Goal: Task Accomplishment & Management: Manage account settings

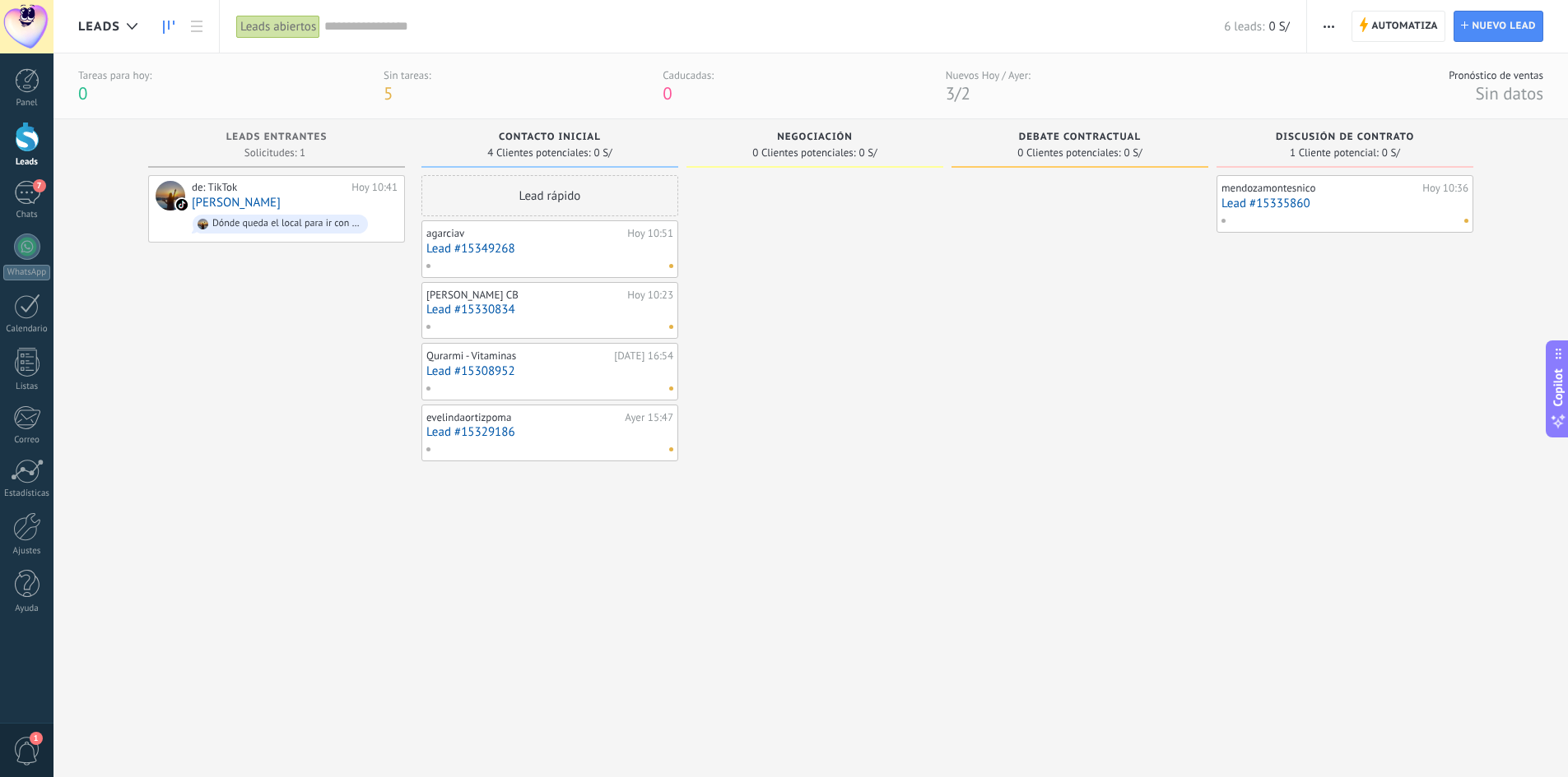
click at [25, 141] on div at bounding box center [27, 137] width 24 height 30
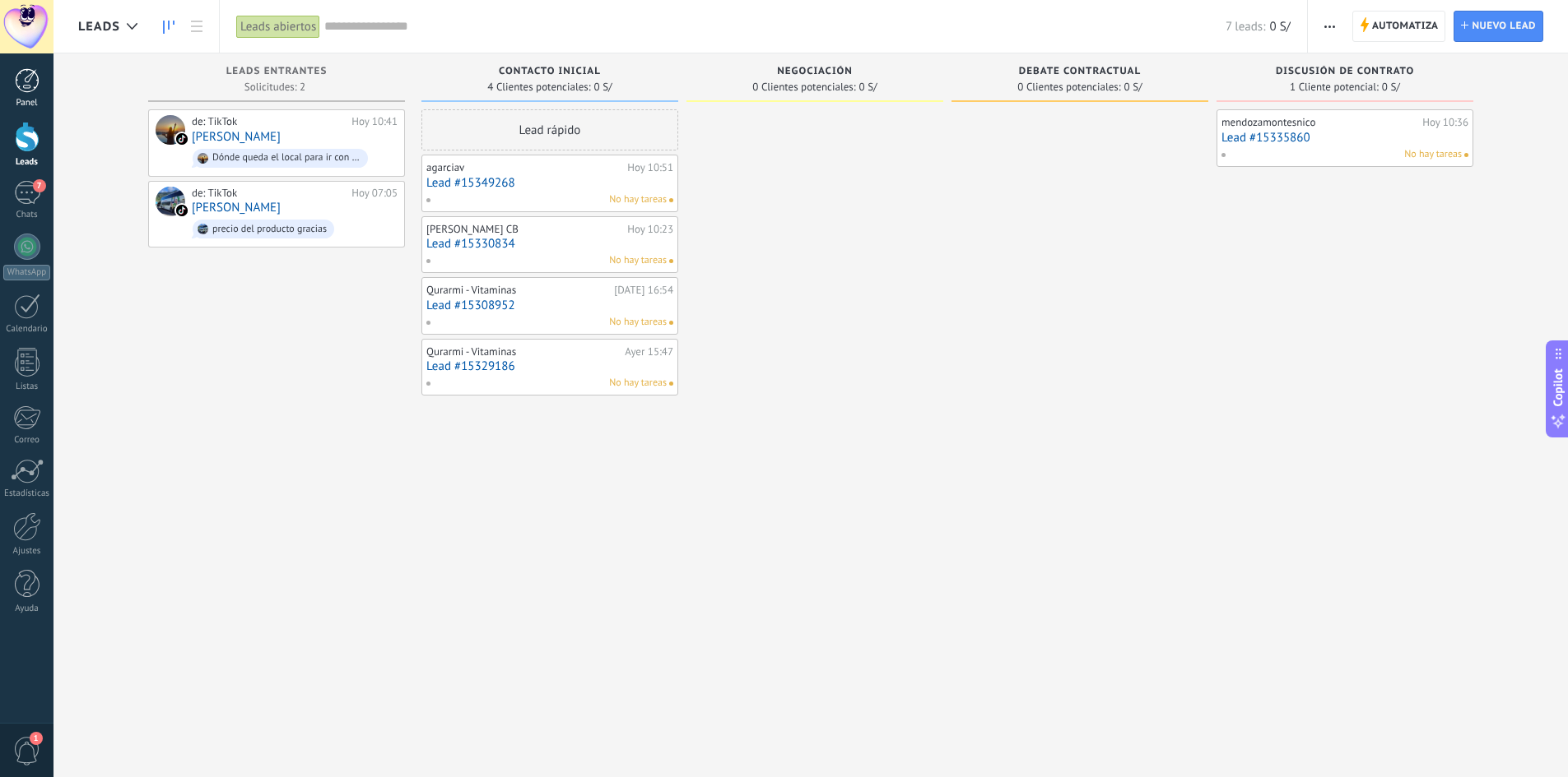
click at [27, 89] on div at bounding box center [27, 80] width 24 height 24
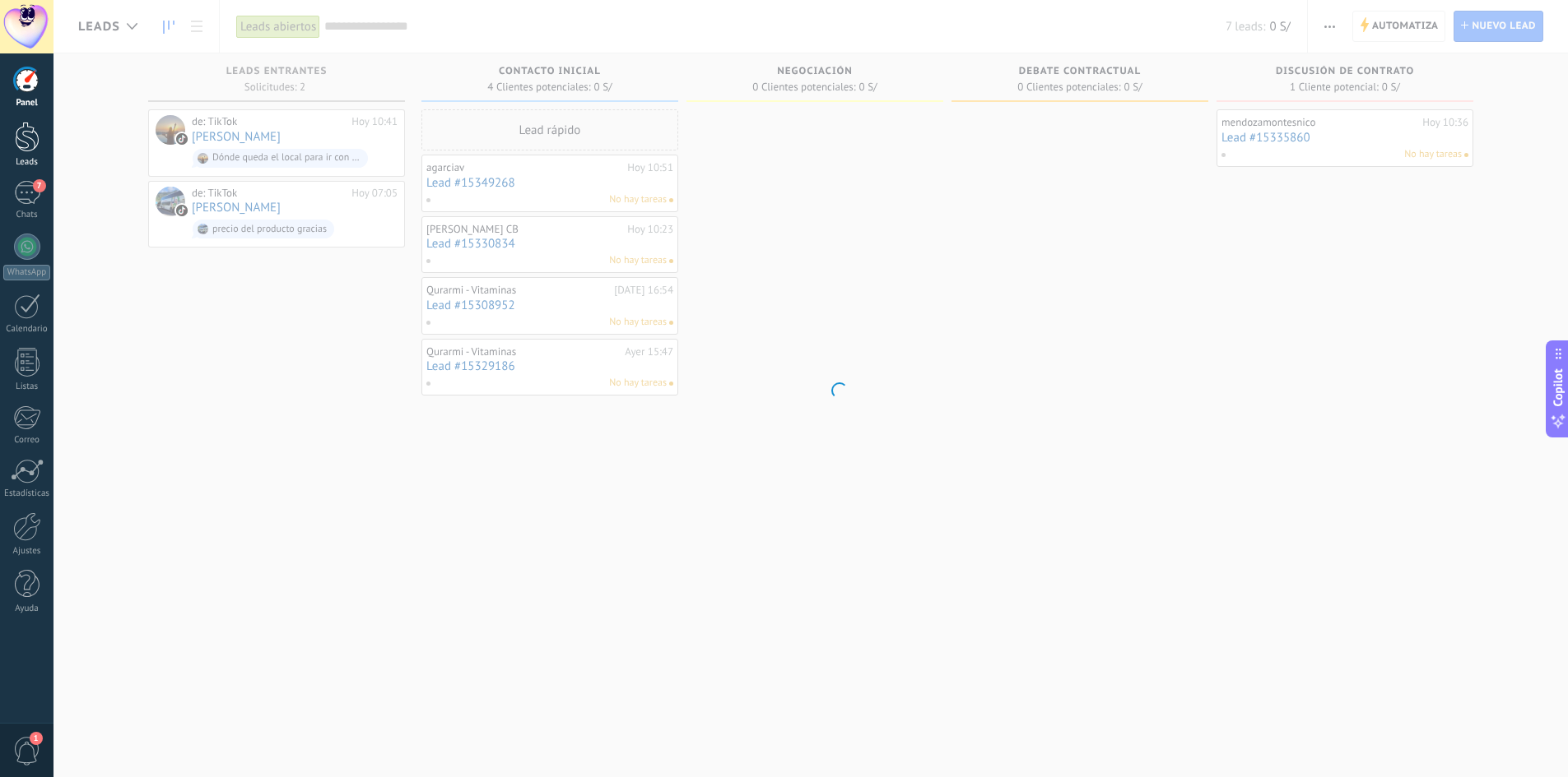
click at [34, 133] on div at bounding box center [27, 137] width 24 height 30
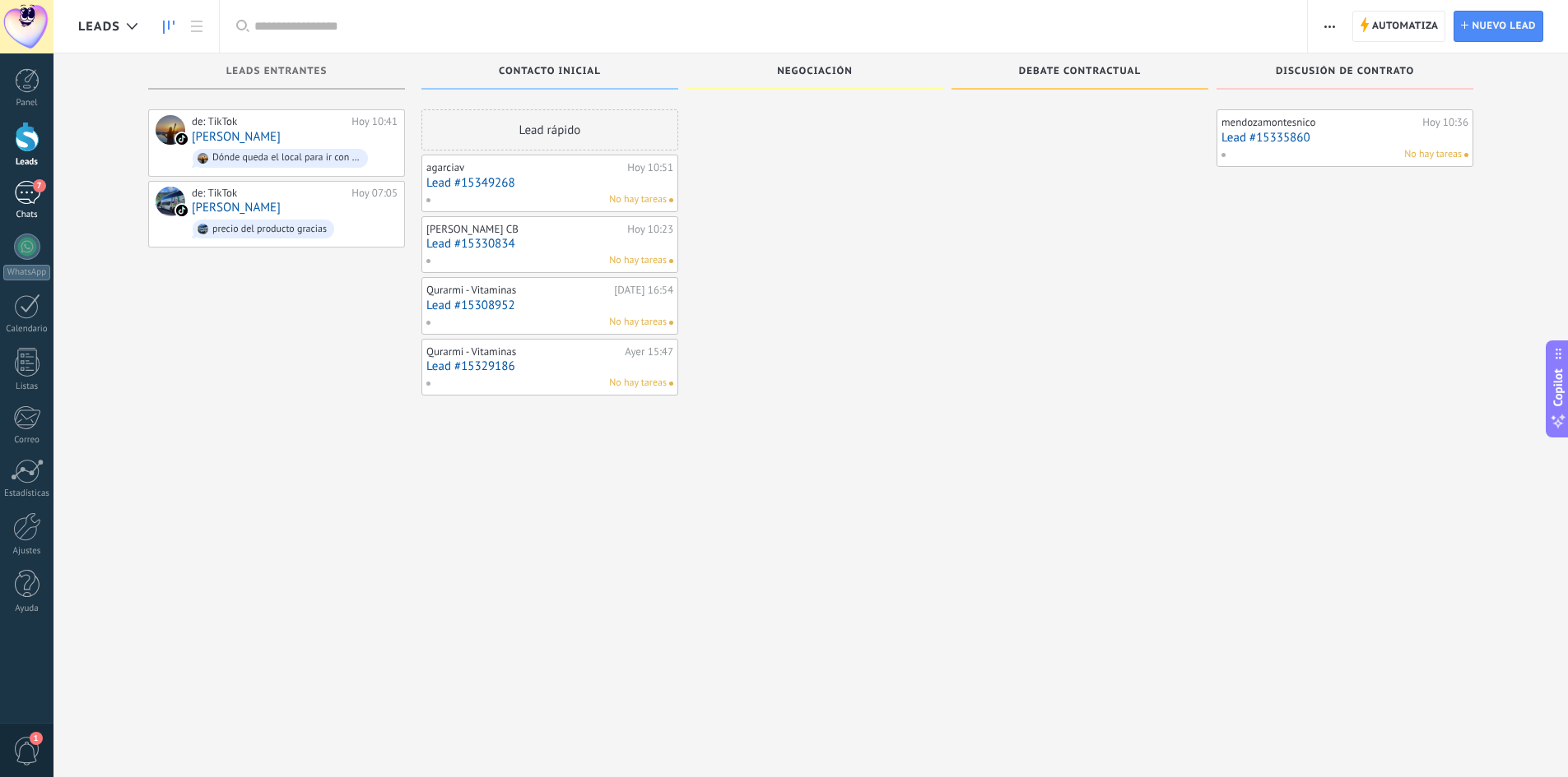
click at [30, 190] on div "7" at bounding box center [27, 193] width 26 height 24
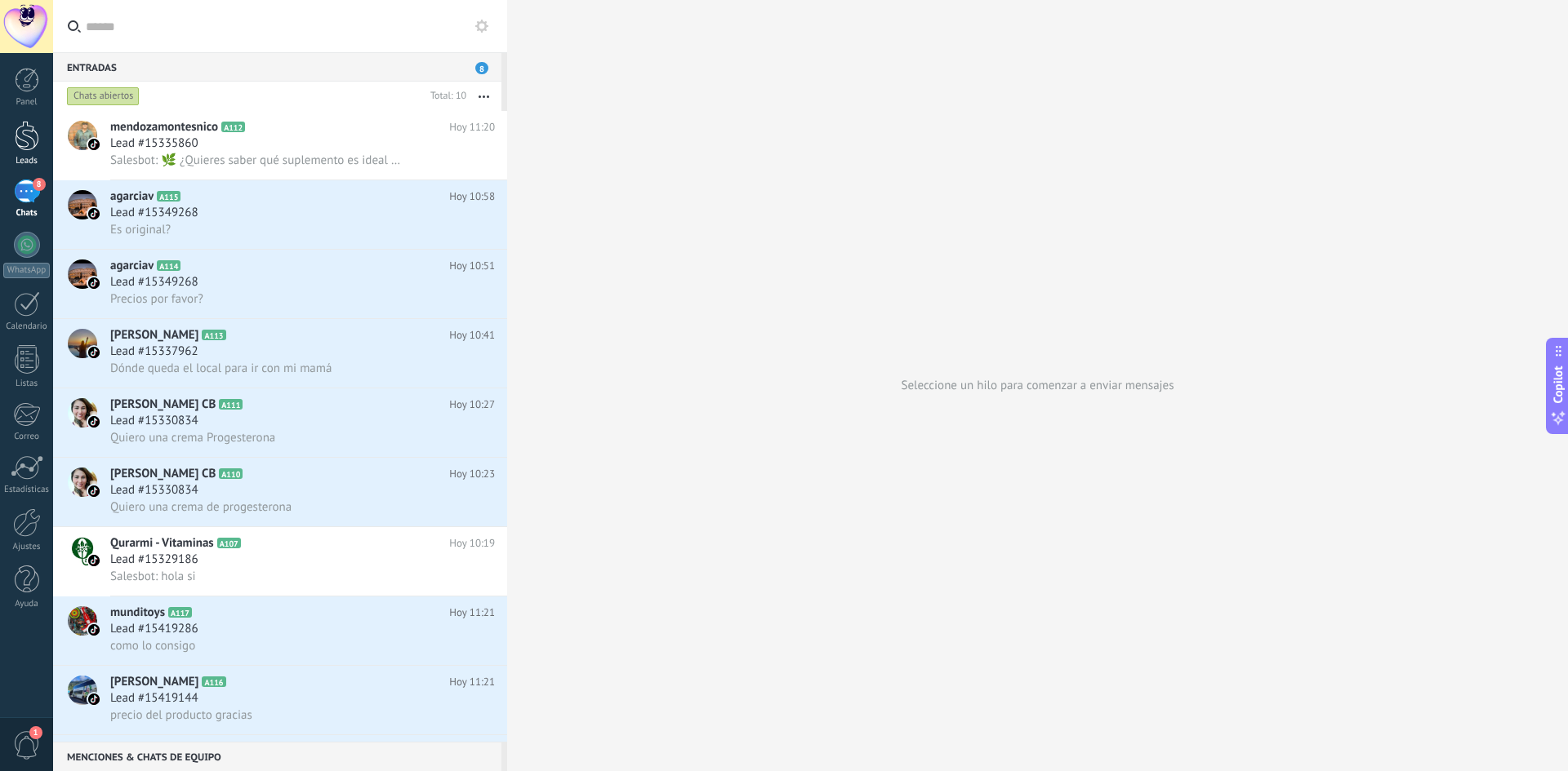
click at [22, 140] on div at bounding box center [27, 136] width 24 height 30
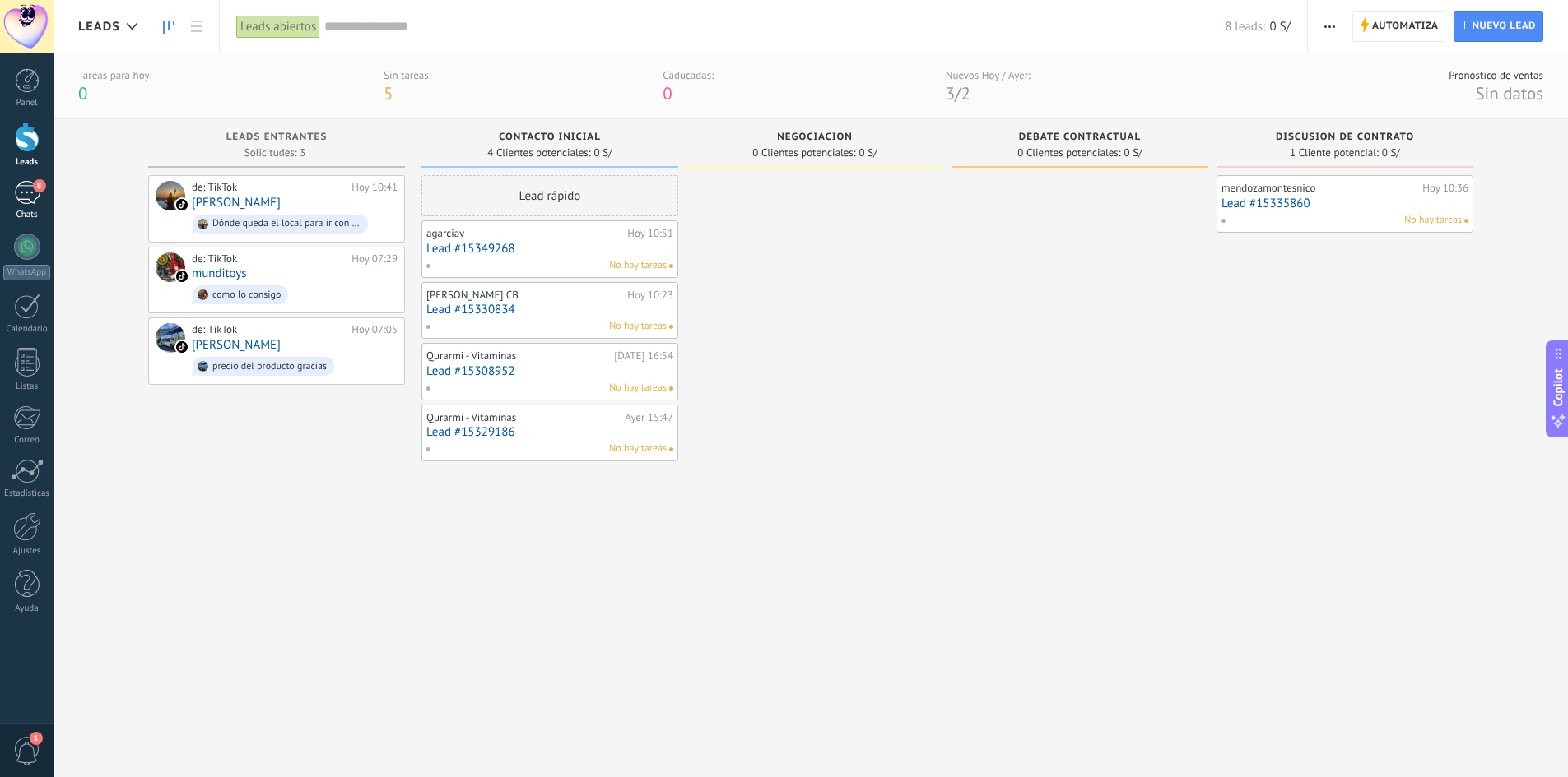
click at [22, 191] on div "8" at bounding box center [27, 193] width 26 height 24
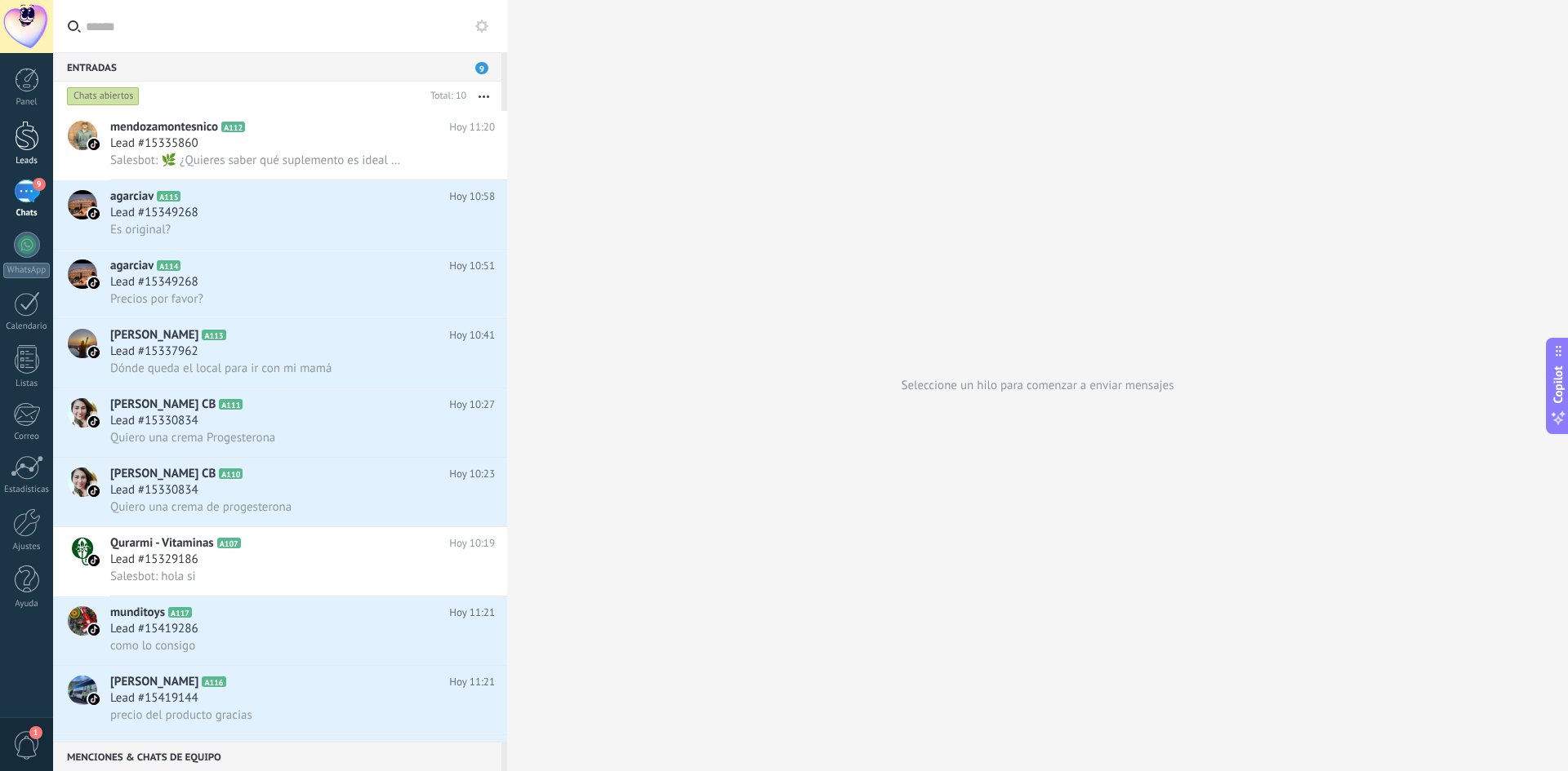
click at [24, 135] on div at bounding box center [27, 136] width 24 height 30
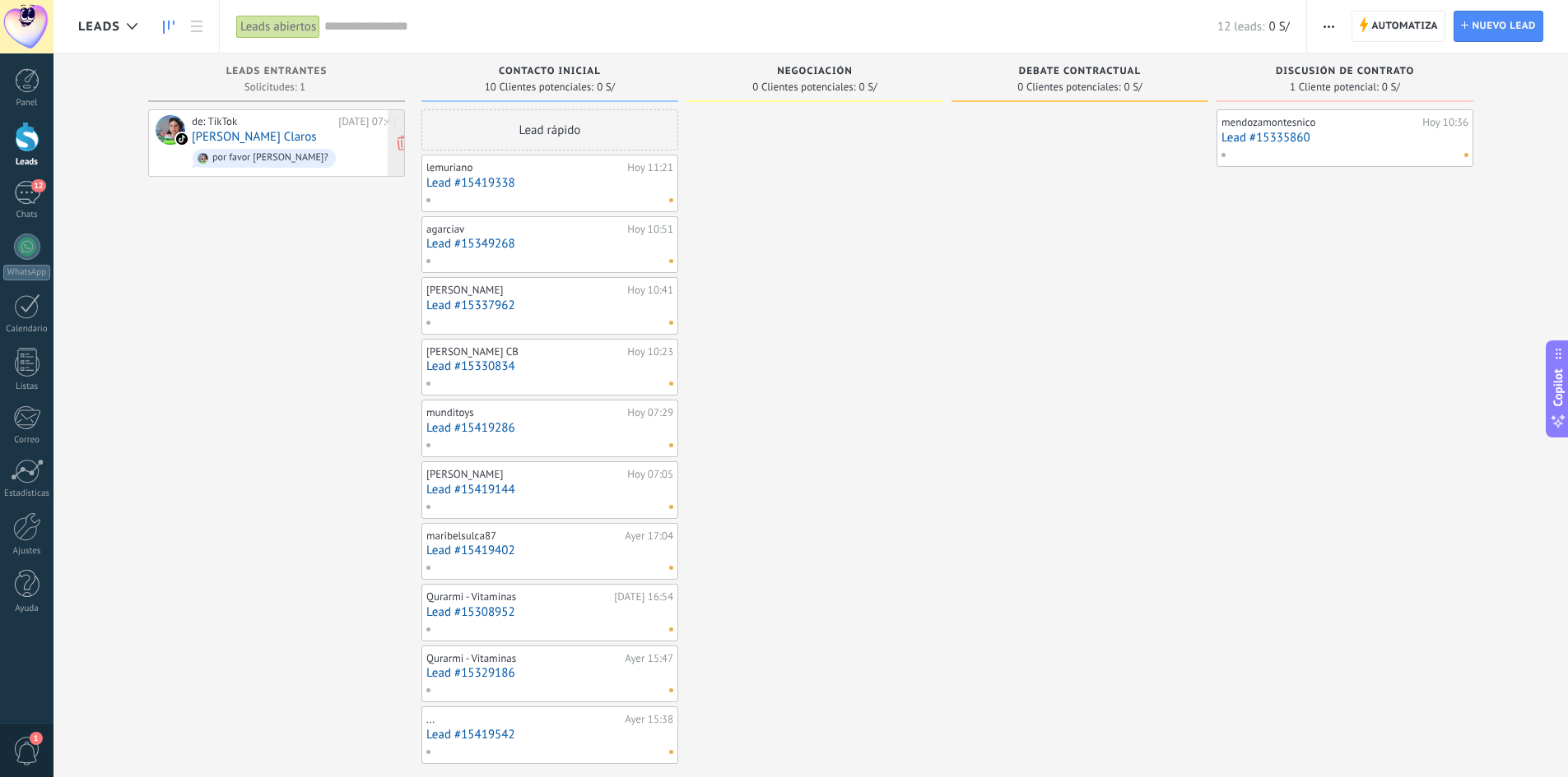
click at [268, 125] on div "de: TikTok" at bounding box center [261, 121] width 140 height 13
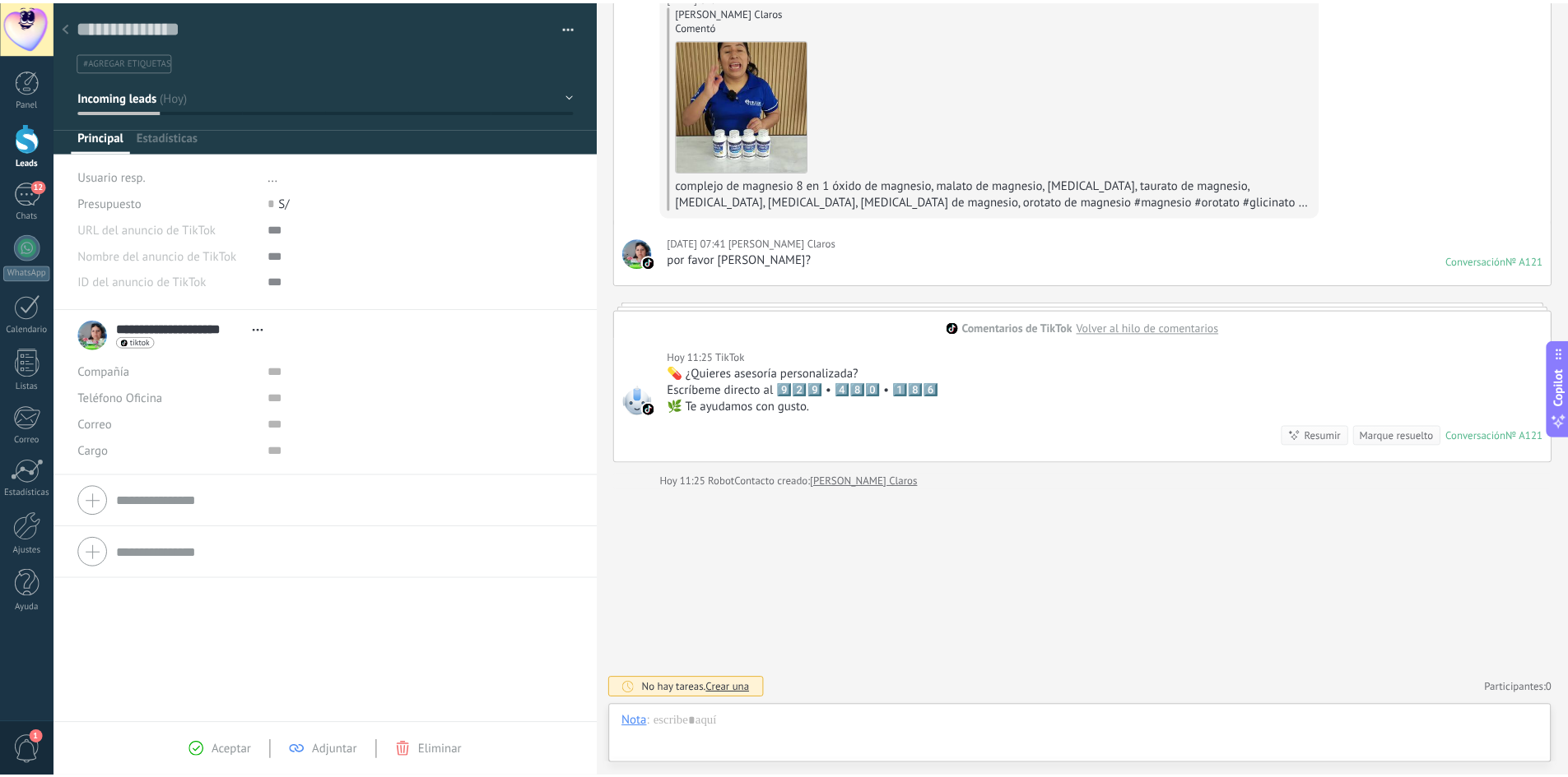
scroll to position [24, 0]
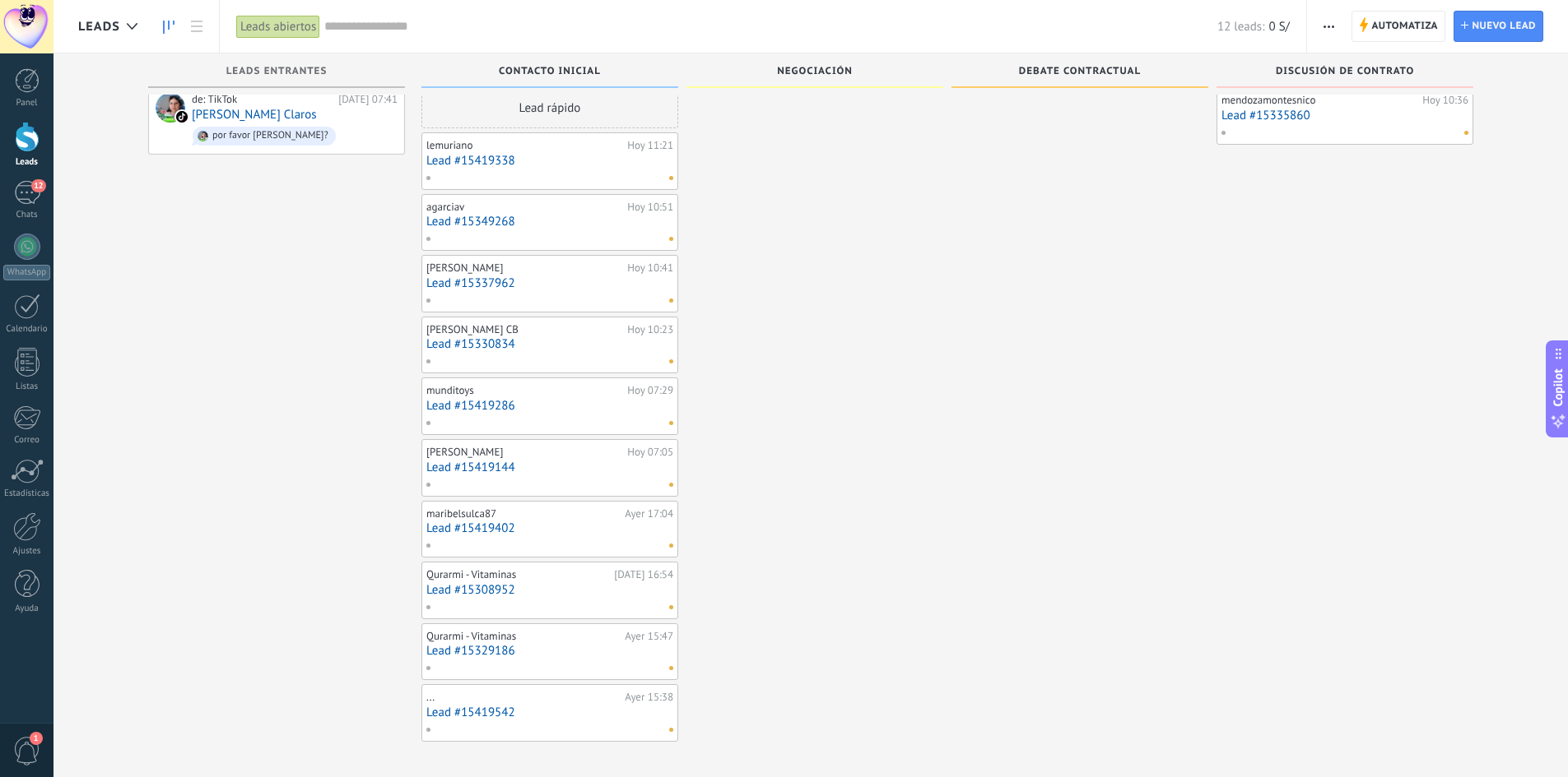
scroll to position [28, 0]
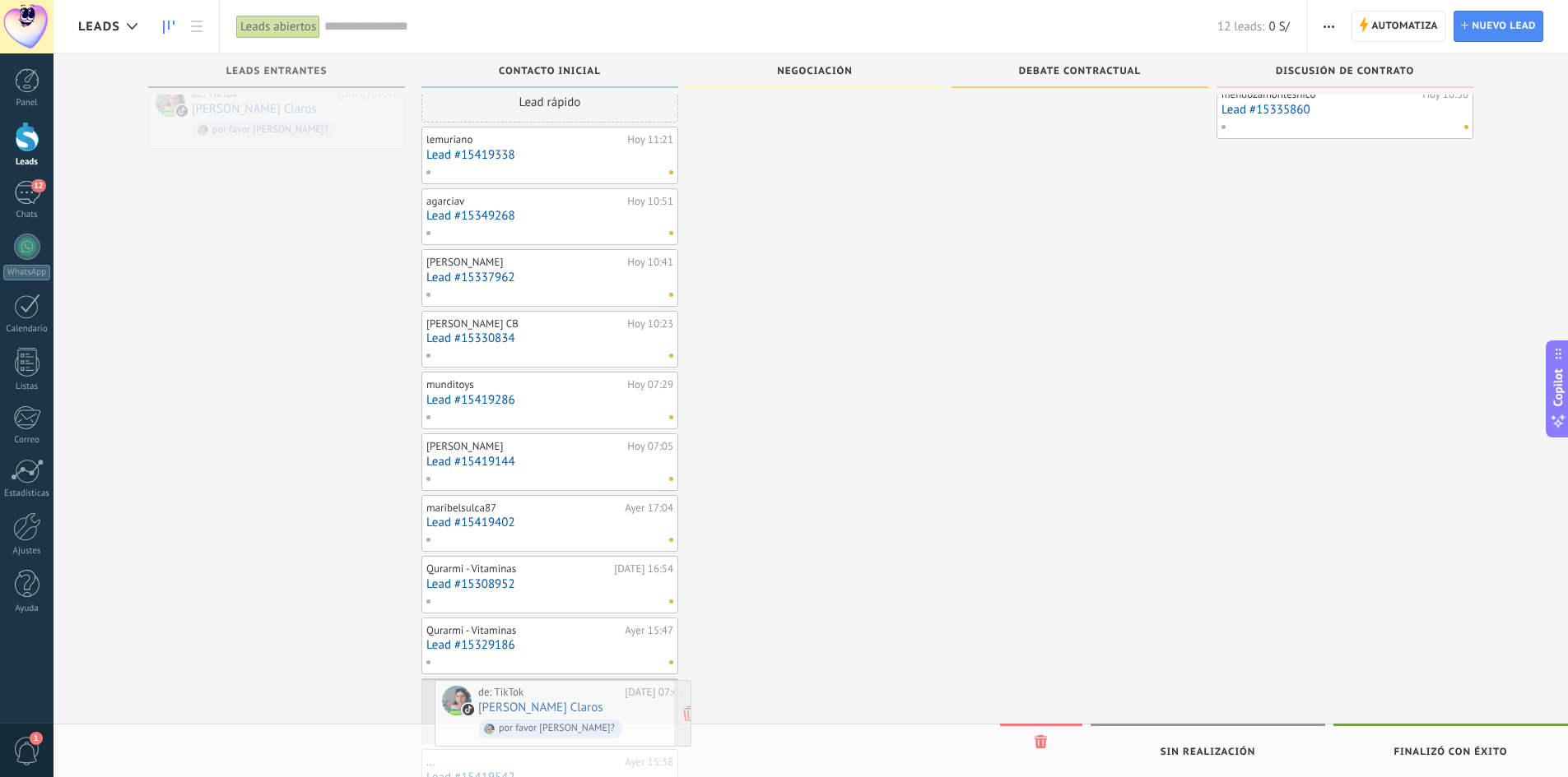
drag, startPoint x: 284, startPoint y: 121, endPoint x: 570, endPoint y: 719, distance: 662.9
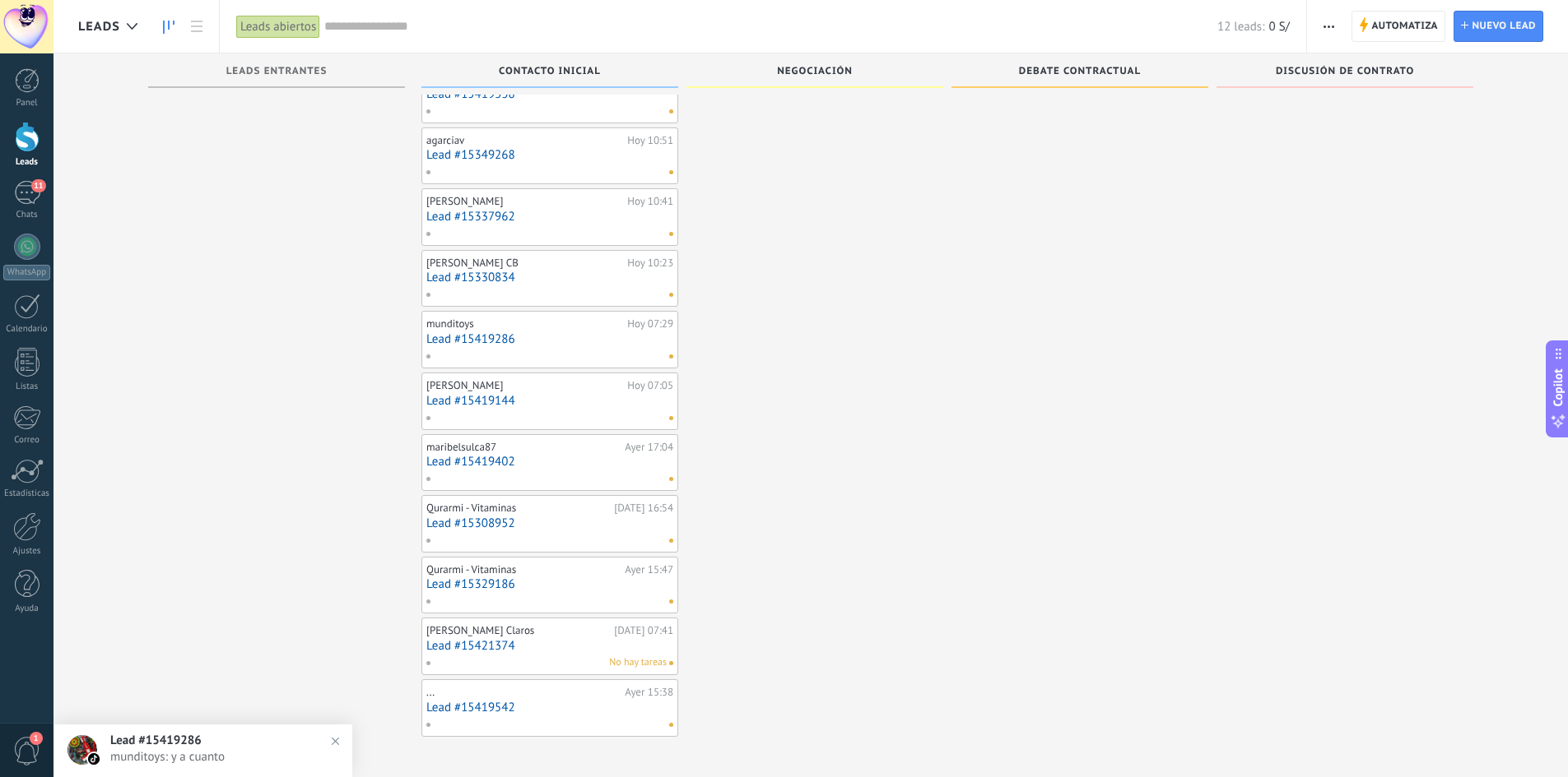
scroll to position [77, 0]
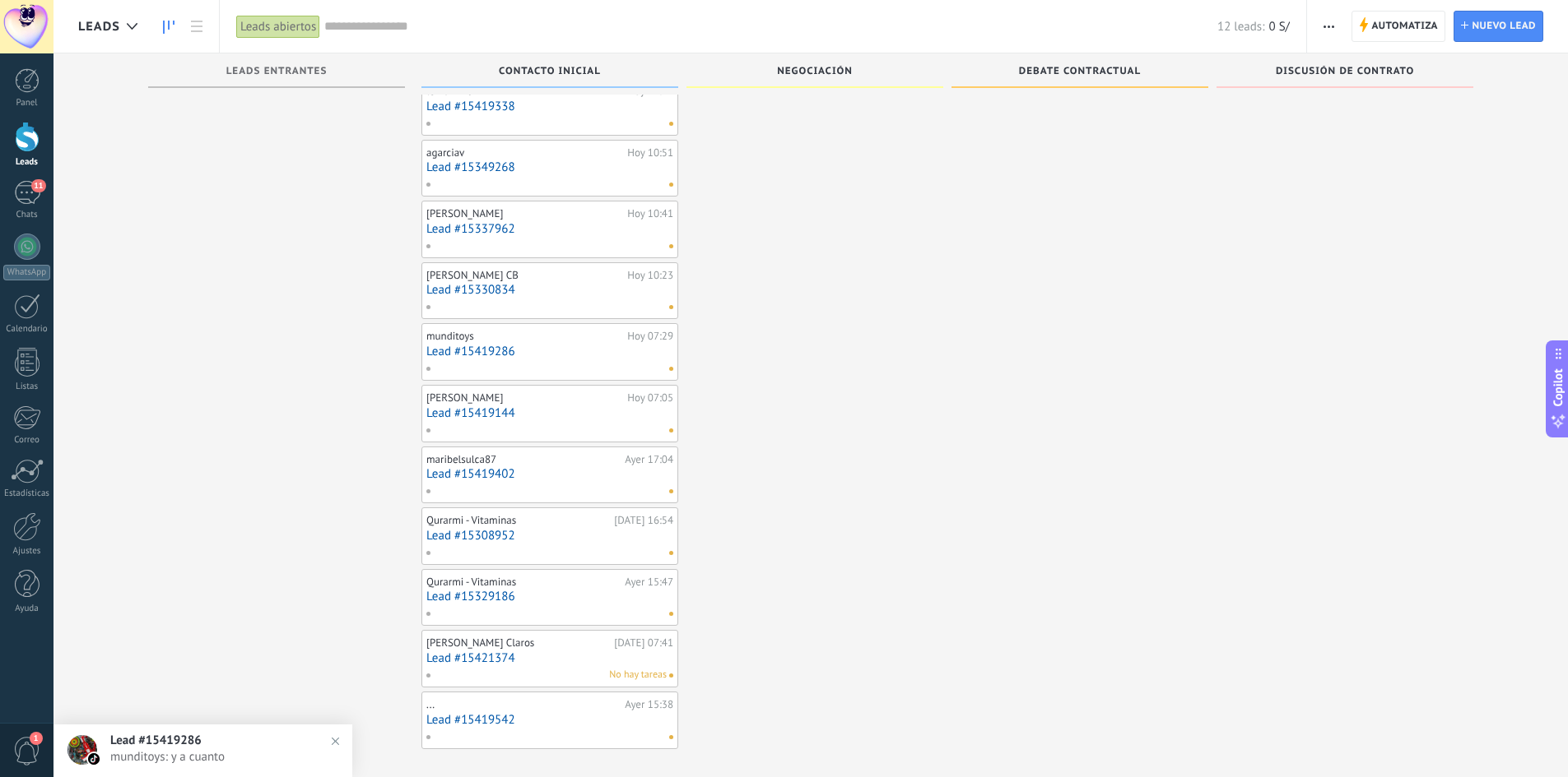
click at [524, 730] on div at bounding box center [546, 737] width 241 height 15
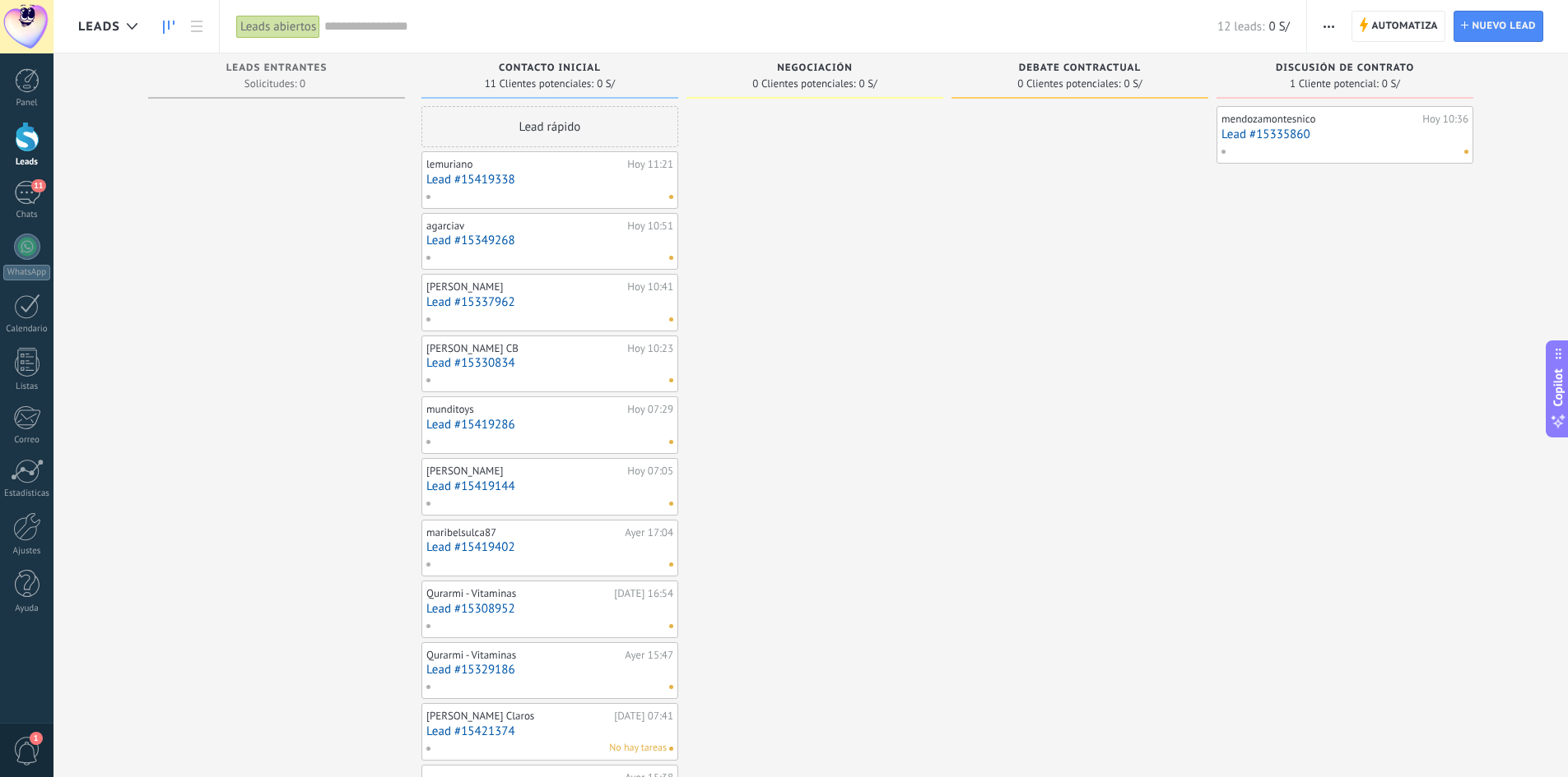
scroll to position [0, 0]
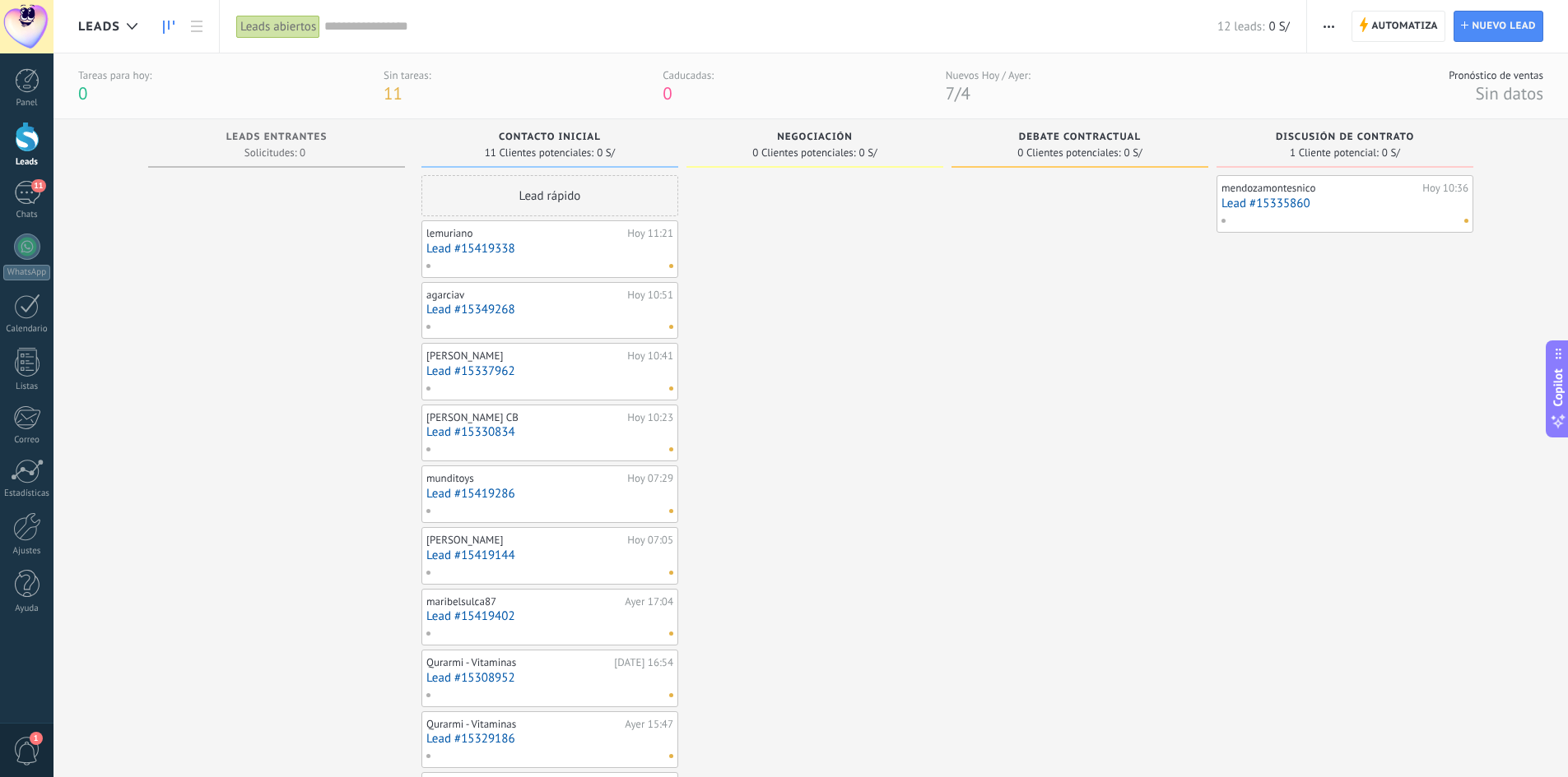
click at [30, 138] on div at bounding box center [27, 137] width 24 height 30
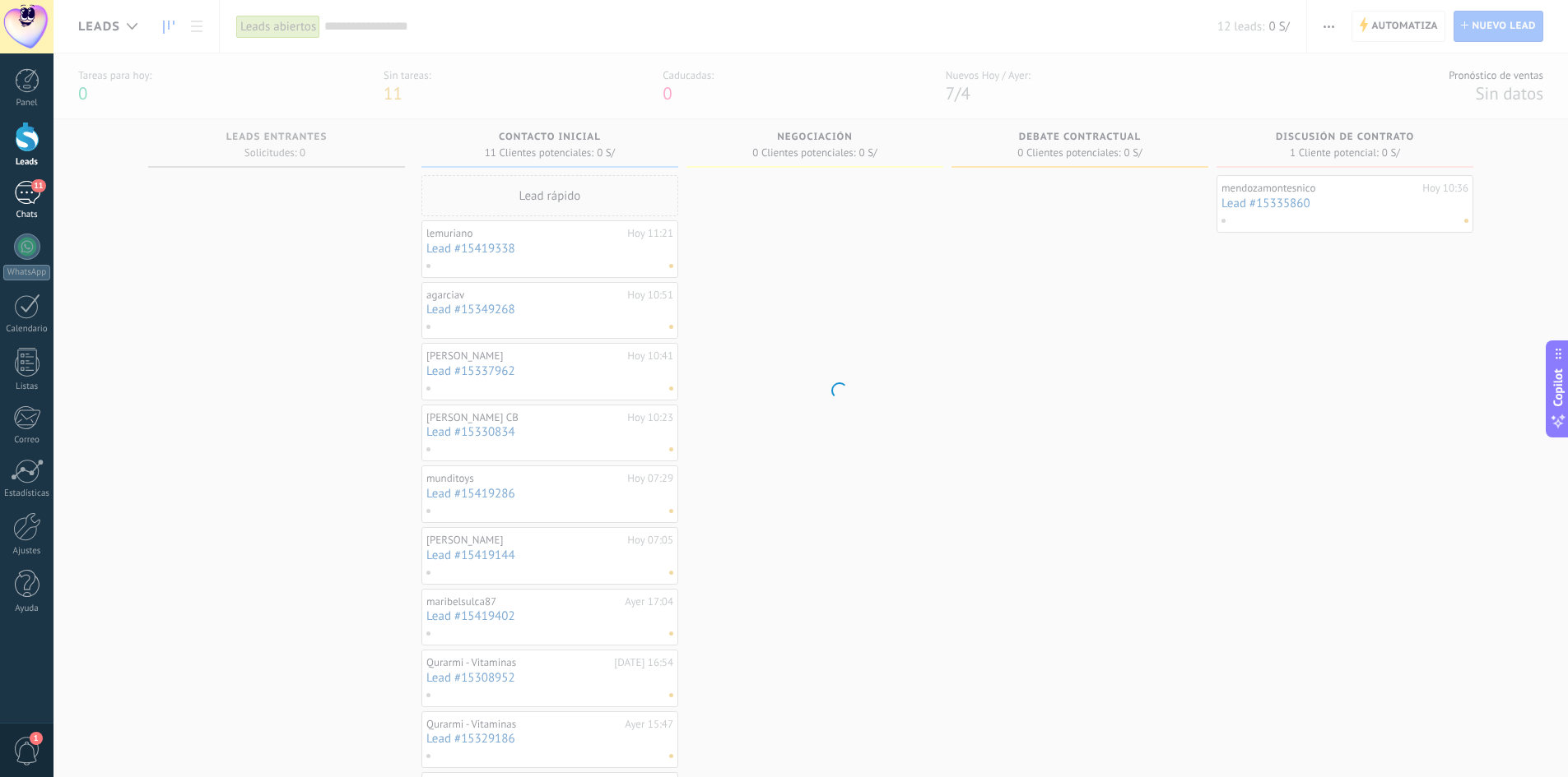
click at [31, 184] on div "11" at bounding box center [27, 193] width 26 height 24
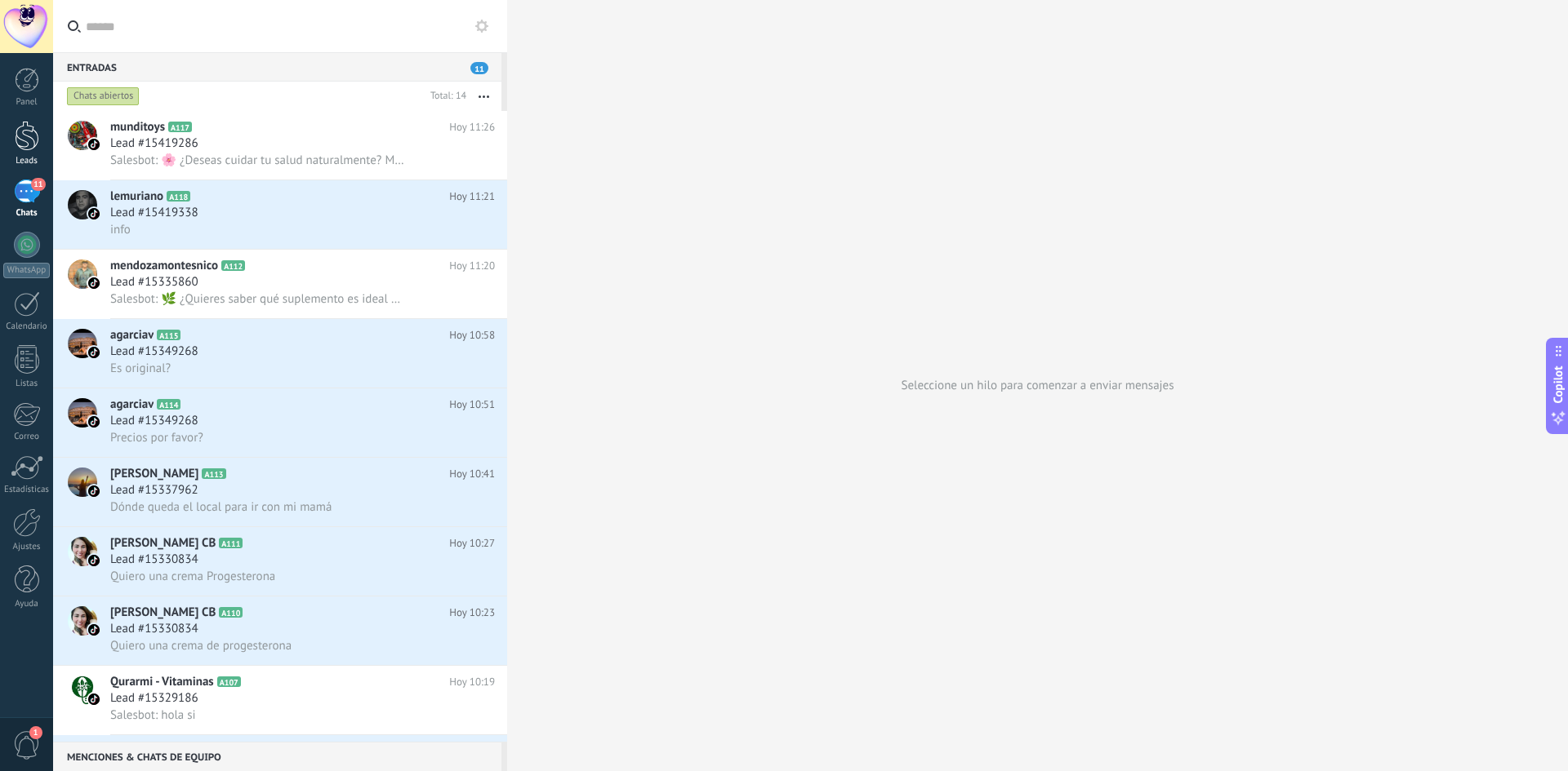
click at [26, 140] on div at bounding box center [27, 136] width 24 height 30
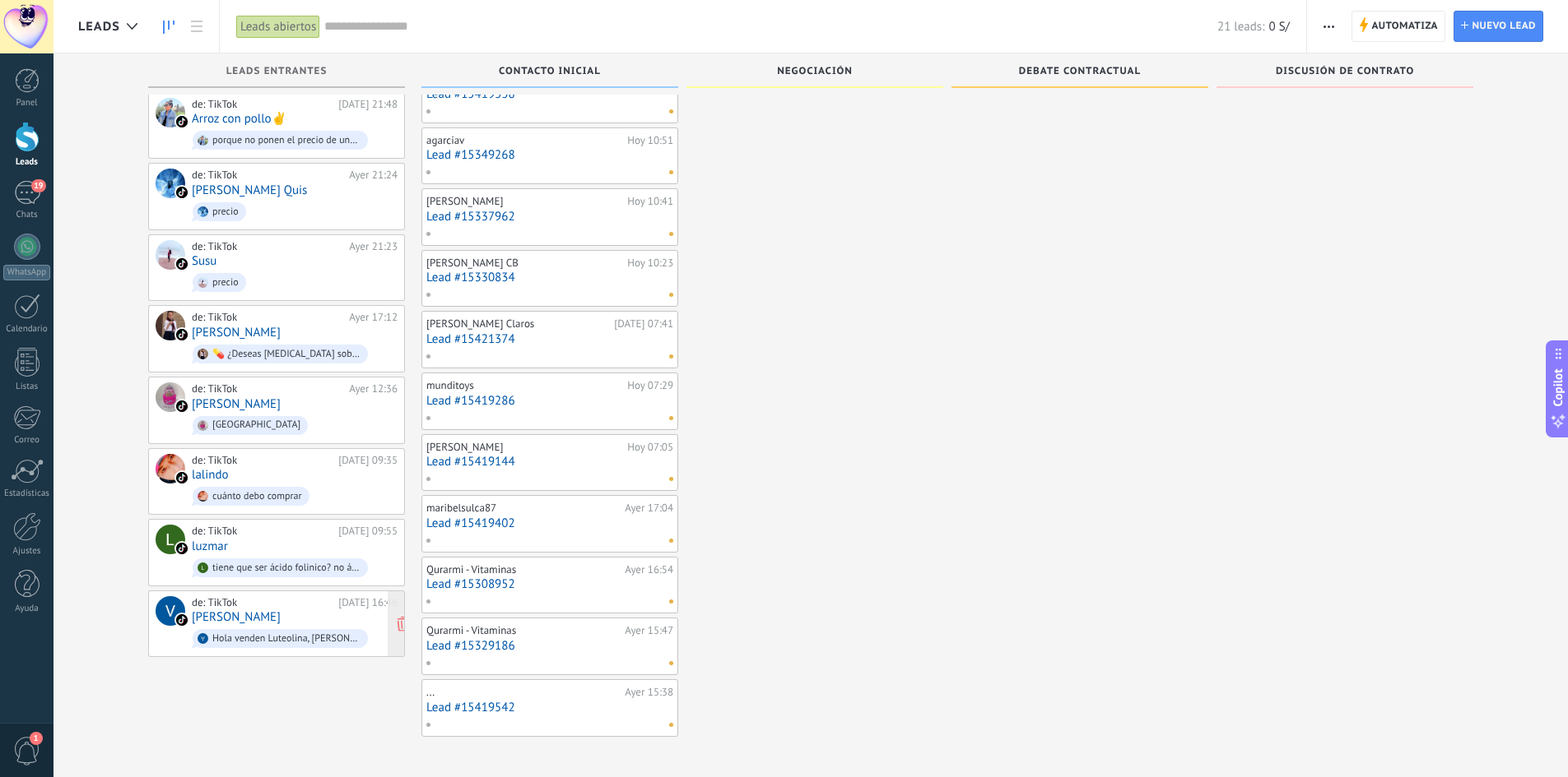
click at [186, 599] on div "de: TikTok [DATE] 16:46 [PERSON_NAME] Hola venden Luteolina, [PERSON_NAME] y Pq…" at bounding box center [276, 625] width 242 height 56
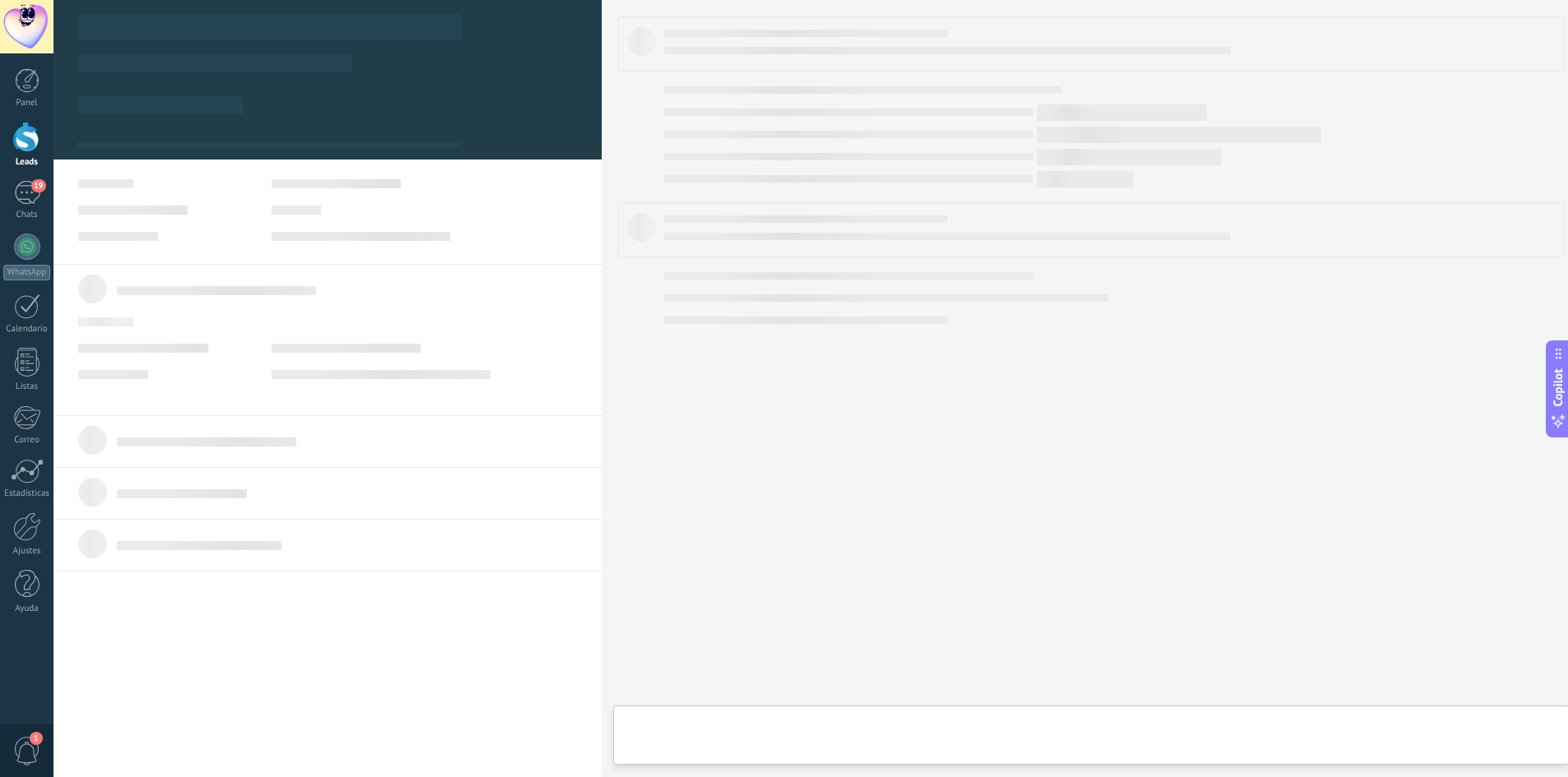
click at [214, 599] on div at bounding box center [327, 388] width 548 height 777
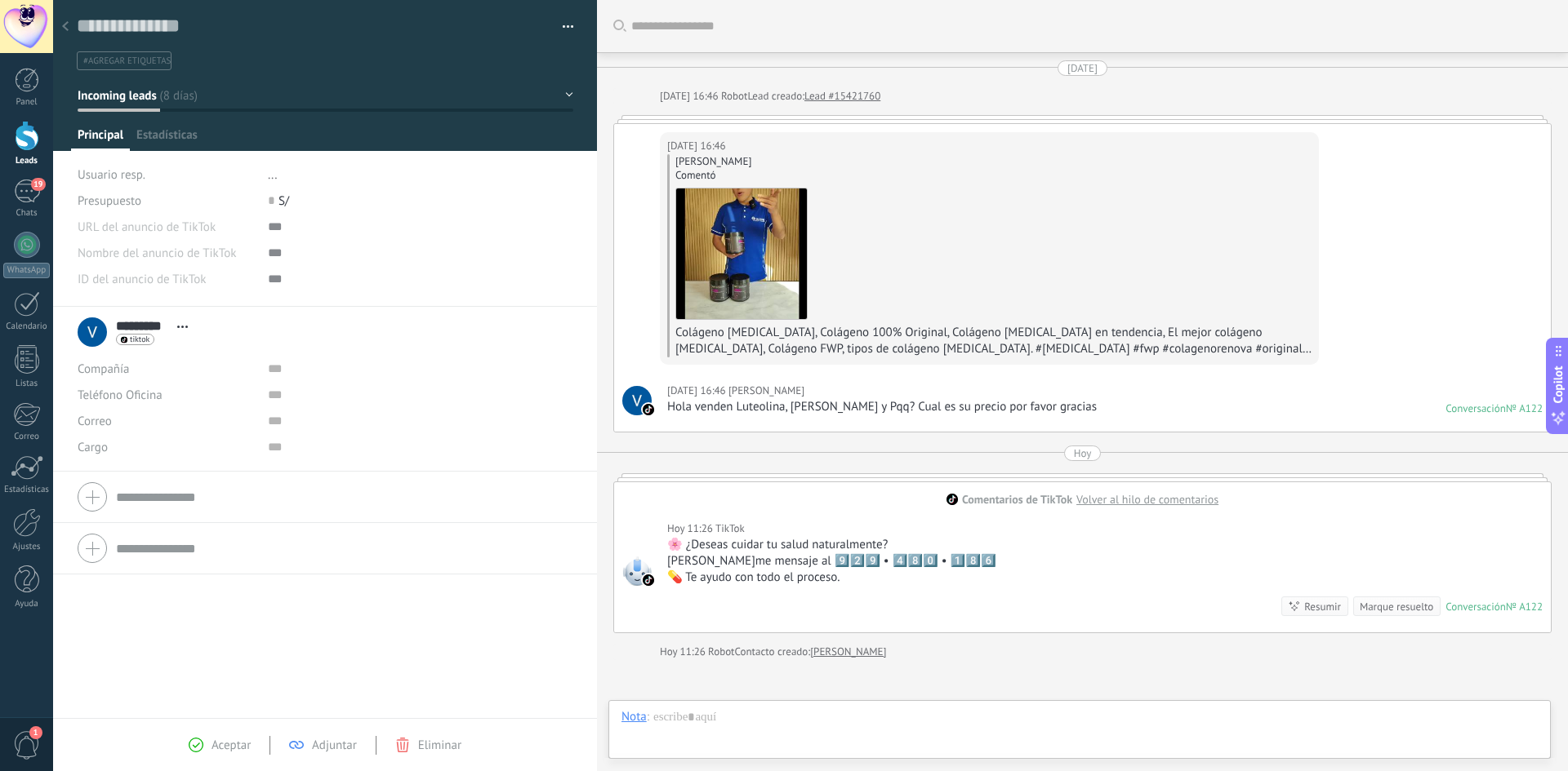
scroll to position [174, 0]
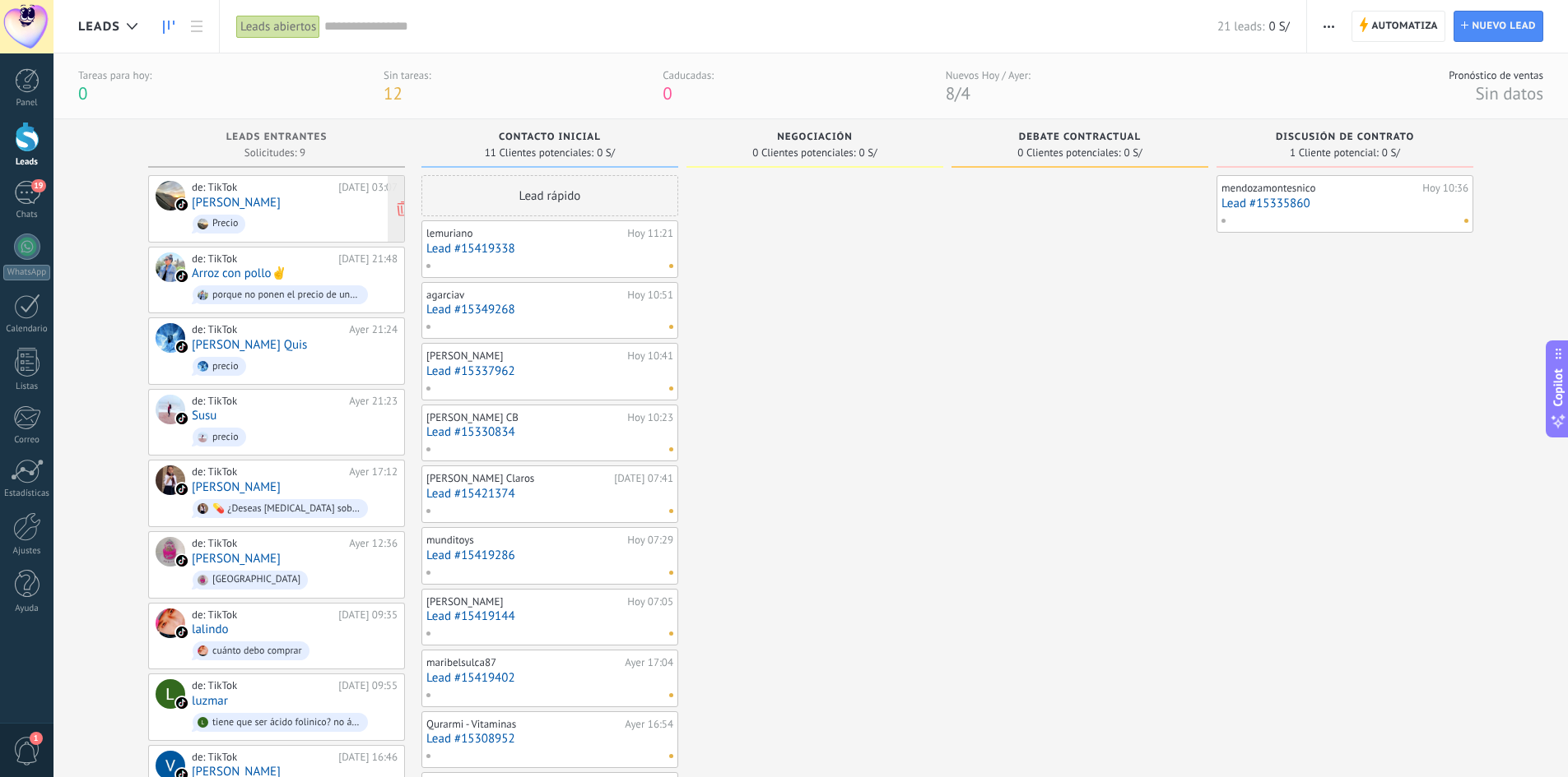
click at [198, 197] on link "[PERSON_NAME]" at bounding box center [236, 203] width 89 height 14
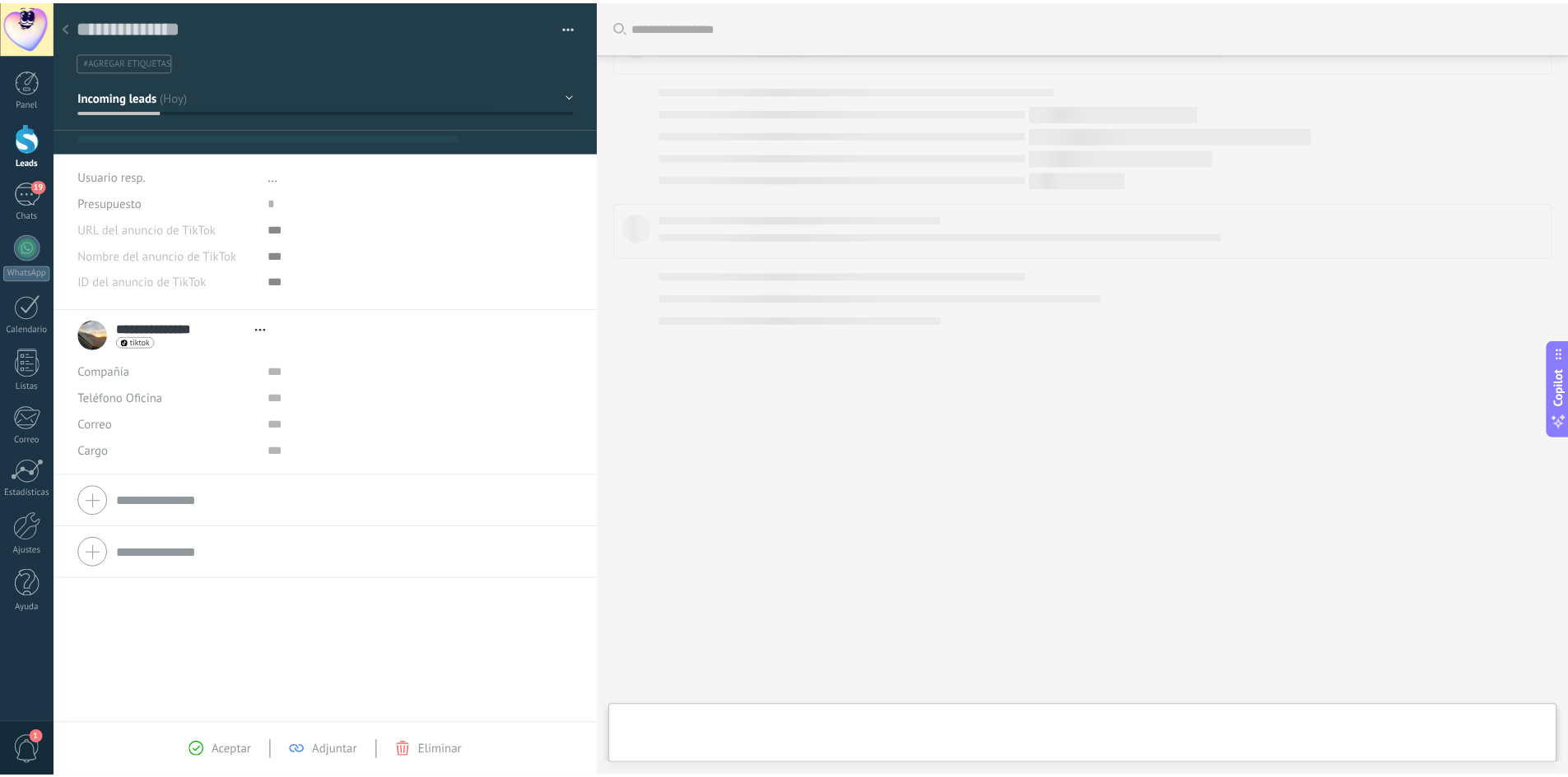
scroll to position [24, 0]
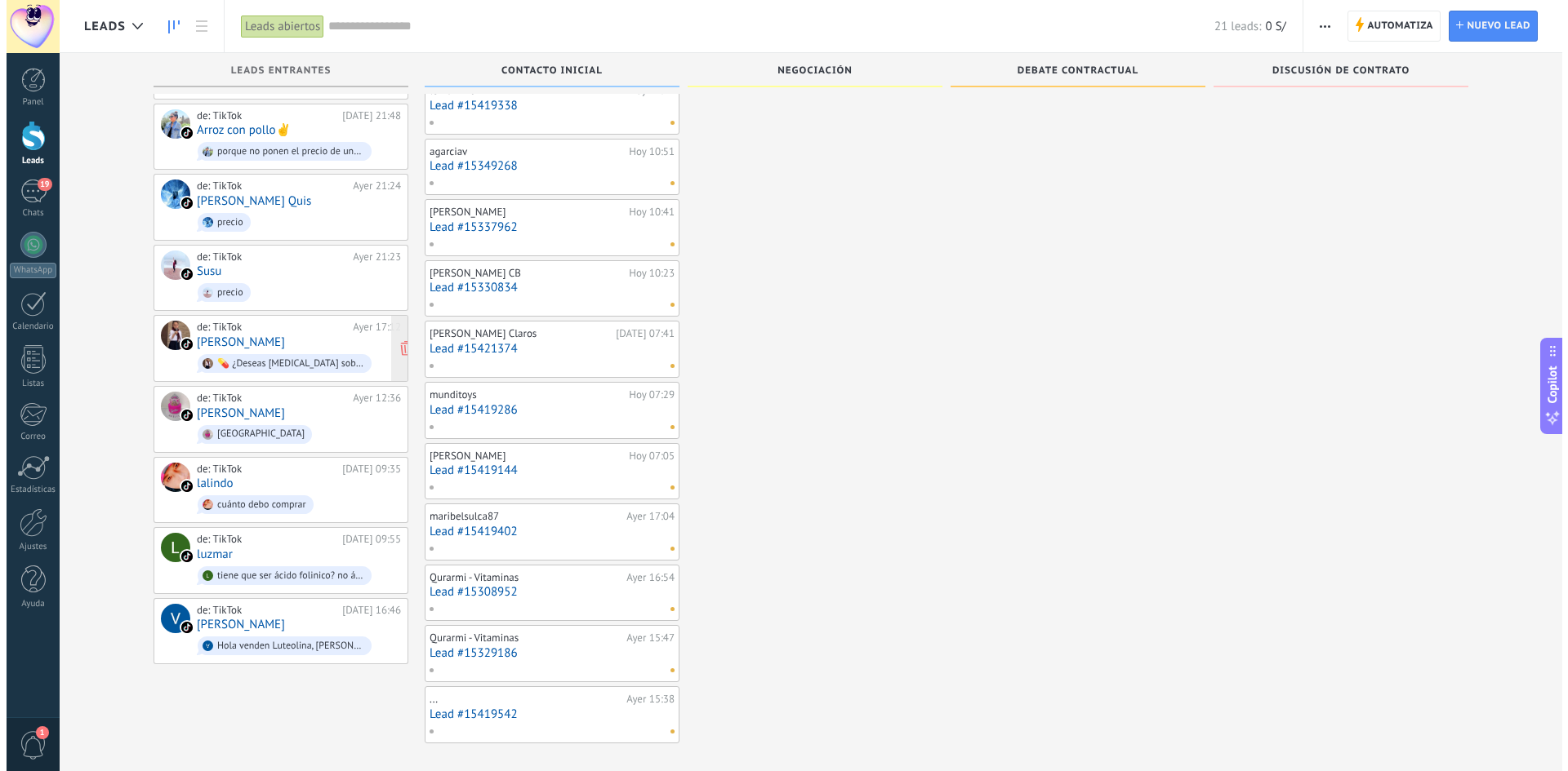
scroll to position [76, 0]
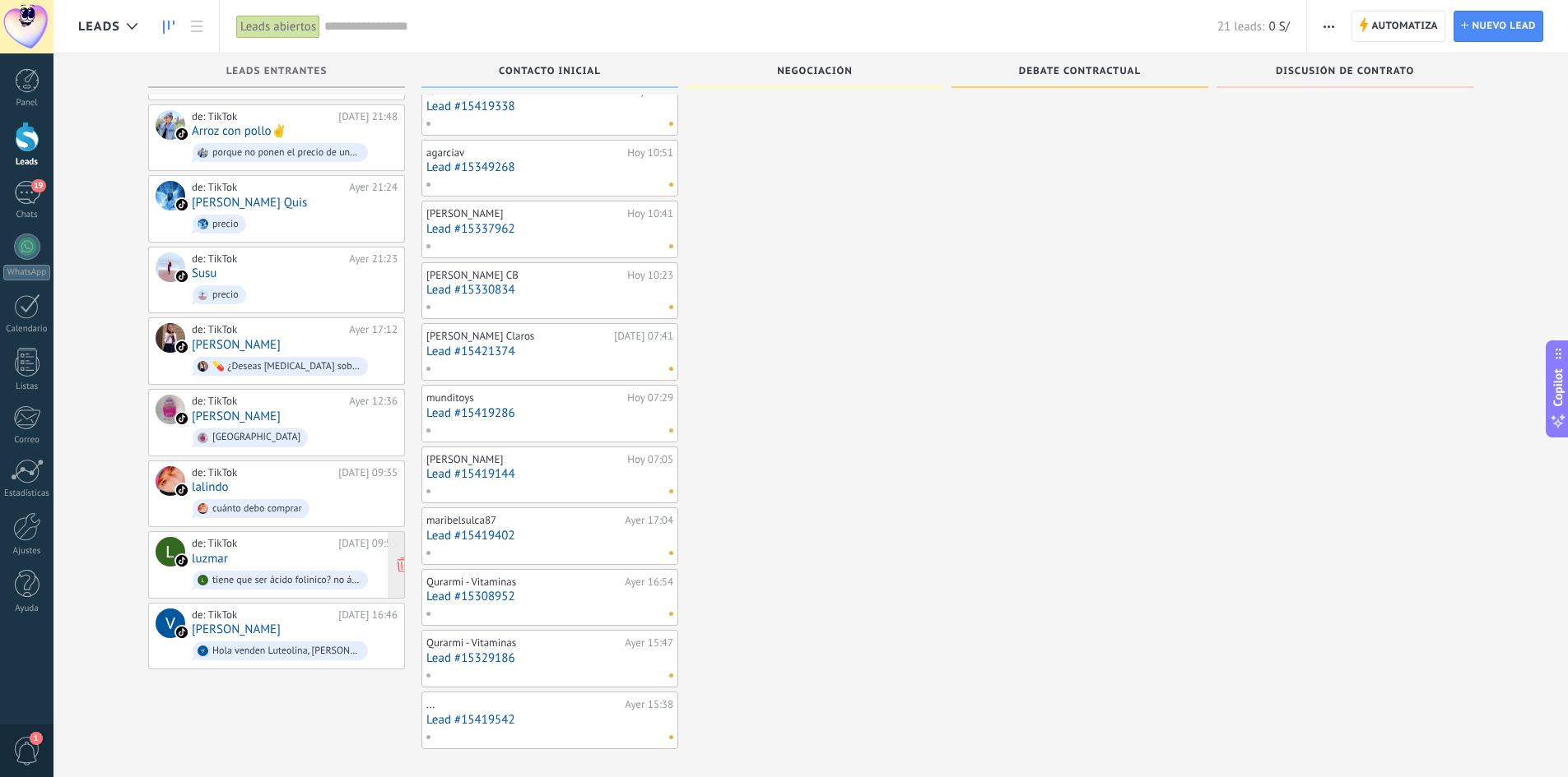
click at [221, 571] on div "tiene que ser ácido folinico? no ácido fólico" at bounding box center [280, 580] width 175 height 19
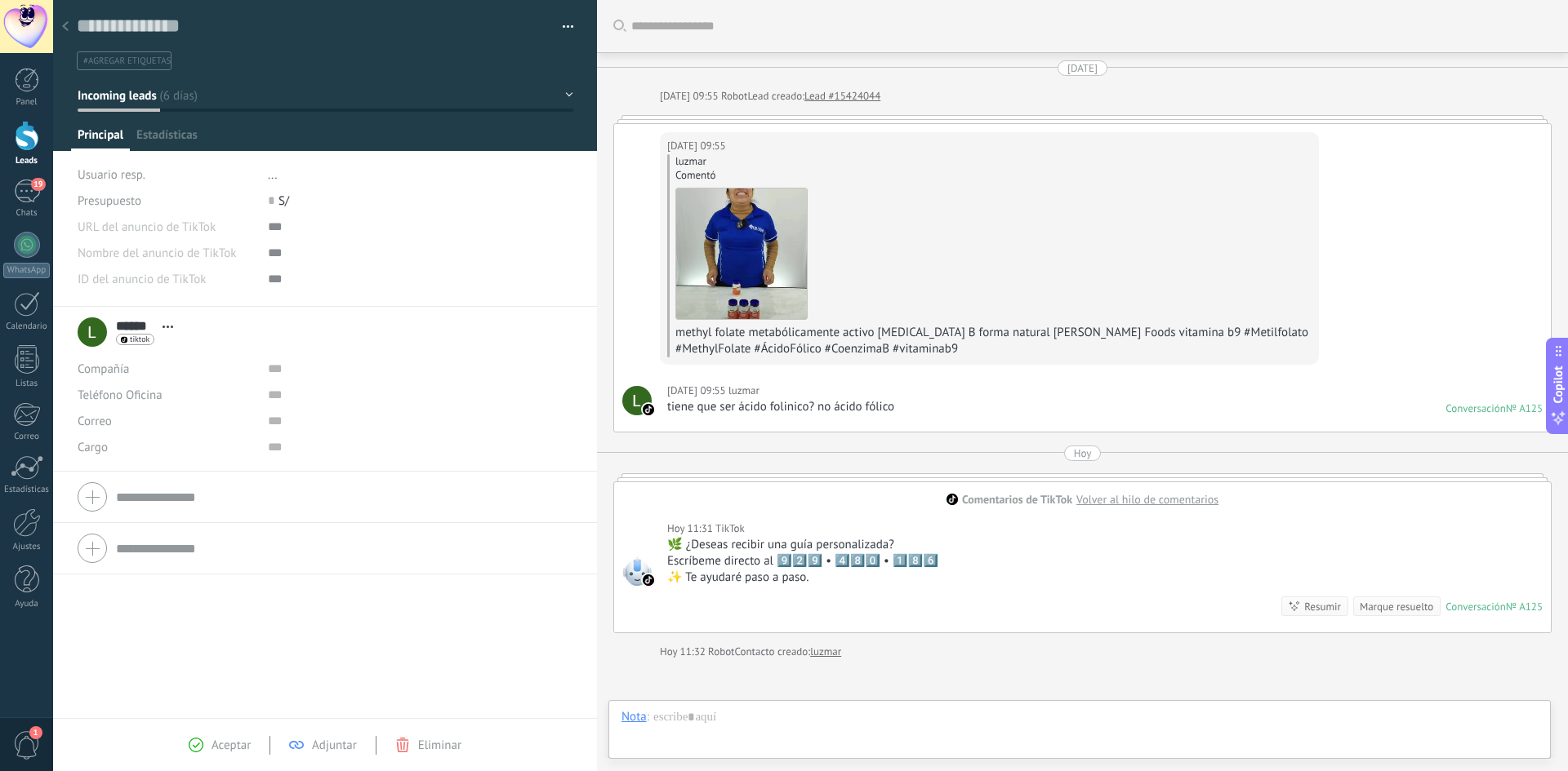
scroll to position [174, 0]
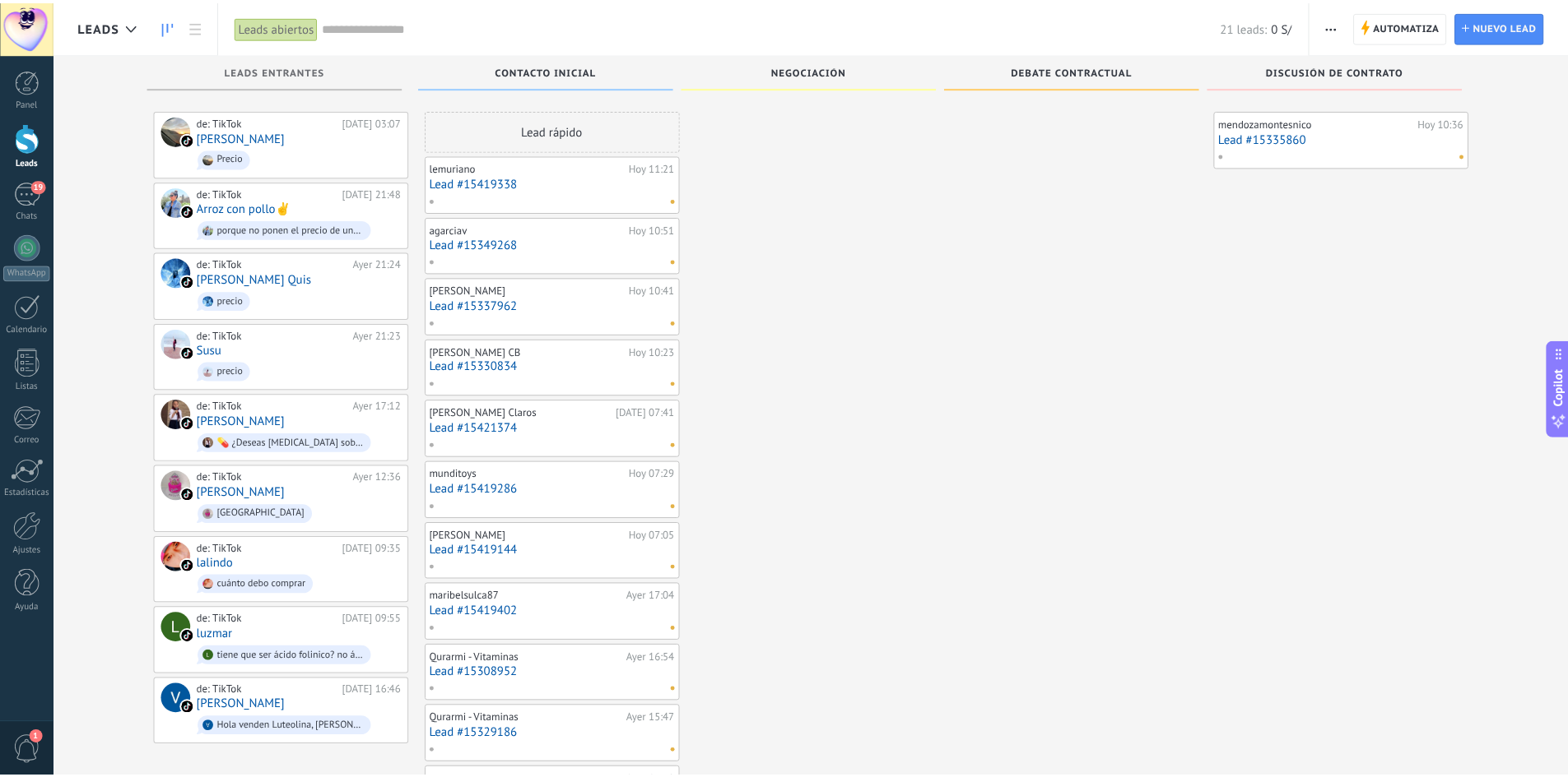
scroll to position [77, 0]
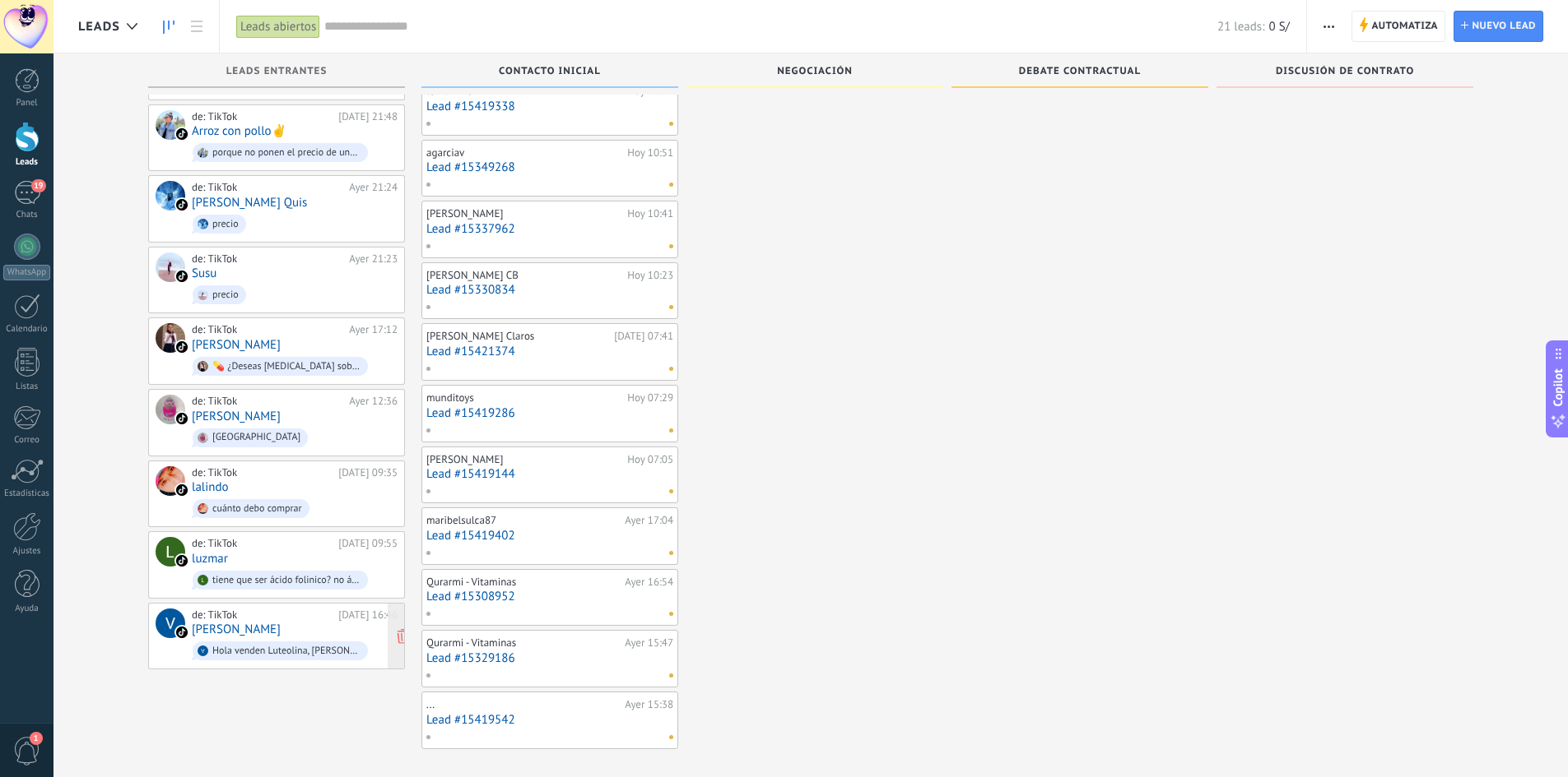
click at [233, 623] on link "[PERSON_NAME]" at bounding box center [236, 630] width 89 height 14
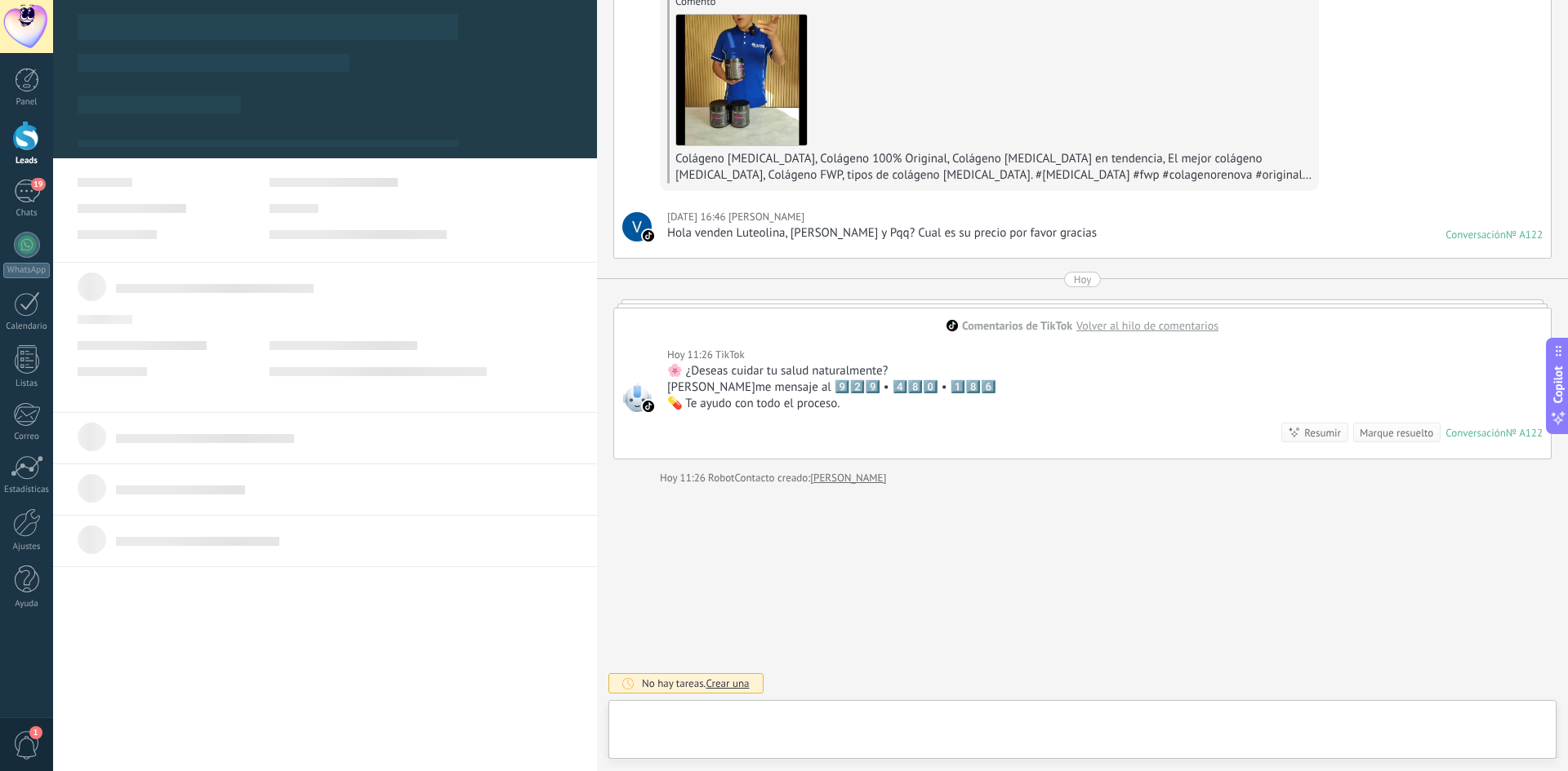
scroll to position [24, 0]
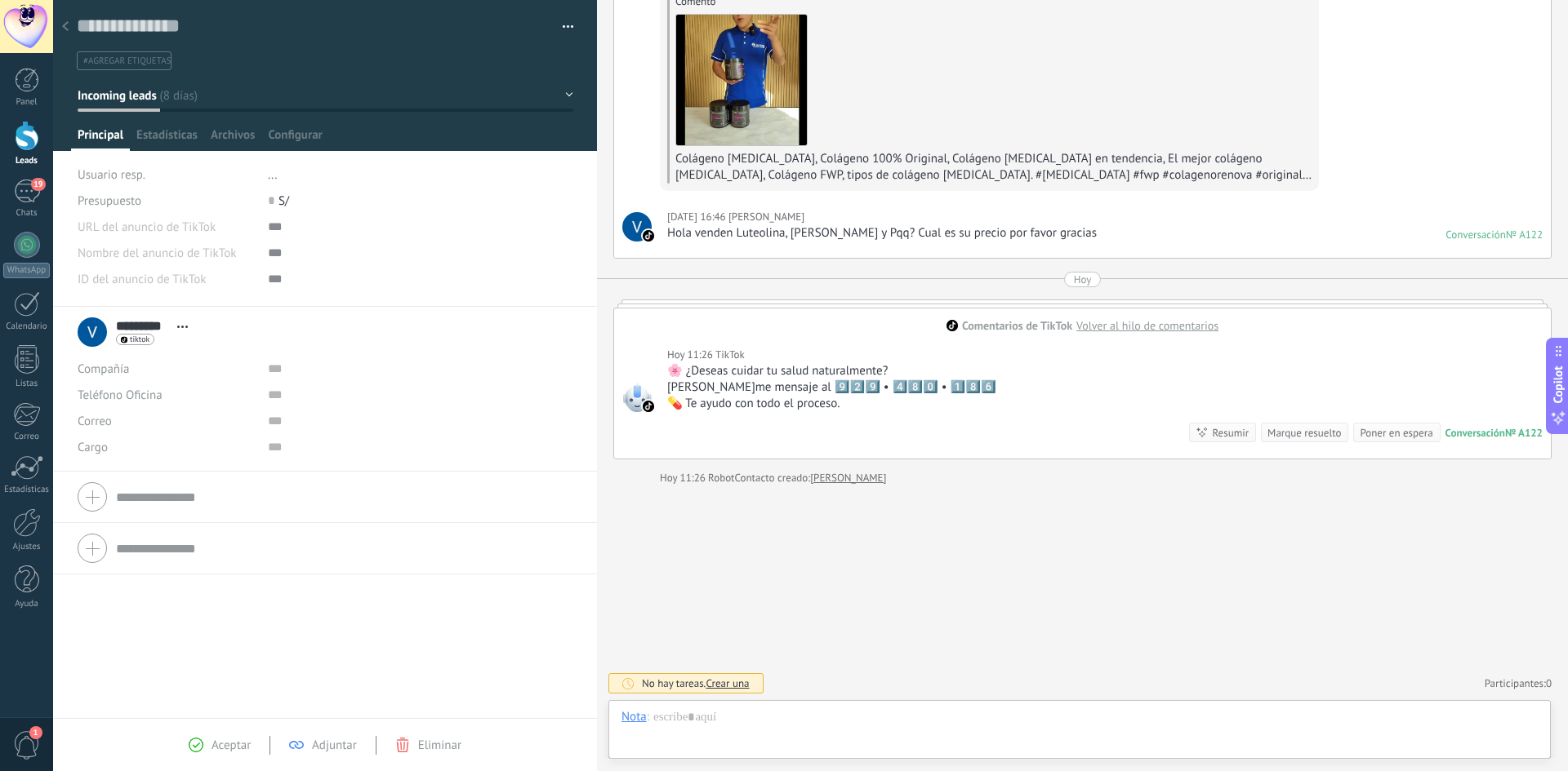
scroll to position [76, 0]
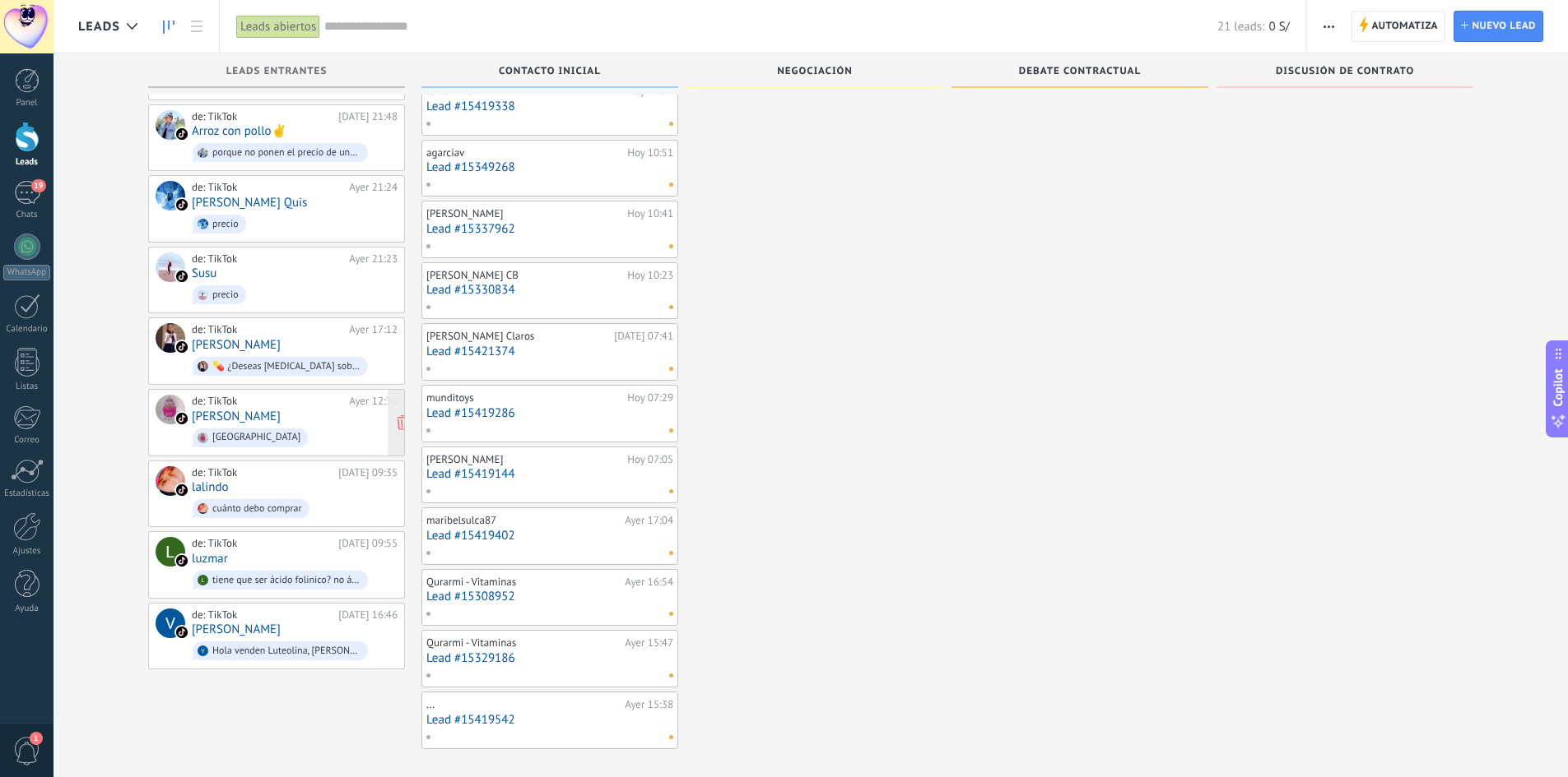
click at [227, 409] on link "[PERSON_NAME]" at bounding box center [236, 416] width 89 height 14
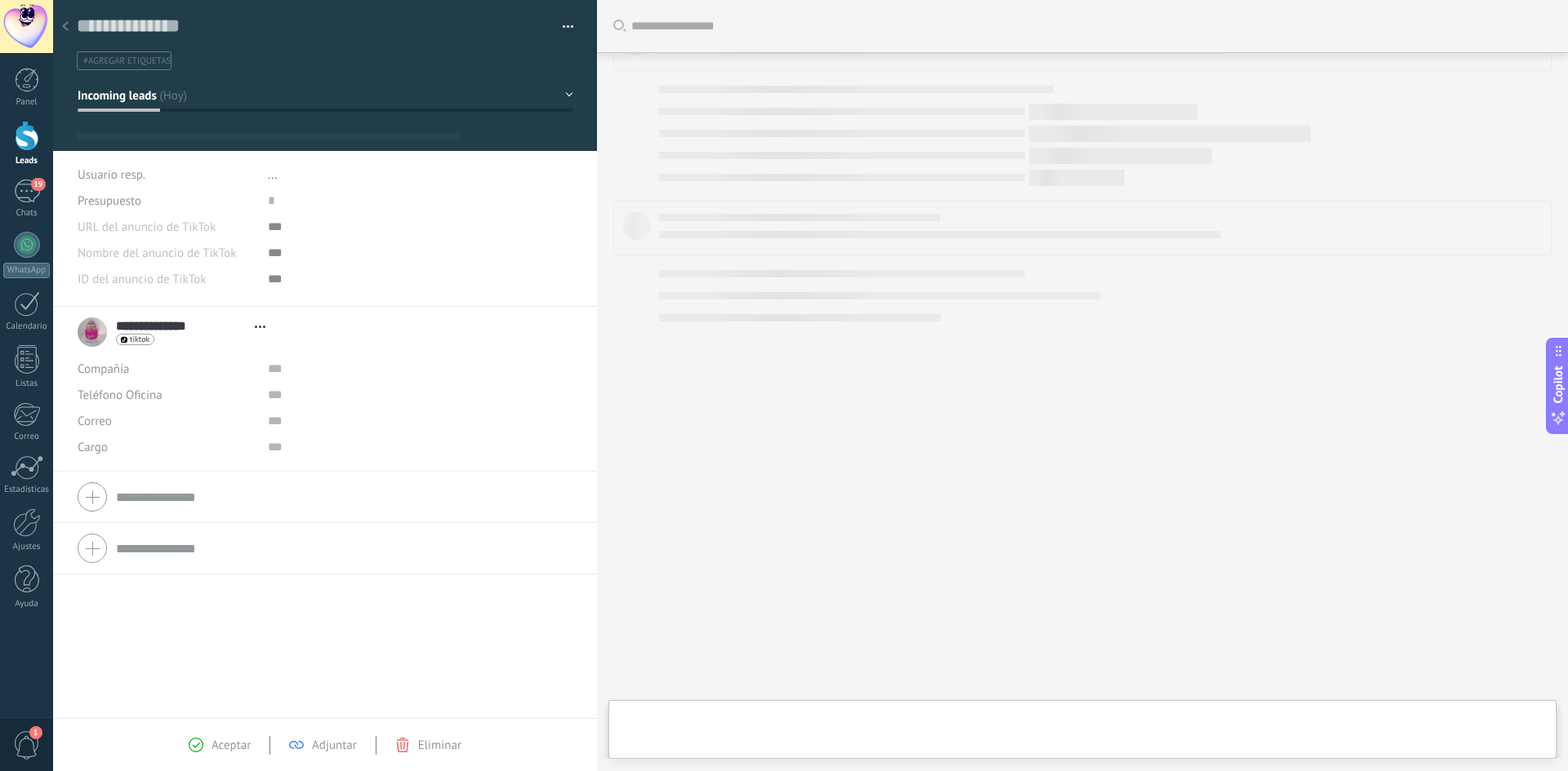
scroll to position [24, 0]
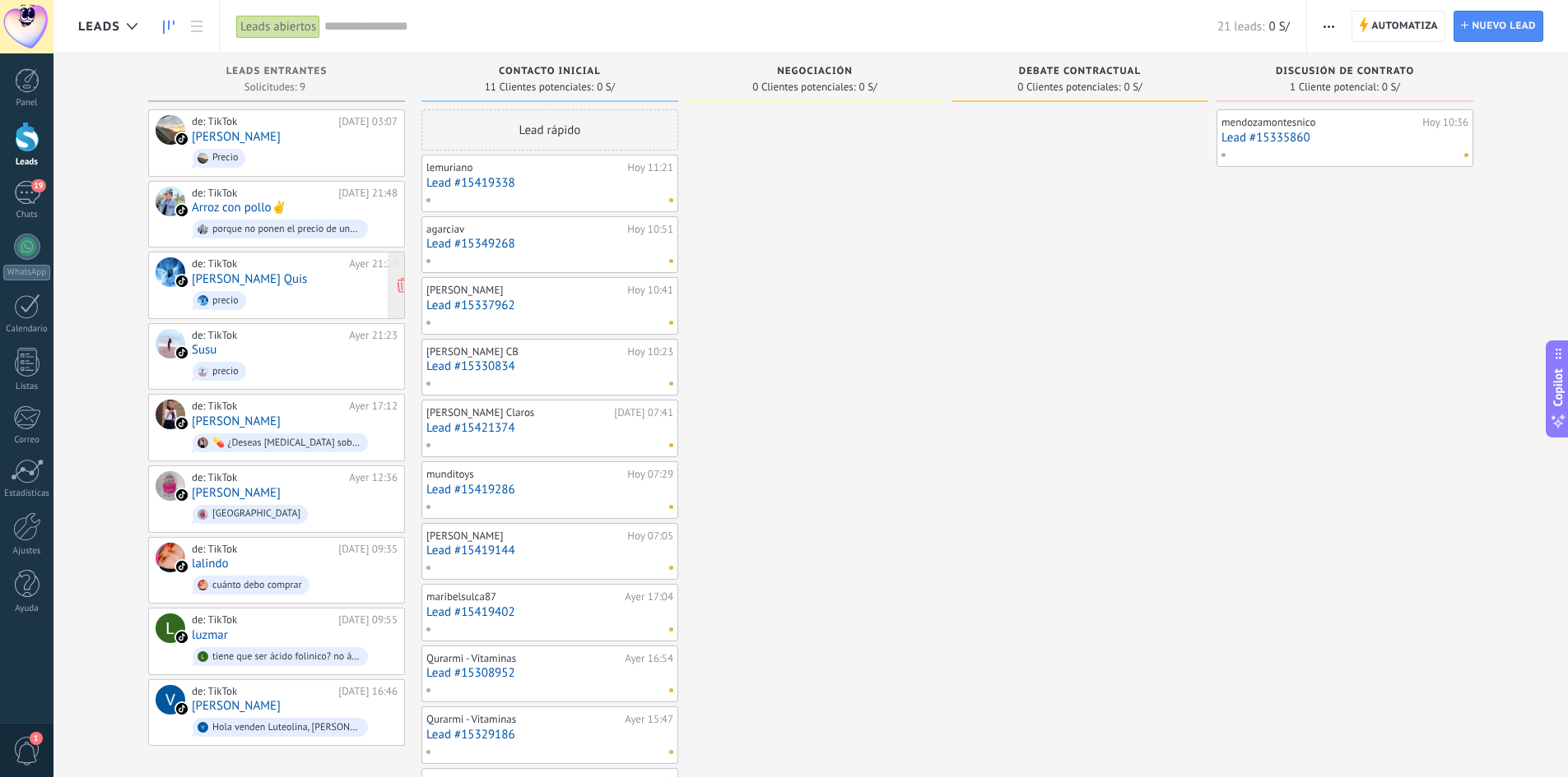
click at [226, 268] on div "de: TikTok" at bounding box center [268, 264] width 152 height 13
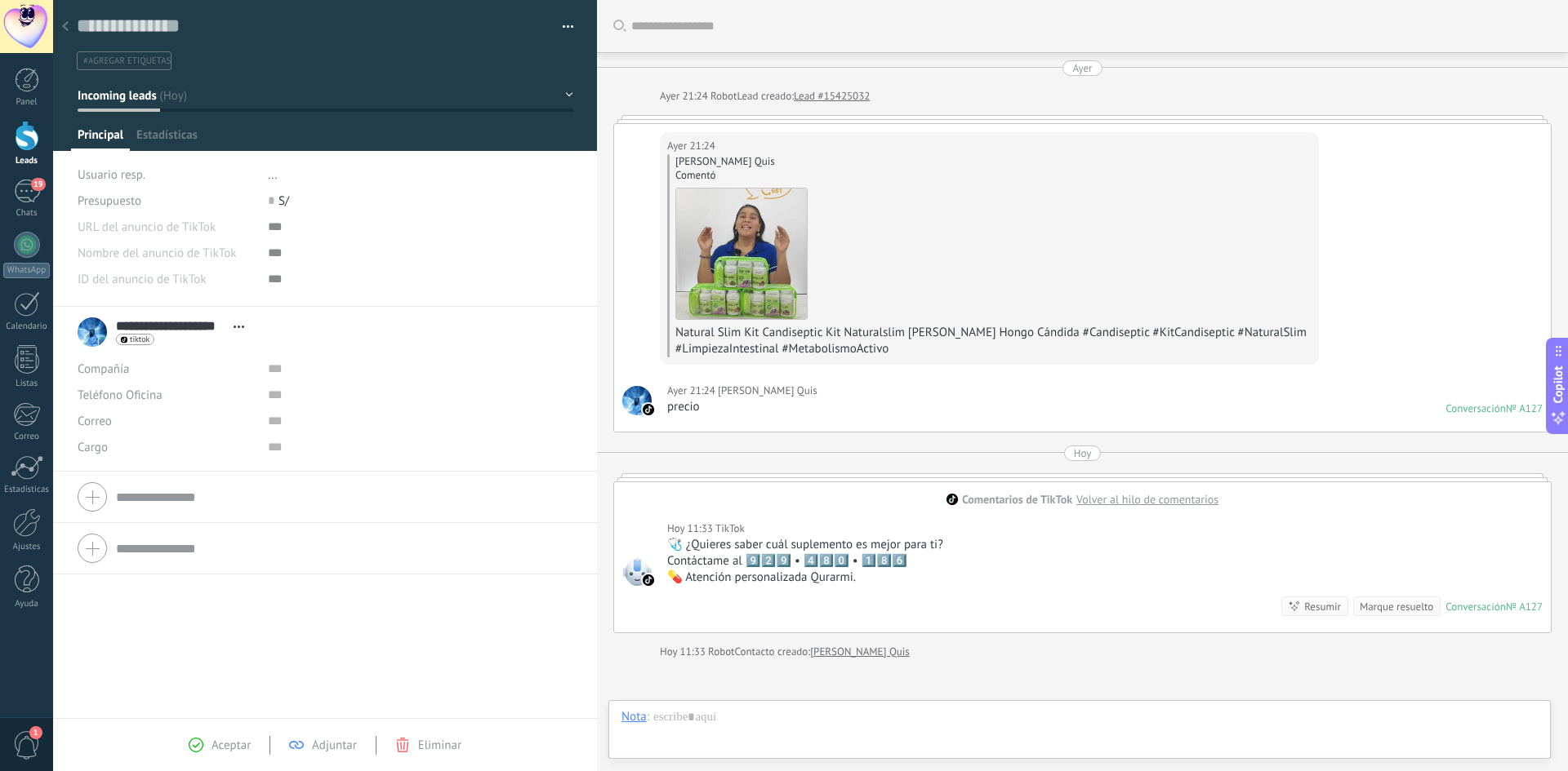
scroll to position [174, 0]
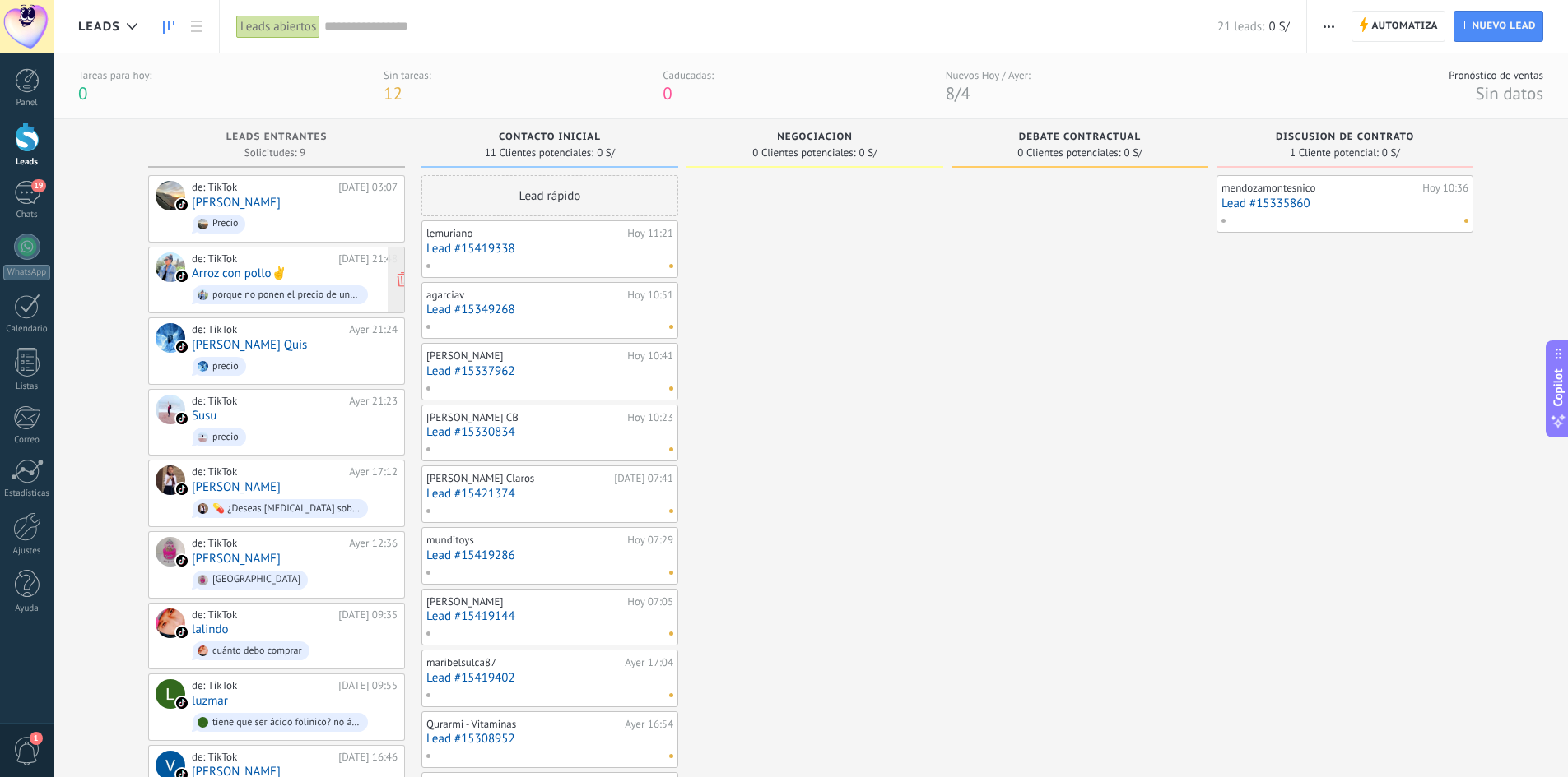
click at [227, 272] on link "Arroz con pollo✌" at bounding box center [239, 274] width 95 height 14
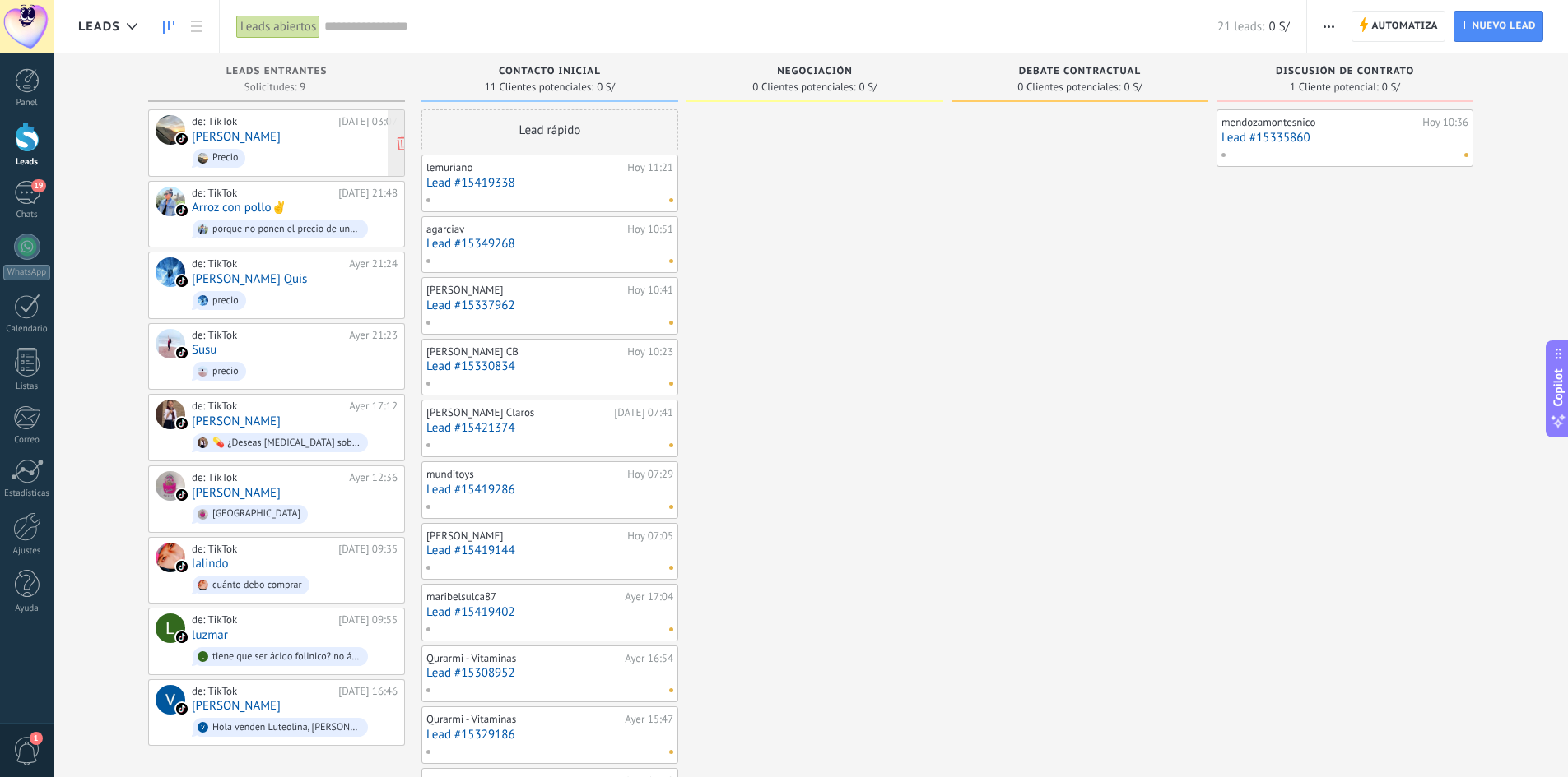
click at [225, 130] on link "[PERSON_NAME]" at bounding box center [236, 137] width 89 height 14
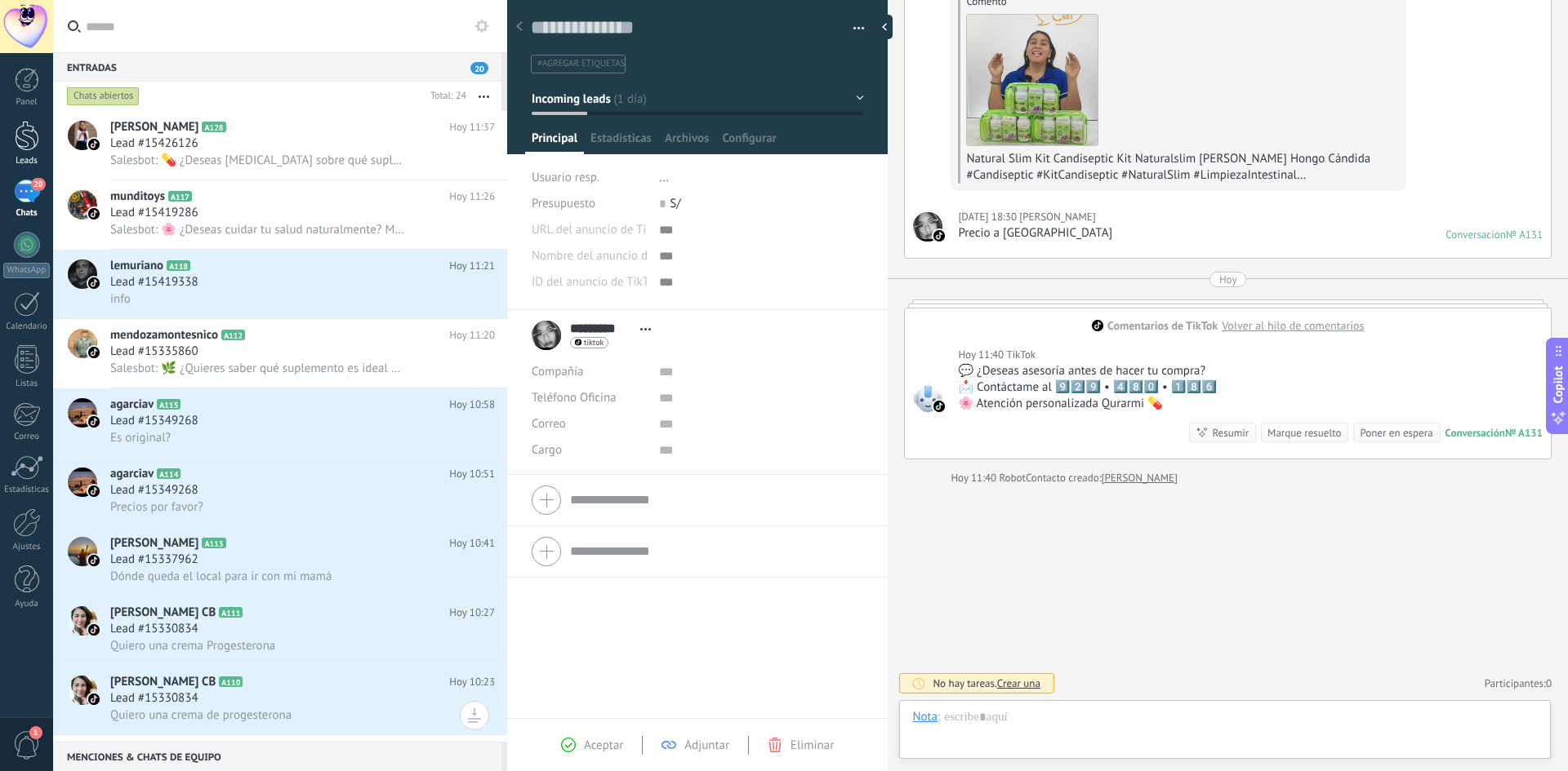
click at [25, 135] on div at bounding box center [27, 136] width 24 height 30
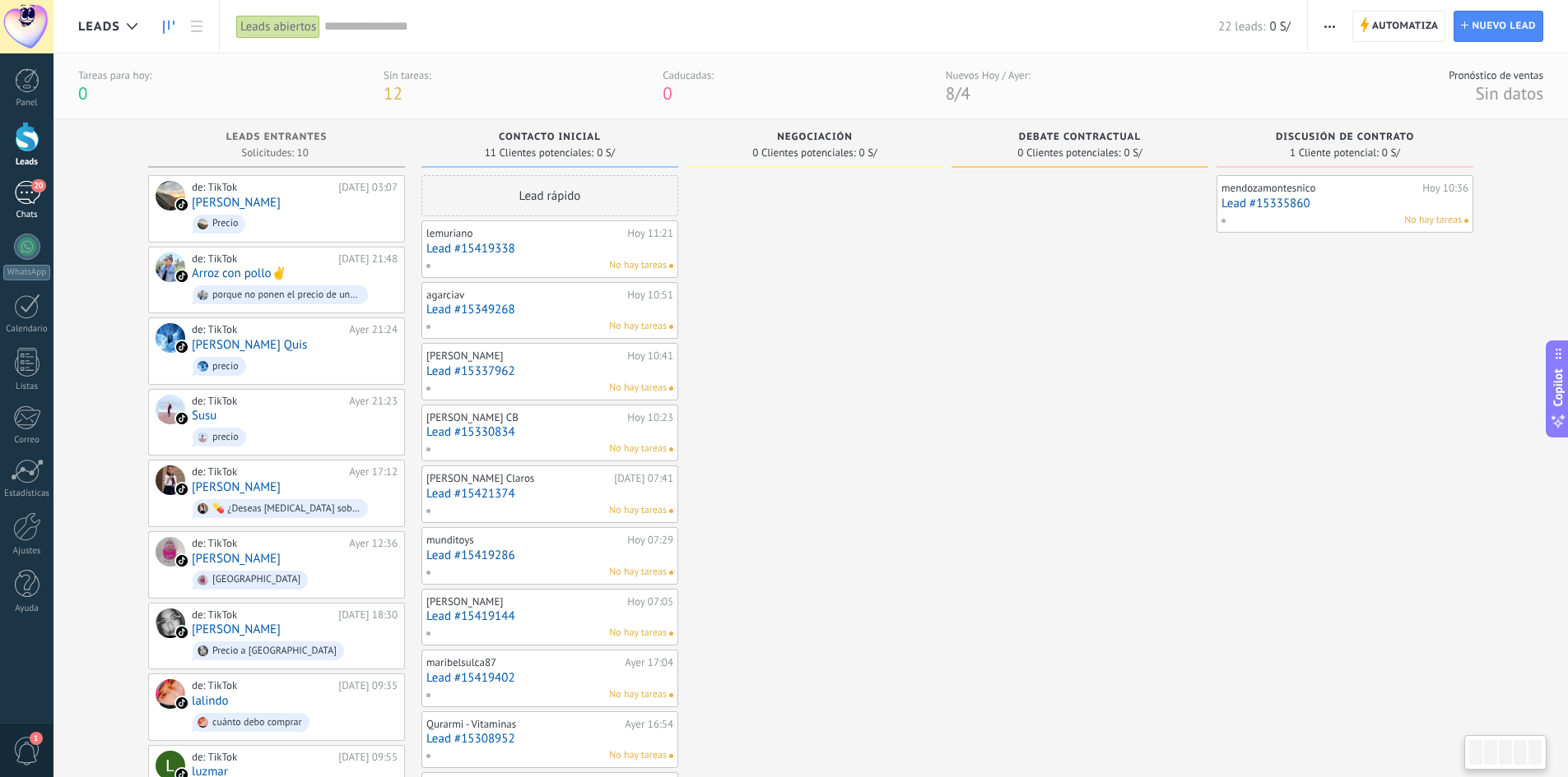
click at [21, 188] on div "20" at bounding box center [27, 193] width 26 height 24
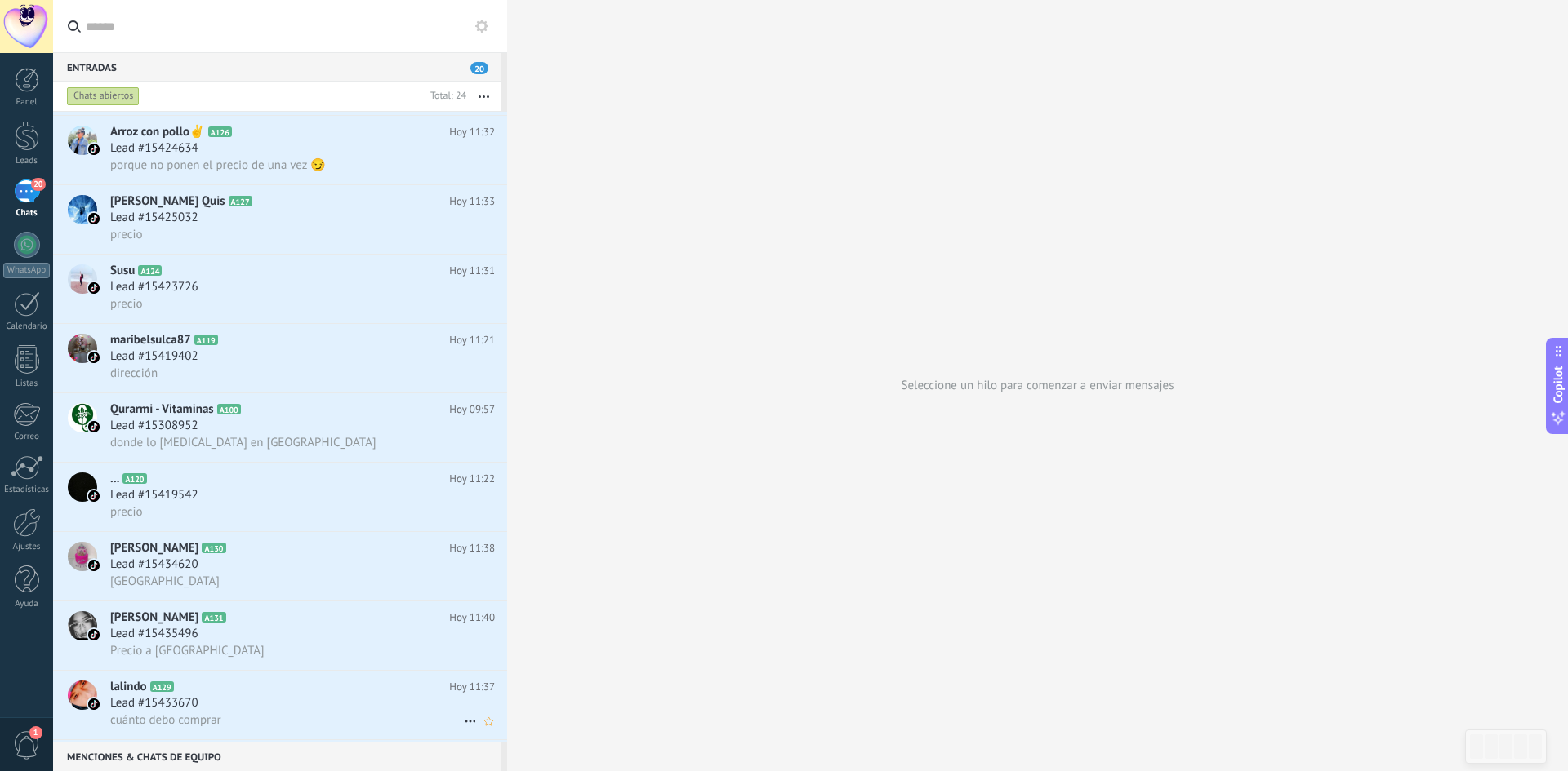
click at [233, 705] on div "Lead #15433670" at bounding box center [302, 704] width 385 height 16
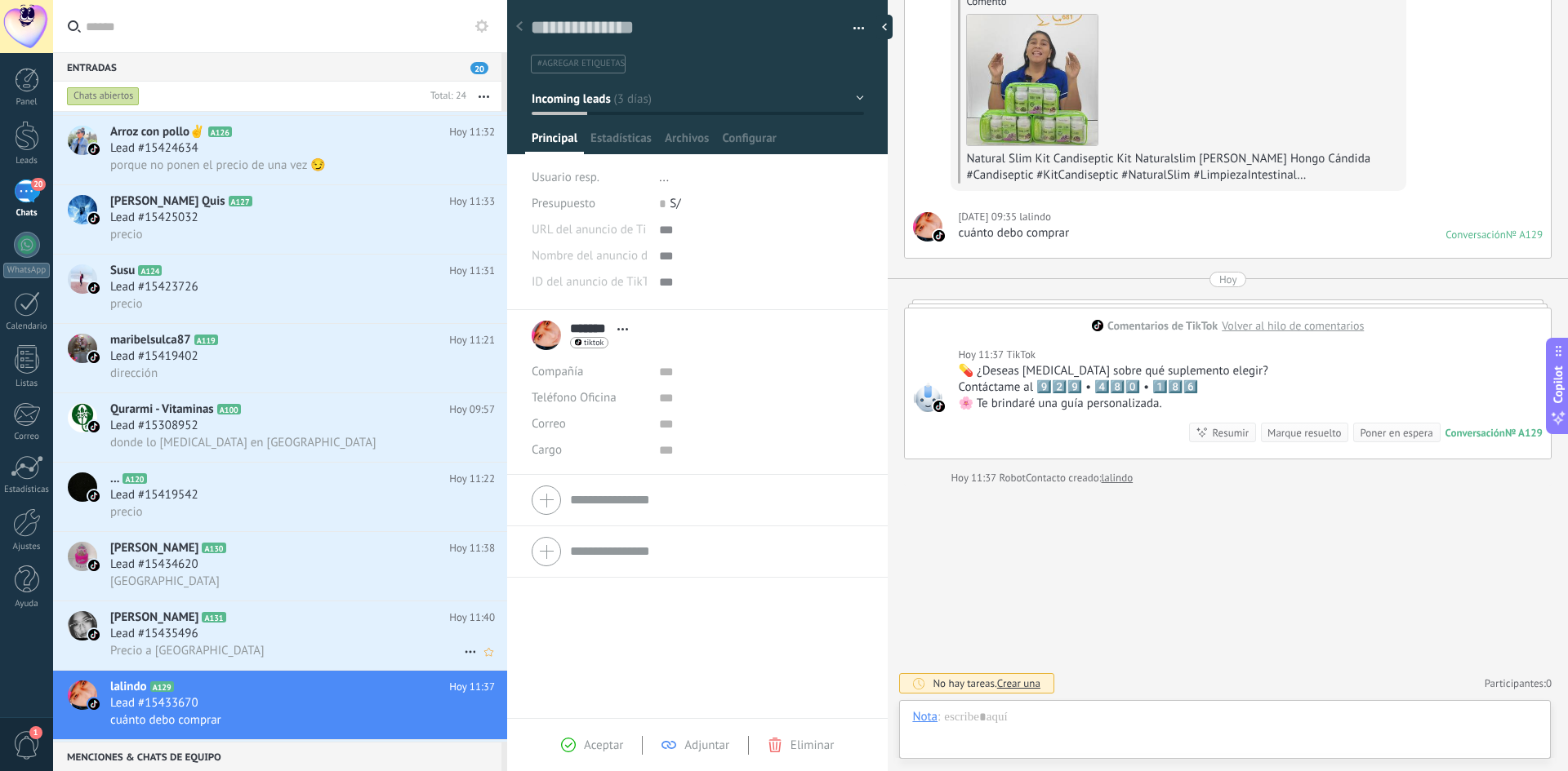
click at [223, 642] on div "Precio a [GEOGRAPHIC_DATA]" at bounding box center [302, 651] width 385 height 17
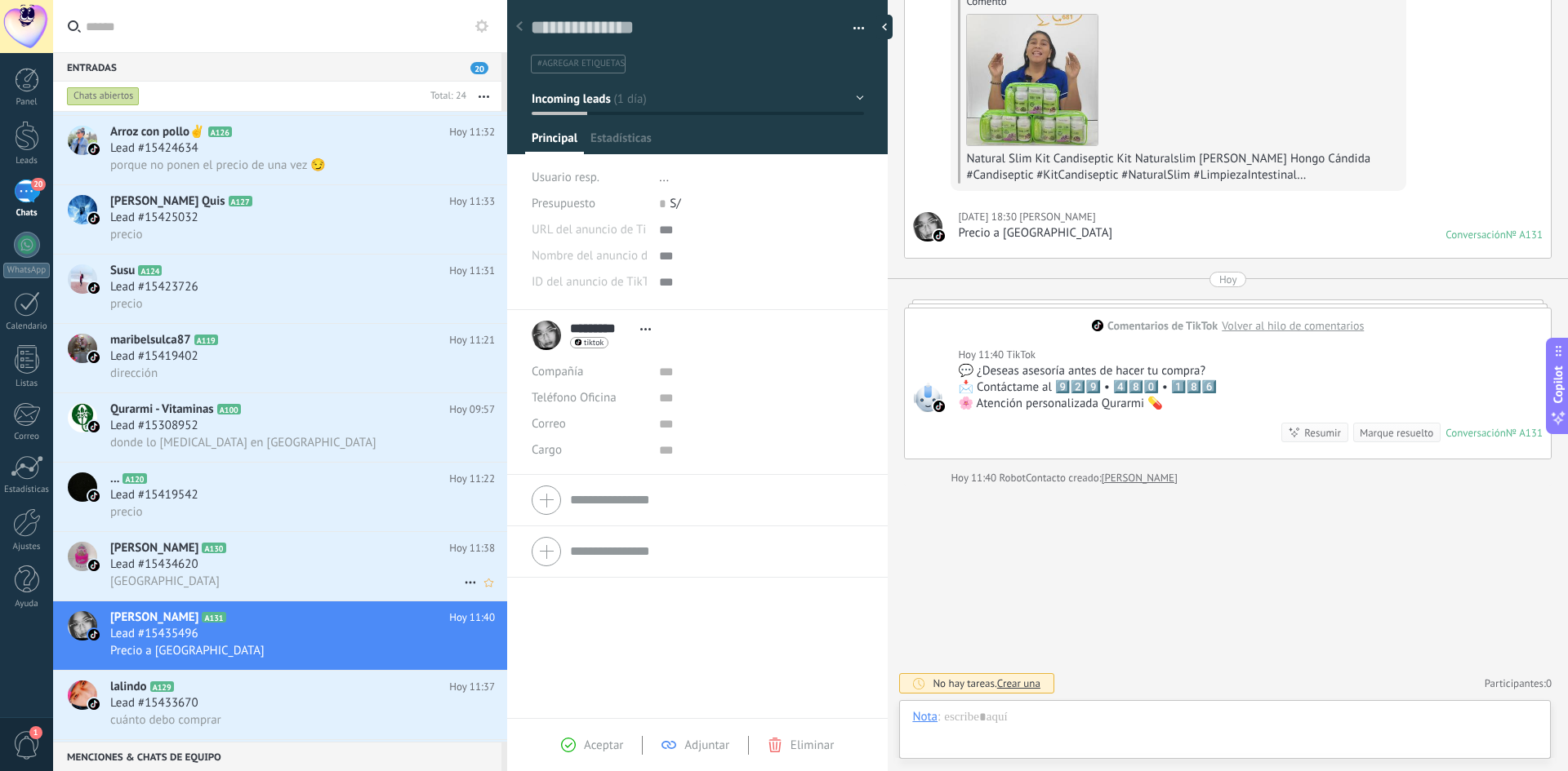
click at [250, 550] on h2 "Mónica Fabiána A130" at bounding box center [279, 548] width 339 height 16
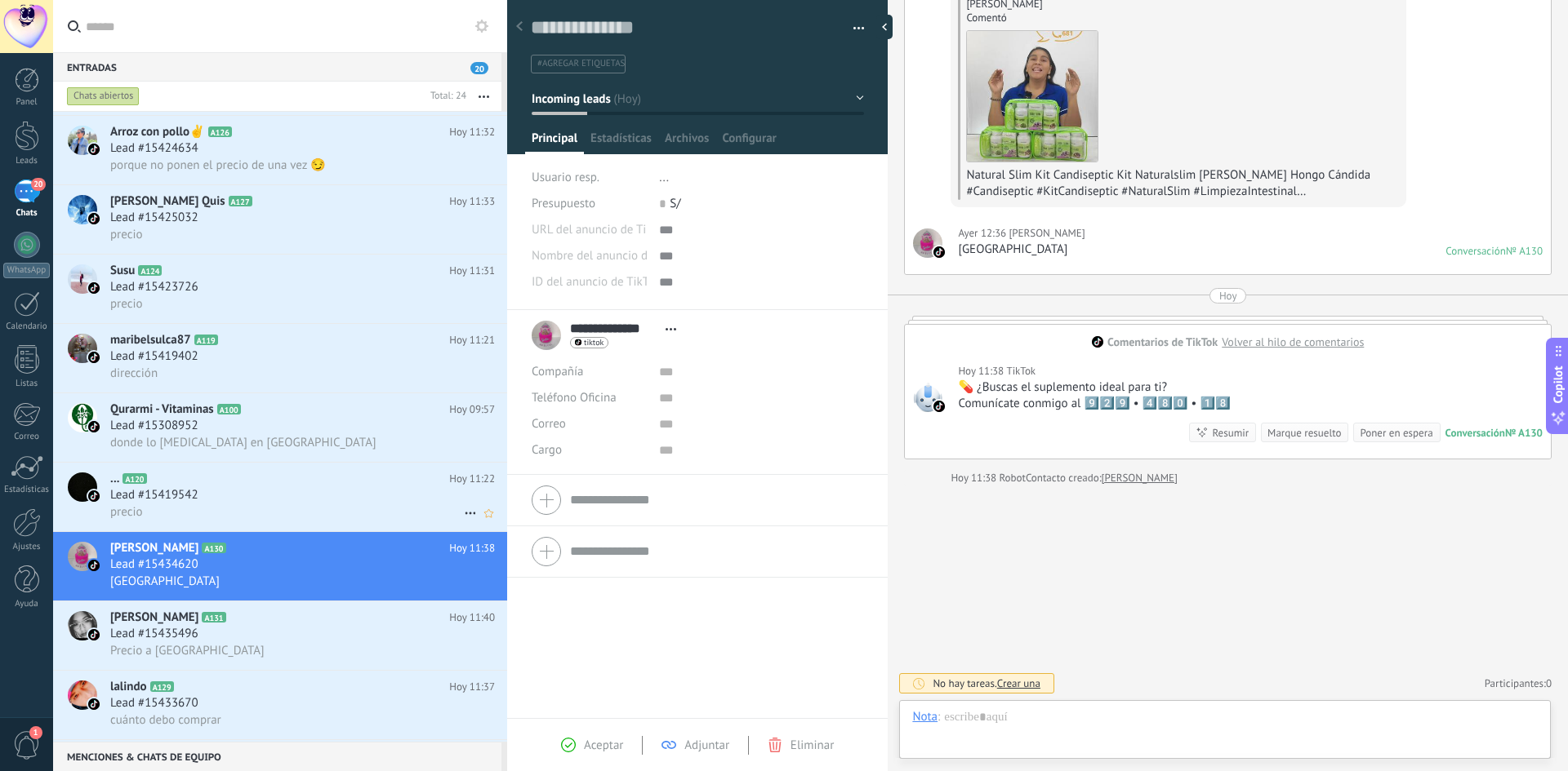
click at [246, 495] on div "Lead #15419542" at bounding box center [302, 495] width 385 height 16
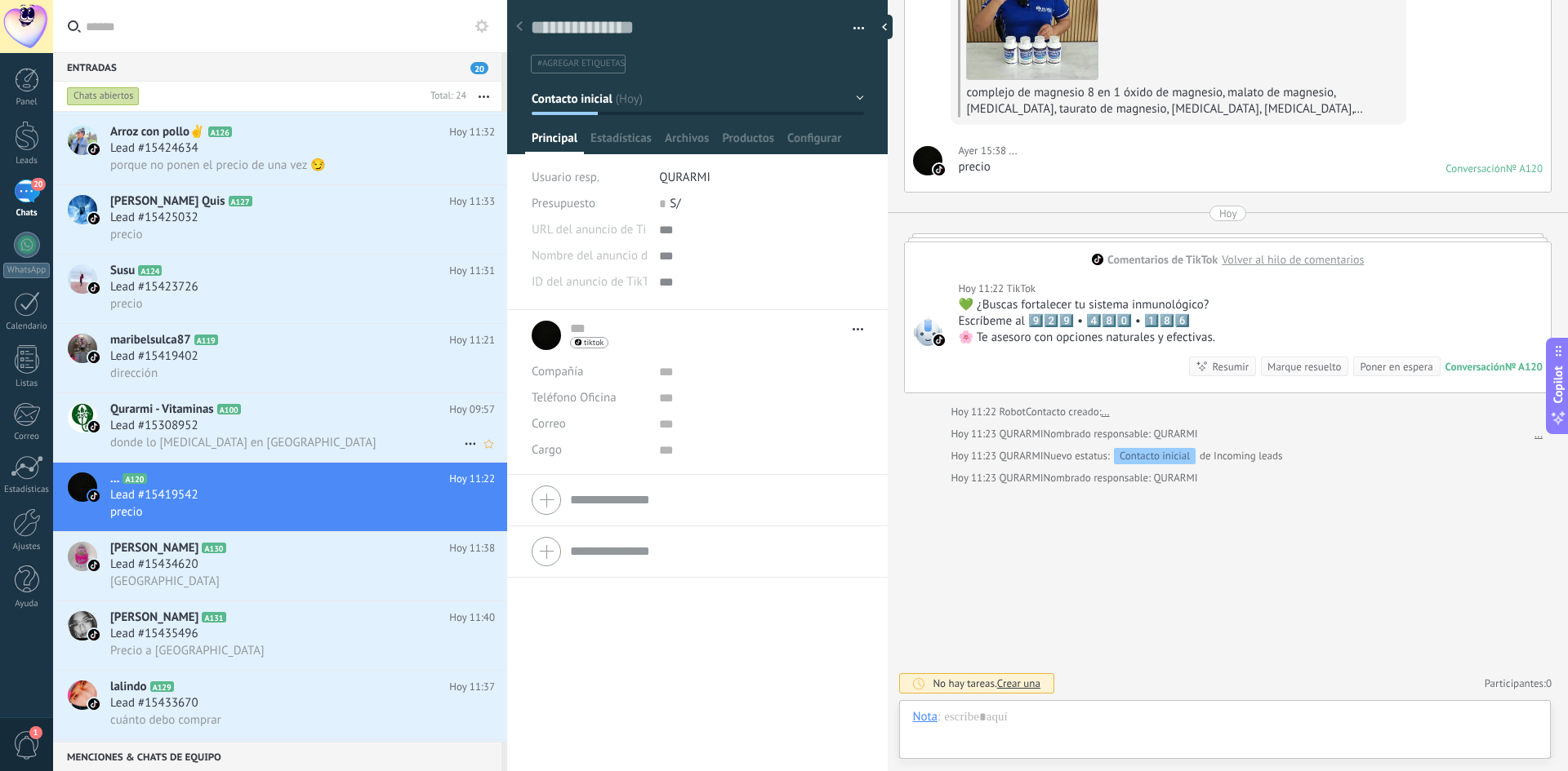
click at [275, 420] on div "Lead #15308952" at bounding box center [302, 426] width 385 height 16
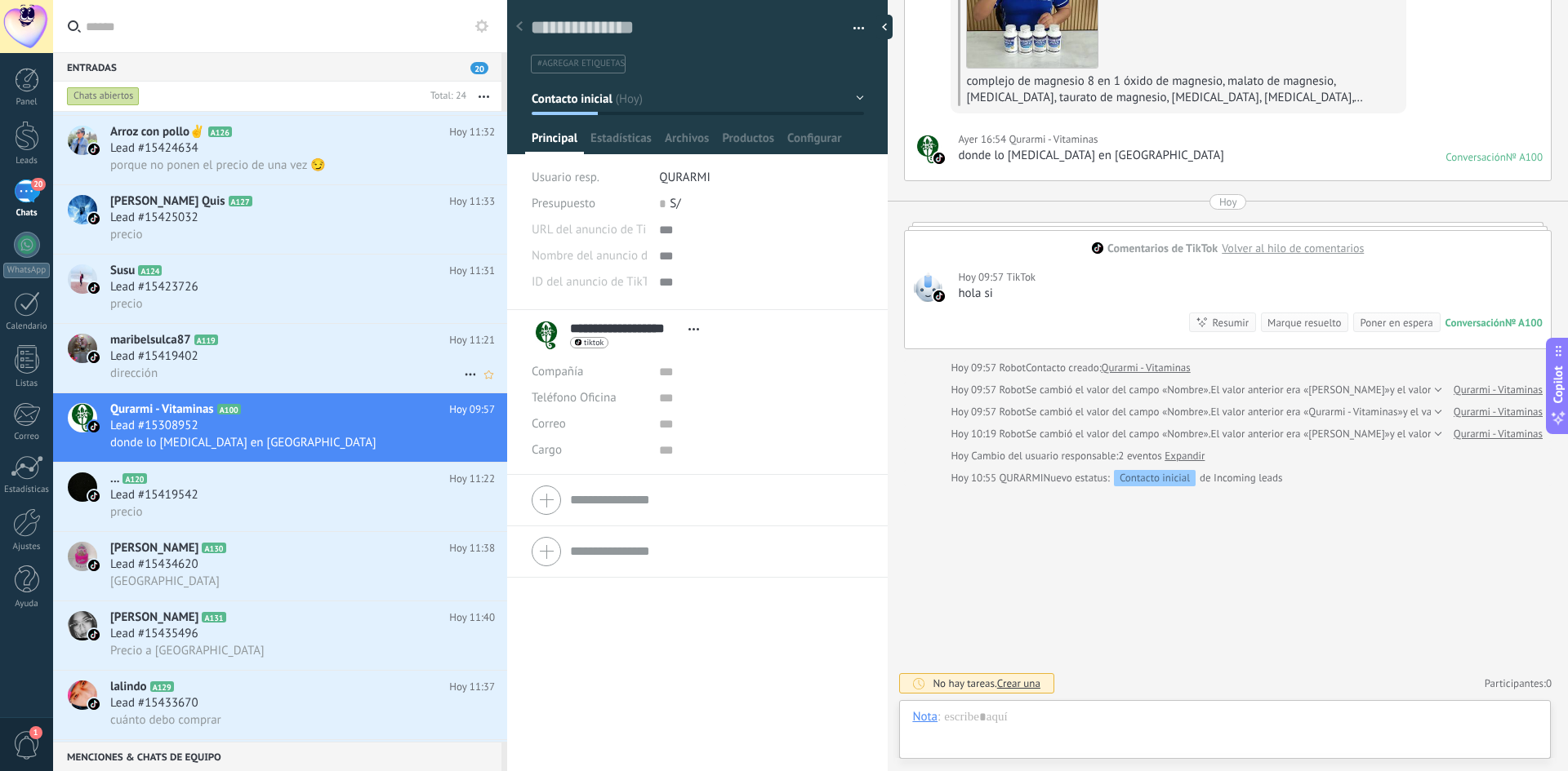
click at [276, 367] on div "dirección" at bounding box center [302, 373] width 385 height 17
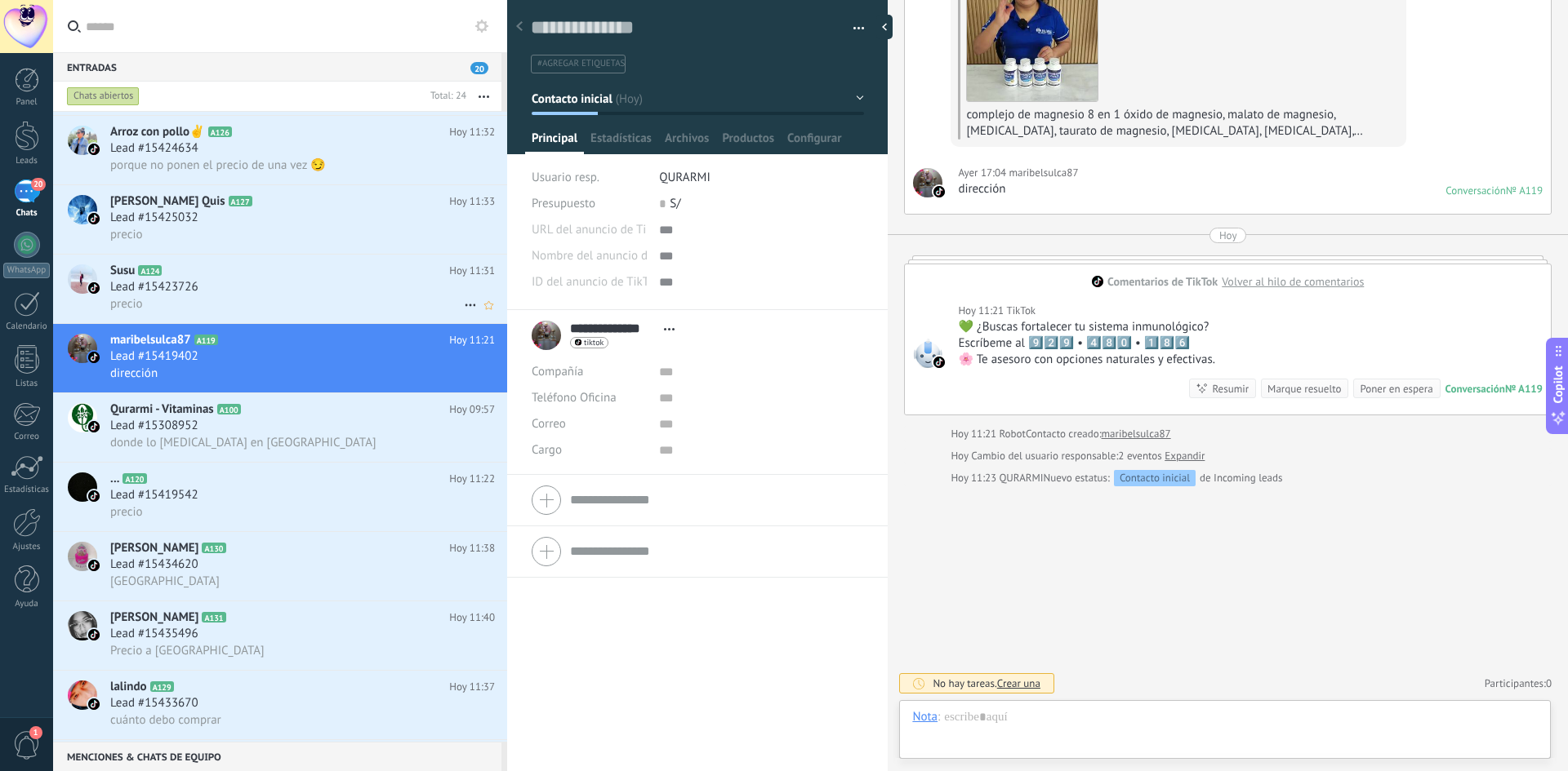
click at [267, 291] on div "Lead #15423726" at bounding box center [302, 287] width 385 height 16
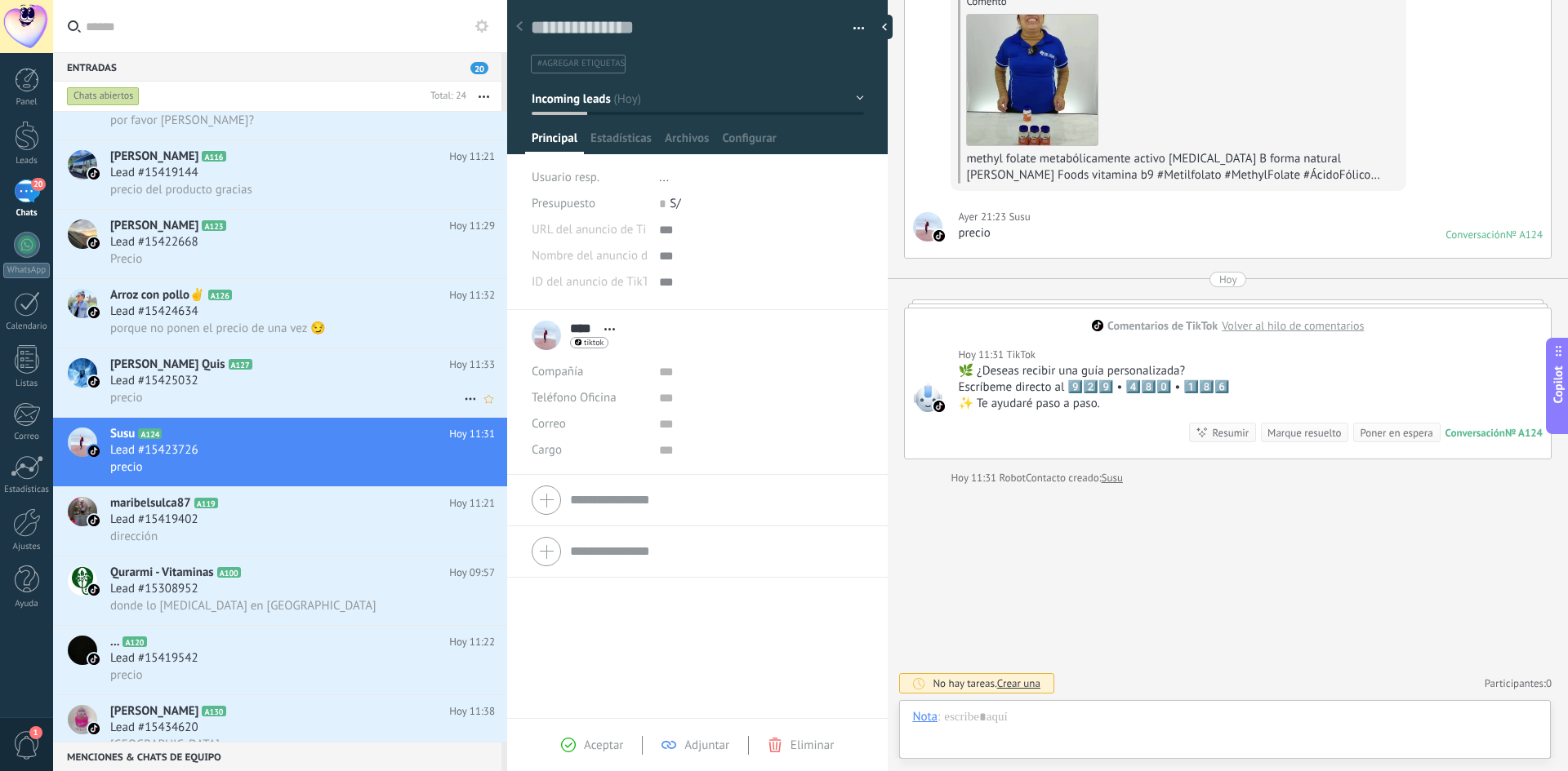
click at [297, 367] on h2 "Valeria Bolivar Quis A127" at bounding box center [279, 365] width 339 height 16
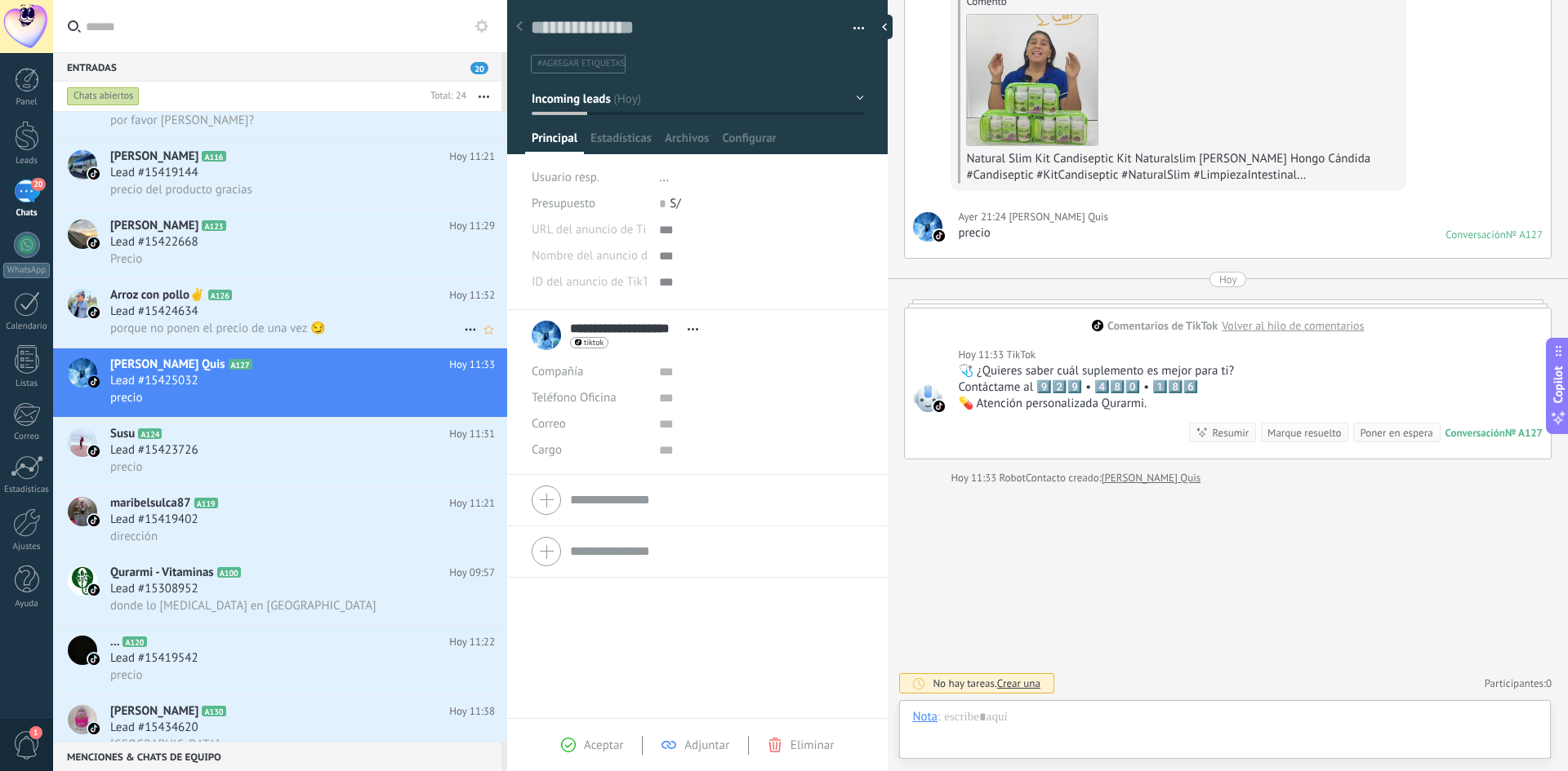
click at [293, 305] on div "Lead #15424634" at bounding box center [302, 311] width 385 height 16
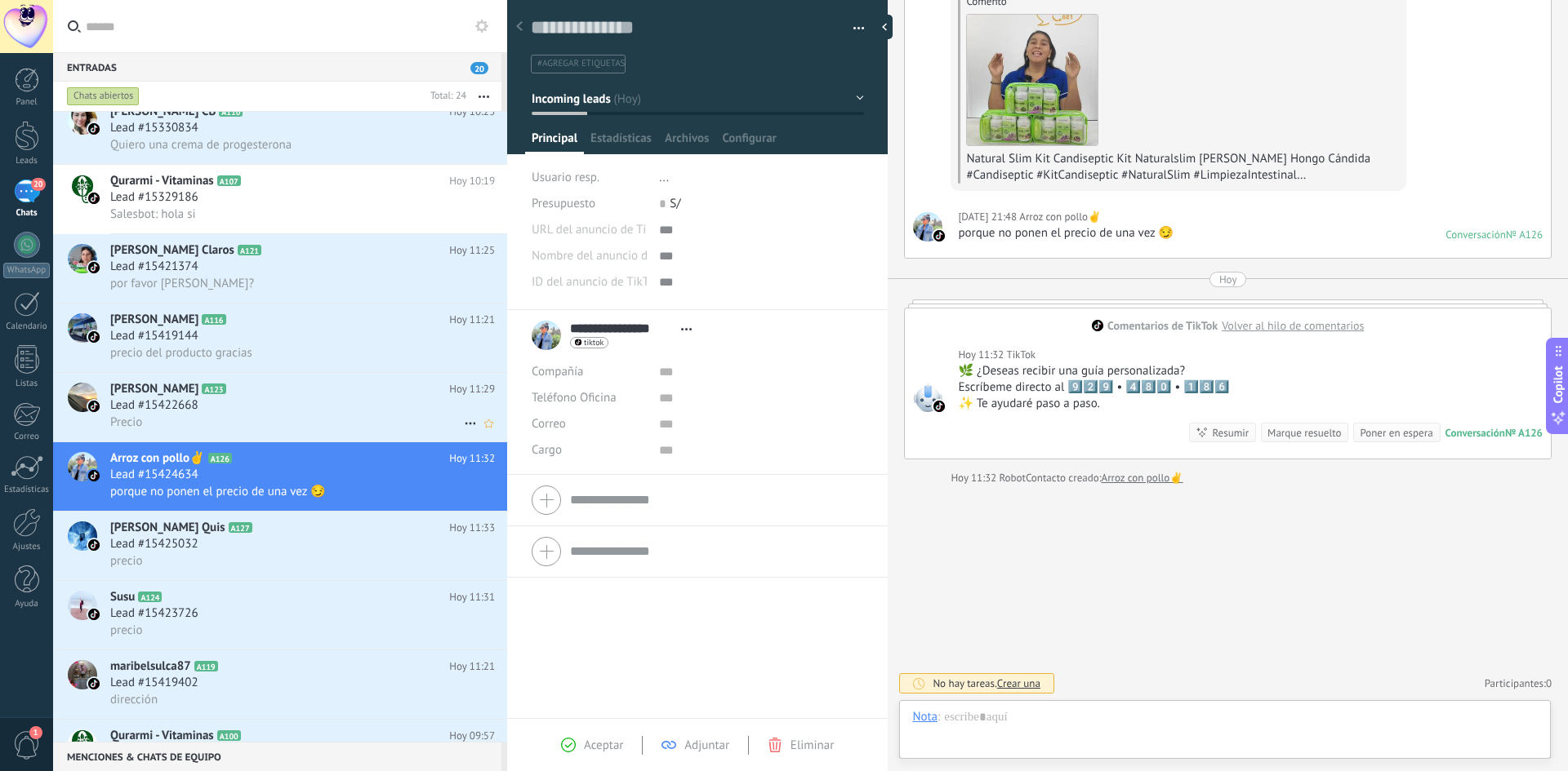
click at [306, 405] on div "Lead #15422668" at bounding box center [302, 405] width 385 height 16
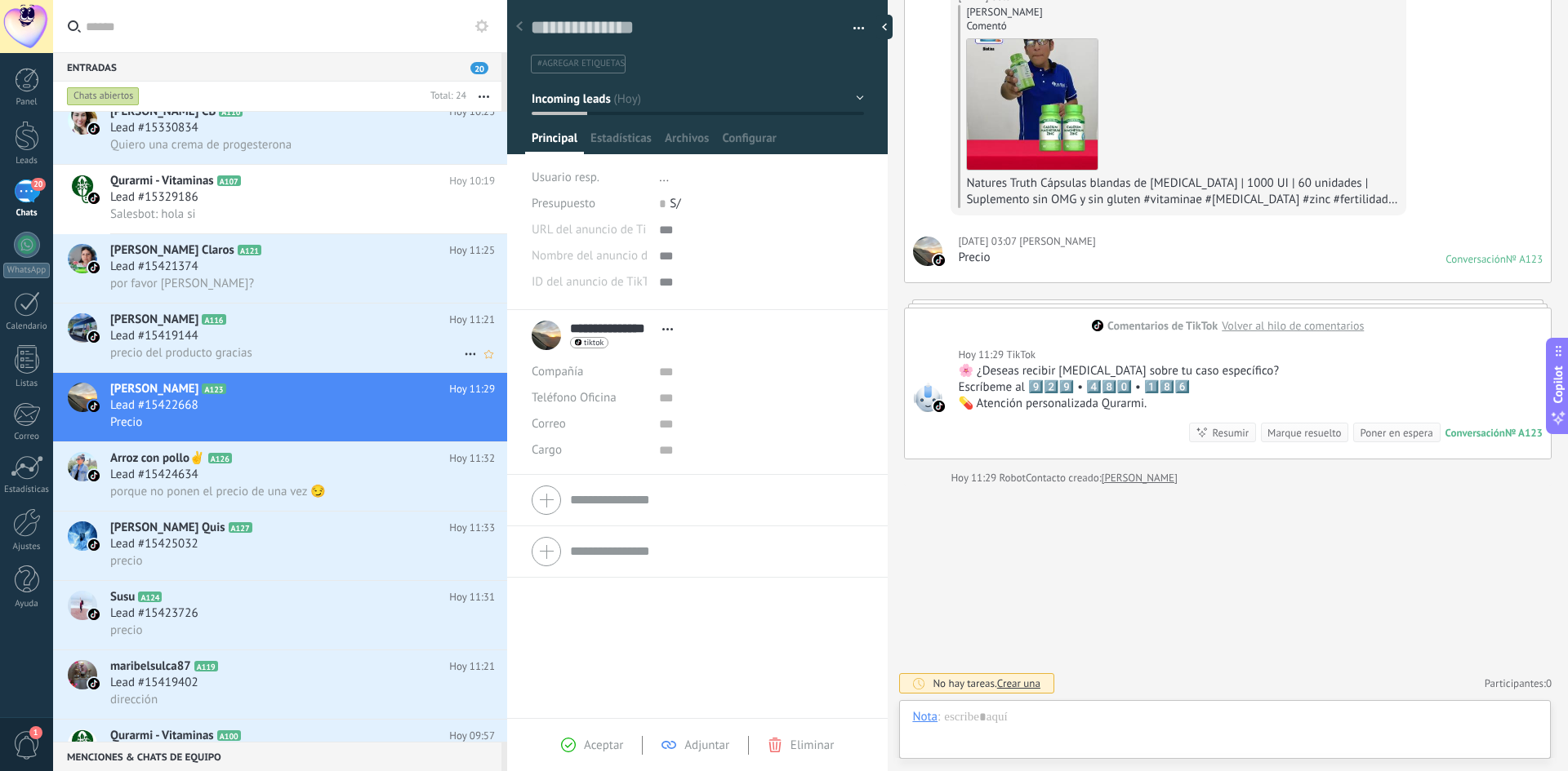
click at [301, 328] on div "Lead #15419144" at bounding box center [302, 336] width 385 height 16
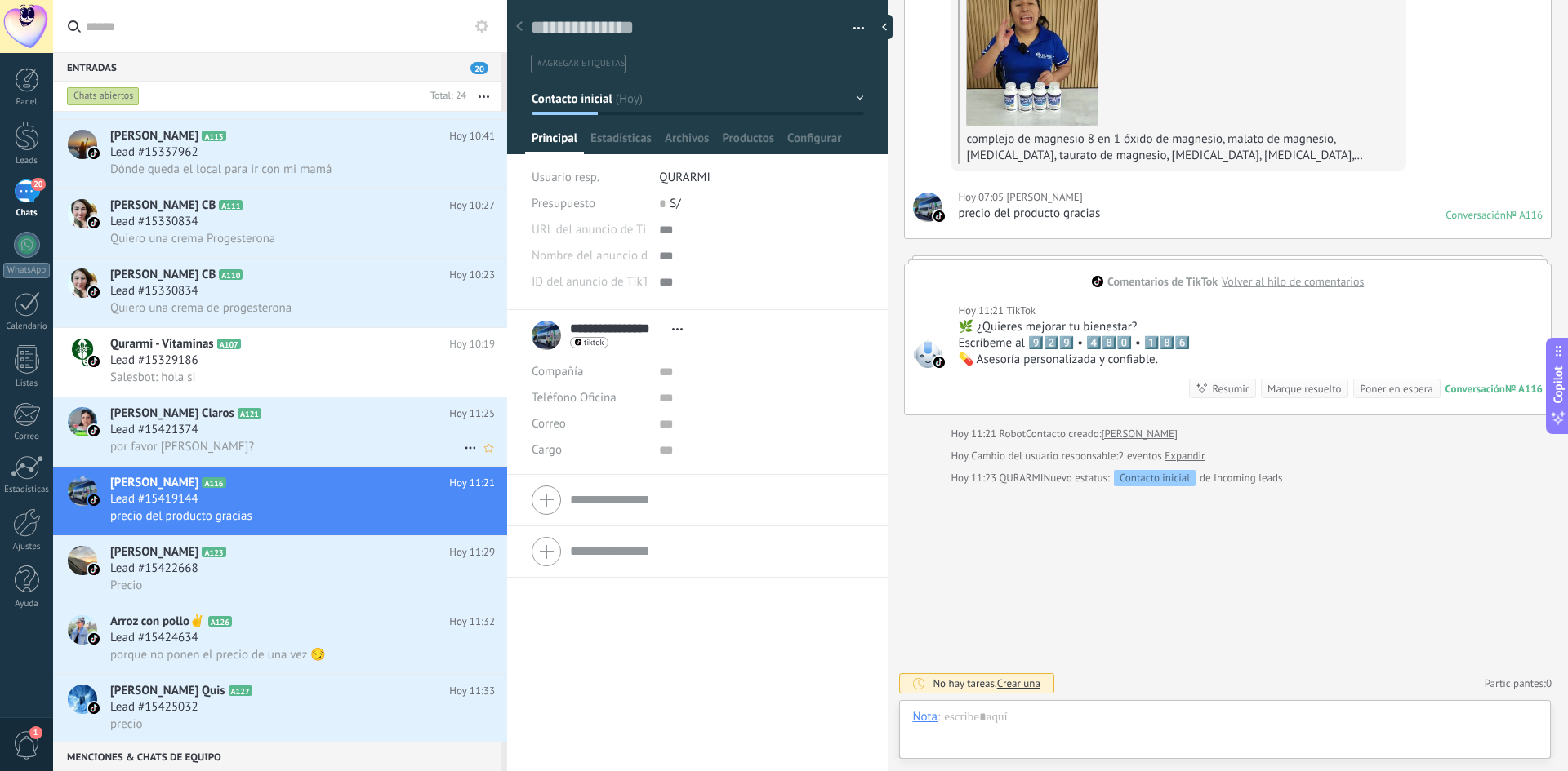
click at [285, 407] on h2 "Wilma Céspedes Claros A121" at bounding box center [279, 413] width 339 height 16
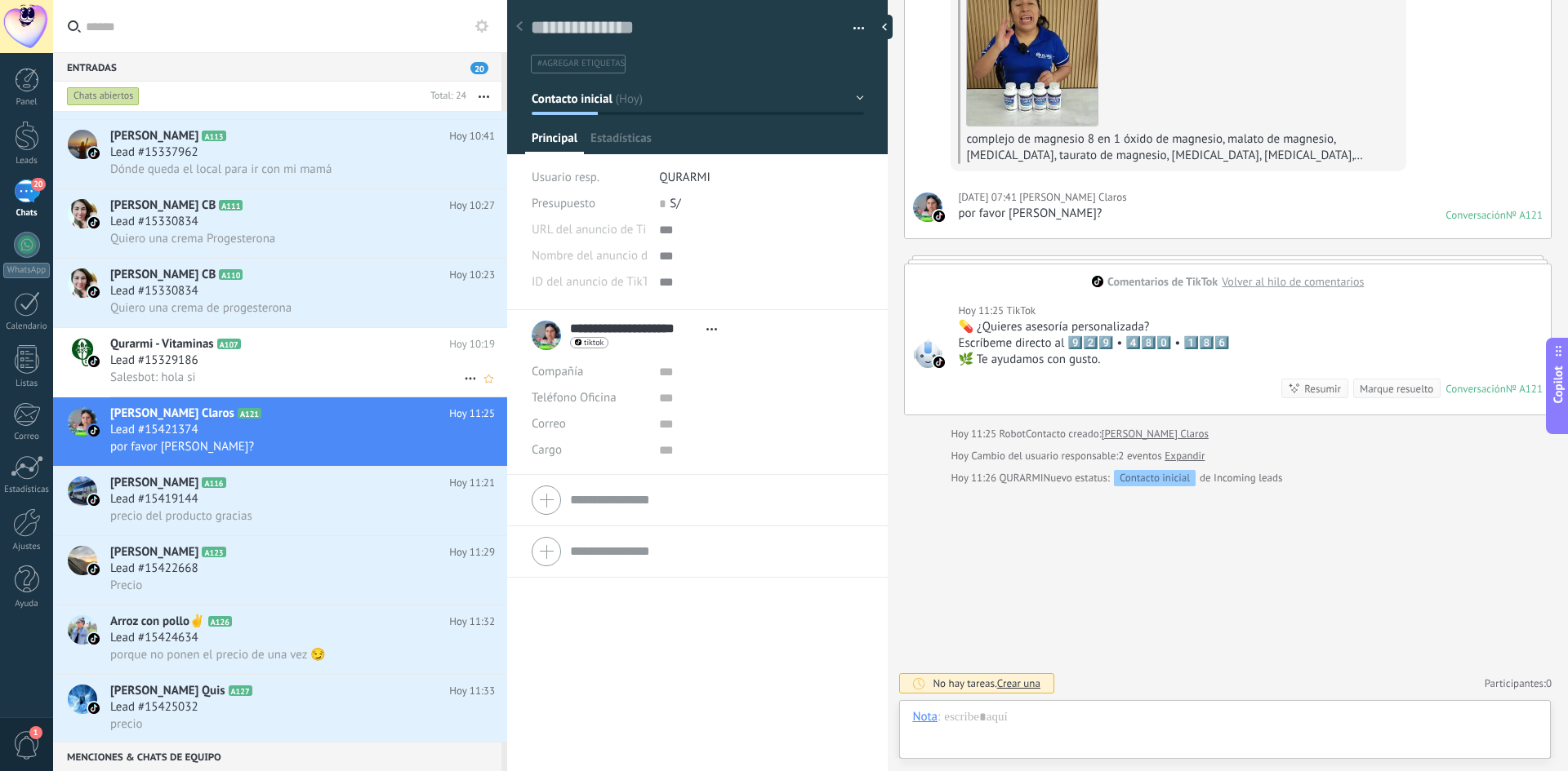
click at [290, 353] on div "Lead #15329186" at bounding box center [302, 360] width 385 height 16
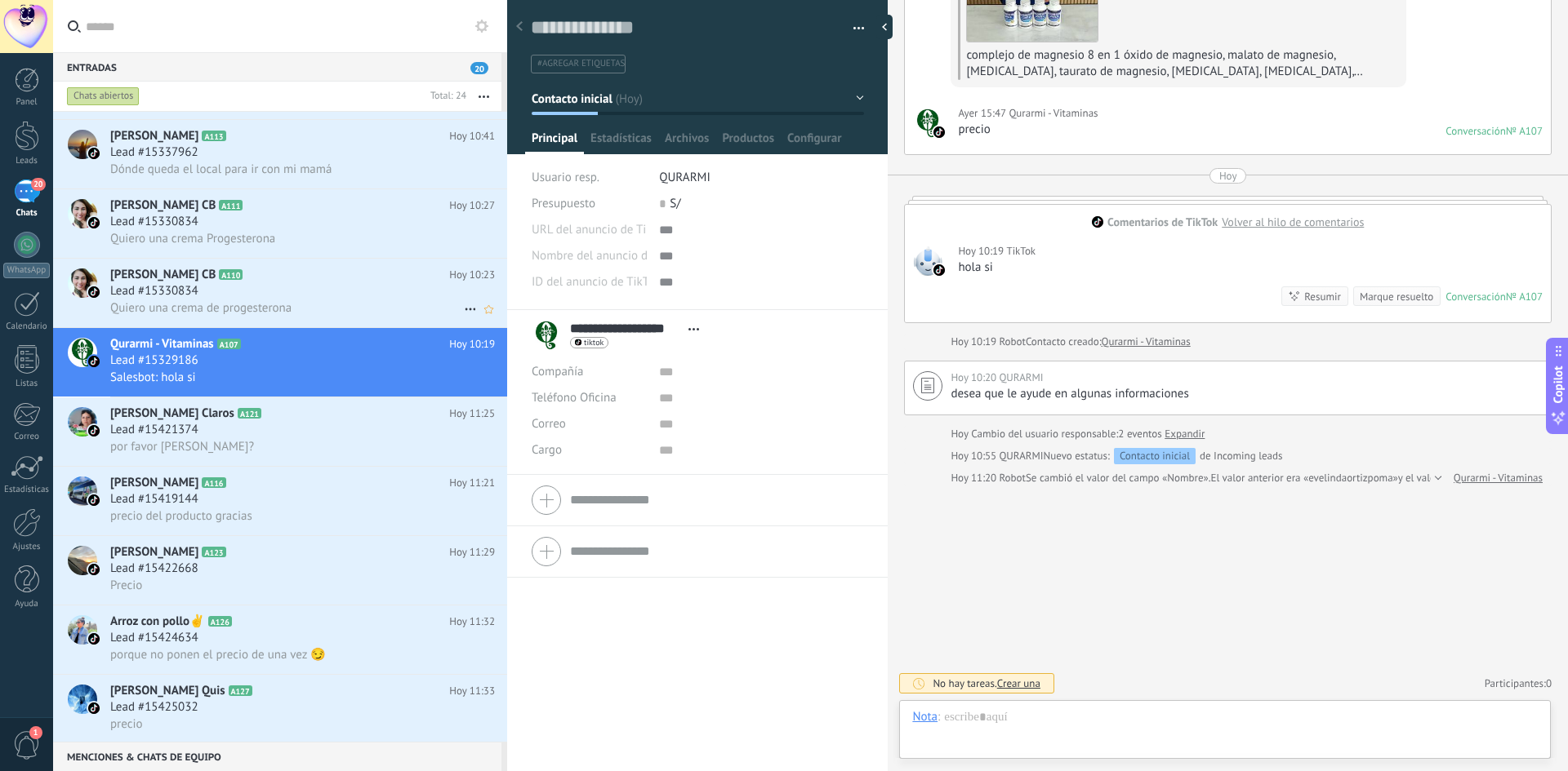
click at [285, 299] on div "Lead #15330834" at bounding box center [302, 291] width 385 height 16
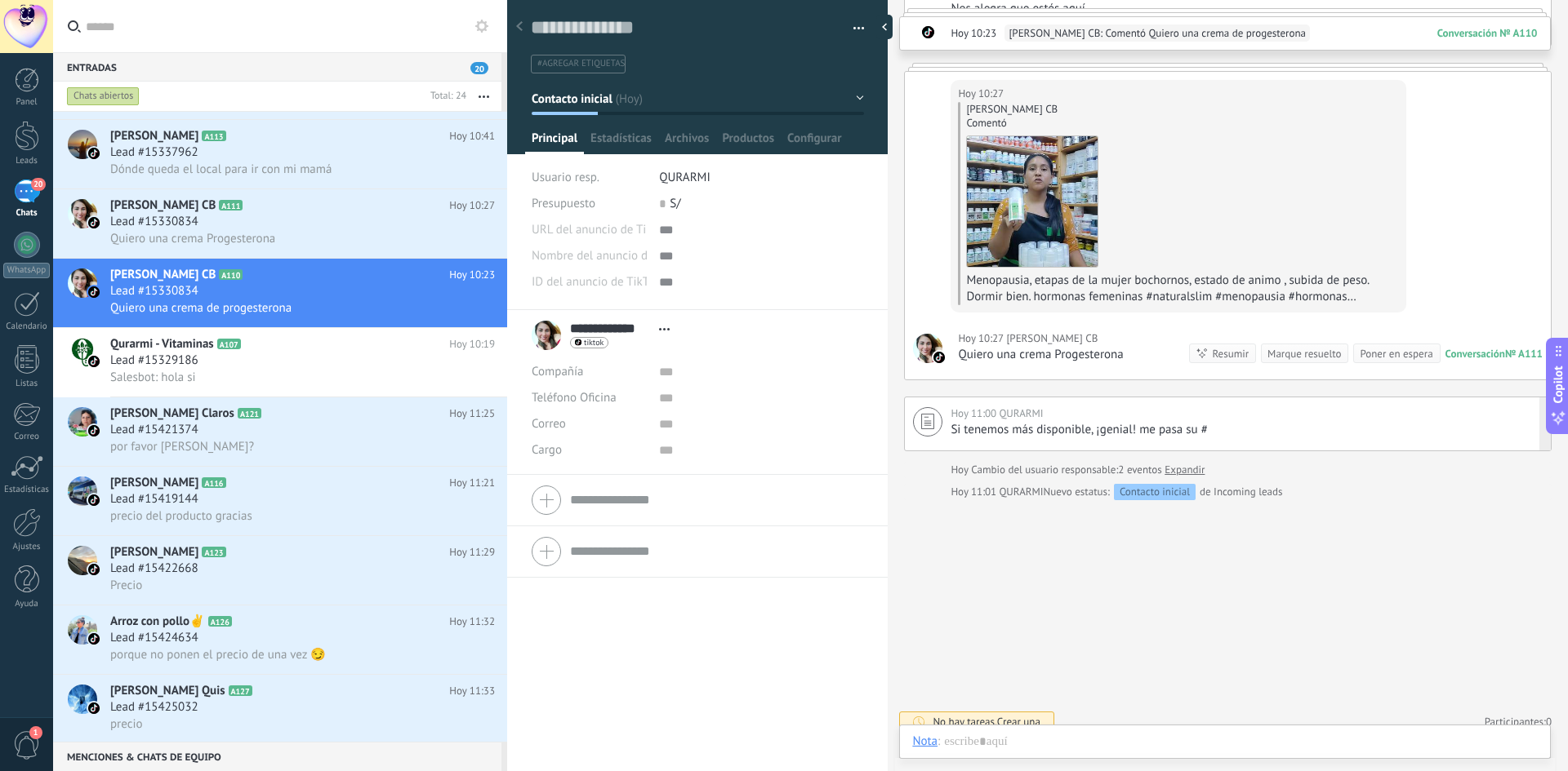
click at [1218, 433] on div "Si tenemos más disponible, ¡genial! me pasa su # ​" at bounding box center [1246, 430] width 592 height 16
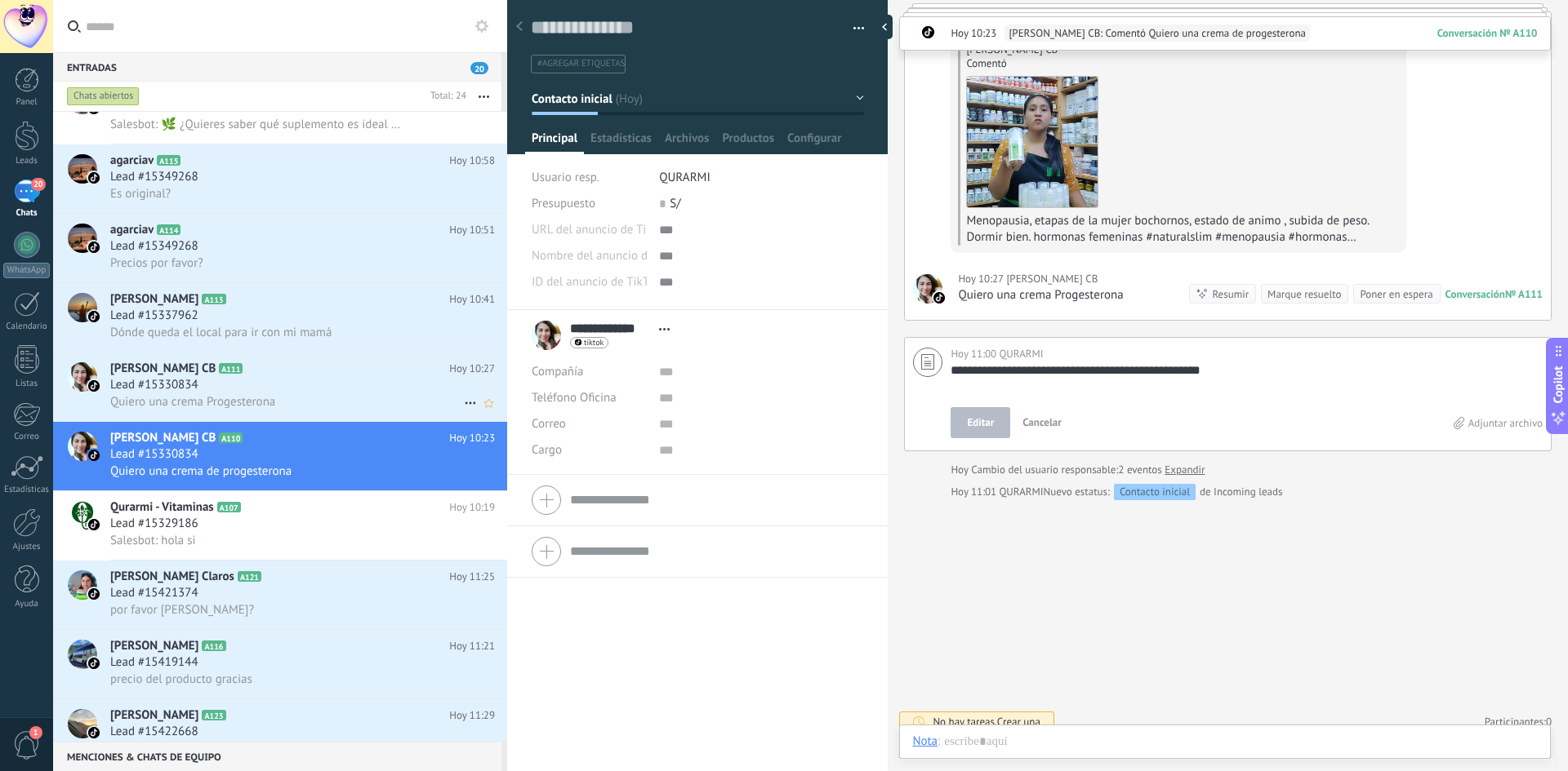
click at [214, 374] on h2 "Carmencita CB A111" at bounding box center [279, 368] width 339 height 16
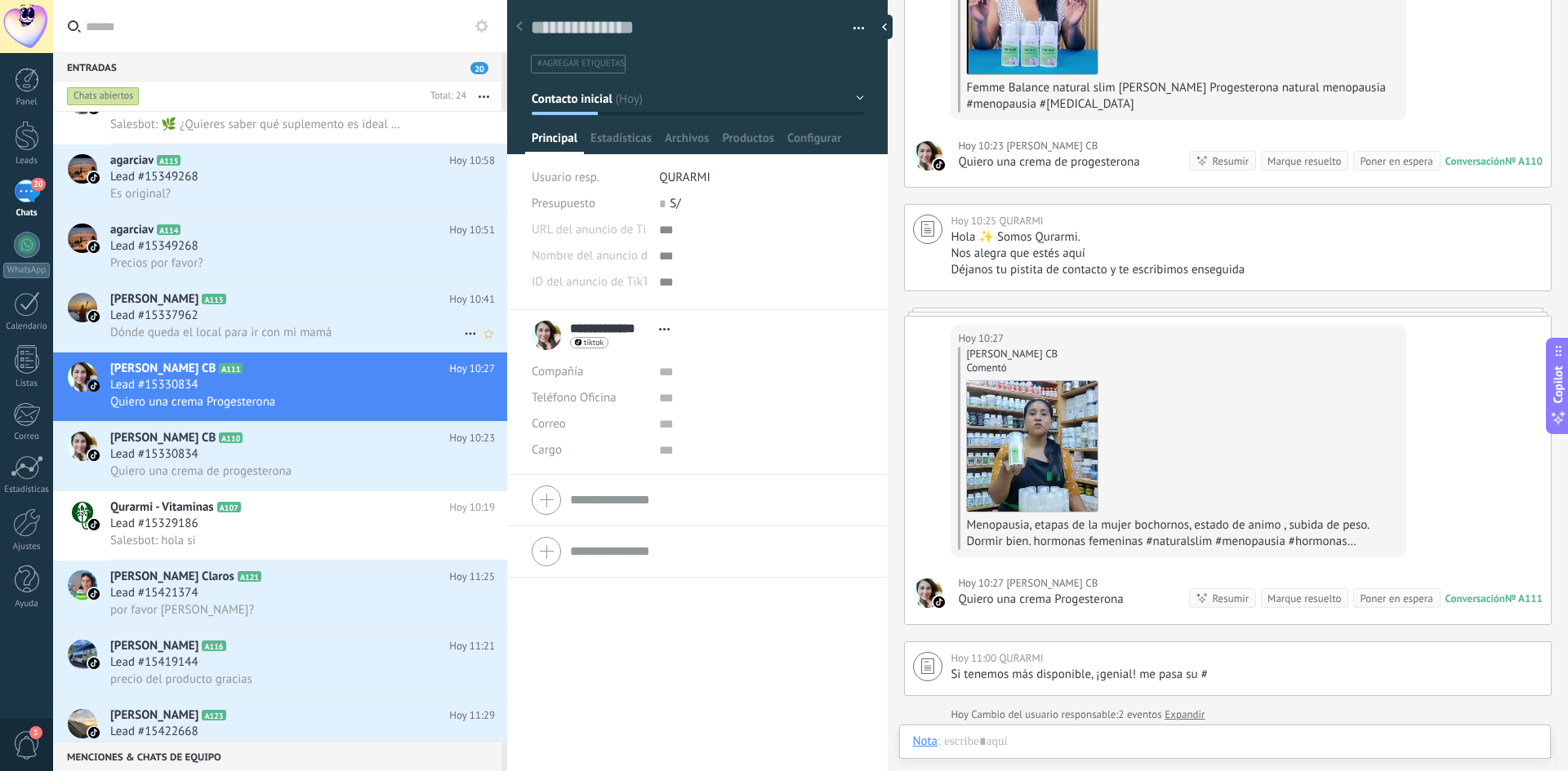
click at [231, 303] on icon at bounding box center [239, 299] width 16 height 16
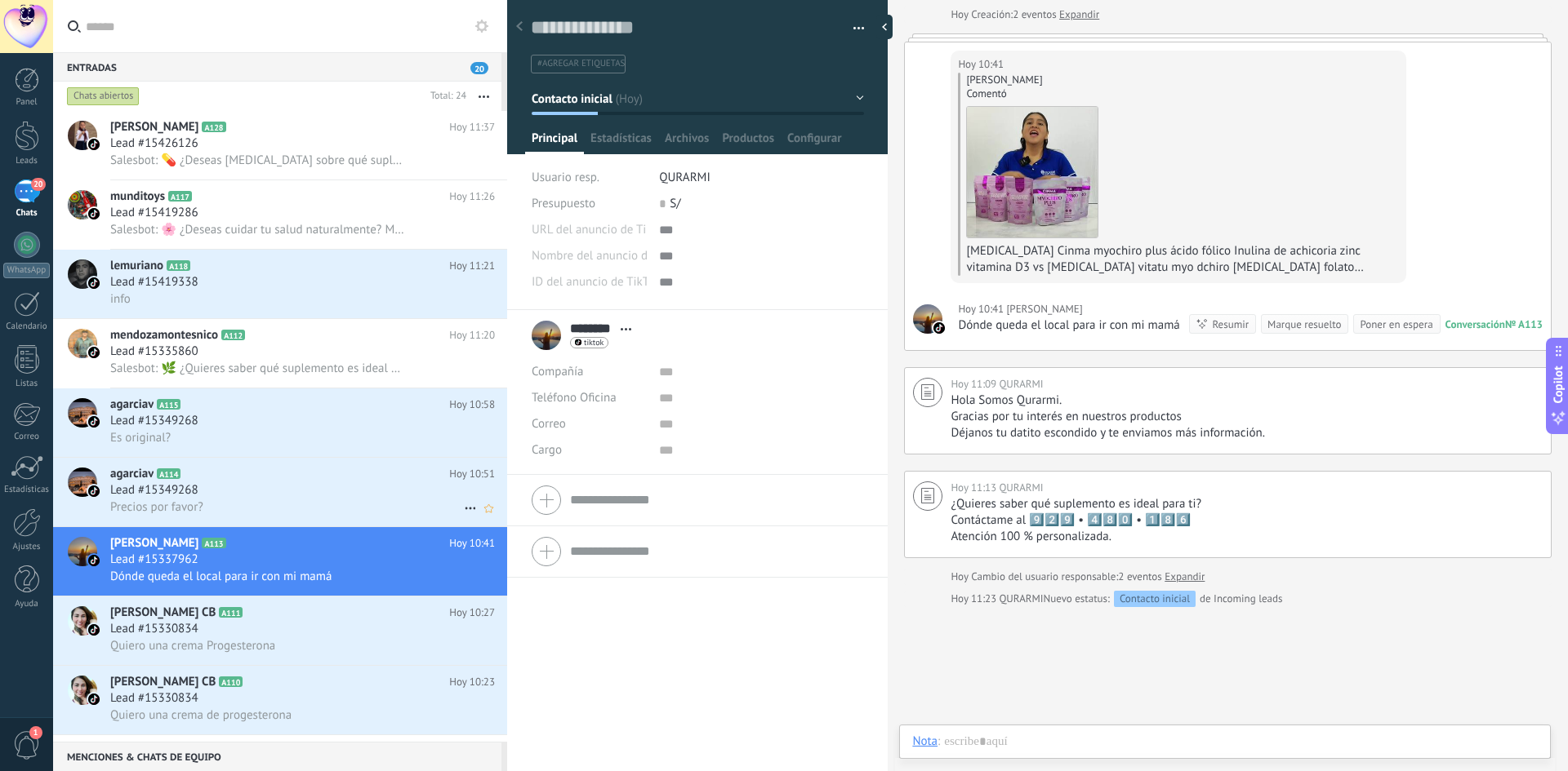
click at [165, 485] on span "Lead #15349268" at bounding box center [154, 490] width 88 height 16
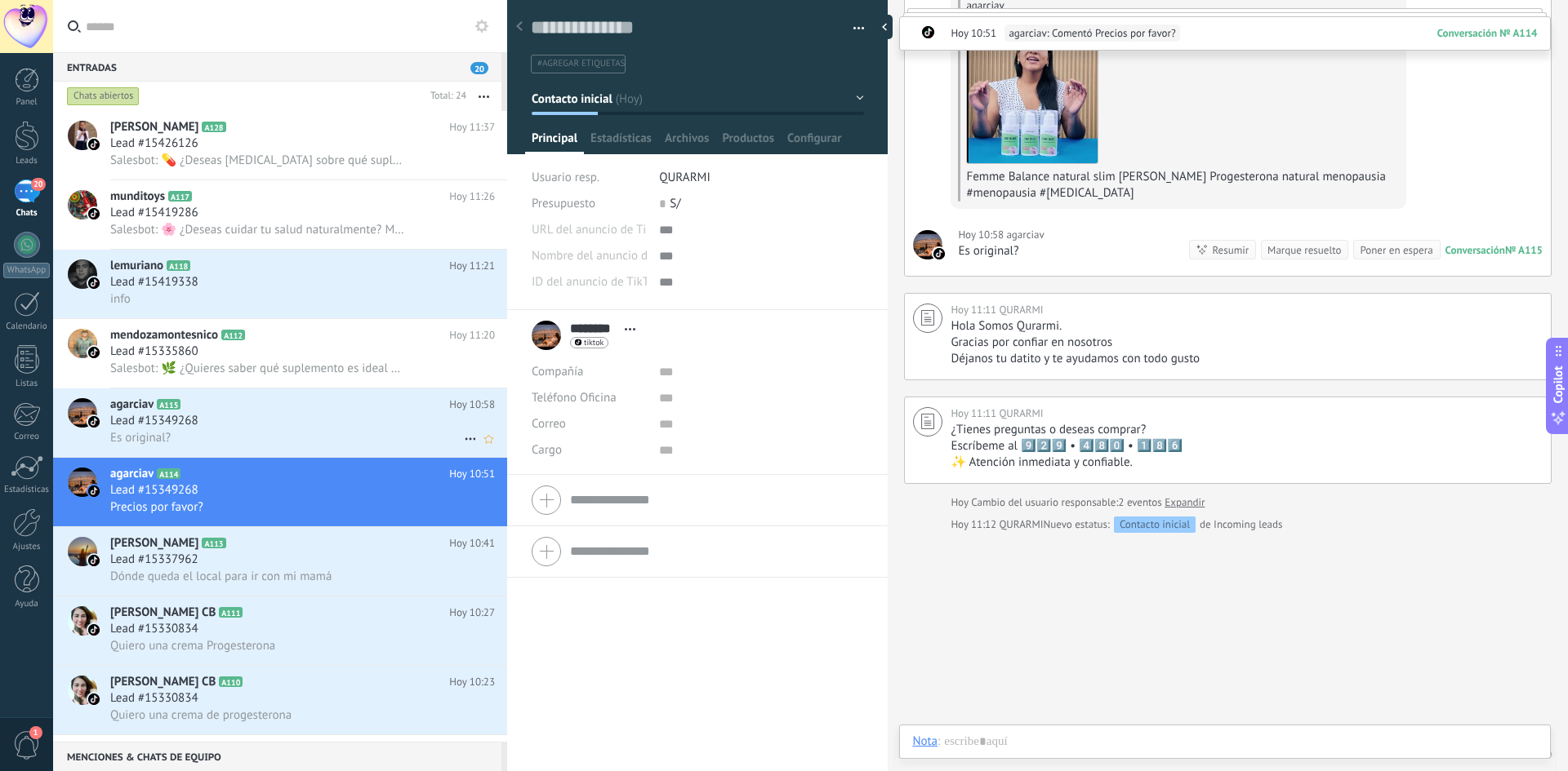
click at [222, 418] on div "Lead #15349268" at bounding box center [302, 421] width 385 height 16
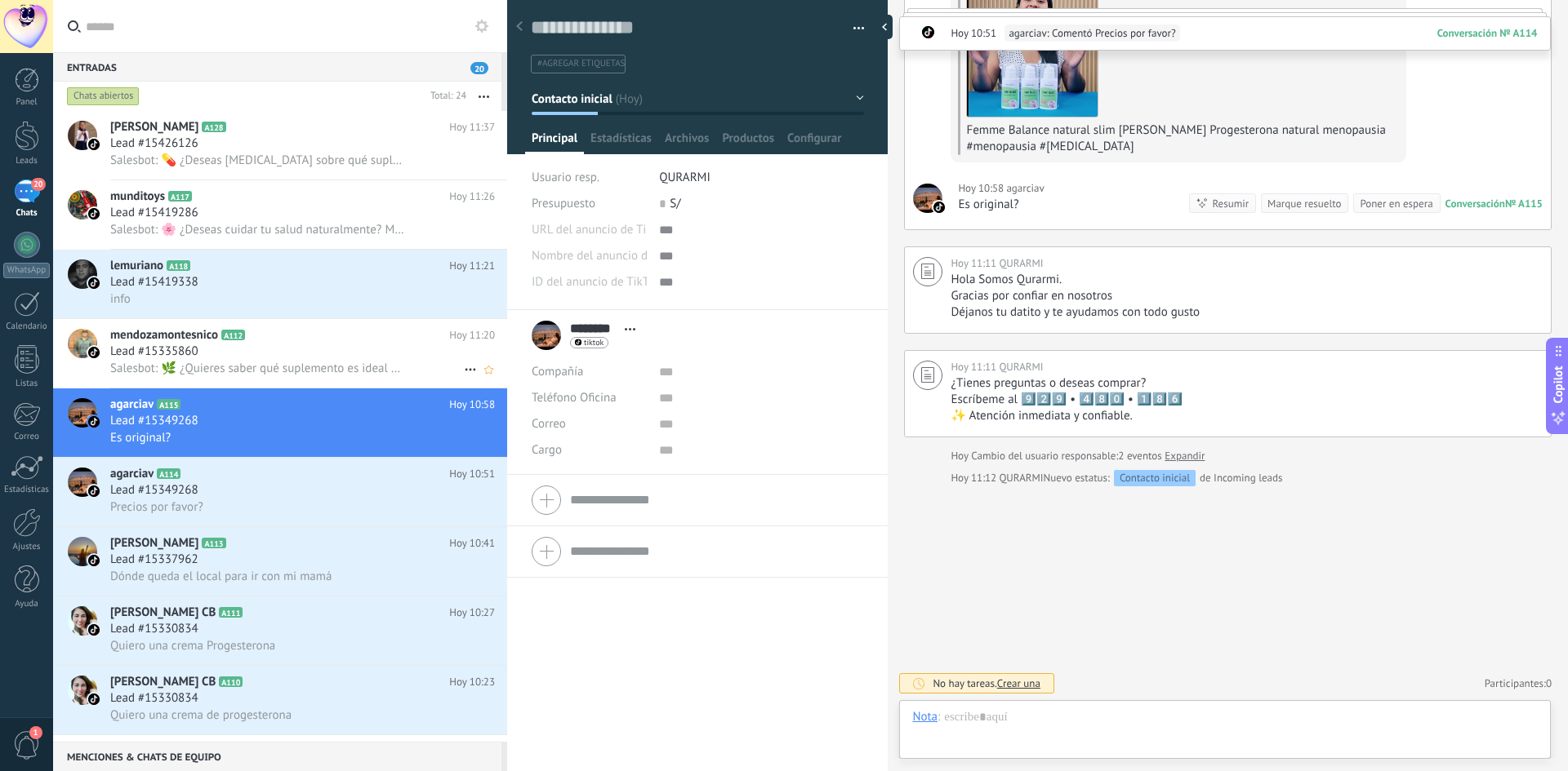
click at [272, 347] on div "Lead #15335860" at bounding box center [302, 352] width 385 height 16
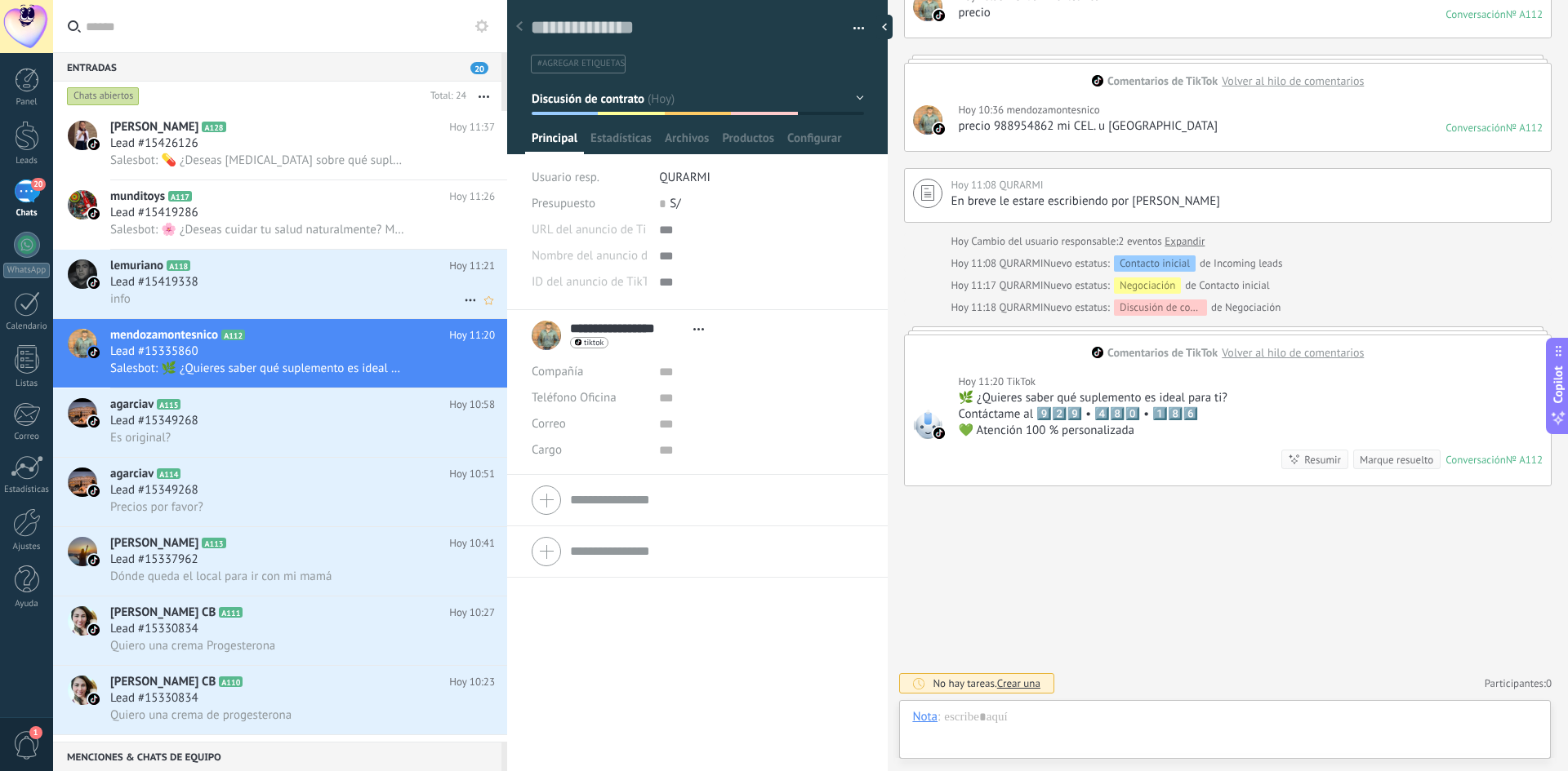
click at [286, 261] on h2 "lemuriano A118" at bounding box center [279, 265] width 339 height 16
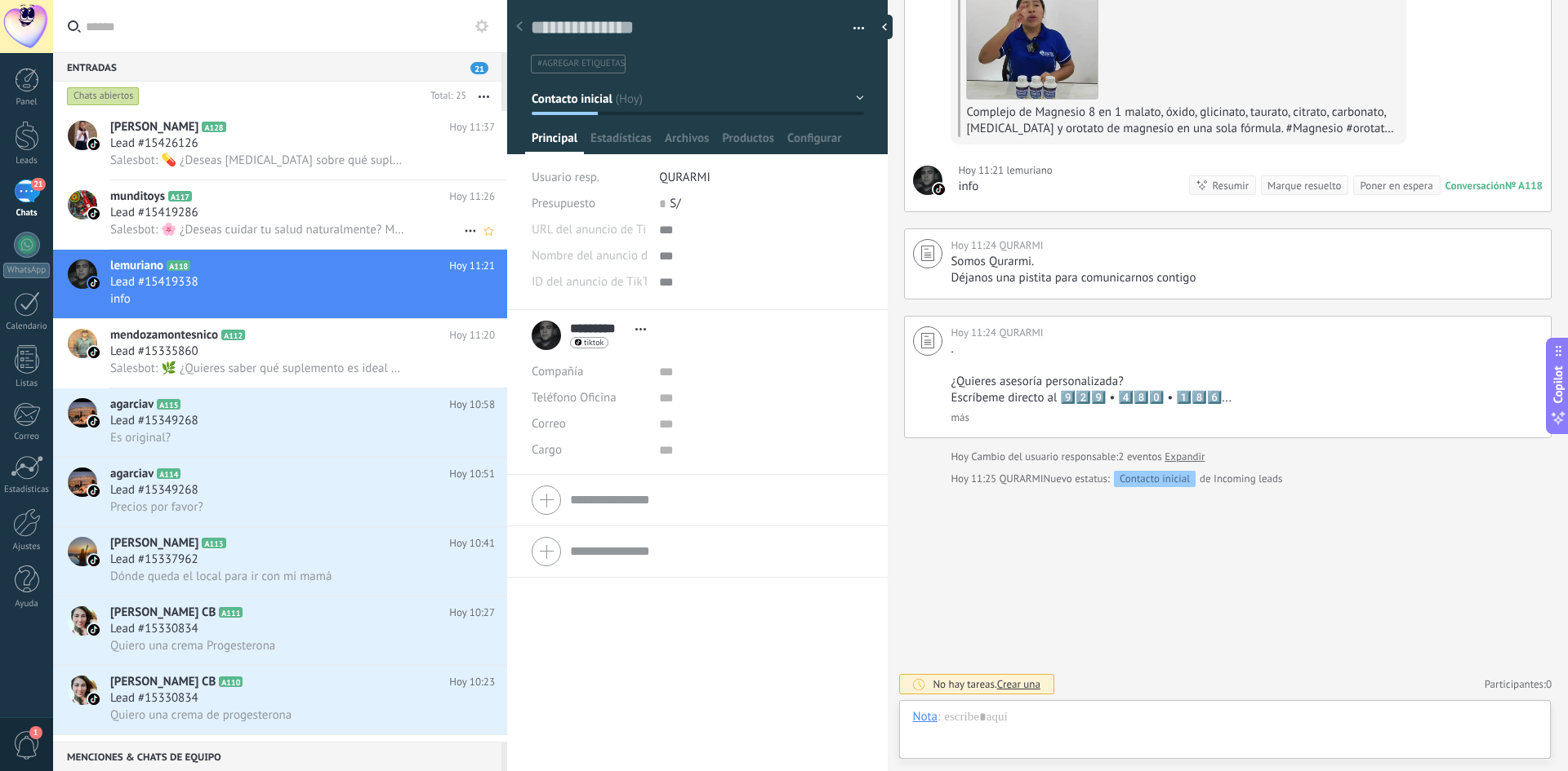
click at [217, 216] on div "Lead #15419286" at bounding box center [302, 213] width 385 height 16
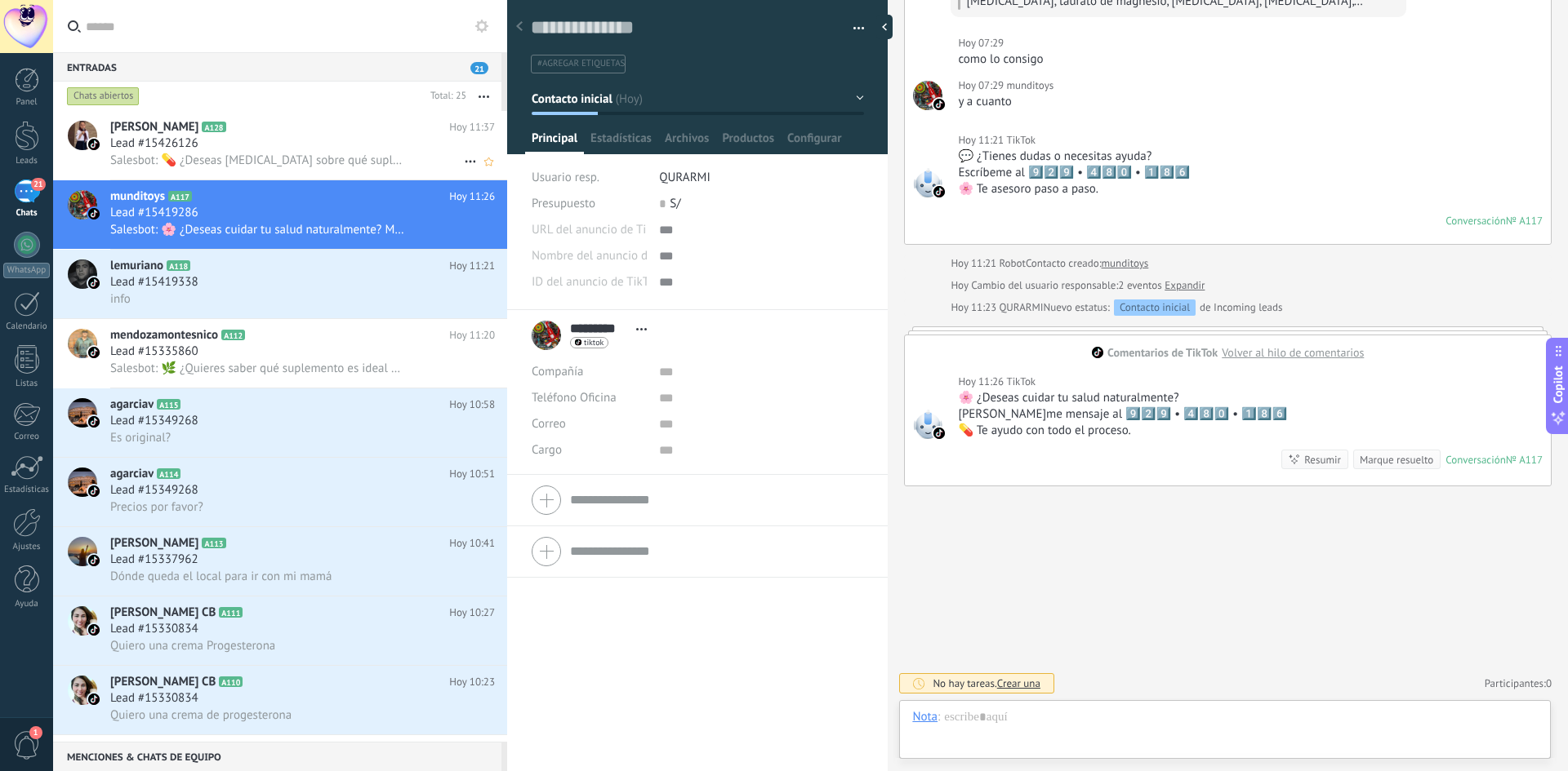
click at [228, 143] on div "Lead #15426126" at bounding box center [302, 143] width 385 height 16
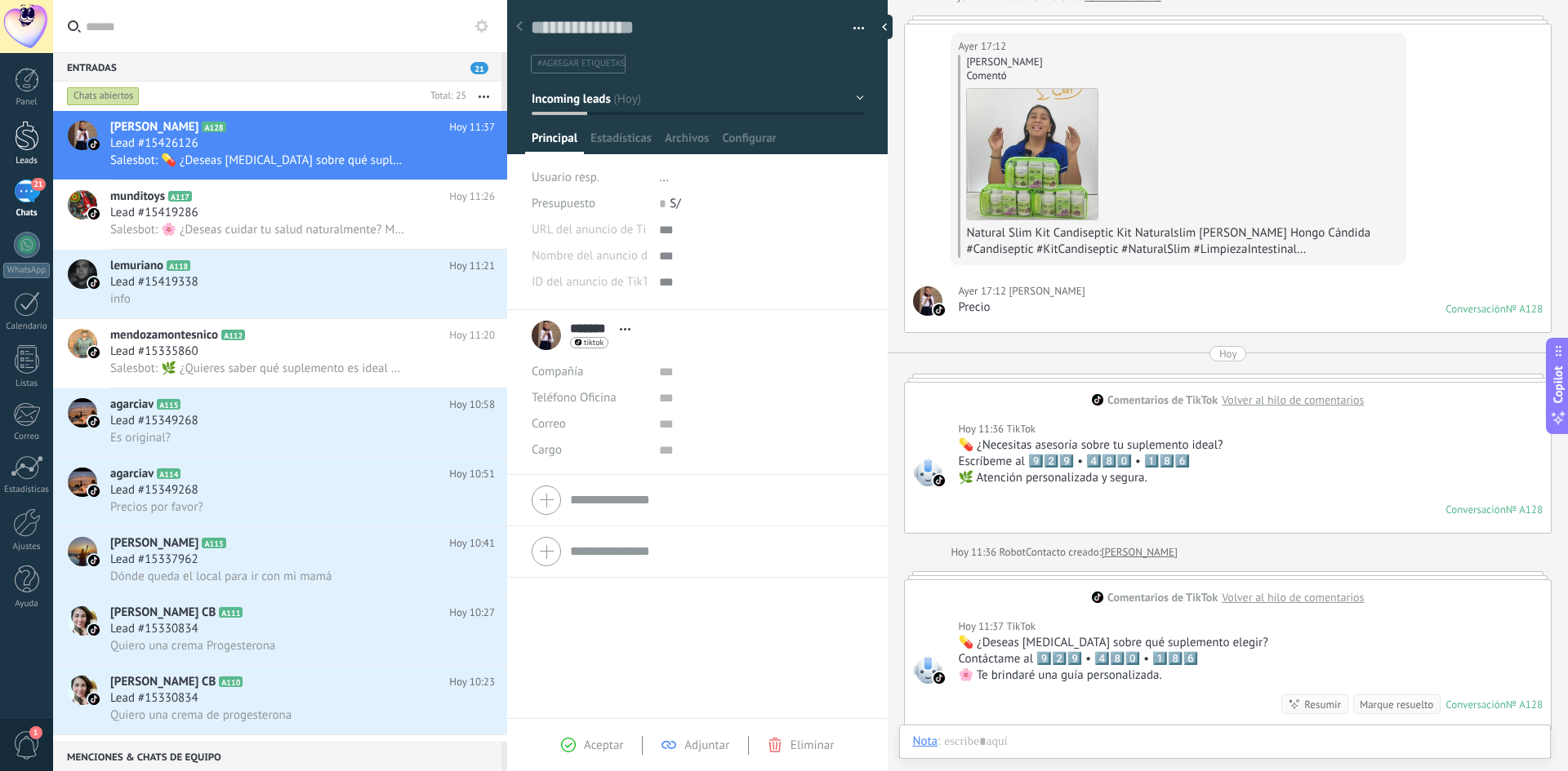
click at [22, 133] on div at bounding box center [27, 136] width 24 height 30
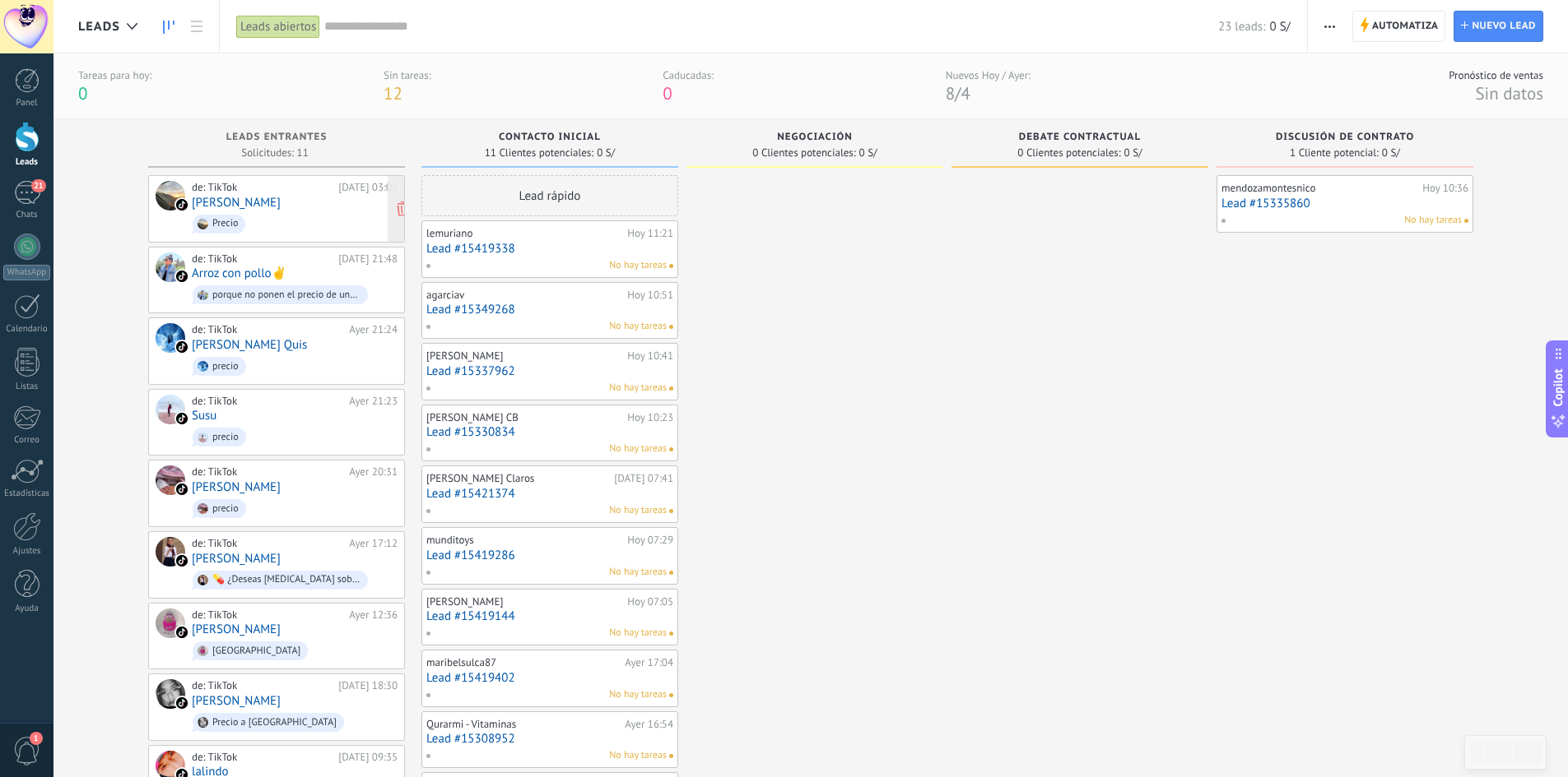
click at [218, 224] on div "Precio" at bounding box center [225, 223] width 25 height 11
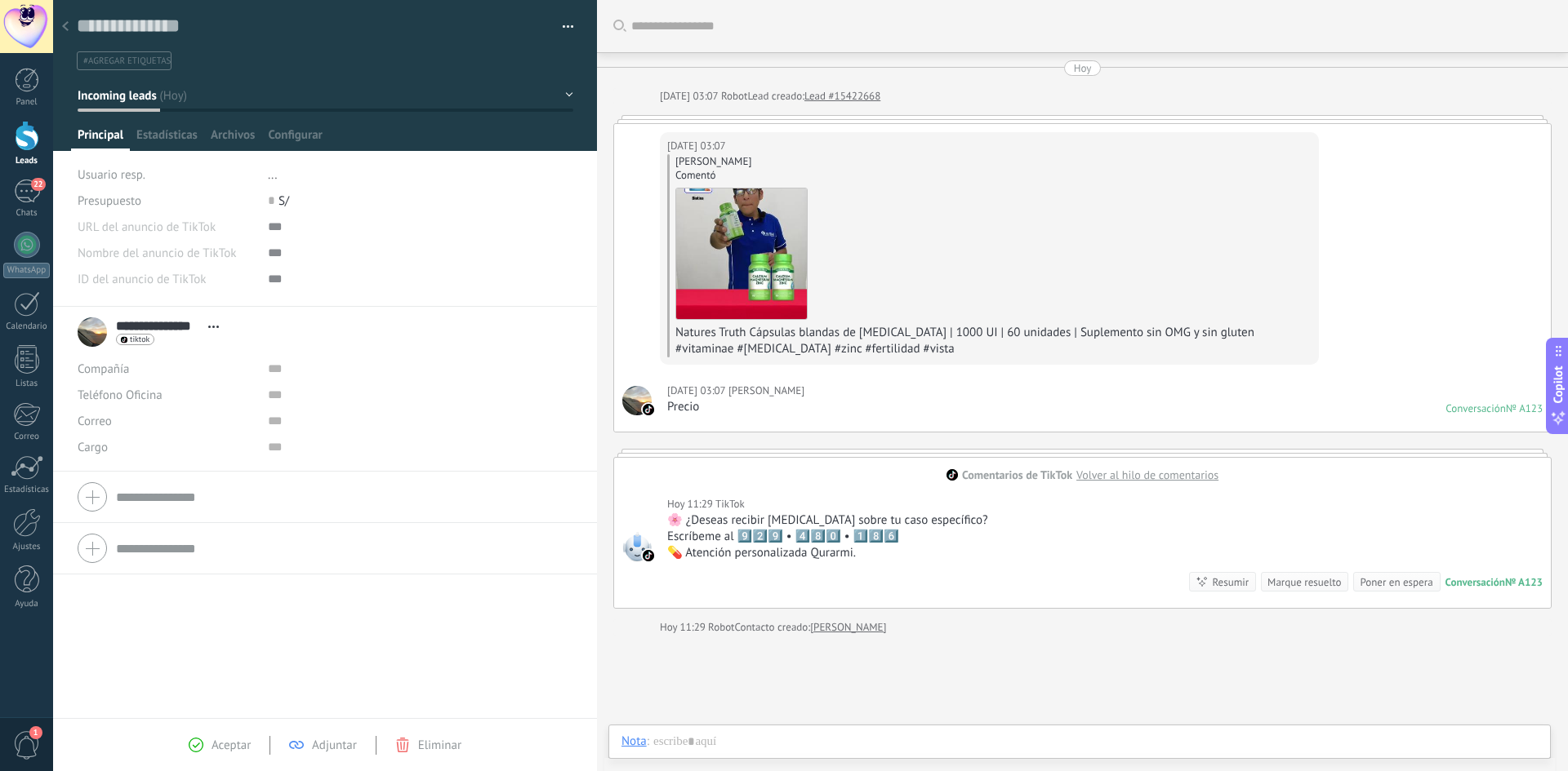
click at [74, 28] on div at bounding box center [65, 27] width 22 height 32
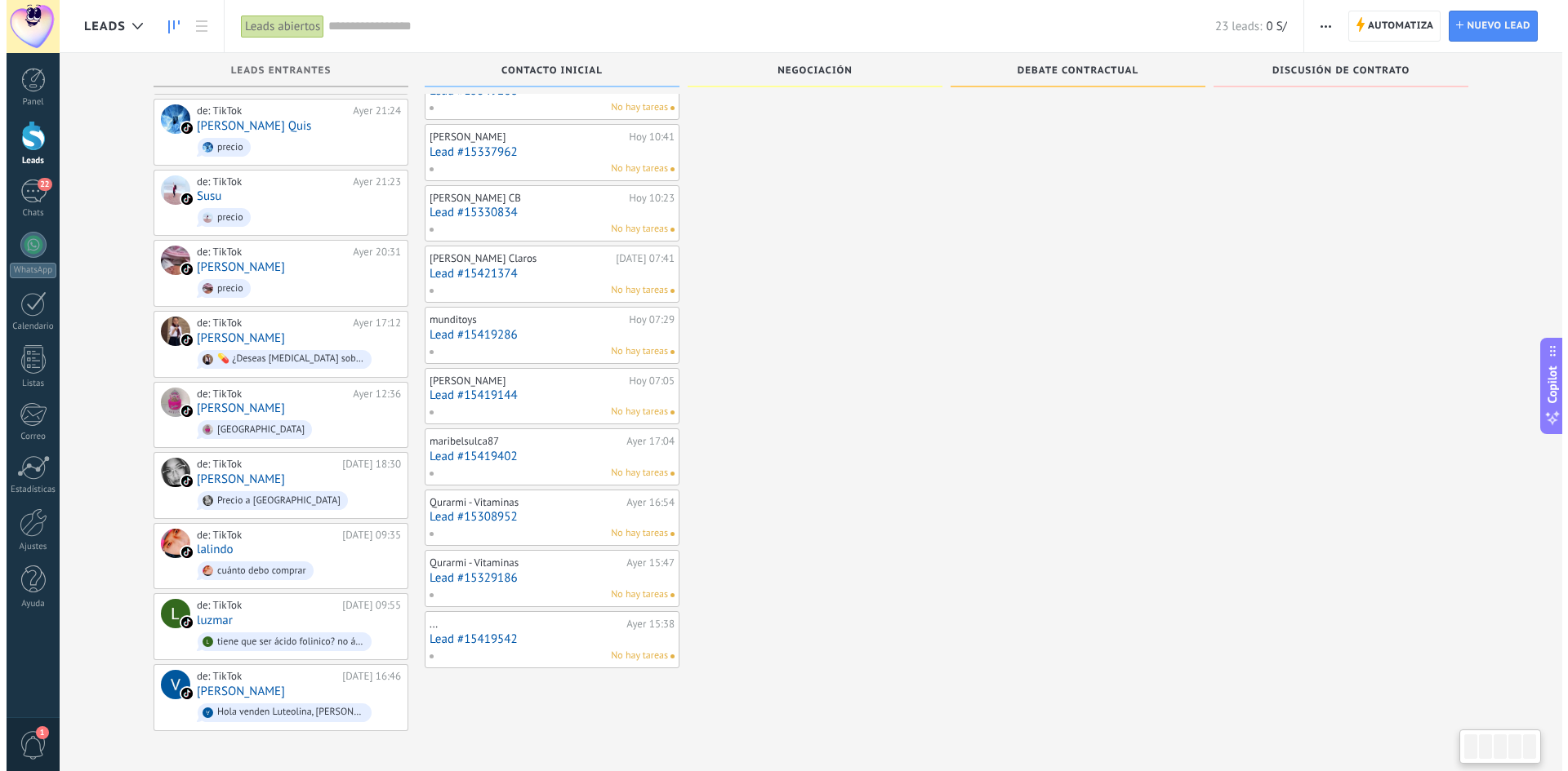
scroll to position [130, 0]
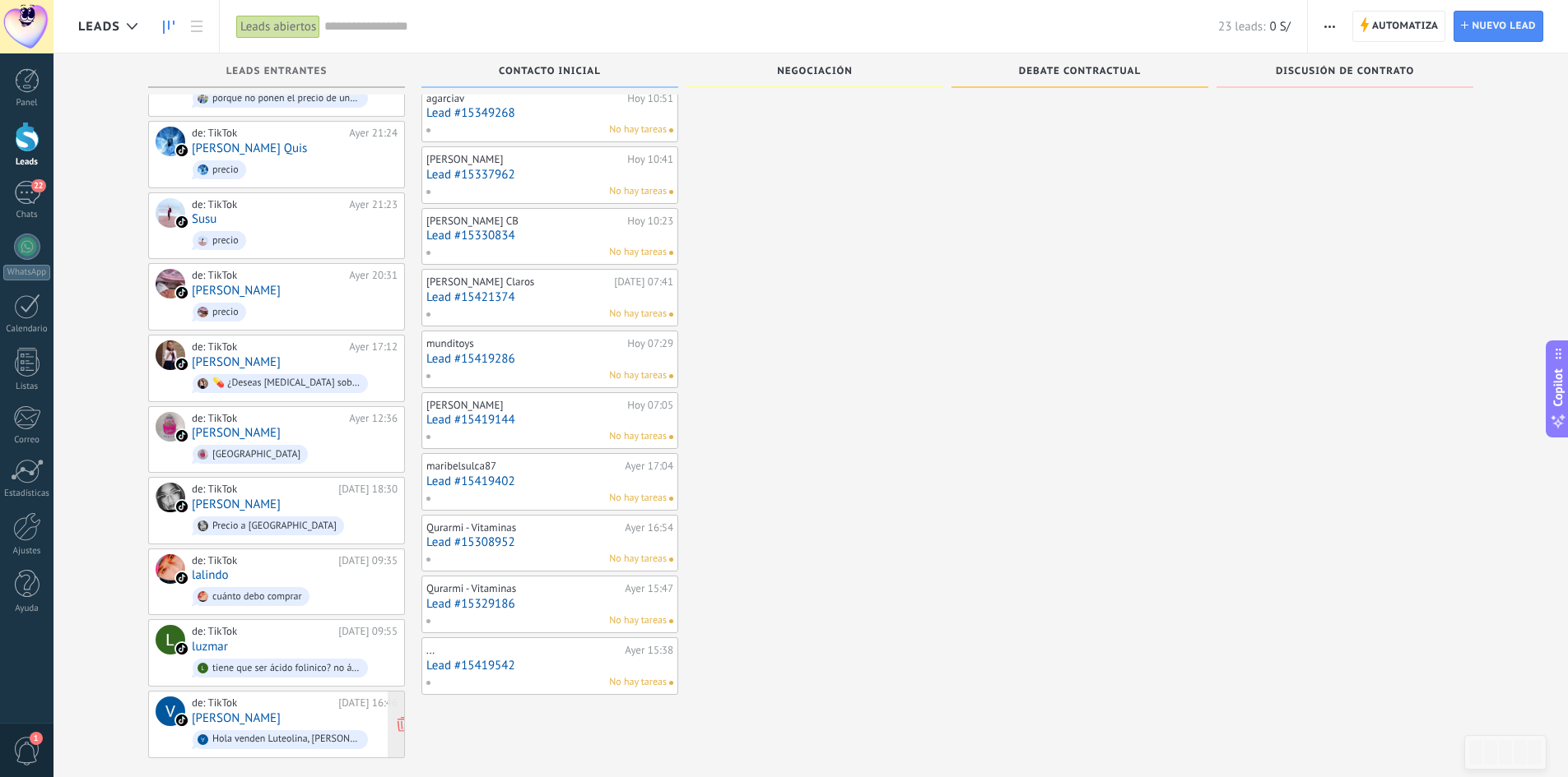
click at [261, 703] on div "de: TikTok 05.10.2025 16:46 Valentine Hola venden Luteolina, Quercetina y Pqq? …" at bounding box center [295, 725] width 206 height 56
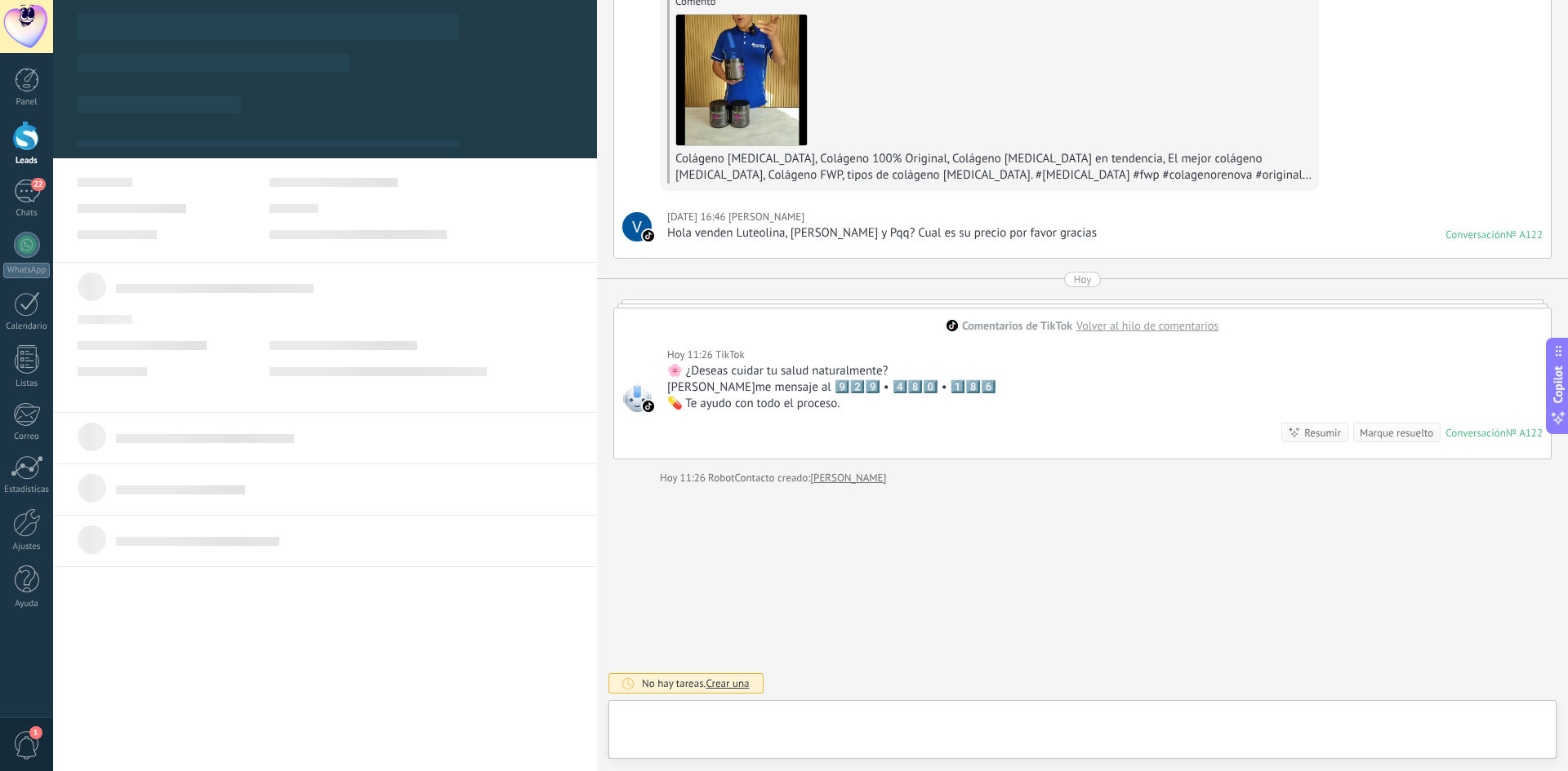
scroll to position [24, 0]
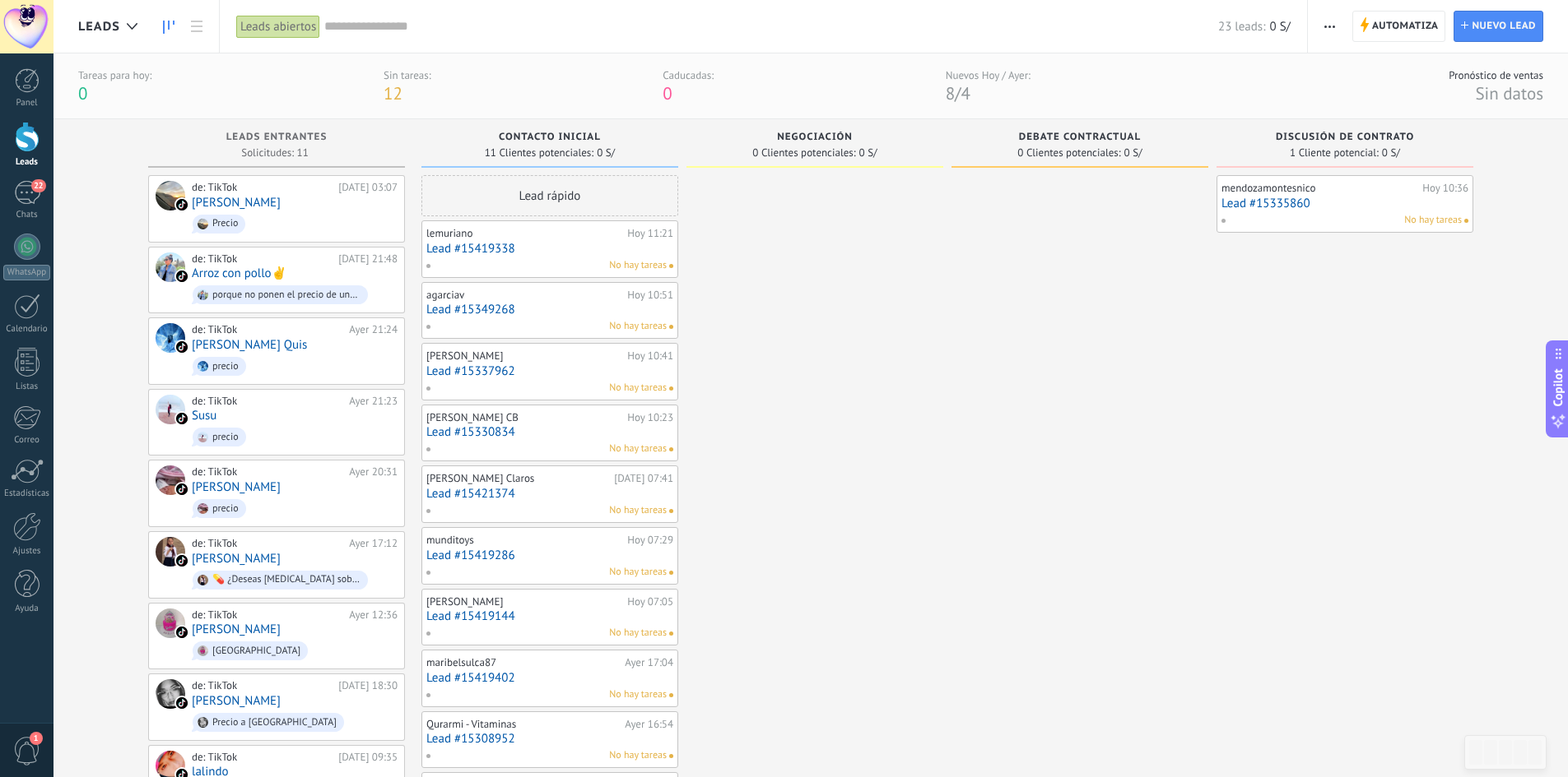
click at [255, 170] on div "Leads Entrantes Solicitudes: 11 0 0 0 11 0 0 0 11" at bounding box center [276, 147] width 257 height 56
click at [298, 224] on span "Precio" at bounding box center [295, 224] width 206 height 25
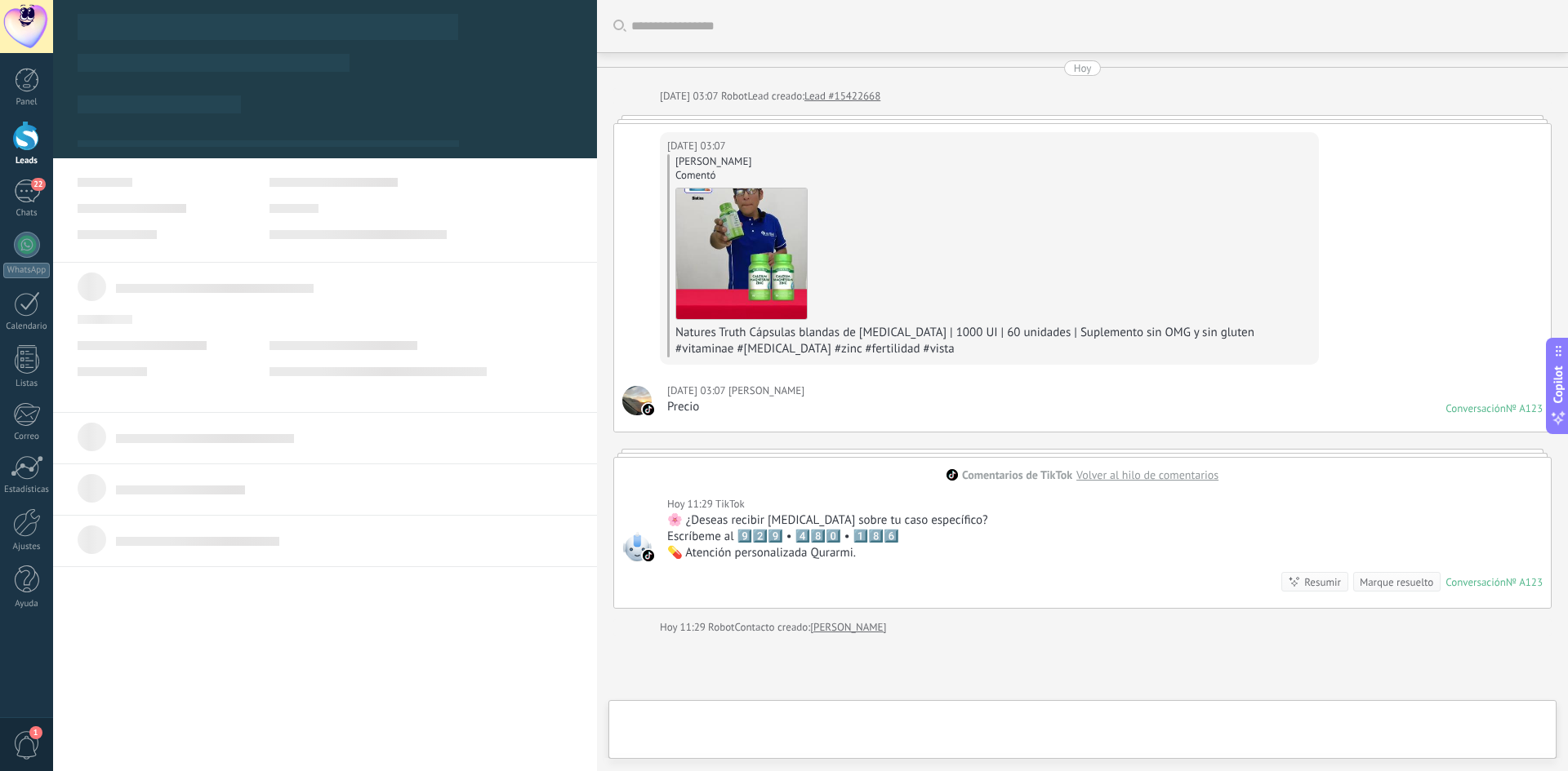
scroll to position [150, 0]
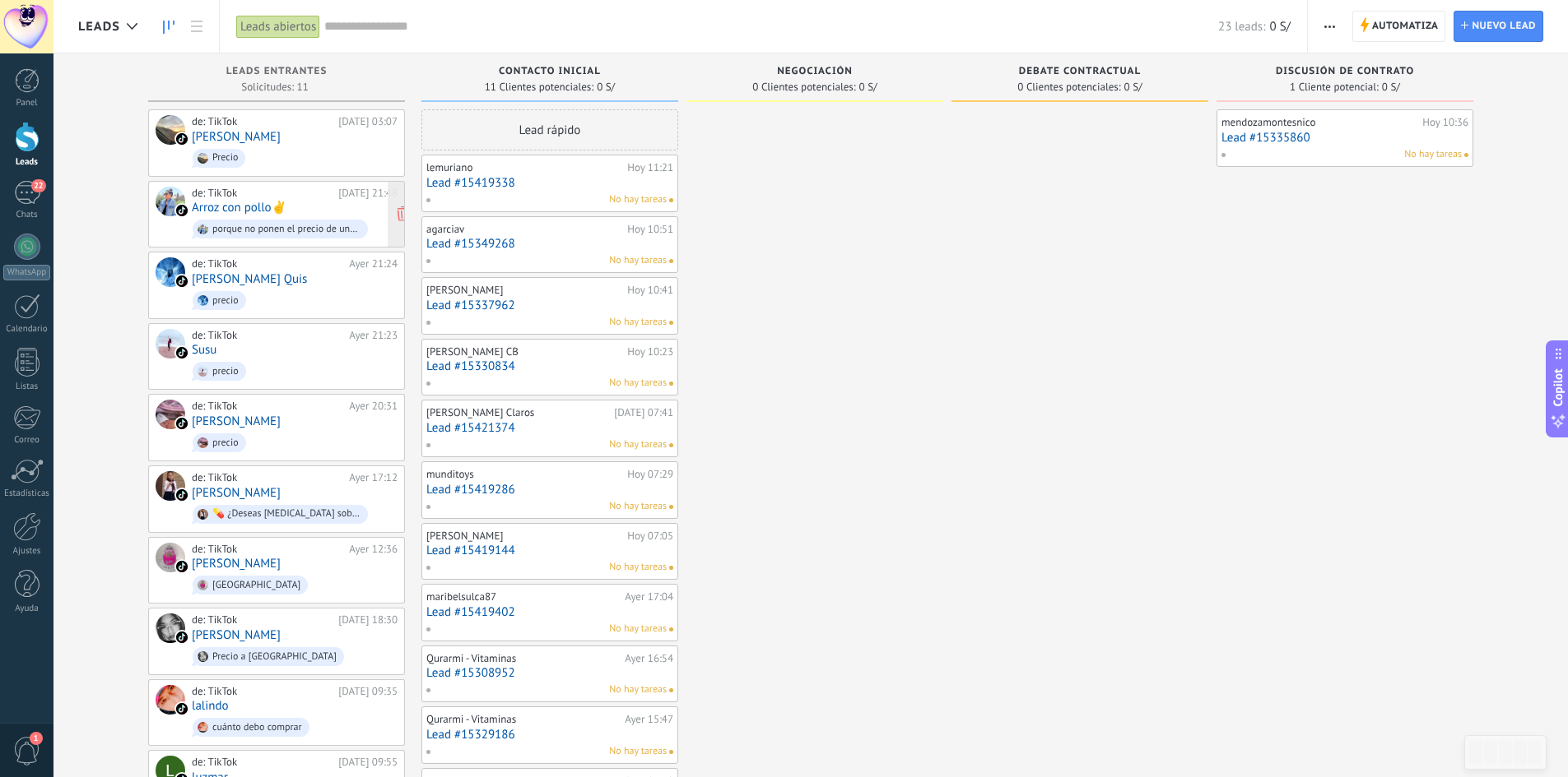
click at [293, 202] on div "de: TikTok Ayer 21:48 Arroz con pollo✌ porque no ponen el precio de una vez 😏" at bounding box center [295, 214] width 206 height 56
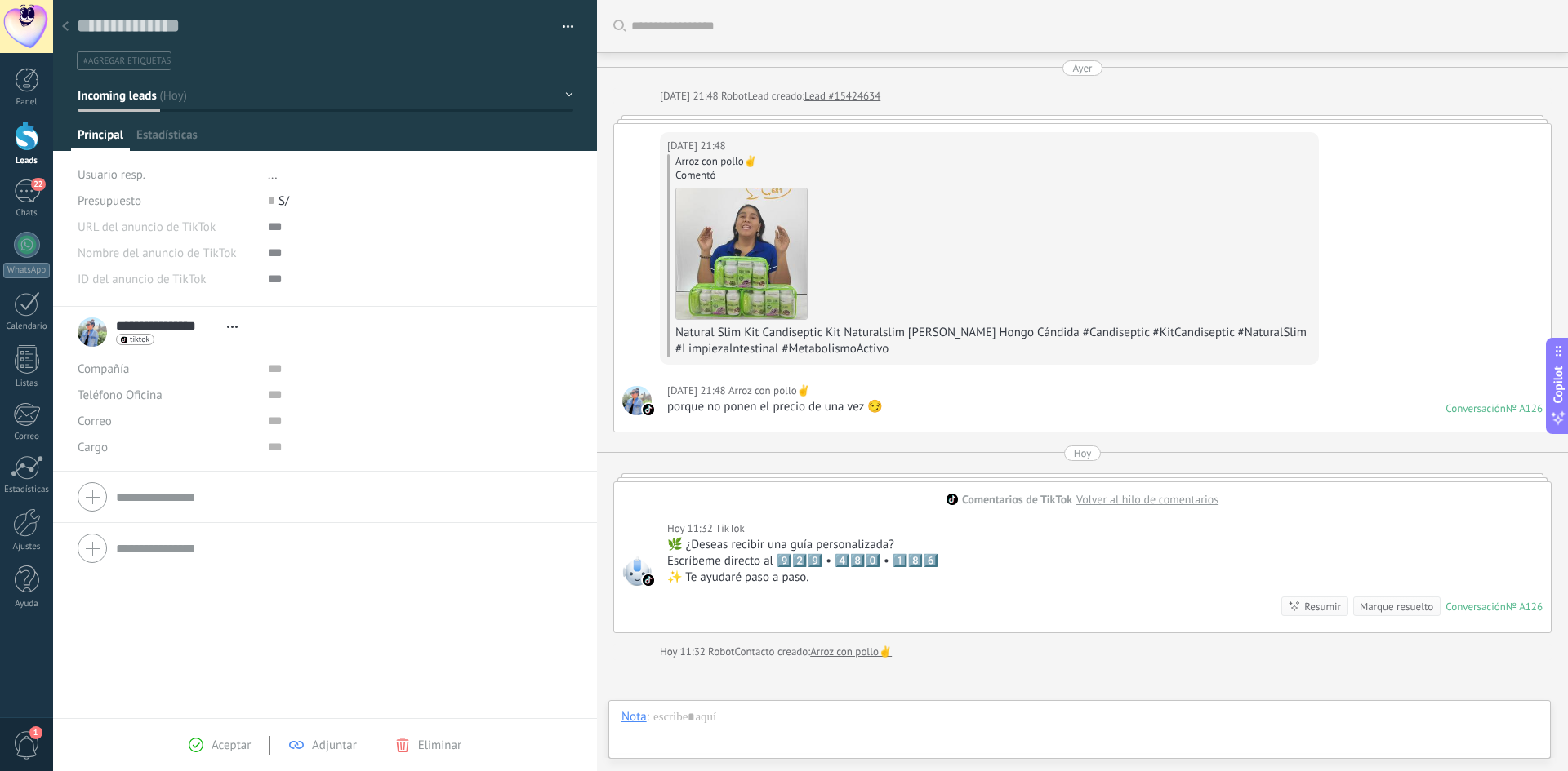
scroll to position [175, 0]
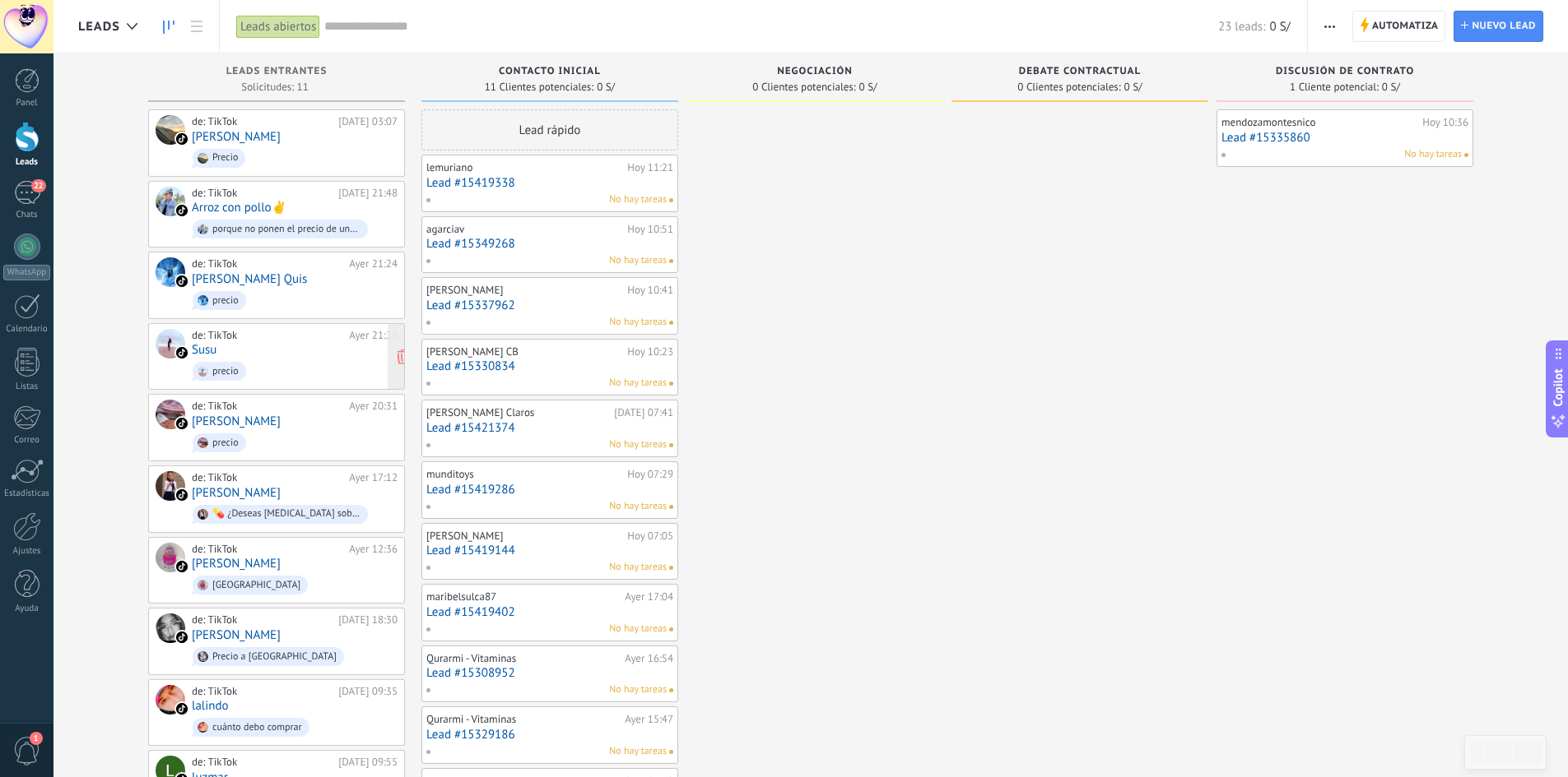
click at [260, 352] on div "de: TikTok Ayer 21:23 Susu precio" at bounding box center [295, 357] width 206 height 56
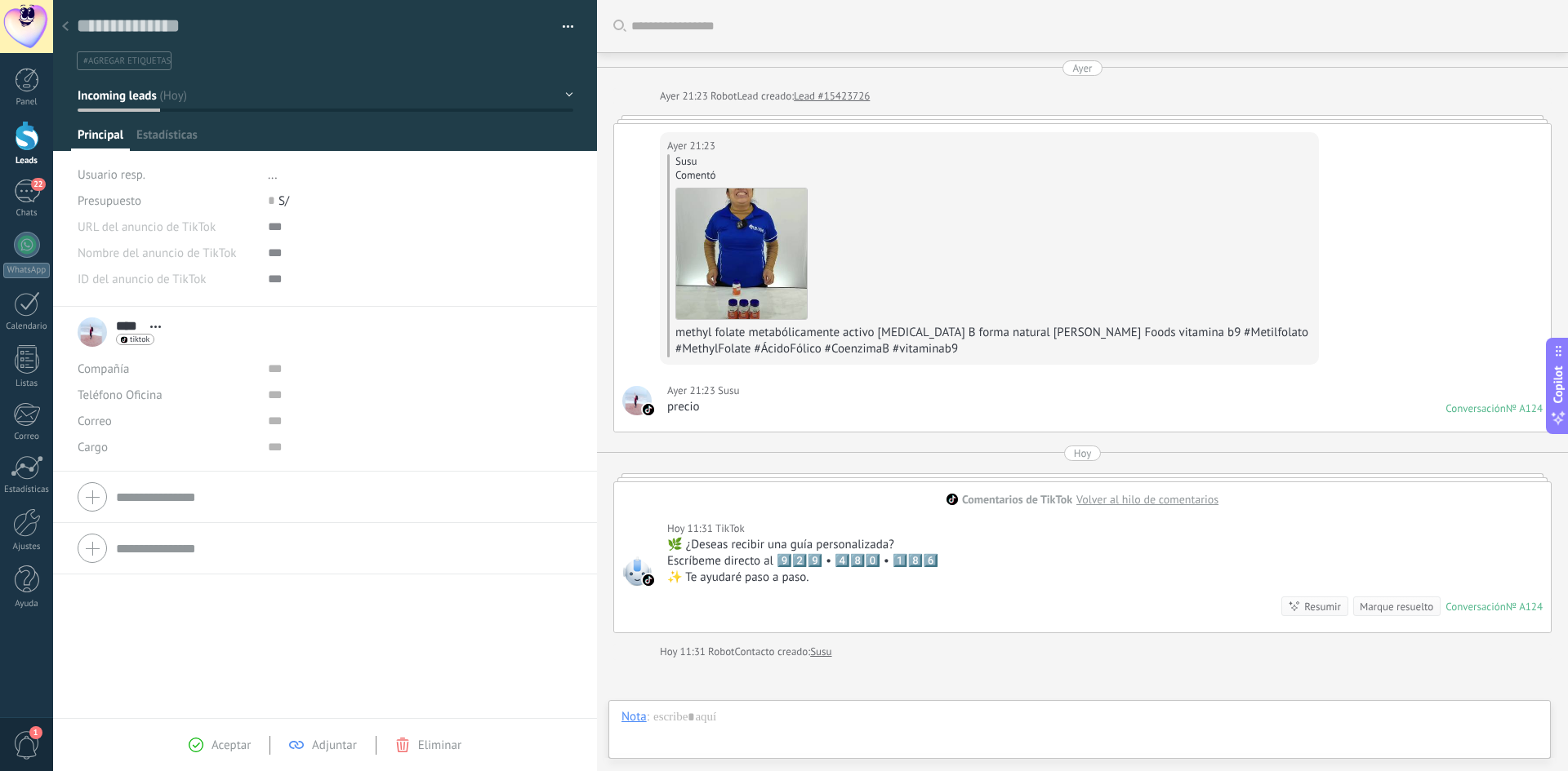
scroll to position [174, 0]
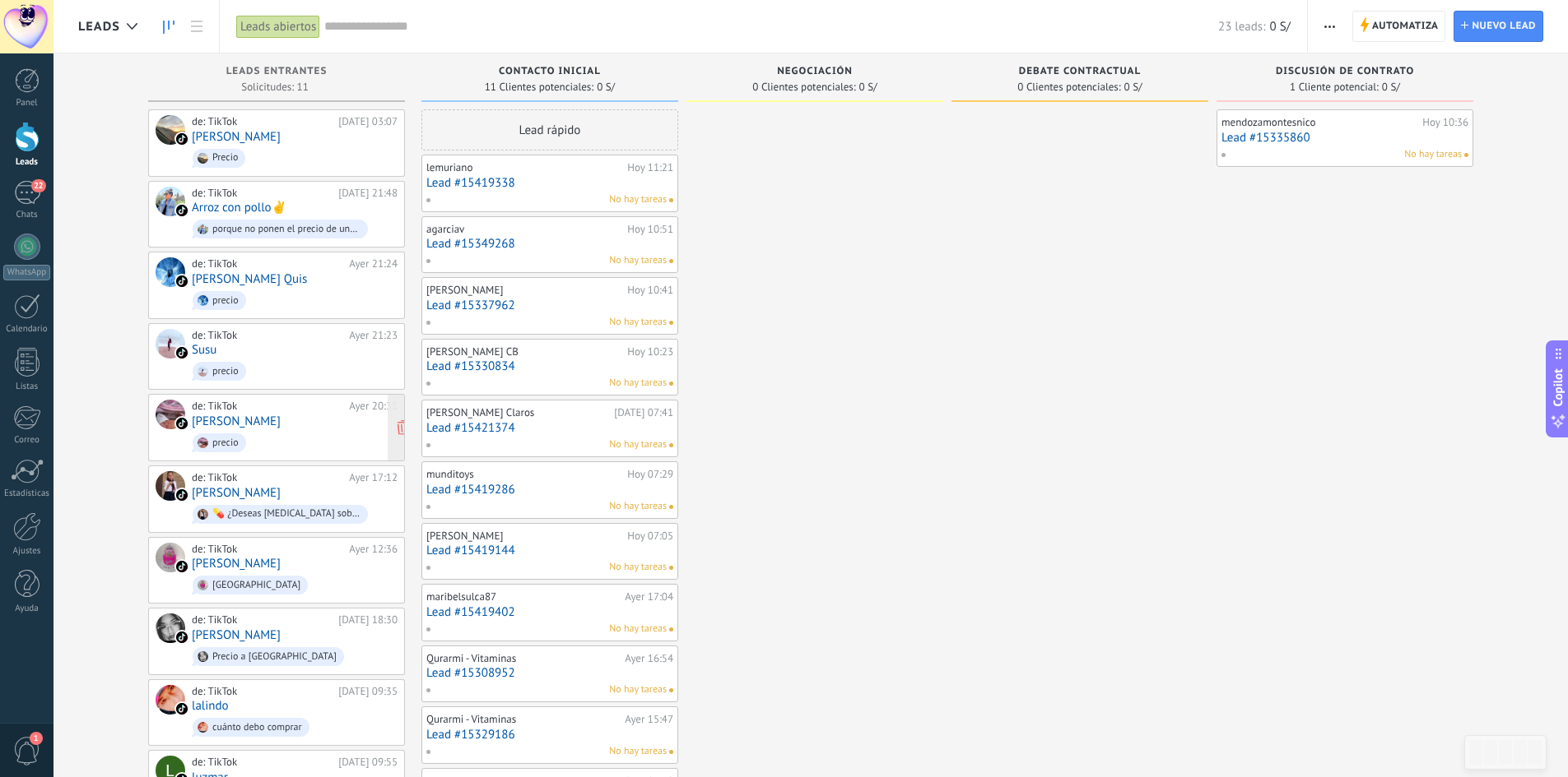
click at [282, 430] on span "precio" at bounding box center [295, 443] width 206 height 25
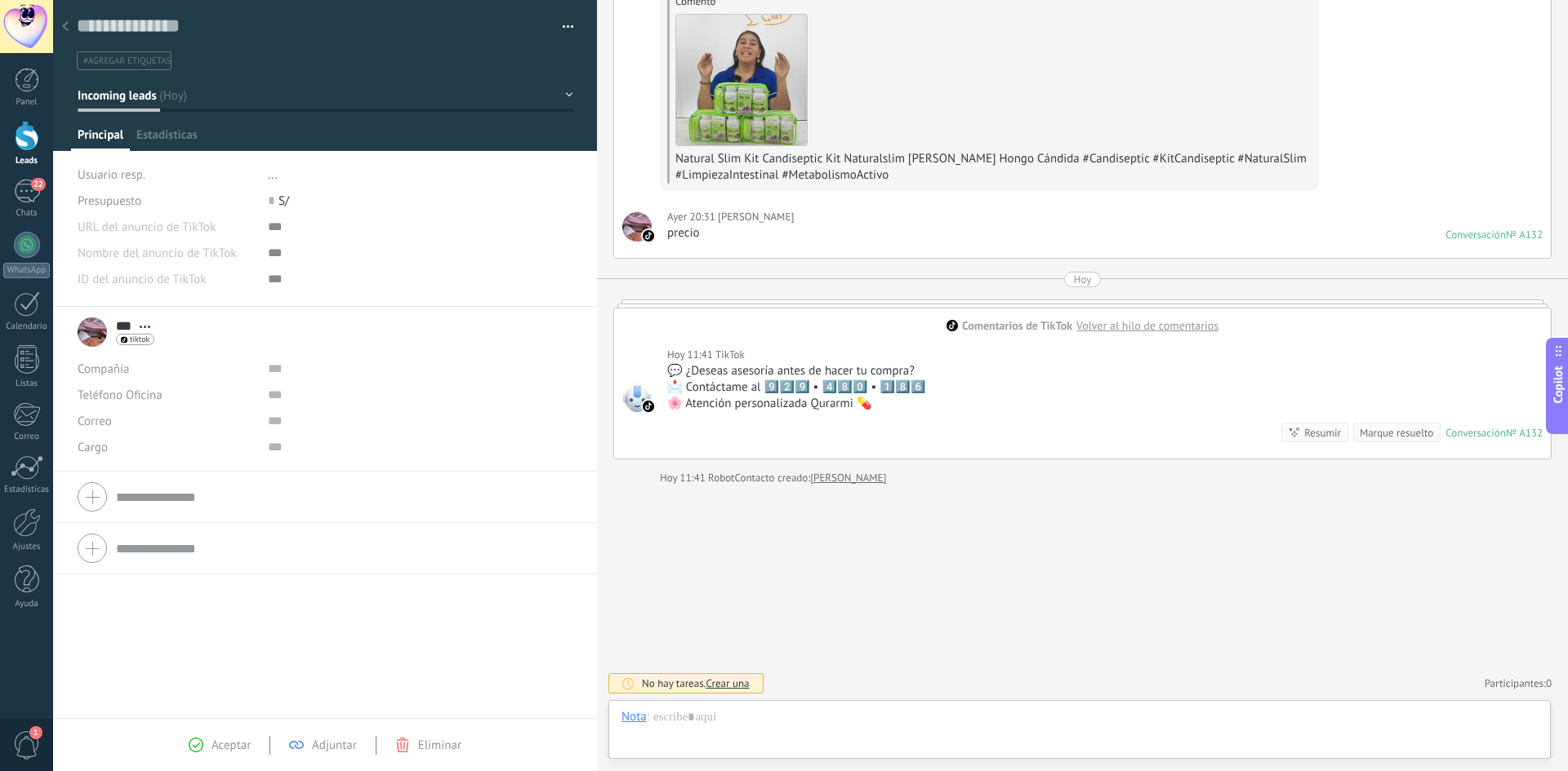
scroll to position [24, 0]
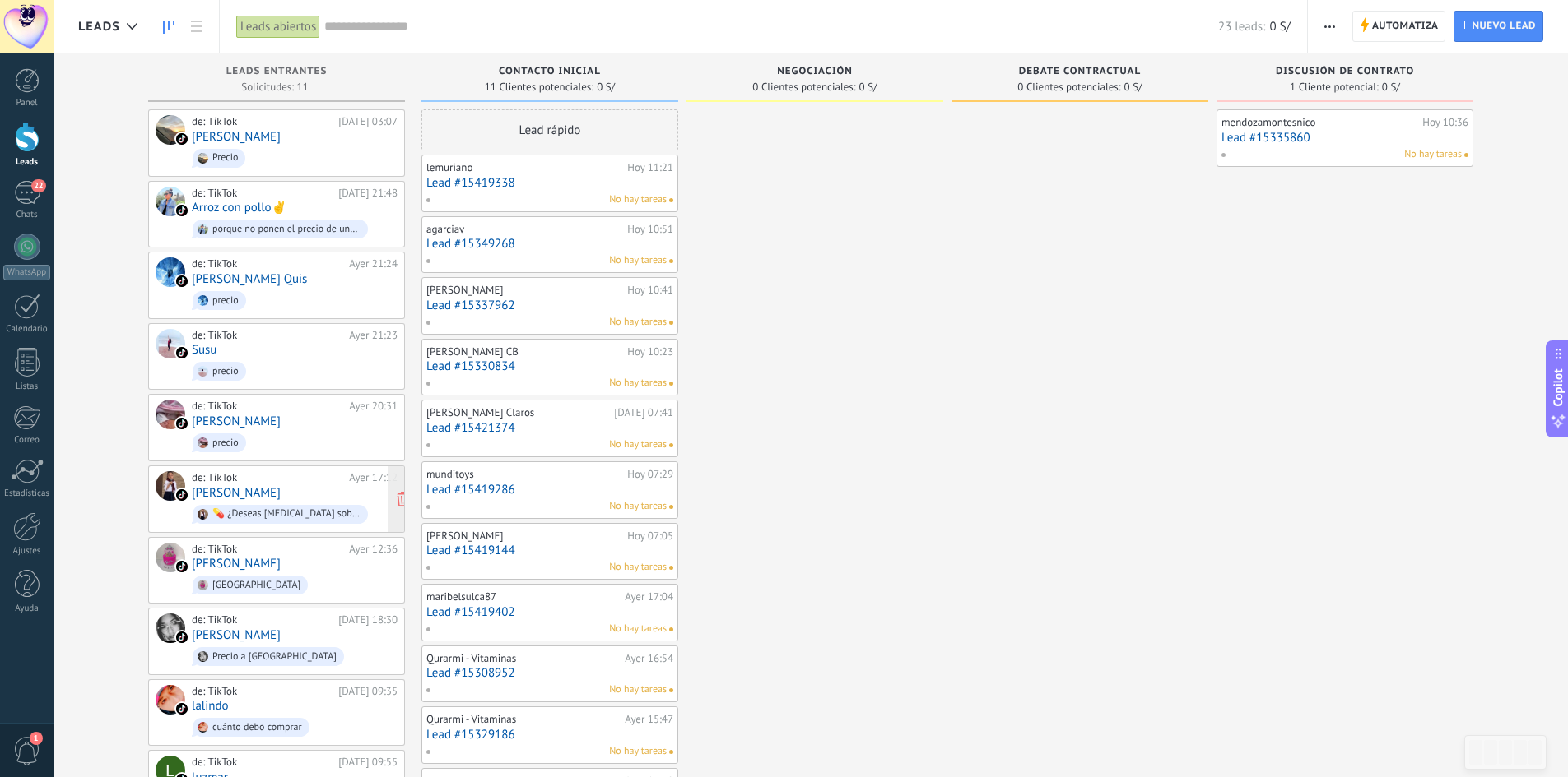
click at [280, 481] on div "de: TikTok Ayer 17:12 Claudia 💊 ¿Deseas orientación sobre qué suplemento elegir…" at bounding box center [295, 499] width 206 height 56
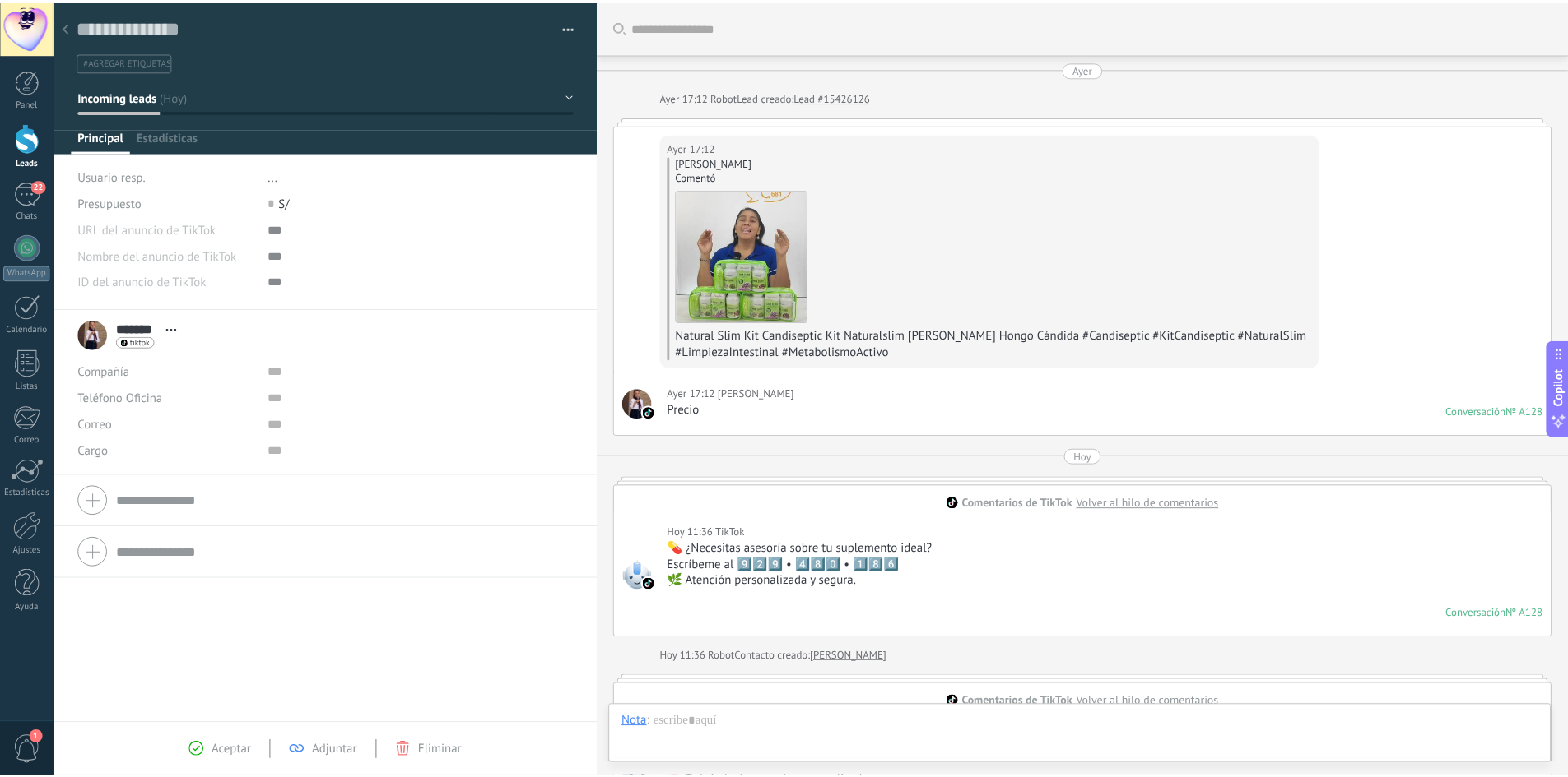
scroll to position [348, 0]
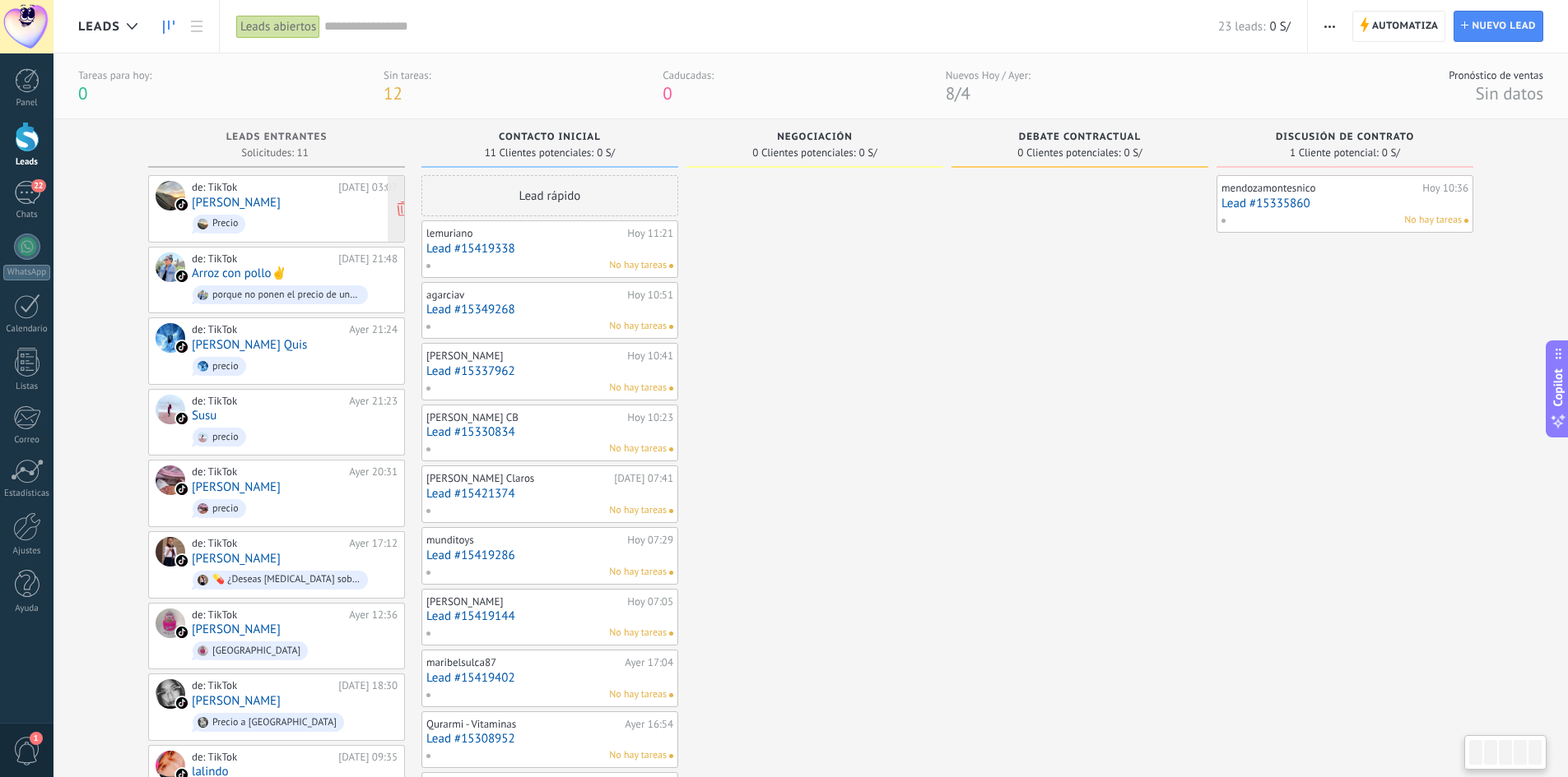
click at [279, 213] on span "Precio" at bounding box center [295, 224] width 206 height 25
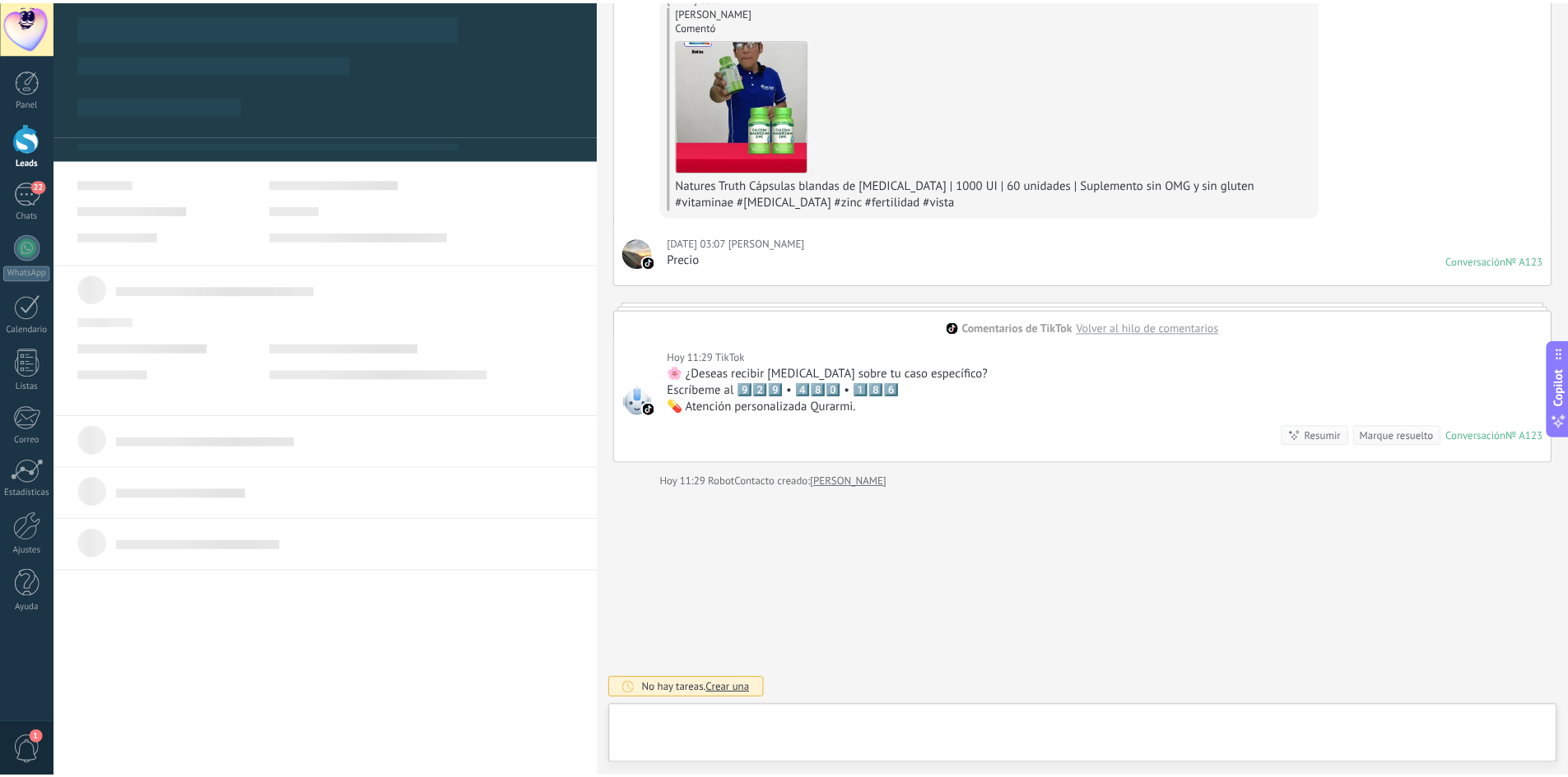
scroll to position [24, 0]
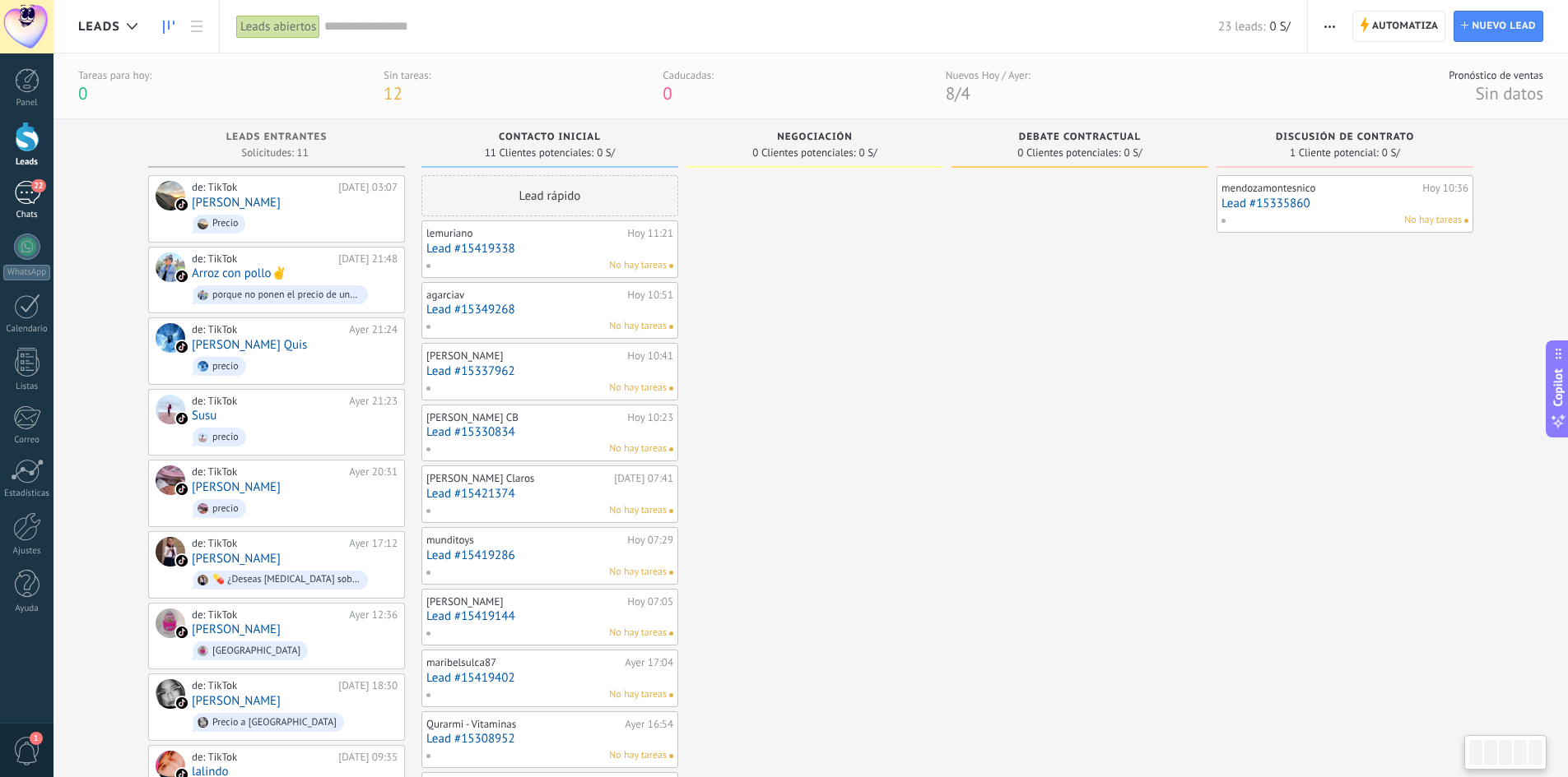
click at [28, 186] on div "22" at bounding box center [27, 193] width 26 height 24
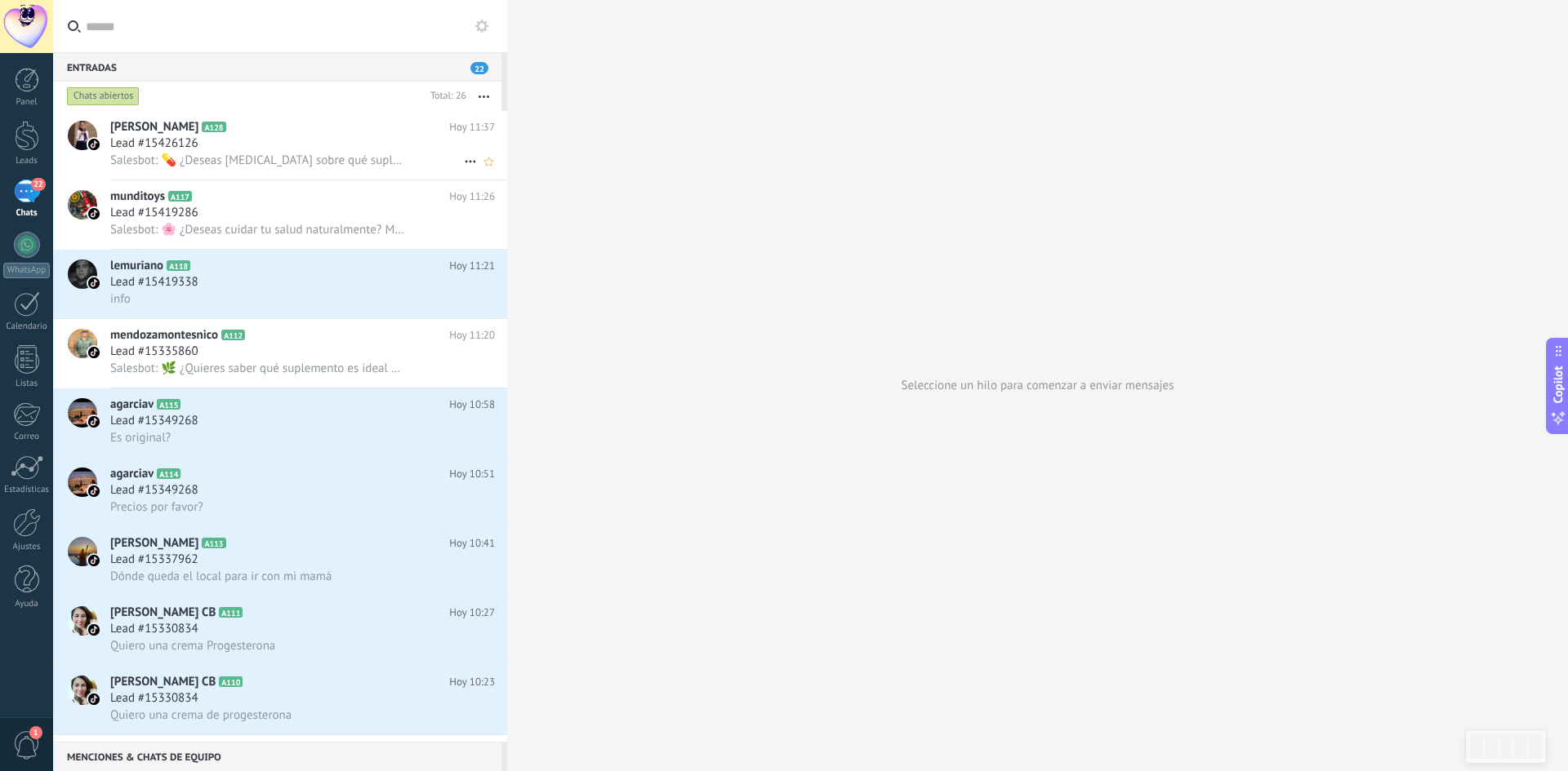
click at [295, 154] on span "Salesbot: 💊 ¿Deseas [MEDICAL_DATA] sobre qué suplemento elegir? Contáctame al 9…" at bounding box center [257, 161] width 295 height 16
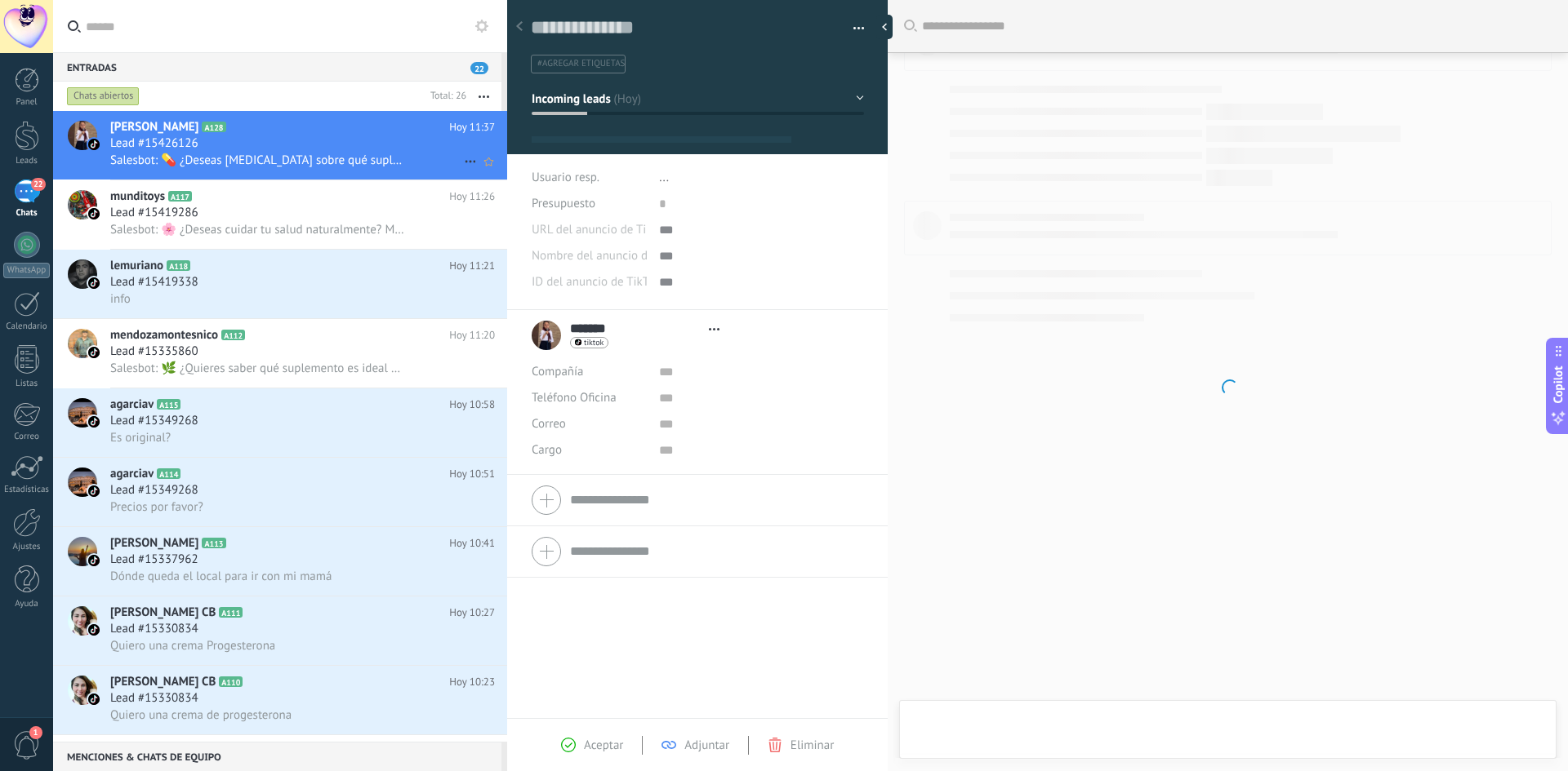
scroll to position [24, 0]
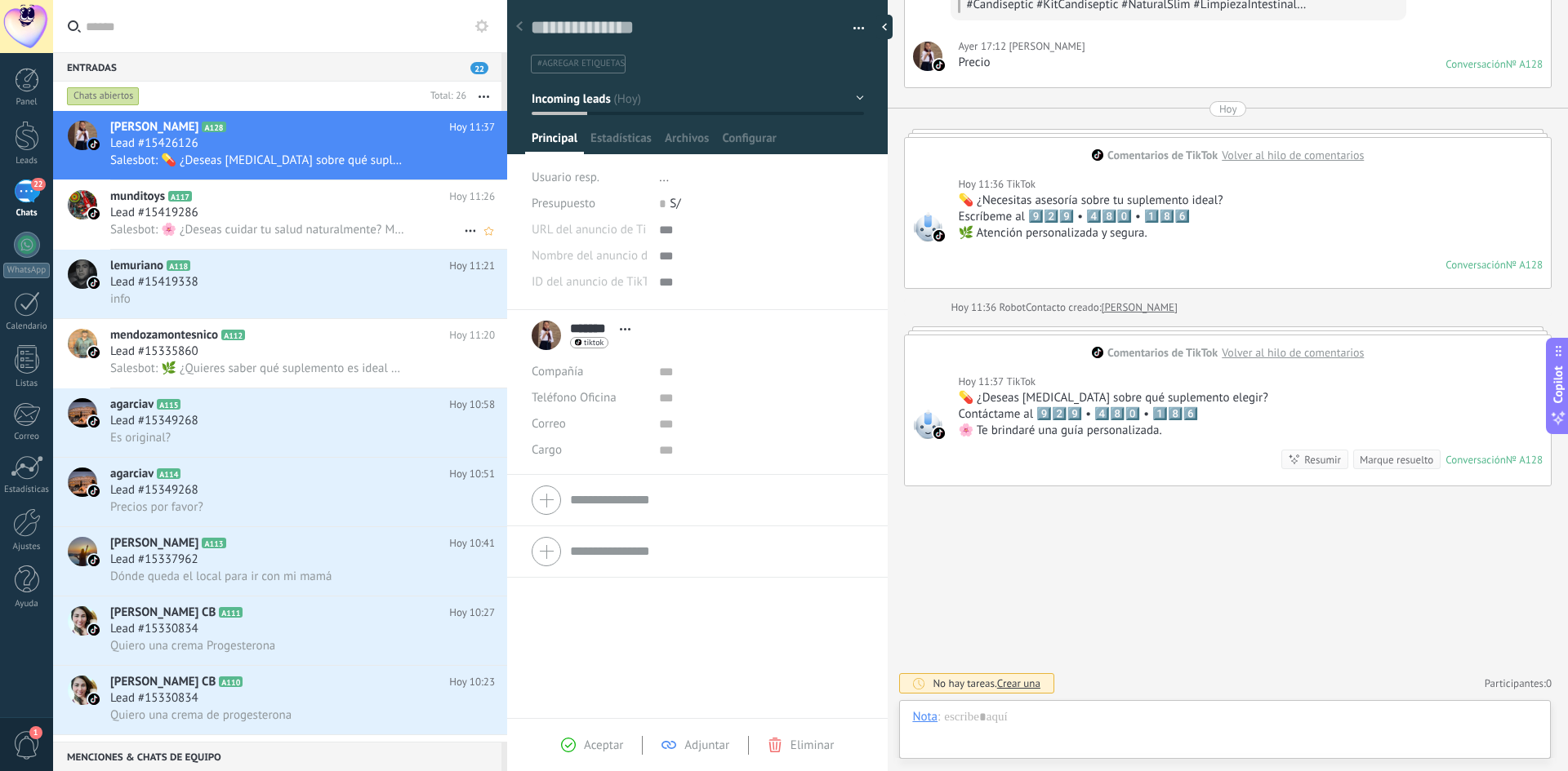
click at [288, 223] on span "Salesbot: 🌸 ¿Deseas cuidar tu salud naturalmente? Mándame mensaje al 9️⃣2️⃣9️⃣ …" at bounding box center [257, 230] width 295 height 16
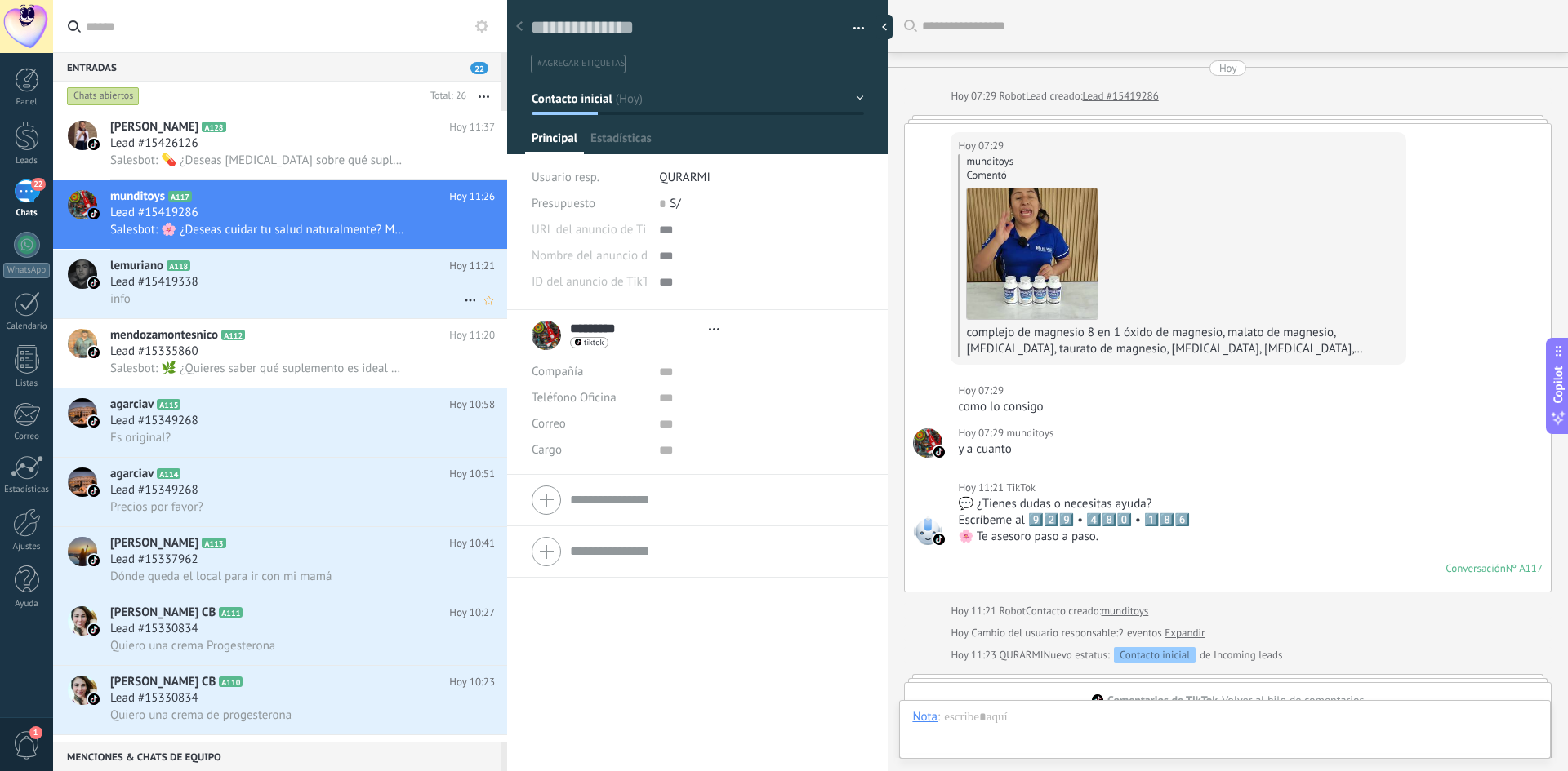
scroll to position [24, 0]
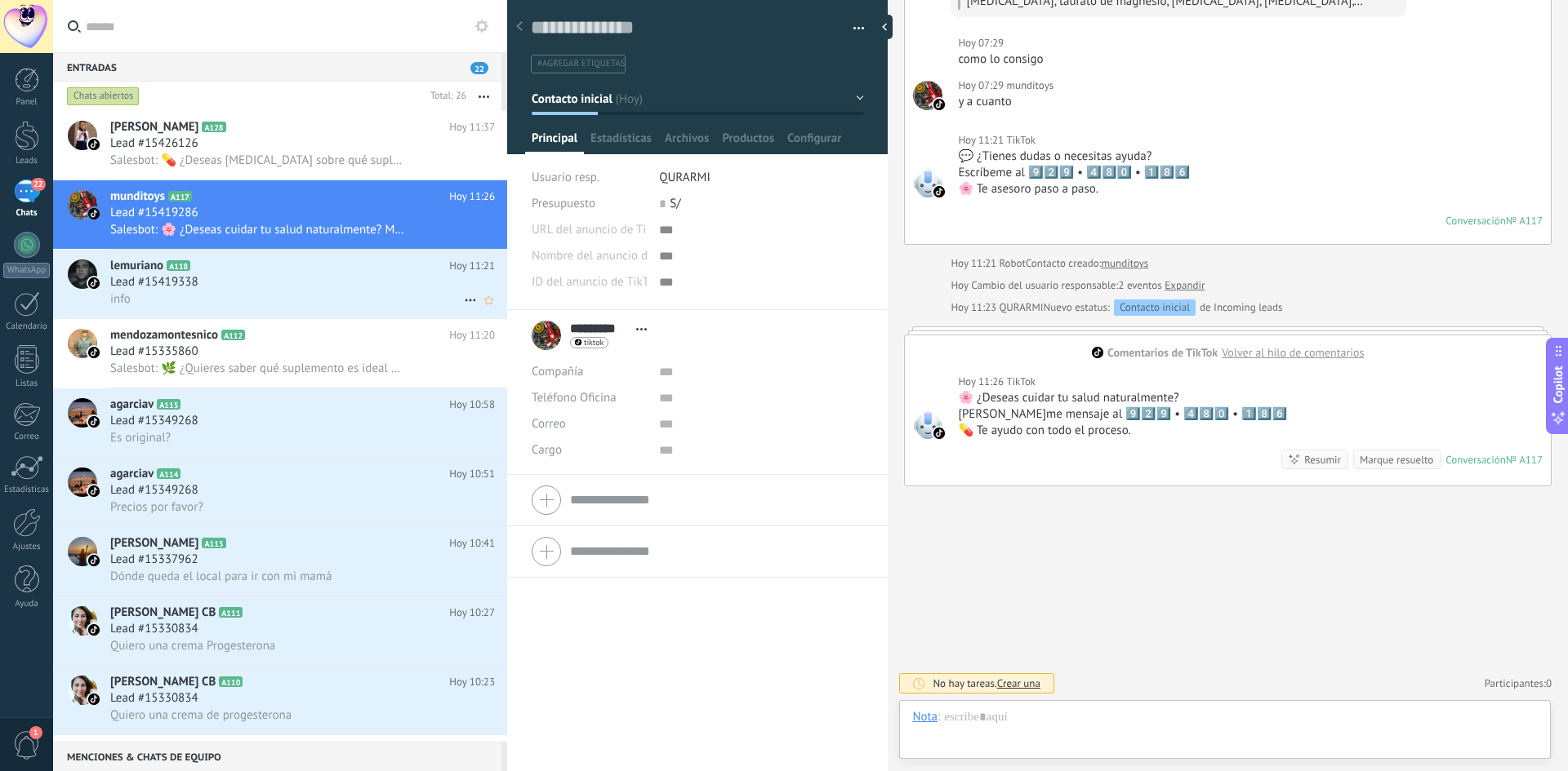
click at [271, 284] on div "Lead #15419338" at bounding box center [302, 282] width 385 height 16
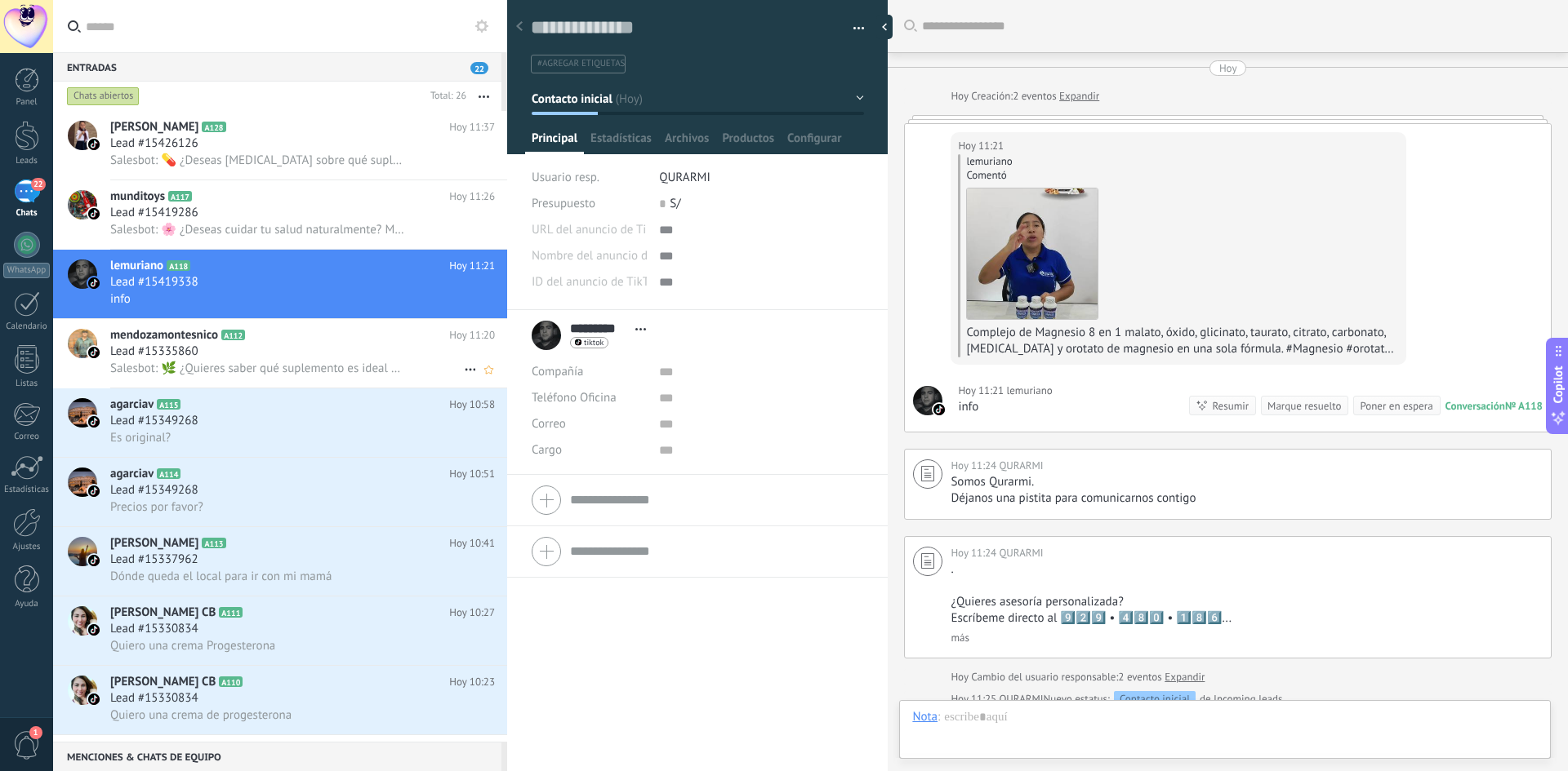
click at [272, 358] on div "Lead #15335860" at bounding box center [302, 352] width 385 height 16
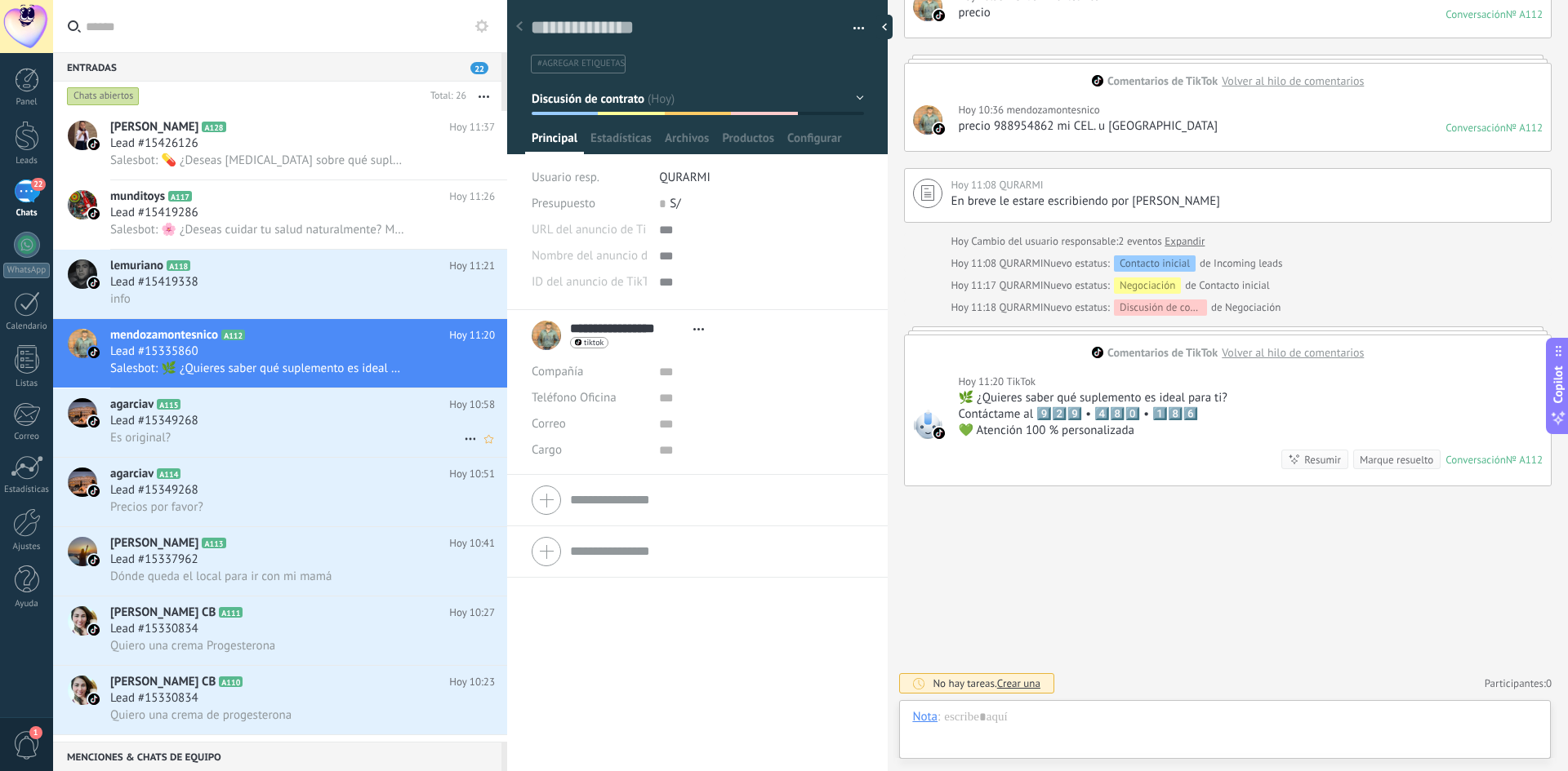
click at [272, 424] on div "Lead #15349268" at bounding box center [302, 421] width 385 height 16
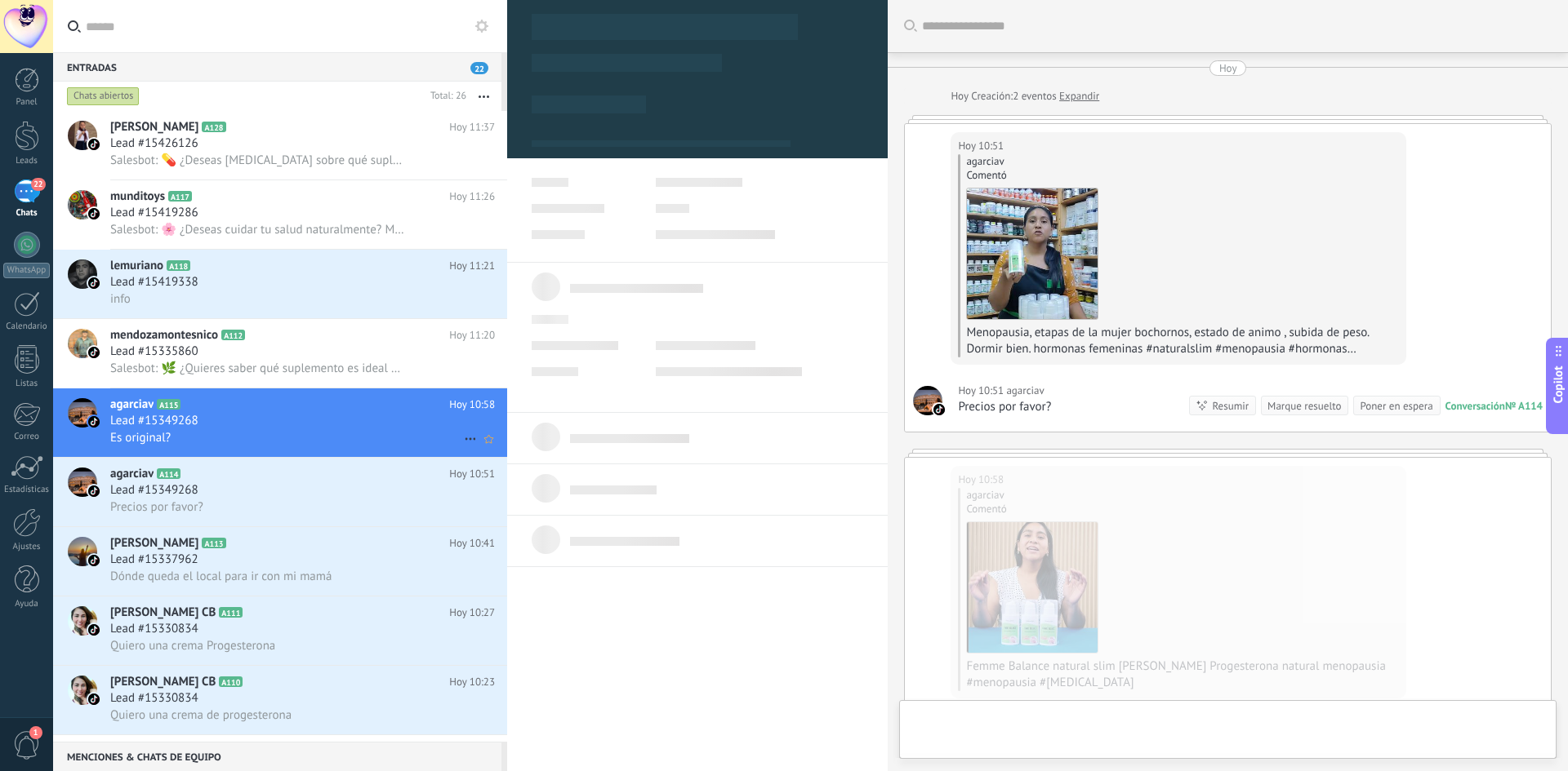
type textarea "**********"
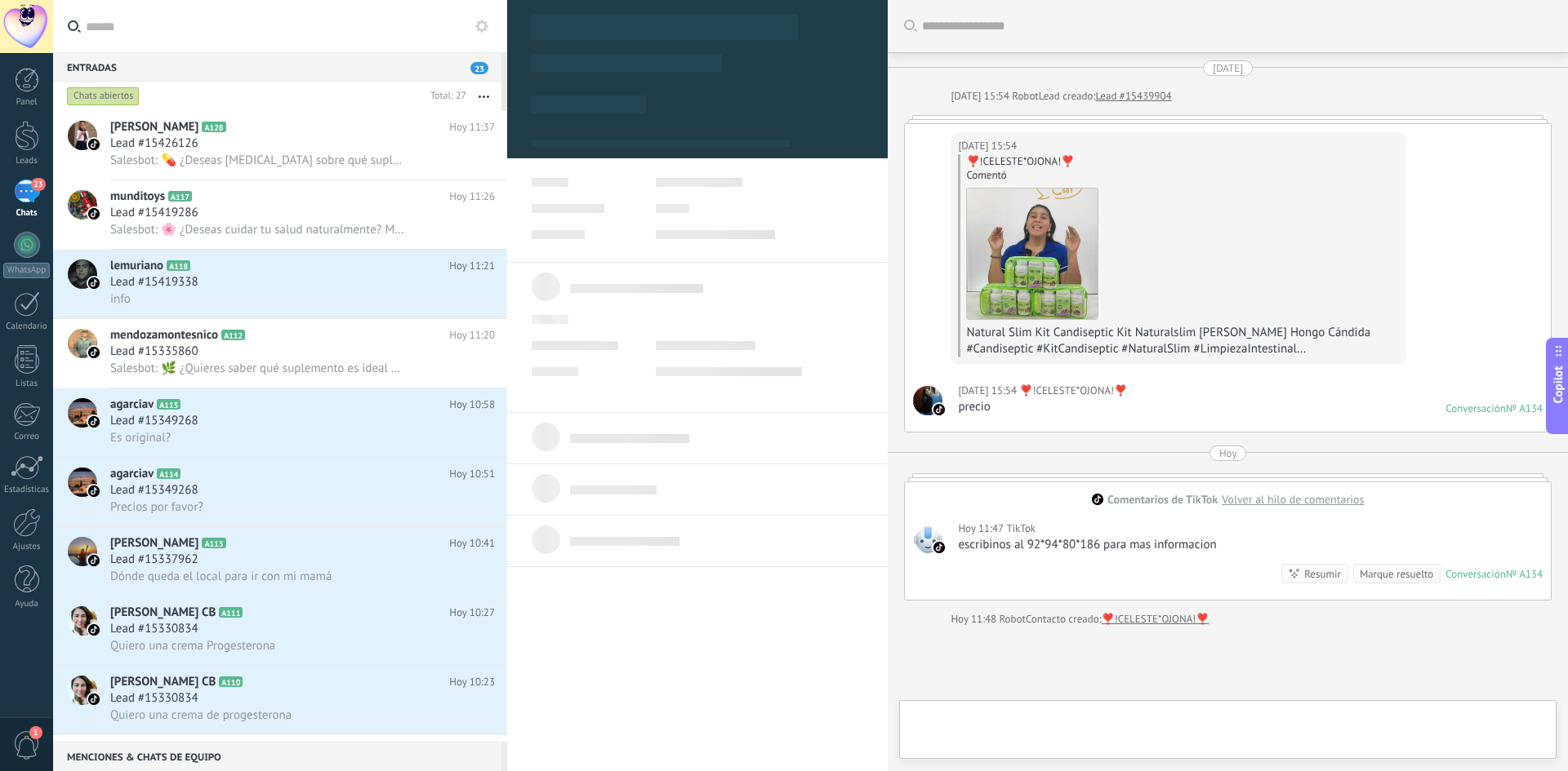
type textarea "**********"
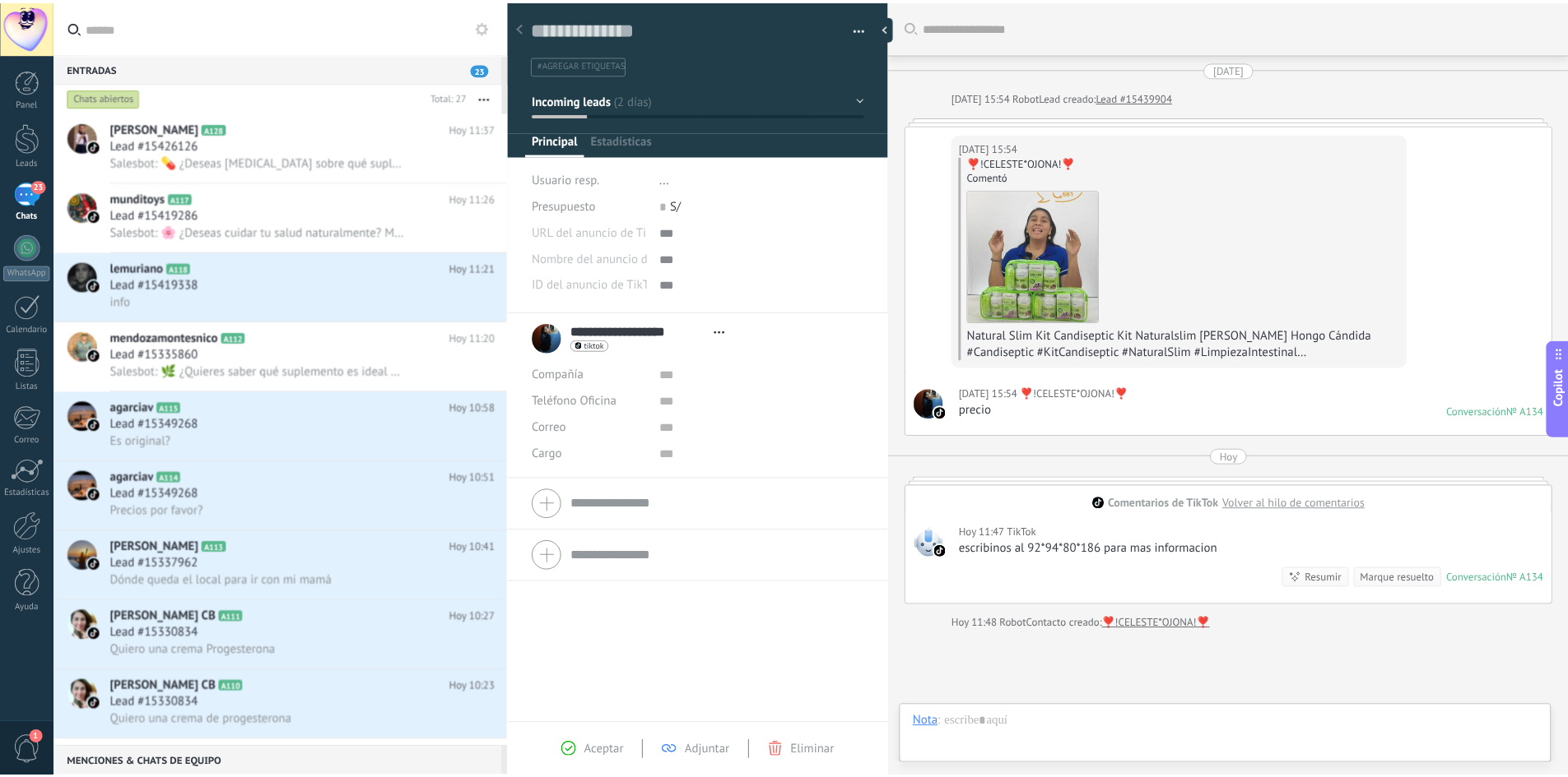
scroll to position [143, 0]
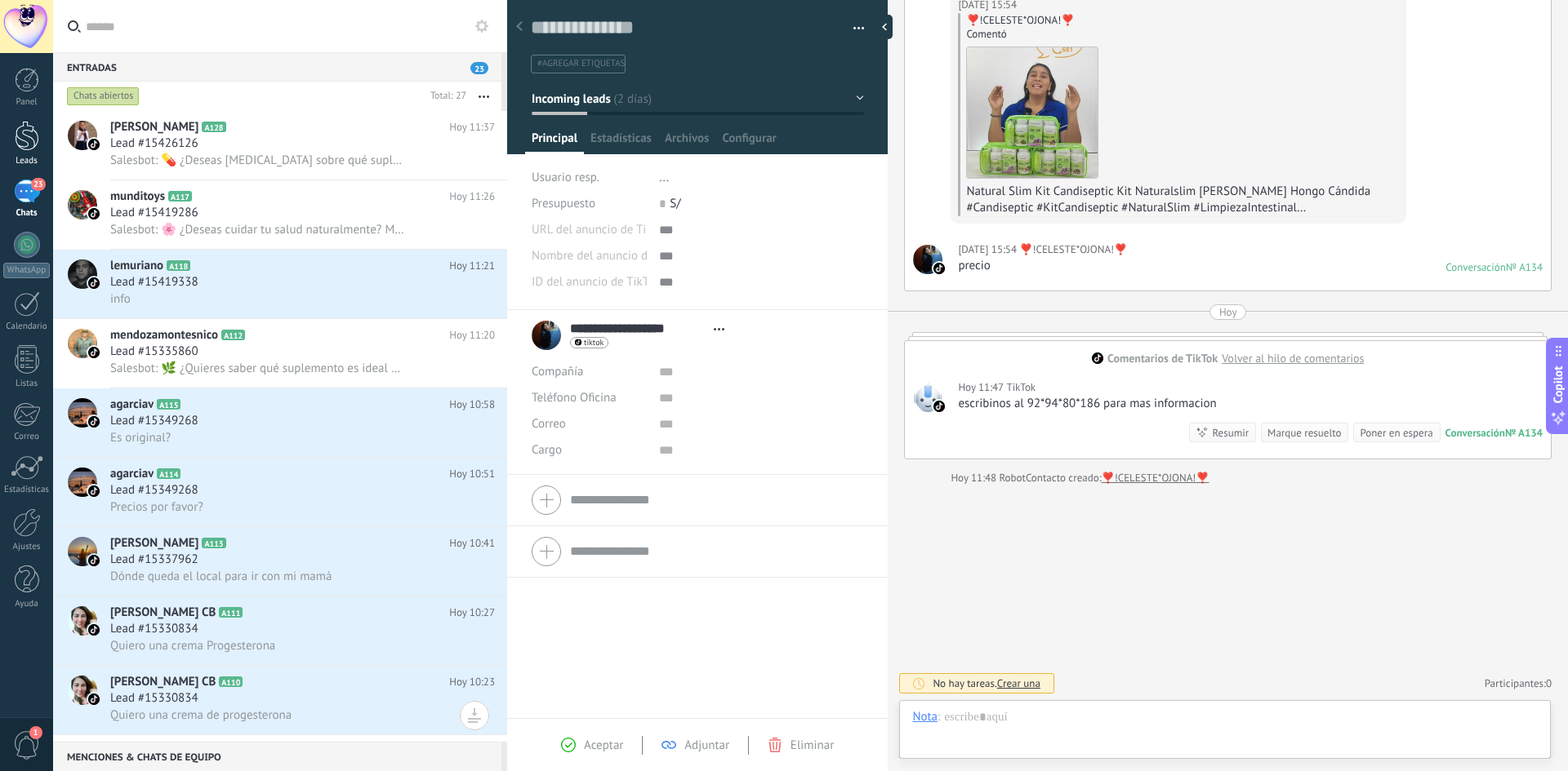
drag, startPoint x: 20, startPoint y: 142, endPoint x: 20, endPoint y: 153, distance: 11.0
click at [20, 142] on div at bounding box center [27, 136] width 24 height 30
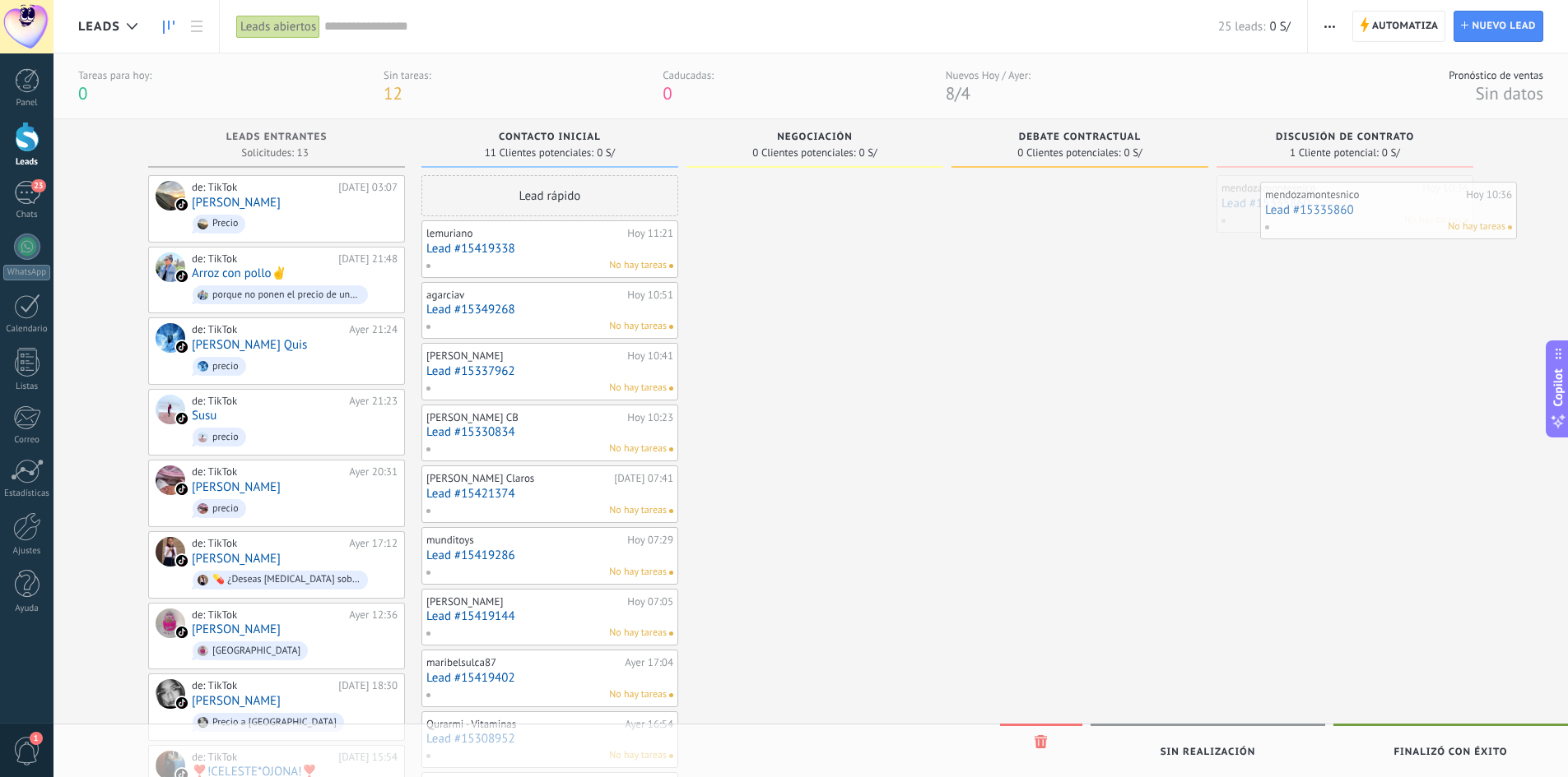
drag, startPoint x: 1346, startPoint y: 199, endPoint x: 1381, endPoint y: 202, distance: 35.1
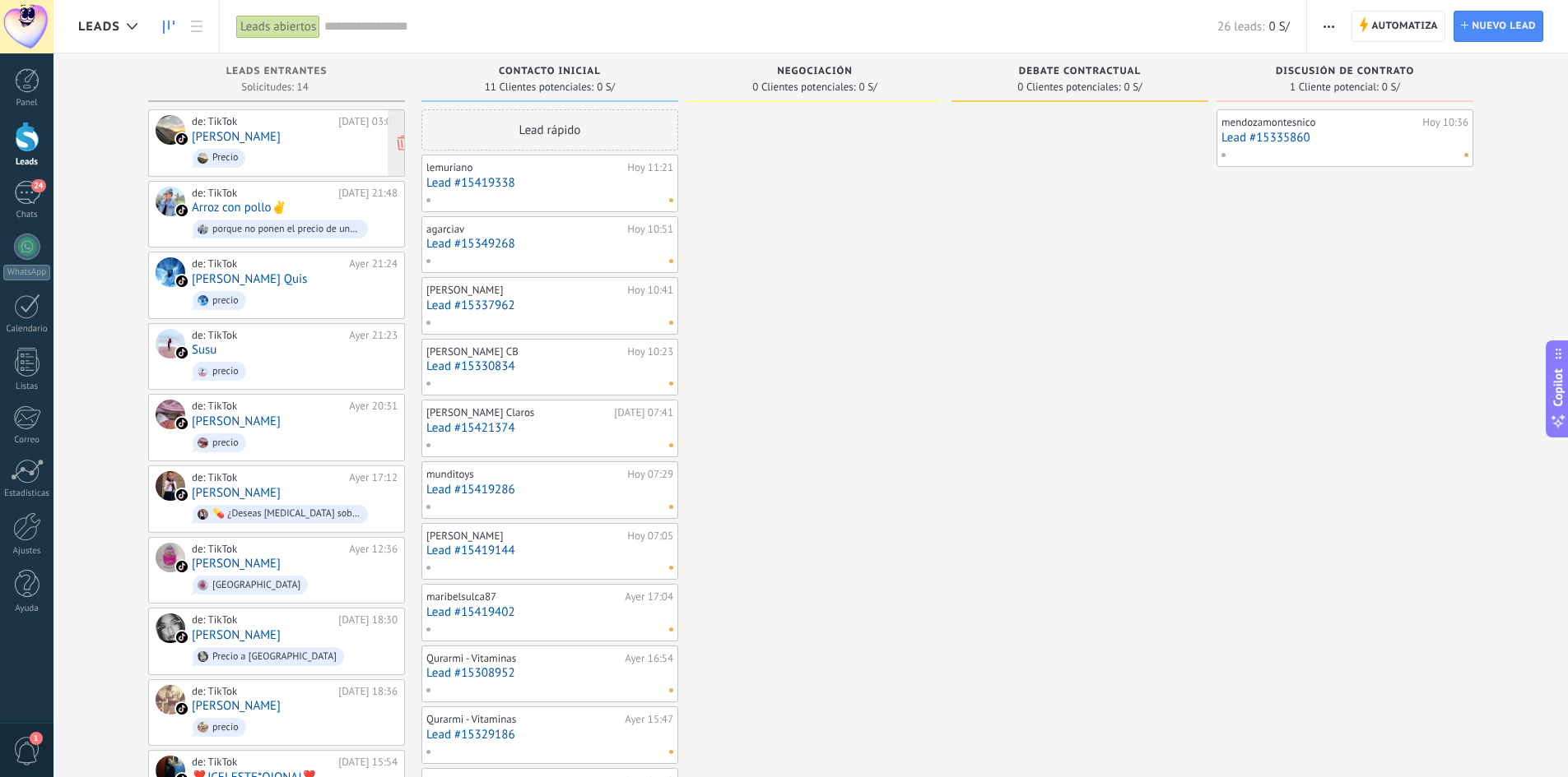
click at [304, 153] on span "Precio" at bounding box center [295, 158] width 206 height 25
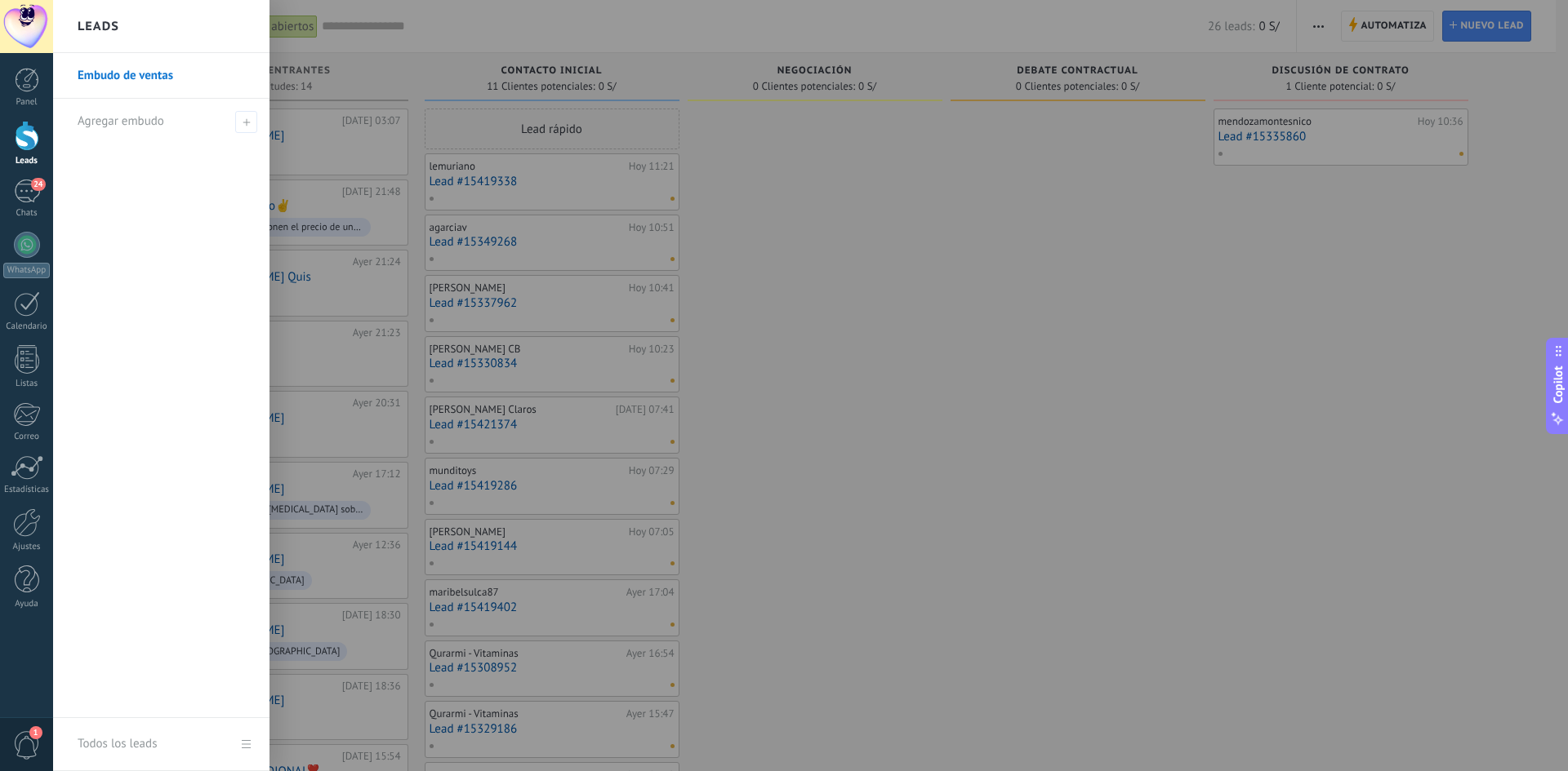
click at [1054, 393] on div at bounding box center [836, 386] width 1568 height 771
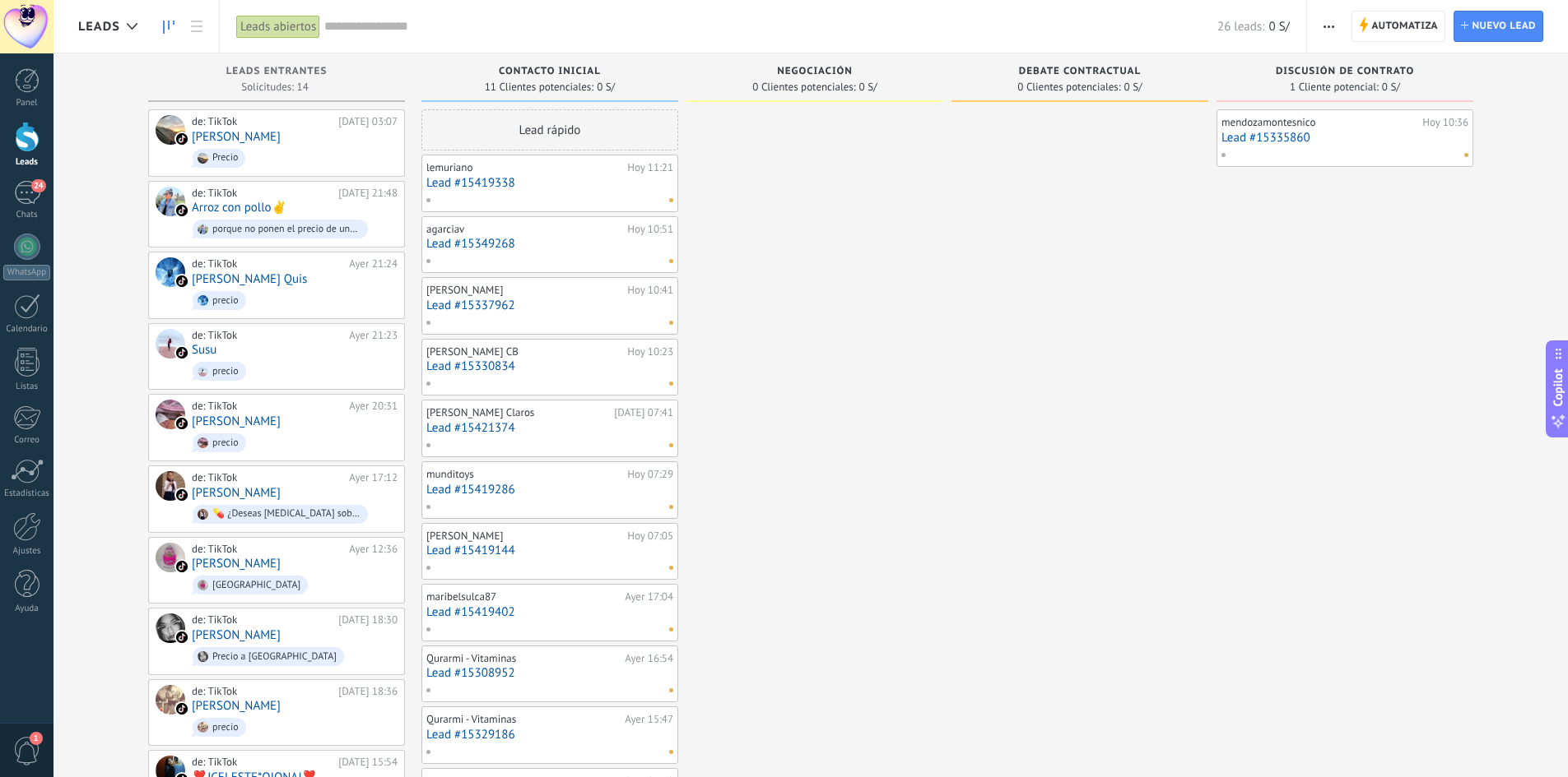
drag, startPoint x: 821, startPoint y: 165, endPoint x: 654, endPoint y: 227, distance: 178.1
click at [654, 227] on div "Leads Entrantes Solicitudes: 14 0 0 0 14 0 0 0 14 de: TikTok Hoy 03:07 Cesar Qu…" at bounding box center [823, 578] width 1490 height 1049
click at [567, 191] on div "lemuriano Hoy 11:21 Lead #15419338" at bounding box center [549, 183] width 247 height 48
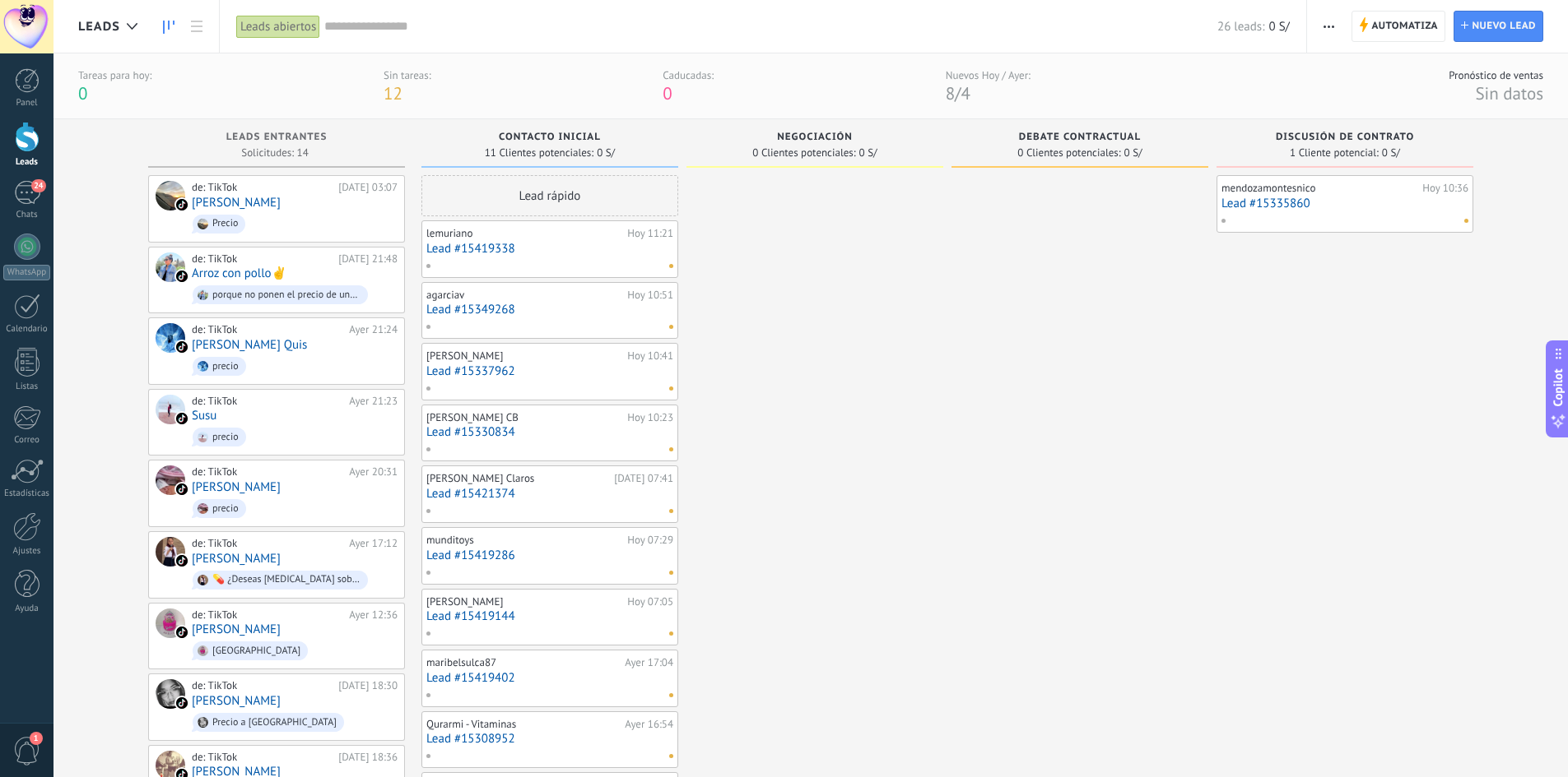
click at [552, 259] on div at bounding box center [546, 266] width 241 height 15
click at [578, 259] on div at bounding box center [546, 266] width 241 height 15
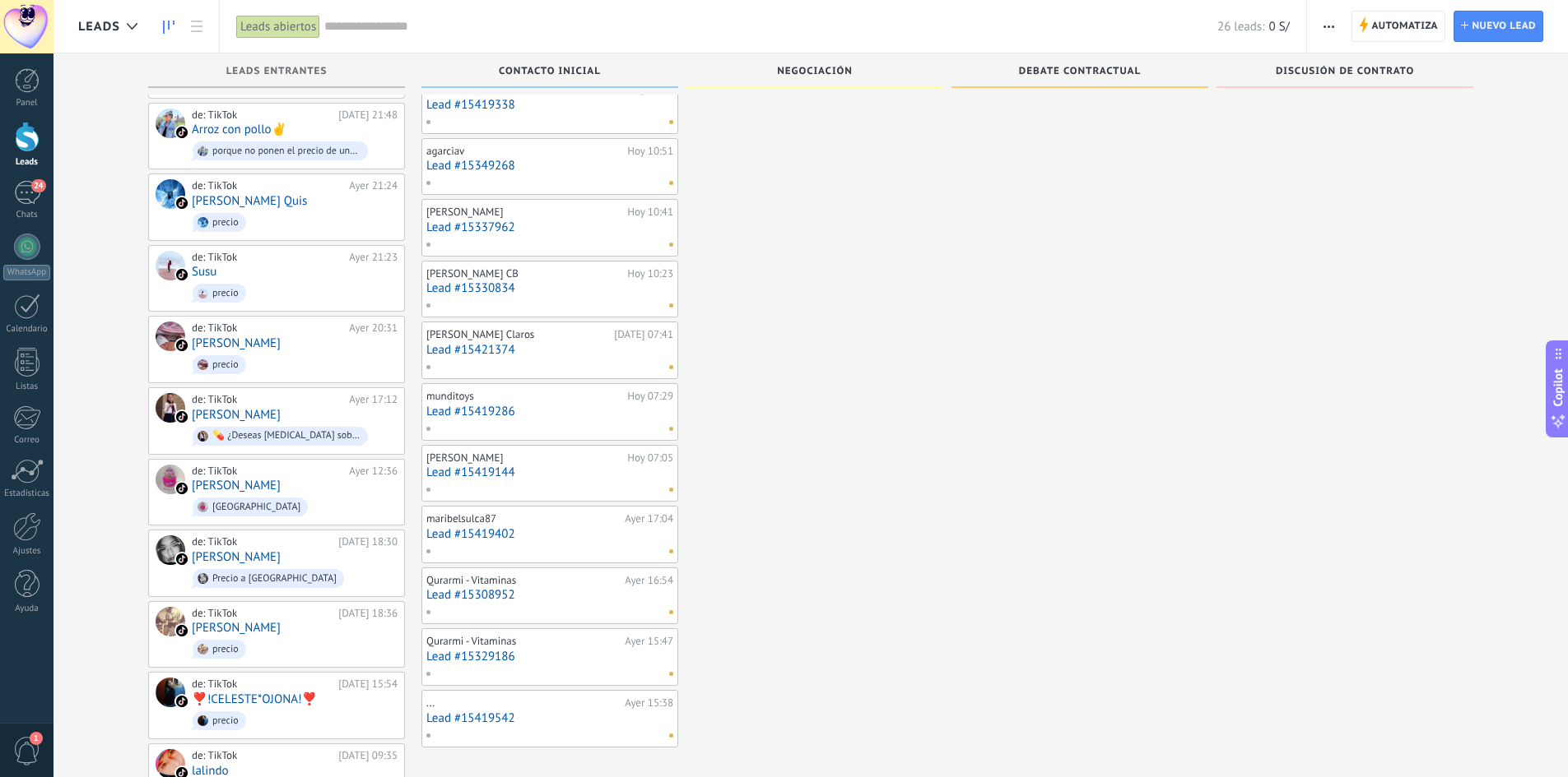
scroll to position [12, 0]
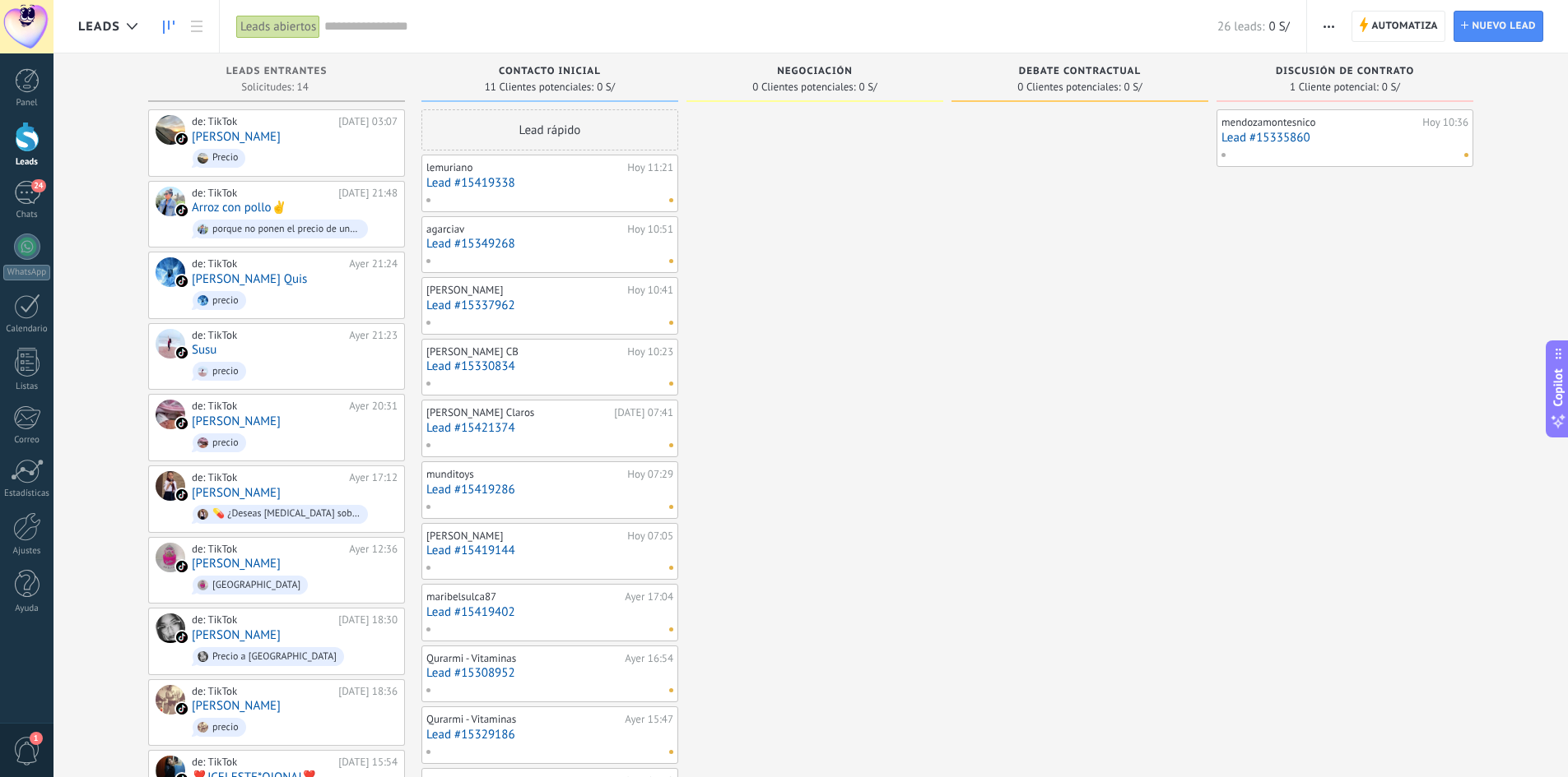
click at [526, 203] on div at bounding box center [546, 199] width 241 height 15
click at [599, 212] on div "lemuriano [DATE] 11:21 Lead #15419338" at bounding box center [550, 184] width 257 height 57
click at [585, 185] on link "Lead #15419338" at bounding box center [549, 183] width 247 height 14
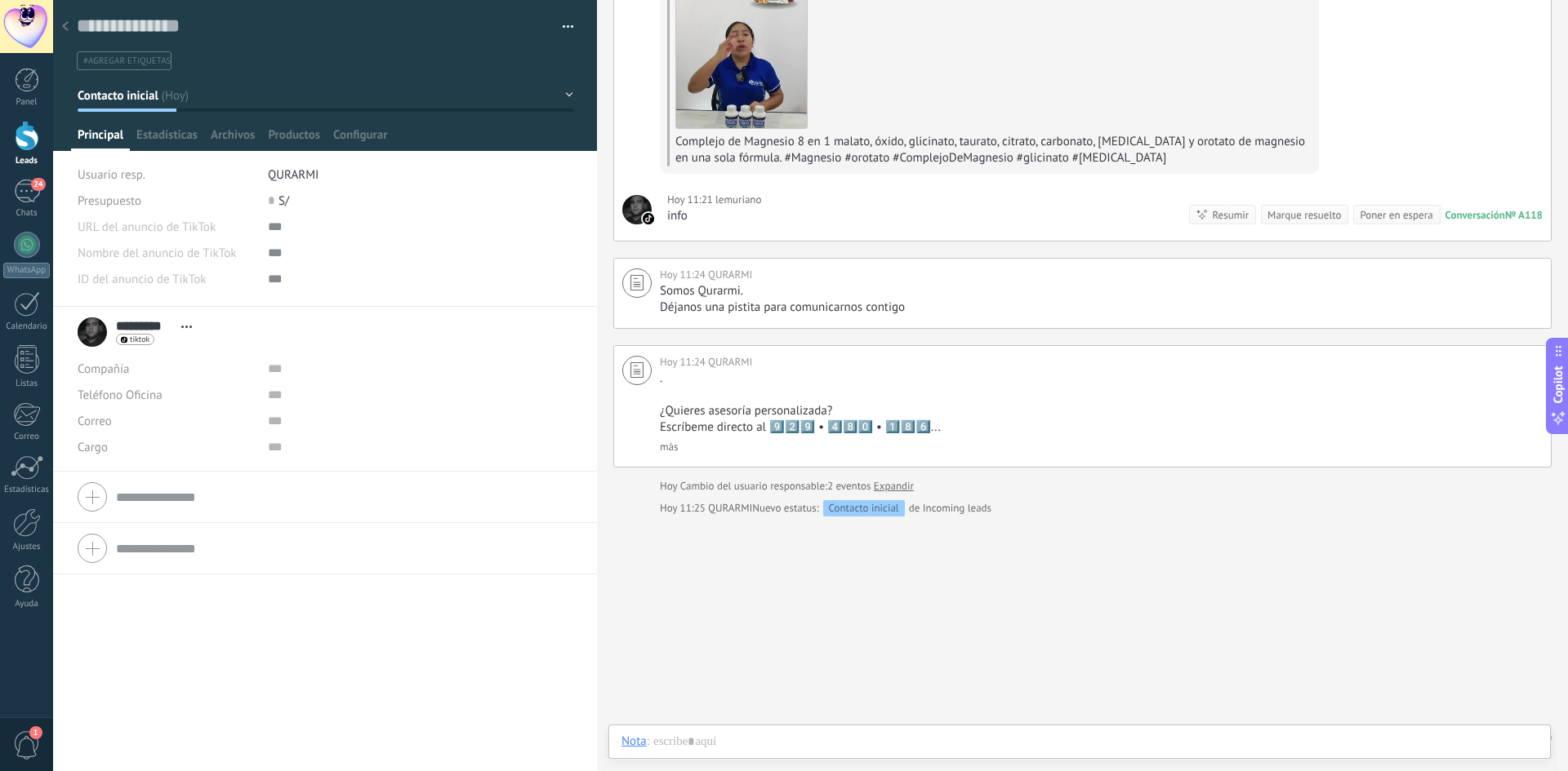
scroll to position [220, 0]
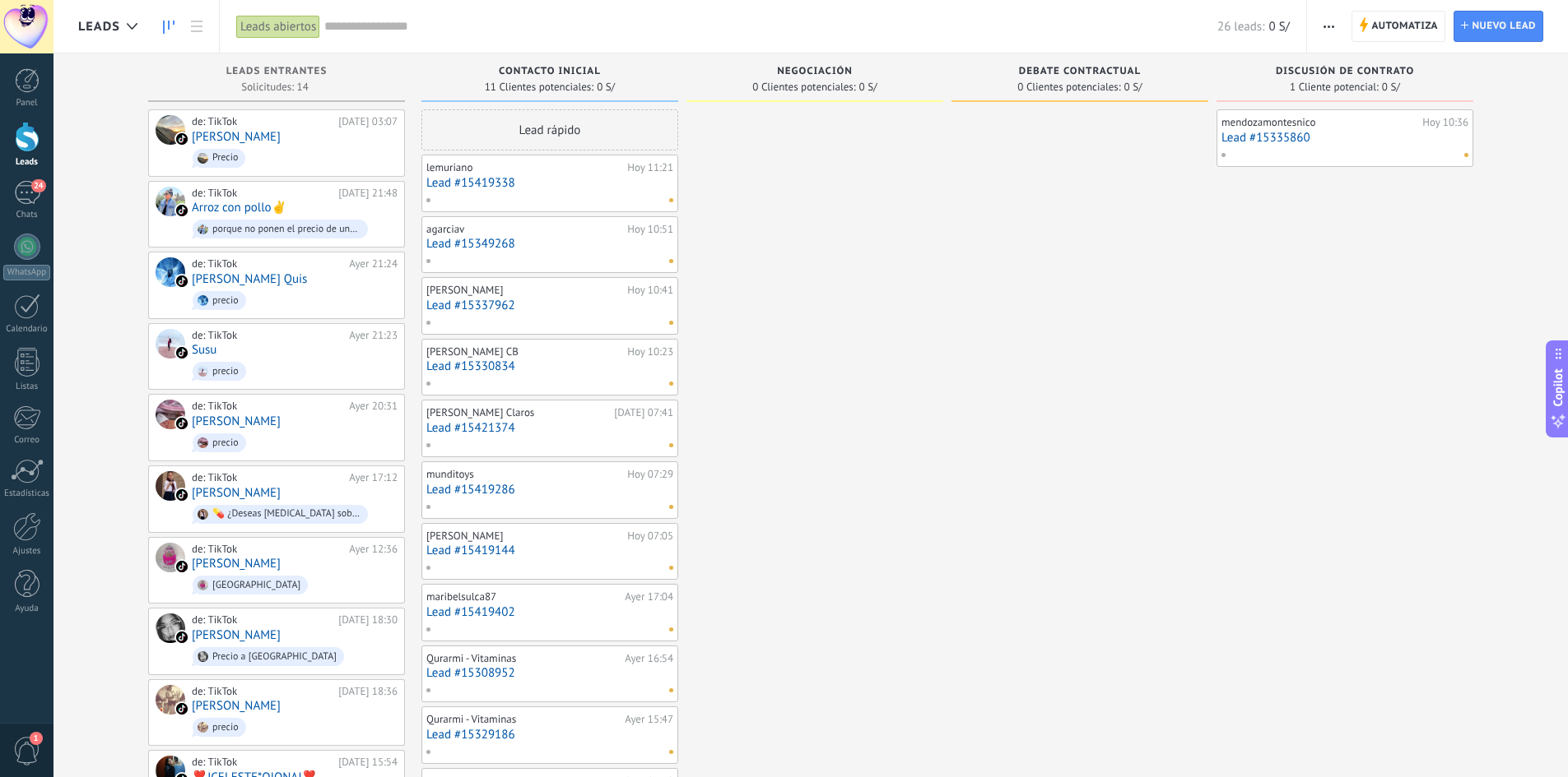
click at [567, 237] on link "Lead #15349268" at bounding box center [549, 244] width 247 height 14
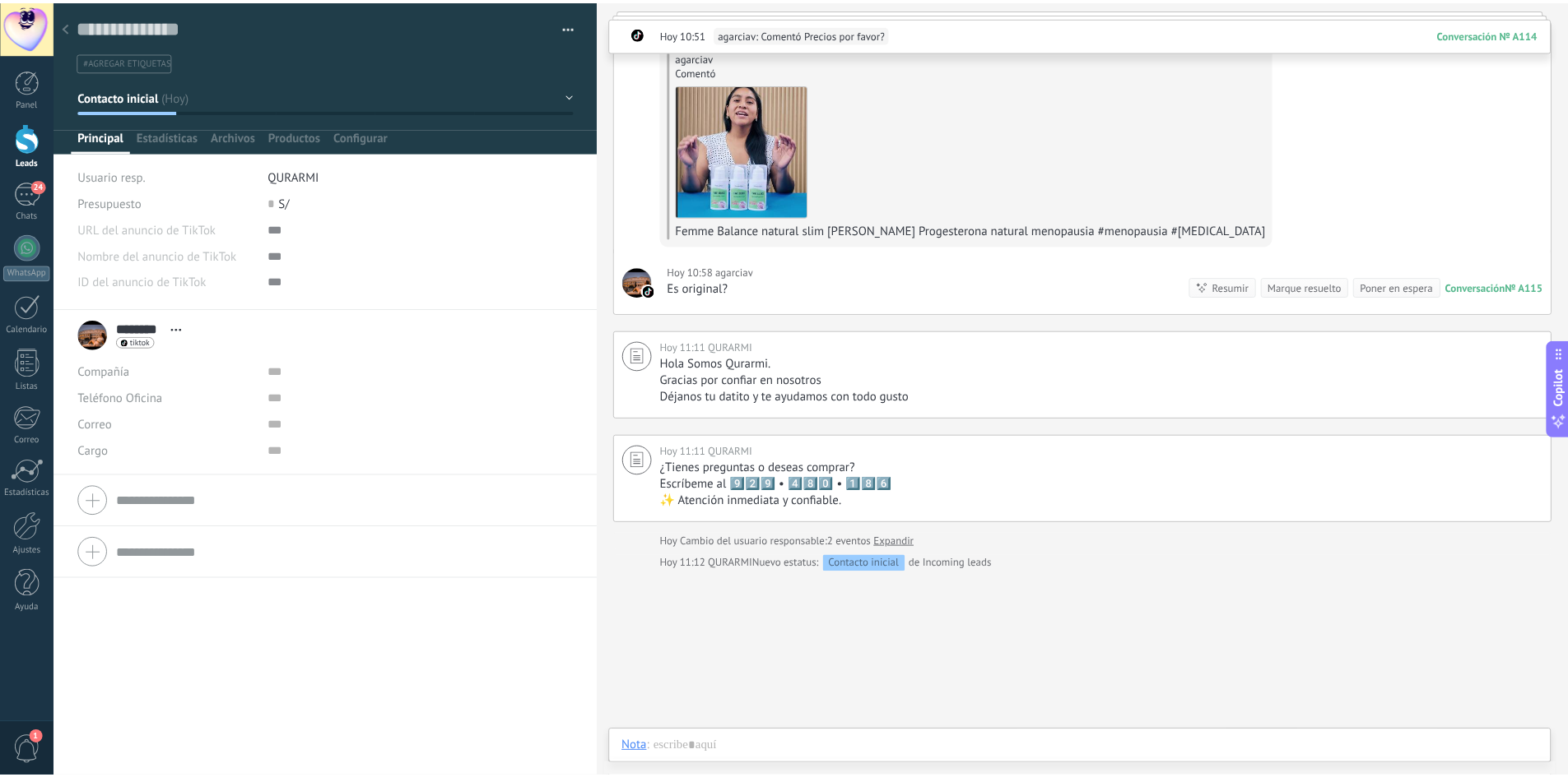
scroll to position [524, 0]
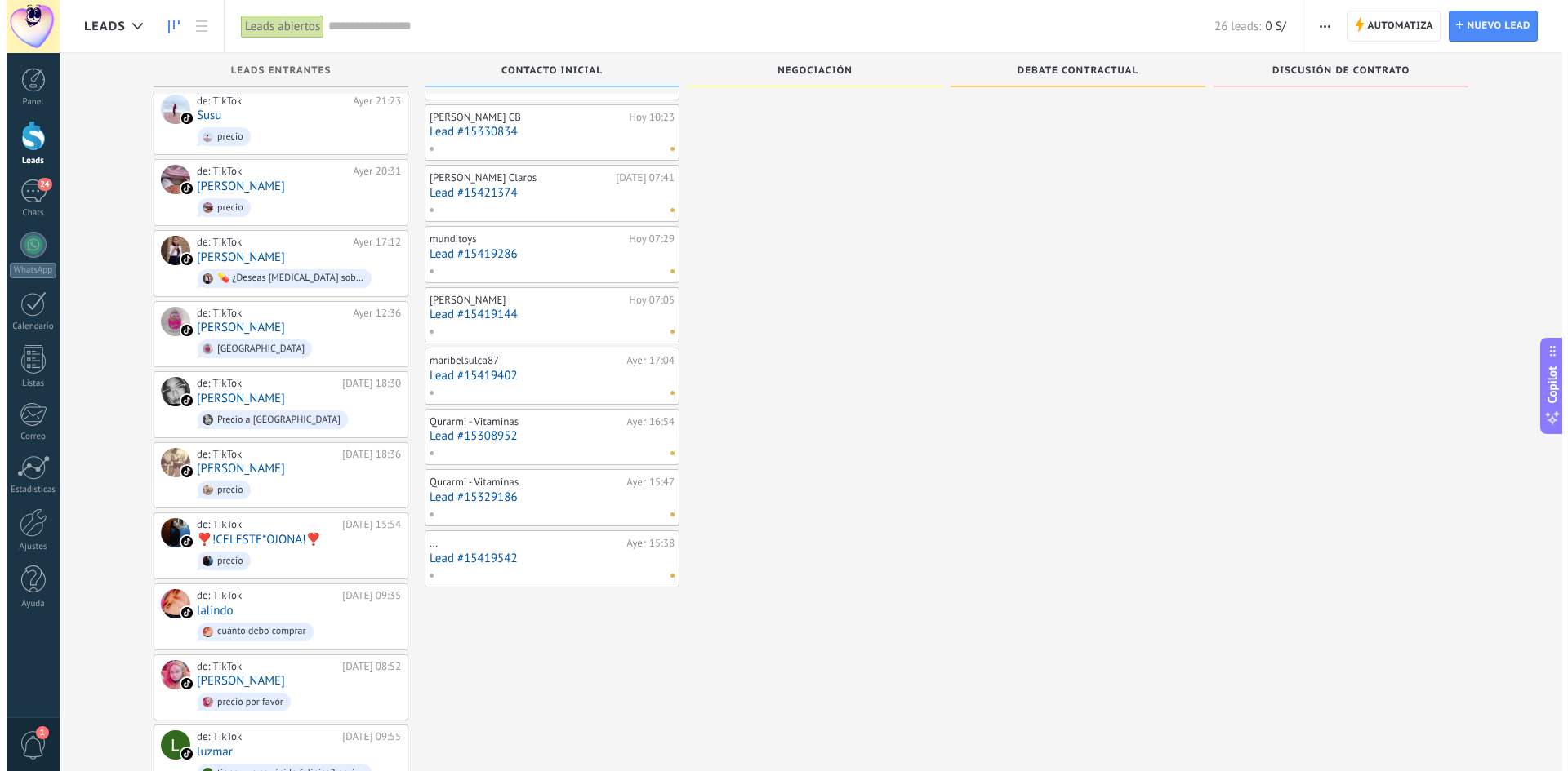
scroll to position [351, 0]
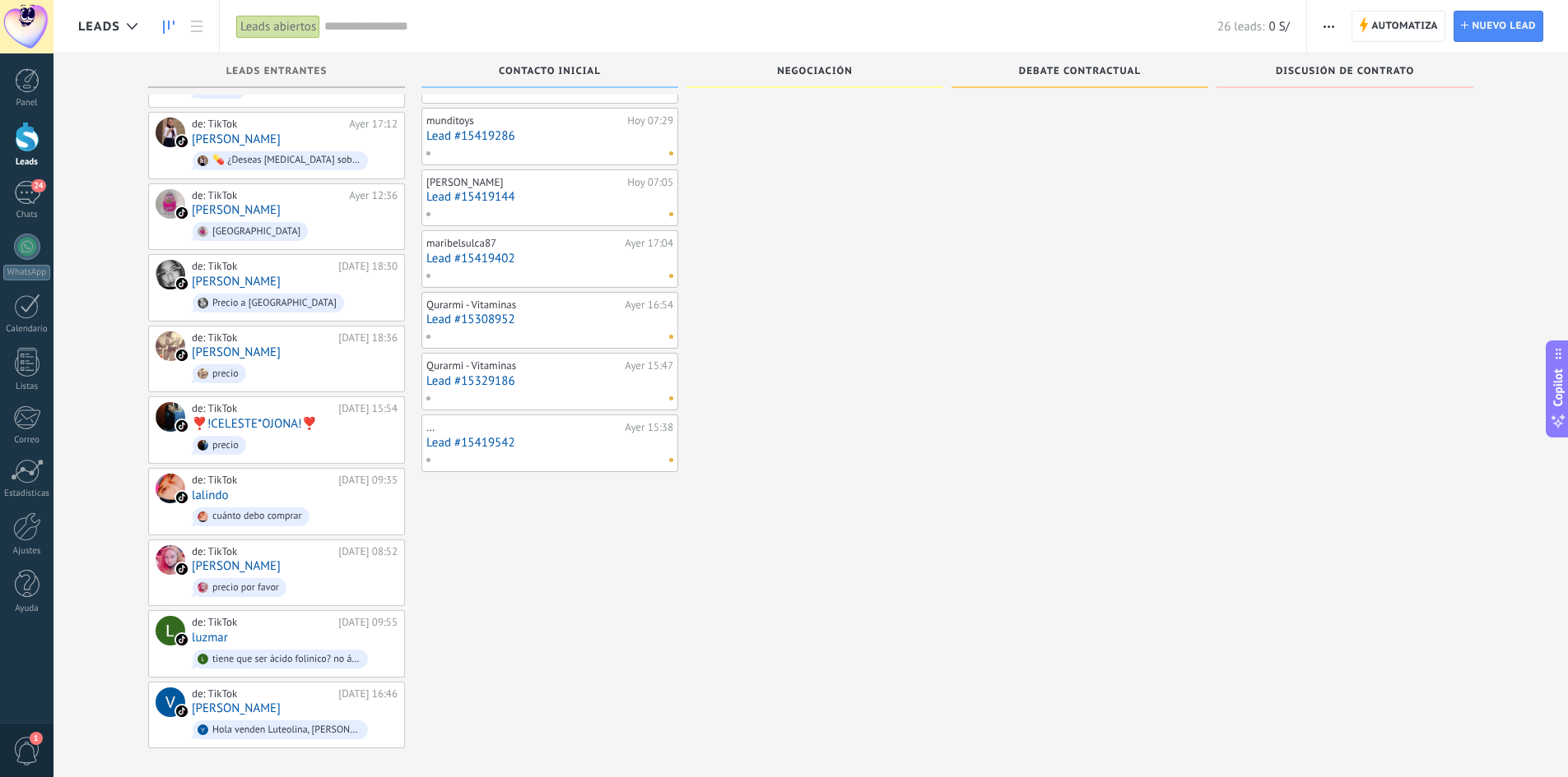
click at [550, 449] on link "Lead #15419542" at bounding box center [549, 443] width 247 height 14
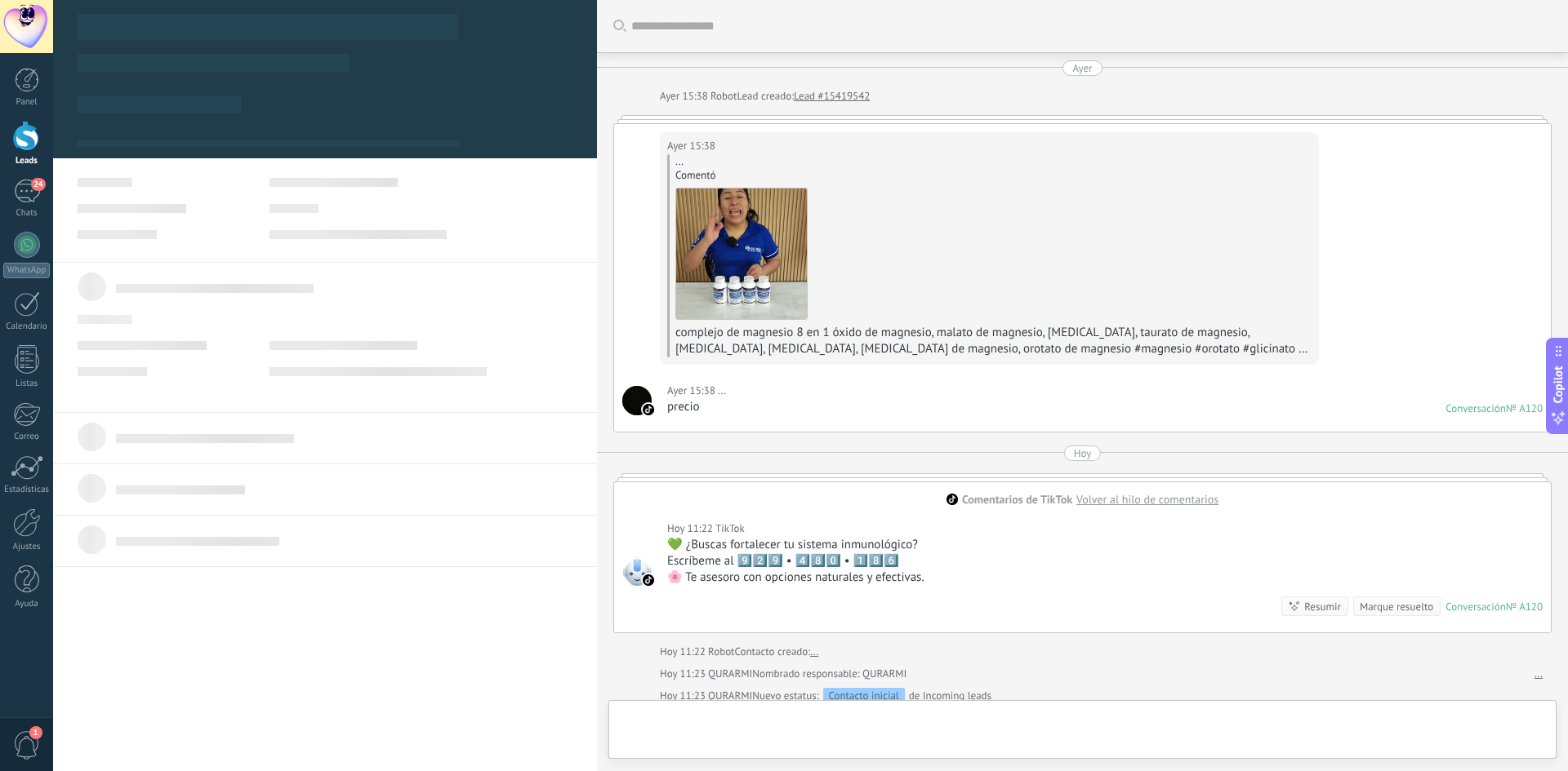
scroll to position [240, 0]
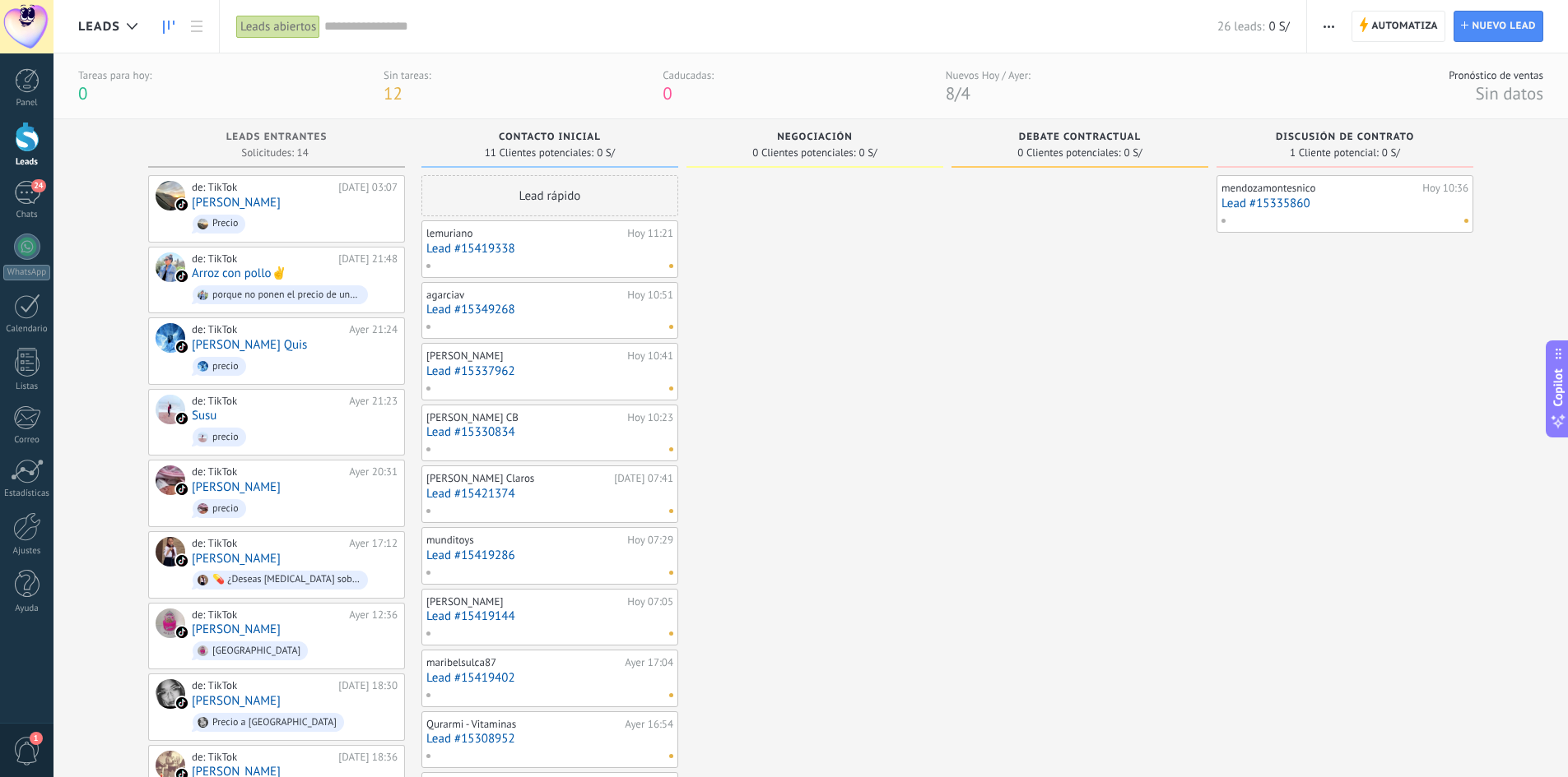
click at [378, 81] on div "Tareas para [DATE]: 0 Sin tareas: 12 Caducadas: 0 Nuevos [DATE] / [DATE]: 8 / 4" at bounding box center [554, 86] width 953 height 37
click at [400, 83] on span "12" at bounding box center [393, 92] width 19 height 22
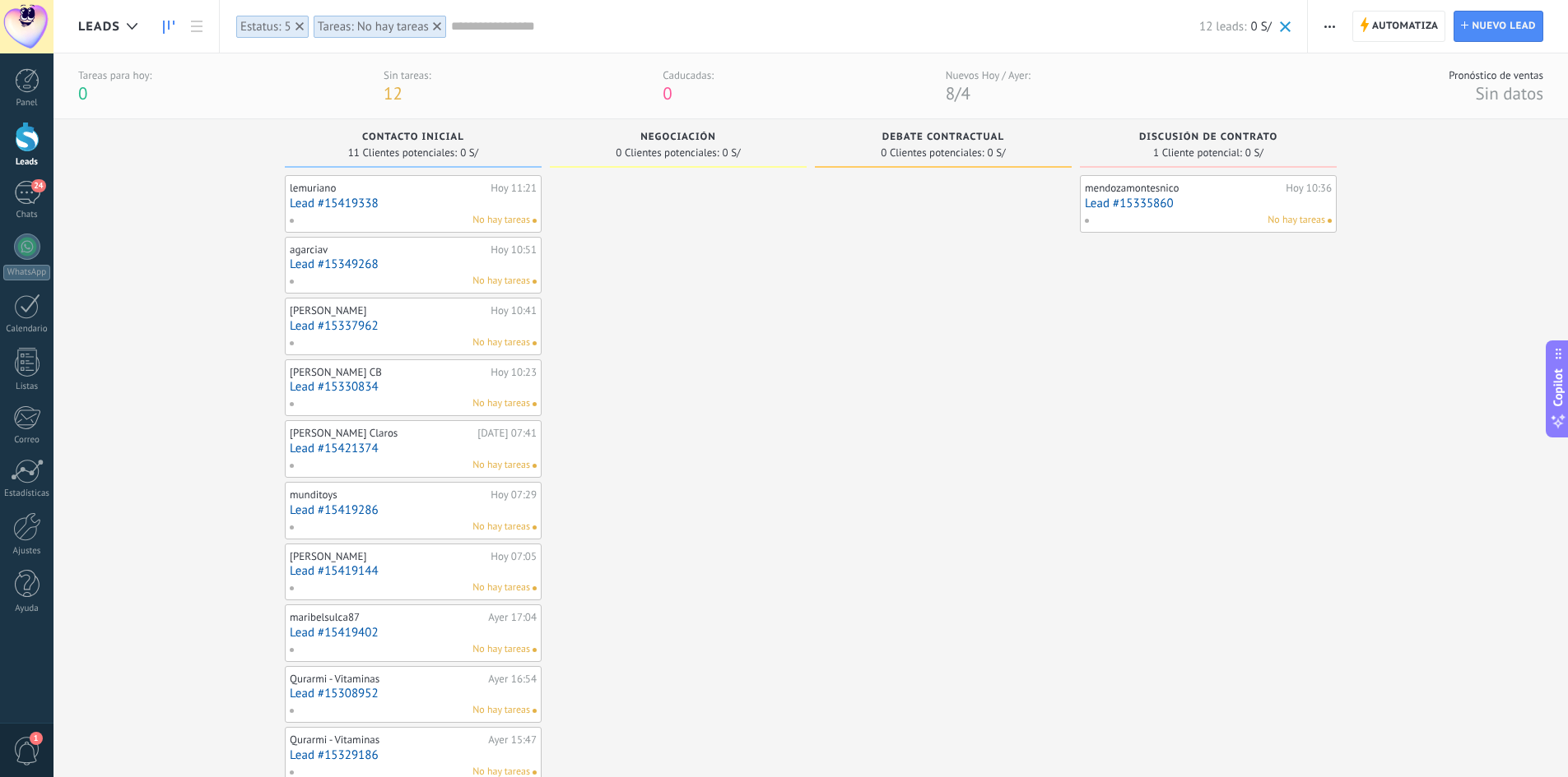
click at [112, 81] on div "Tareas para hoy:" at bounding box center [115, 75] width 73 height 14
click at [96, 78] on div "Tareas para hoy:" at bounding box center [115, 75] width 73 height 14
click at [404, 78] on div "Sin tareas:" at bounding box center [407, 75] width 48 height 14
click at [407, 204] on link "Lead #15419338" at bounding box center [412, 204] width 247 height 14
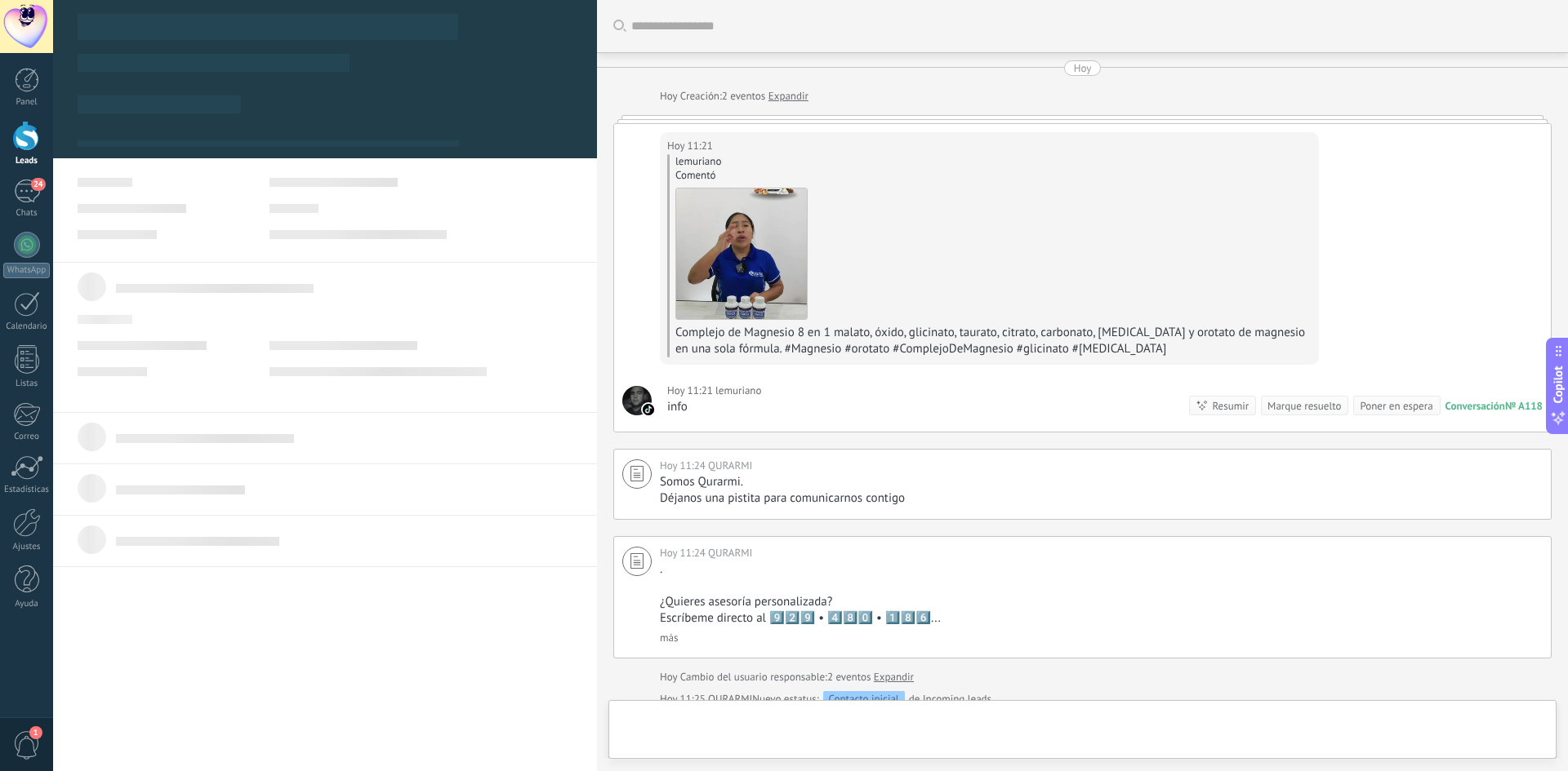
type textarea "**********"
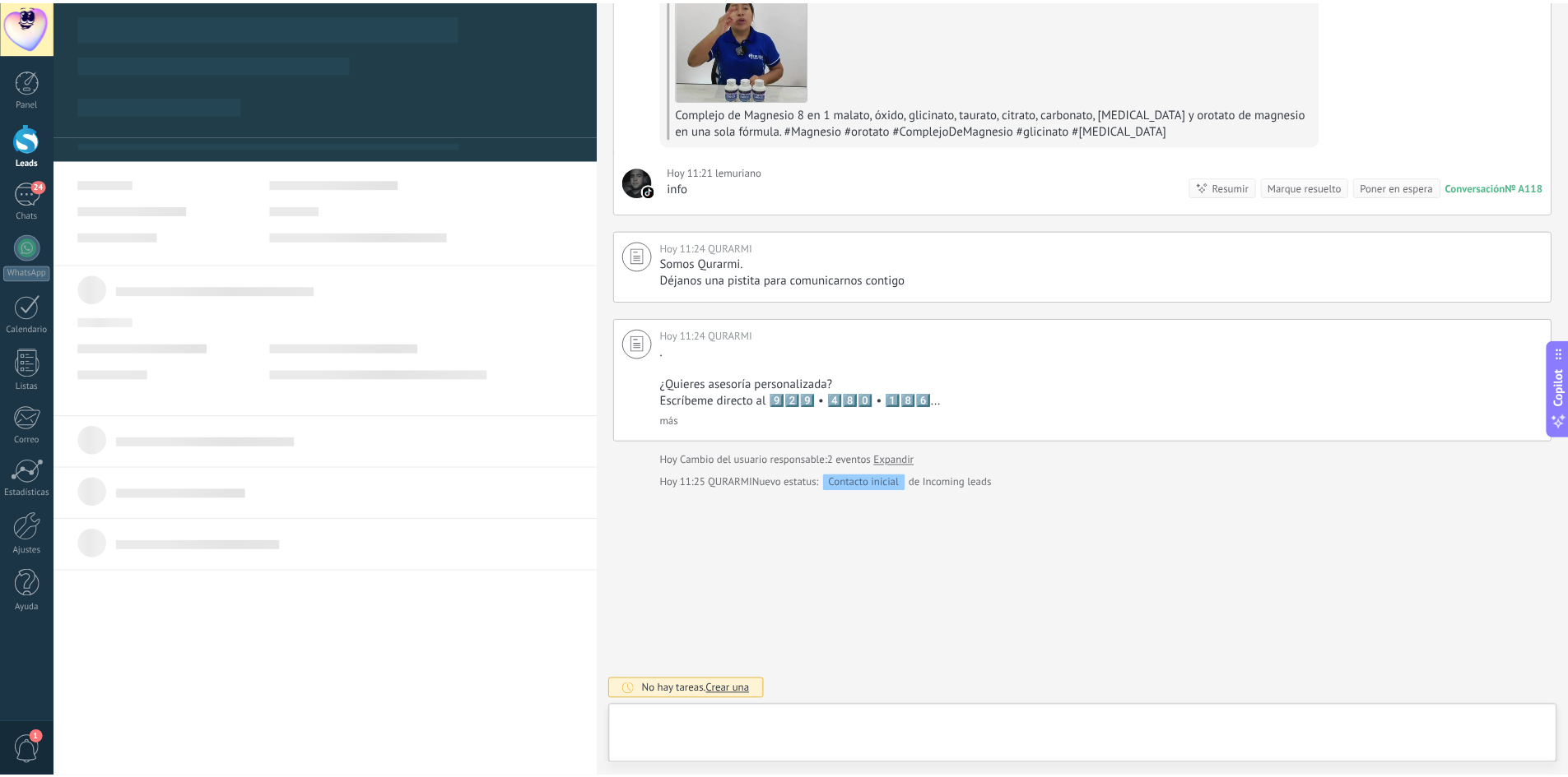
scroll to position [24, 0]
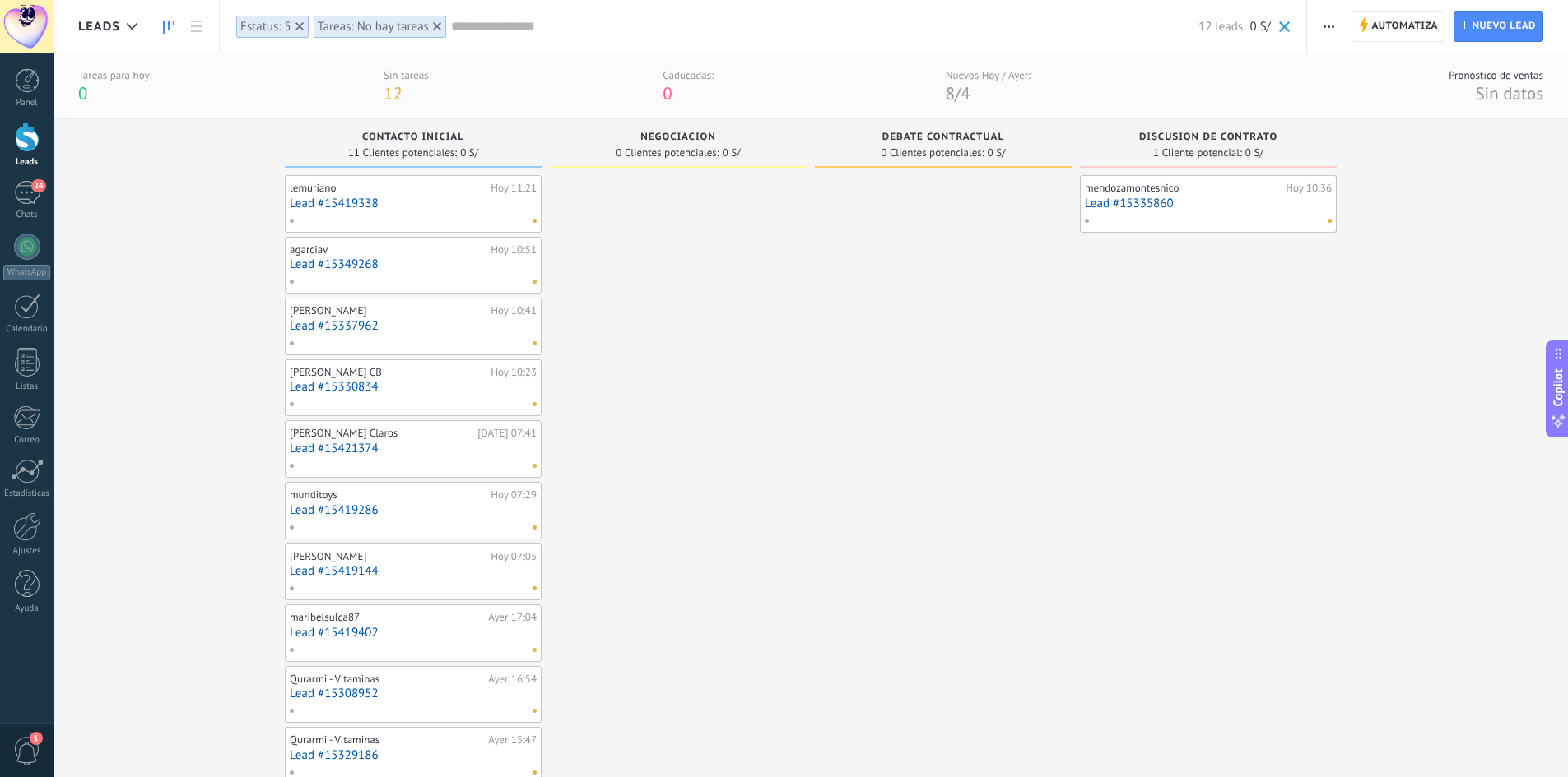
click at [109, 76] on div "Tareas para hoy:" at bounding box center [115, 75] width 73 height 14
drag, startPoint x: 212, startPoint y: 86, endPoint x: 358, endPoint y: 107, distance: 147.5
click at [358, 107] on div "Tareas para [DATE]: 0 Sin tareas: 12 Caducadas: 0 Nuevos [DATE] / [DATE]: 8 / 4…" at bounding box center [811, 86] width 1515 height 66
click at [147, 107] on div "Tareas para [DATE]: 0 Sin tareas: 12 Caducadas: 0 Nuevos [DATE] / [DATE]: 8 / 4…" at bounding box center [811, 86] width 1515 height 66
click at [119, 107] on div "Tareas para [DATE]: 0 Sin tareas: 12 Caducadas: 0 Nuevos [DATE] / [DATE]: 8 / 4…" at bounding box center [811, 86] width 1515 height 66
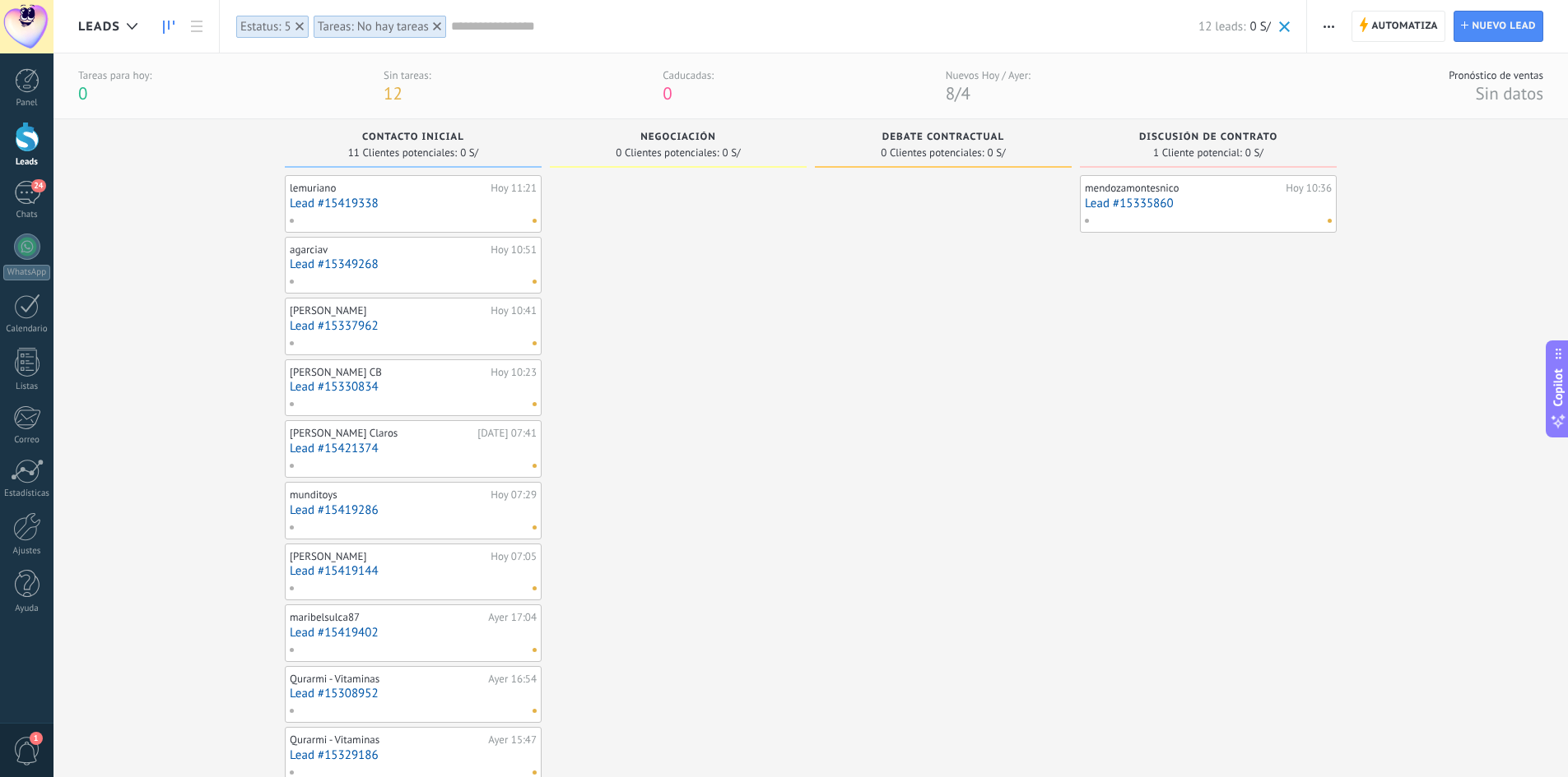
click at [77, 88] on div "Tareas para [DATE]: 0 Sin tareas: 12 Caducadas: 0 Nuevos [DATE] / [DATE]: 8 / 4…" at bounding box center [811, 86] width 1515 height 66
click at [88, 79] on div "Tareas para hoy:" at bounding box center [115, 75] width 73 height 14
click at [109, 31] on span "Leads" at bounding box center [99, 27] width 42 height 16
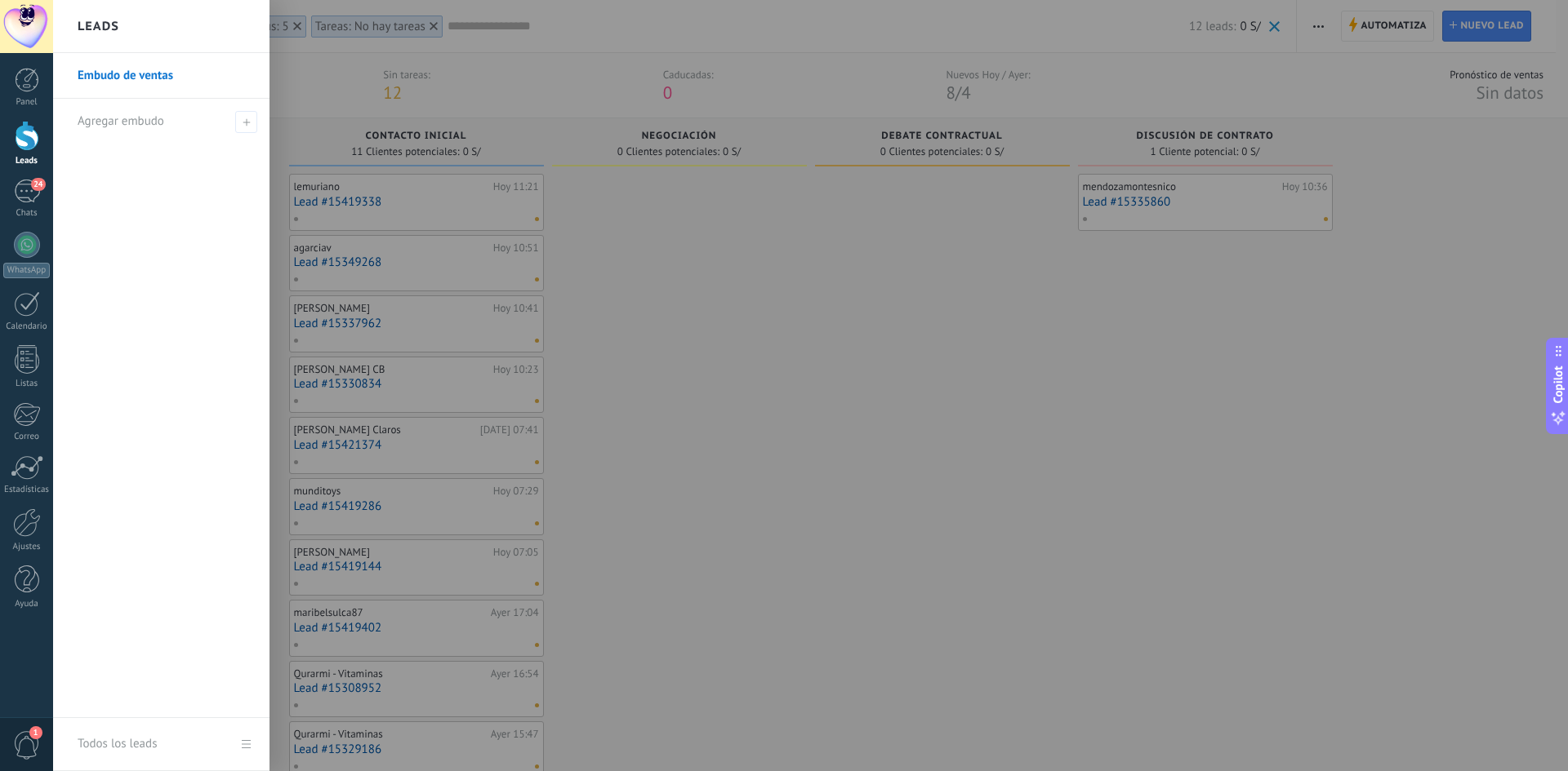
click at [83, 92] on link "Embudo de ventas" at bounding box center [165, 75] width 176 height 46
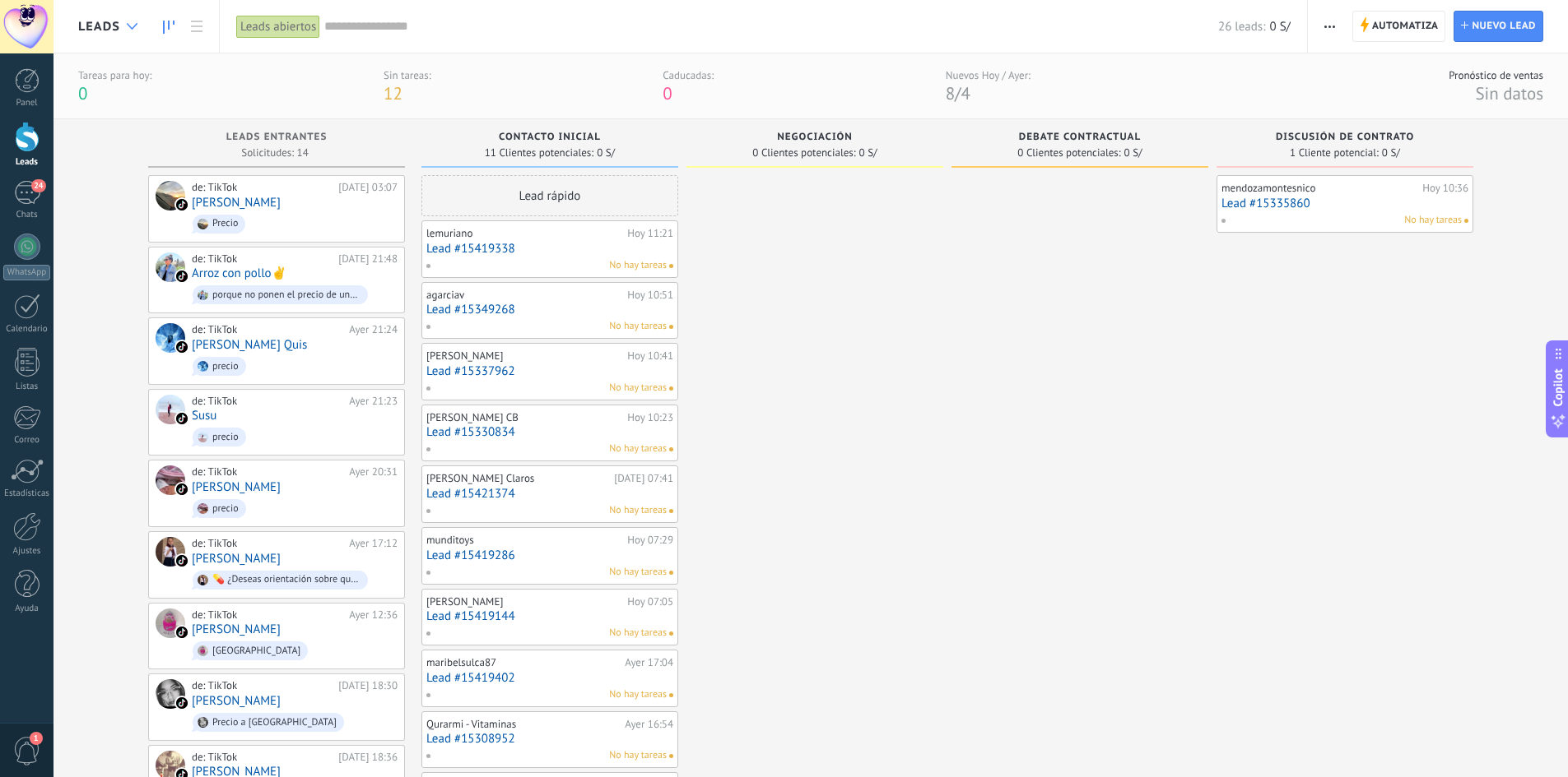
click at [126, 29] on div at bounding box center [132, 26] width 27 height 32
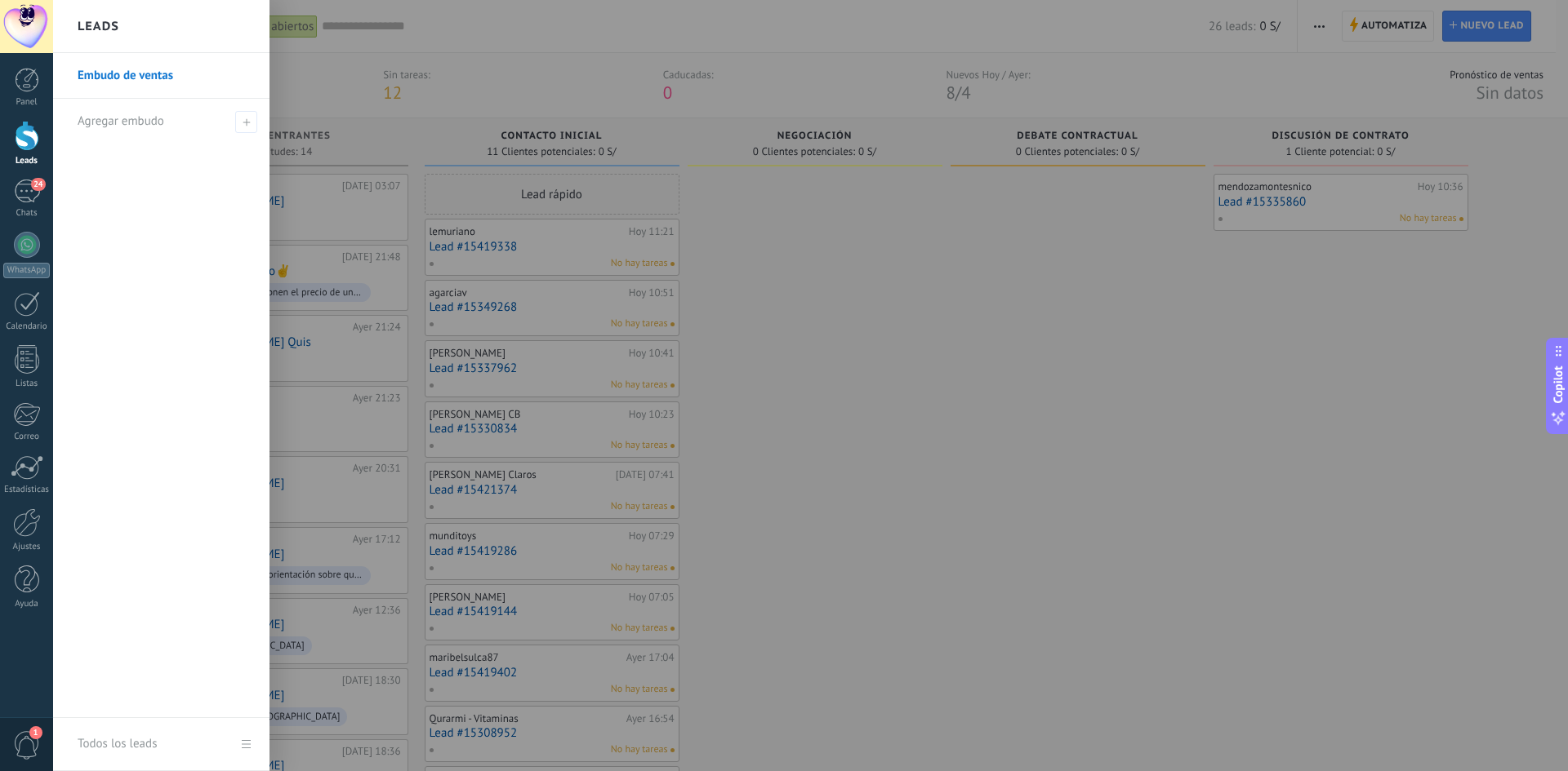
click at [116, 80] on link "Embudo de ventas" at bounding box center [165, 75] width 176 height 46
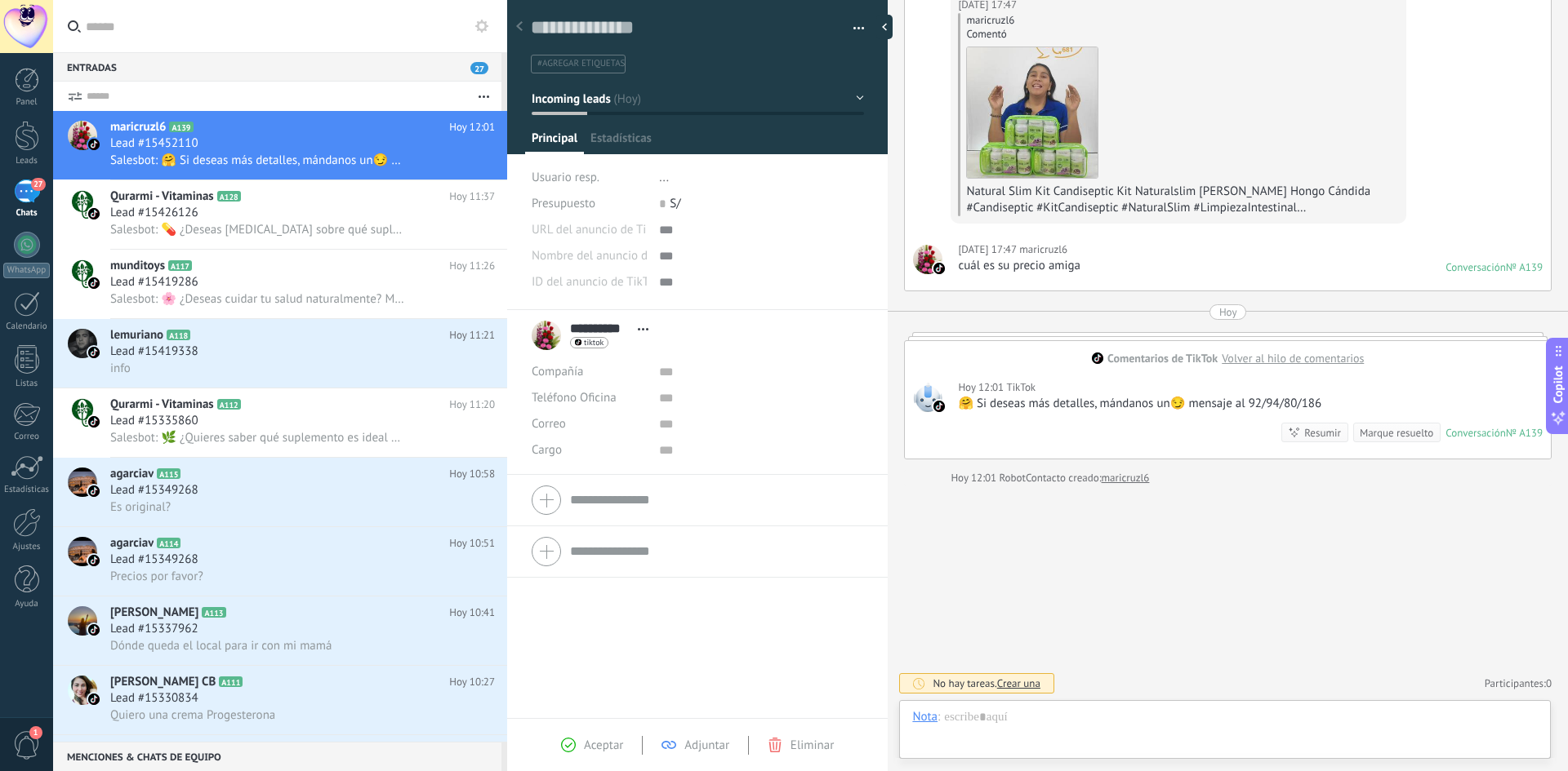
scroll to position [24, 0]
click at [286, 216] on div "Lead #15426126" at bounding box center [302, 213] width 385 height 16
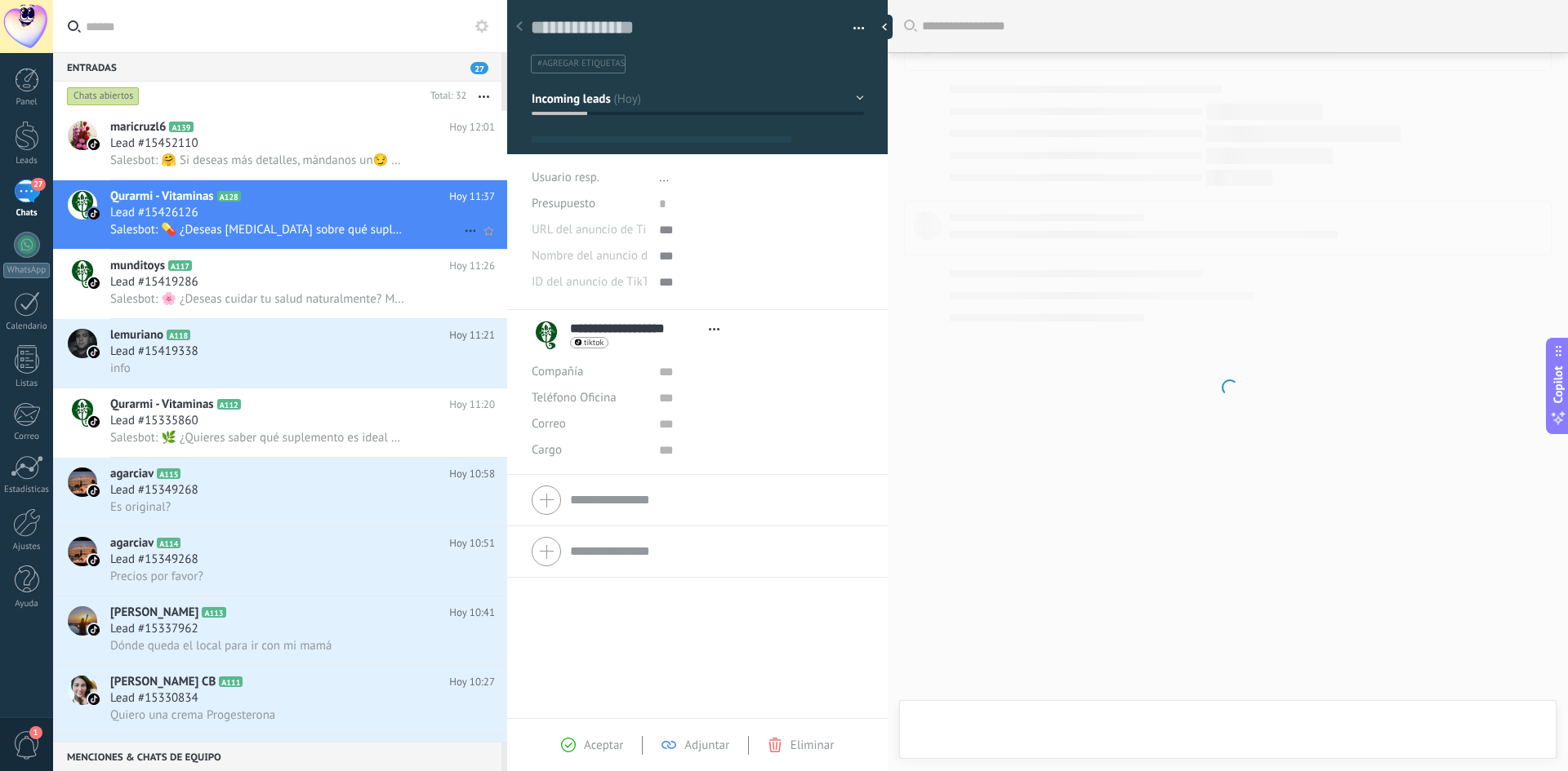
scroll to position [24, 0]
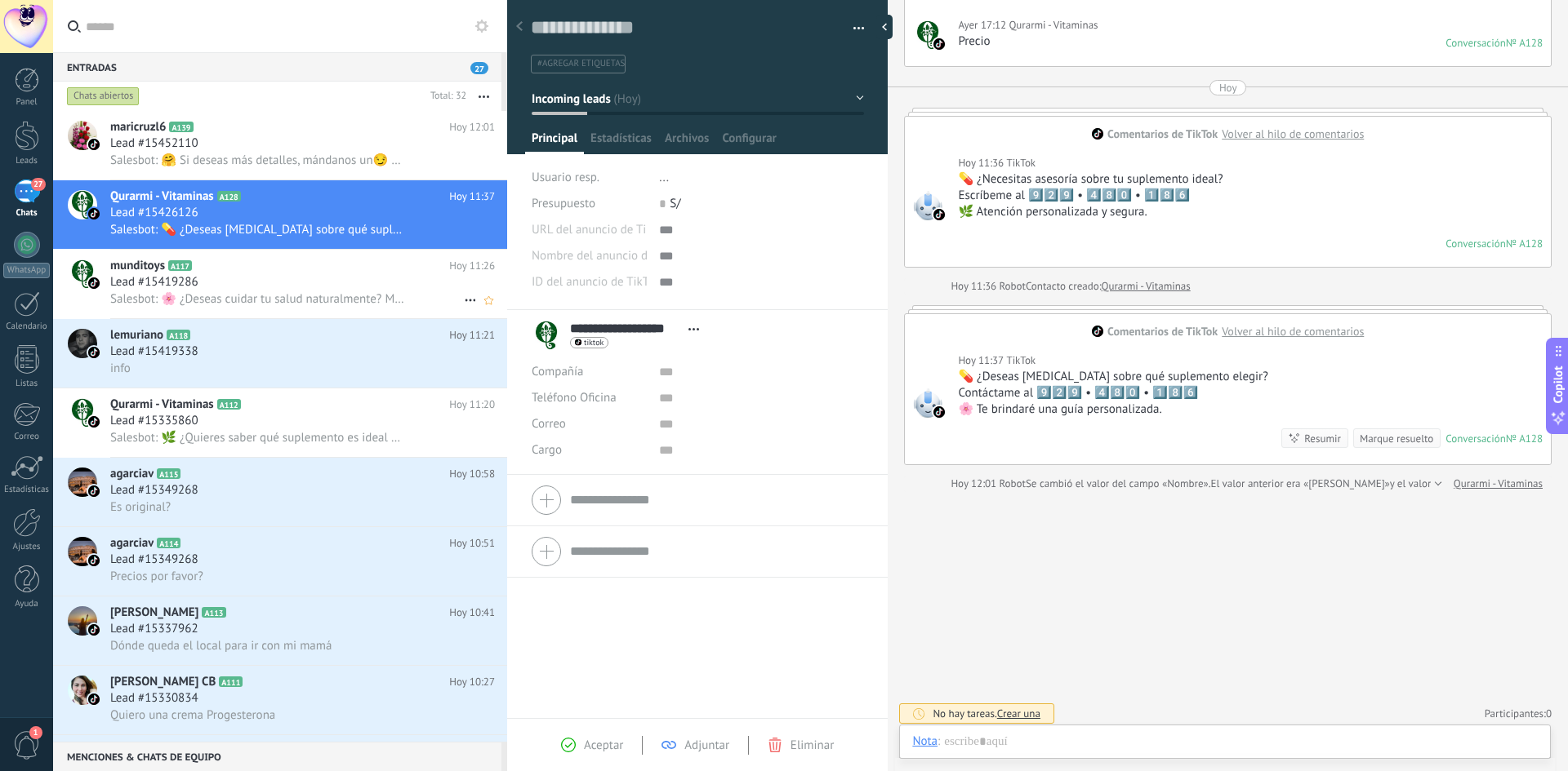
click at [257, 291] on span "Salesbot: 🌸 ¿Deseas cuidar tu salud naturalmente? Mándame mensaje al 9️⃣2️⃣9️⃣ …" at bounding box center [257, 299] width 295 height 16
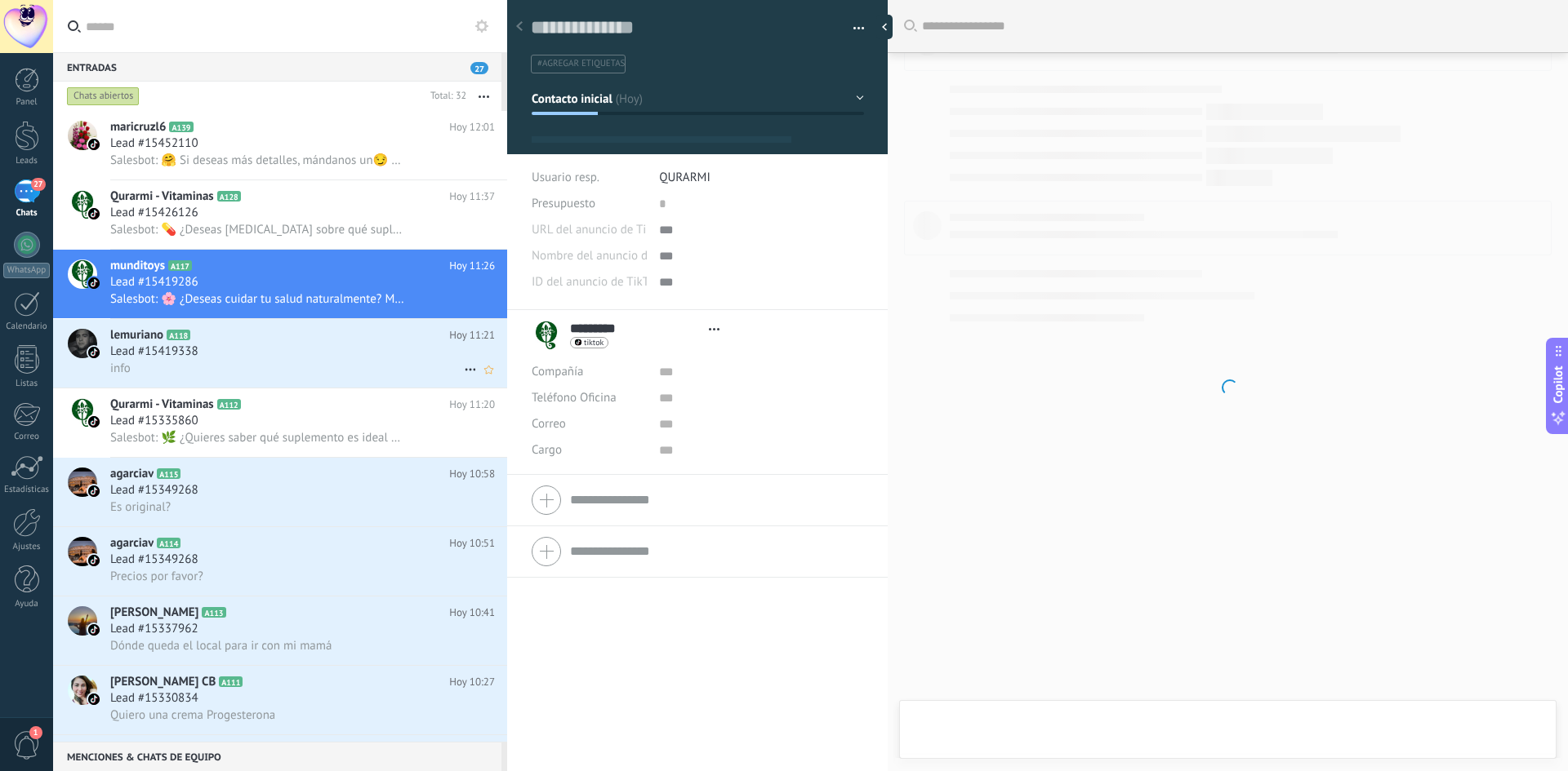
type textarea "**********"
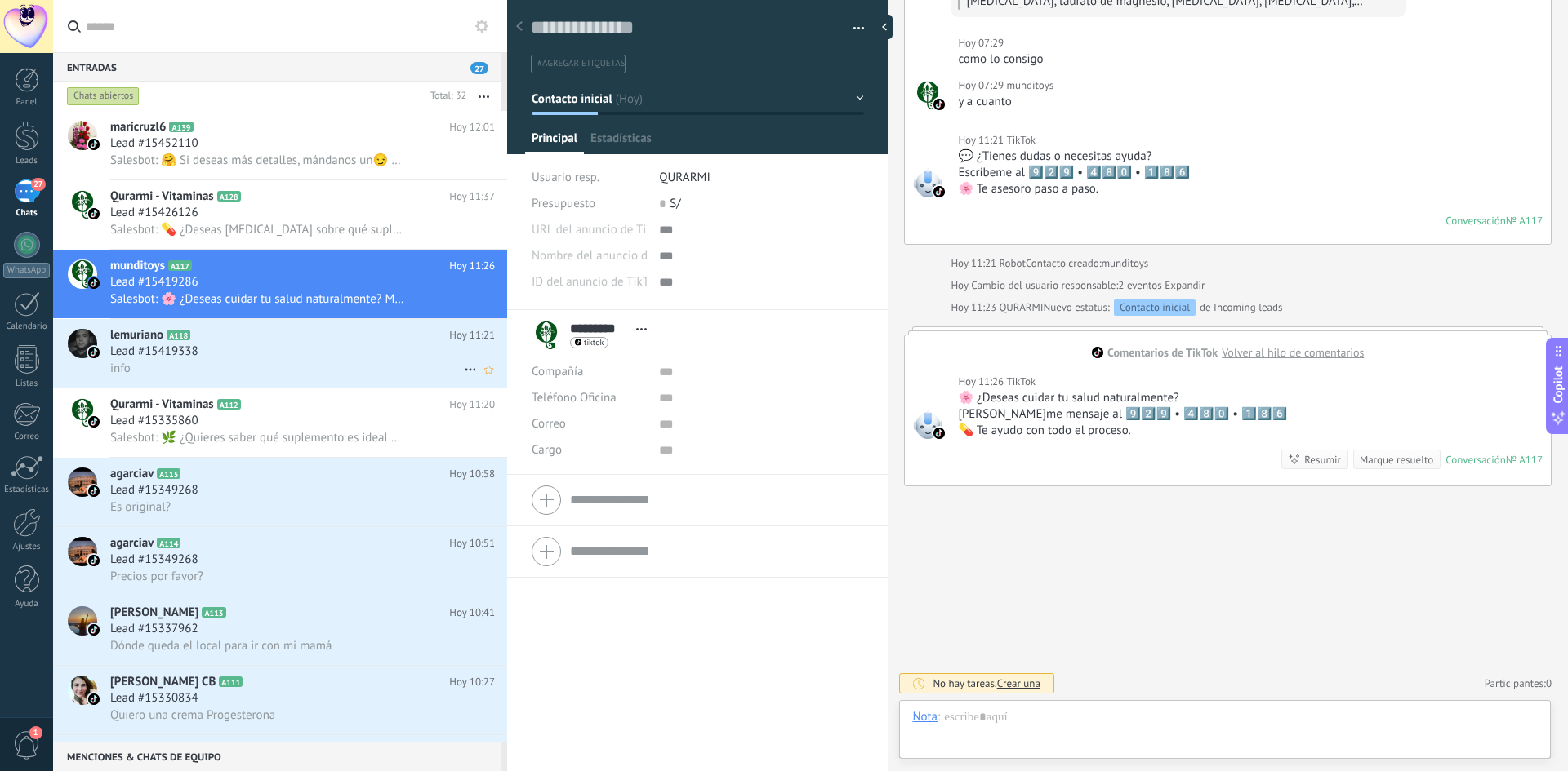
scroll to position [24, 0]
click at [226, 137] on div "Lead #15452110" at bounding box center [302, 143] width 385 height 16
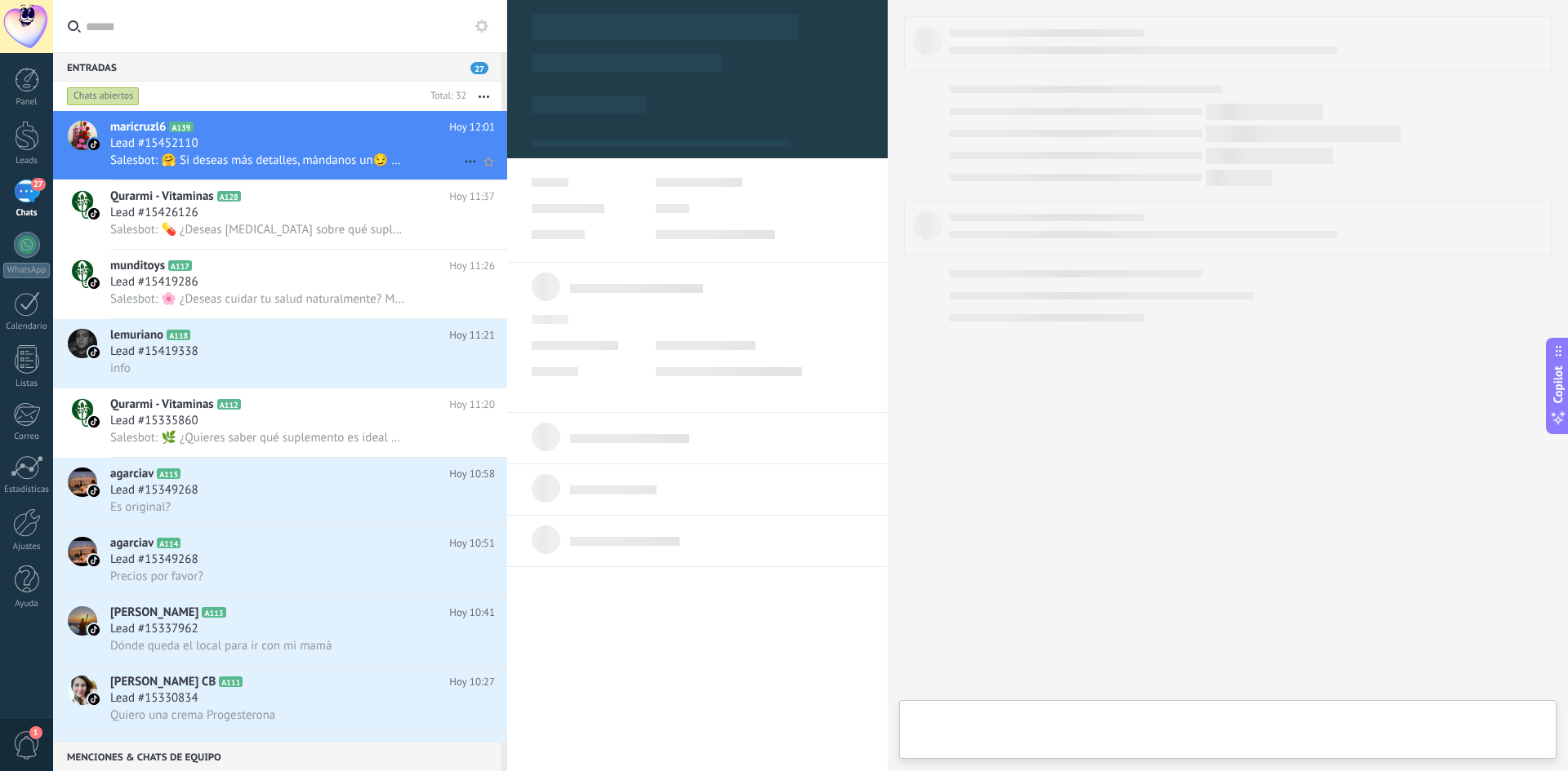
type textarea "**********"
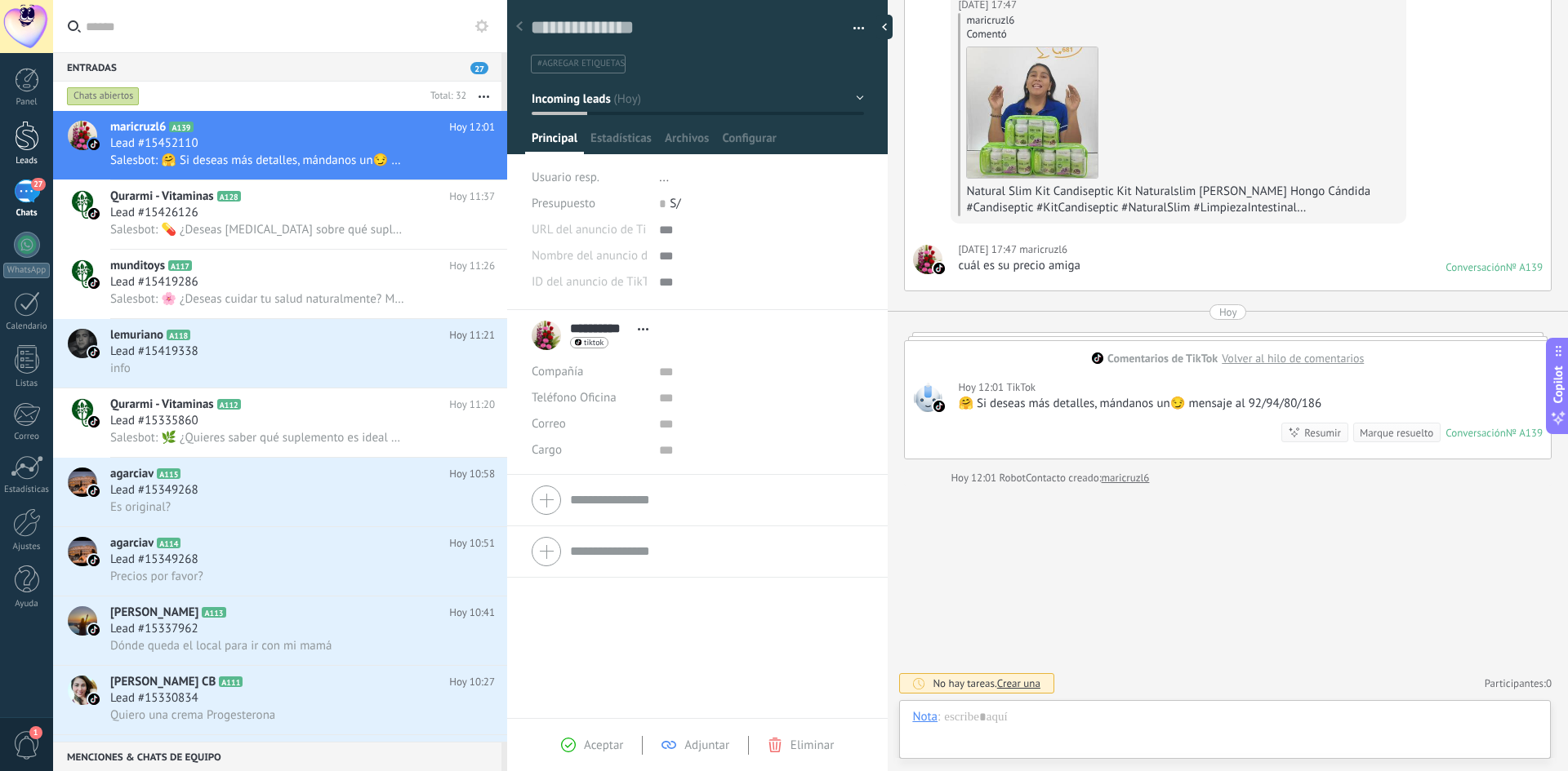
click at [22, 145] on div at bounding box center [27, 136] width 24 height 30
